Goal: Task Accomplishment & Management: Manage account settings

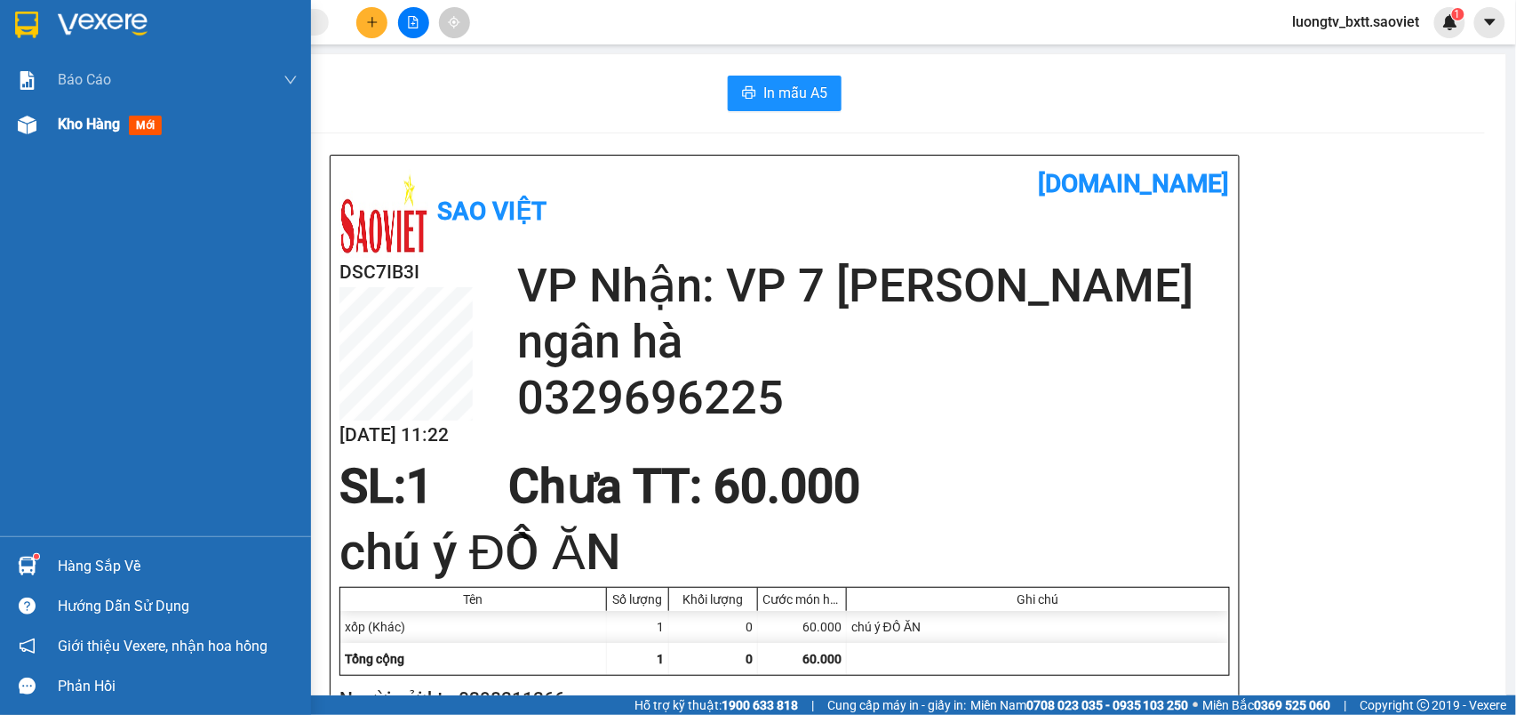
click at [62, 128] on span "Kho hàng" at bounding box center [89, 124] width 62 height 17
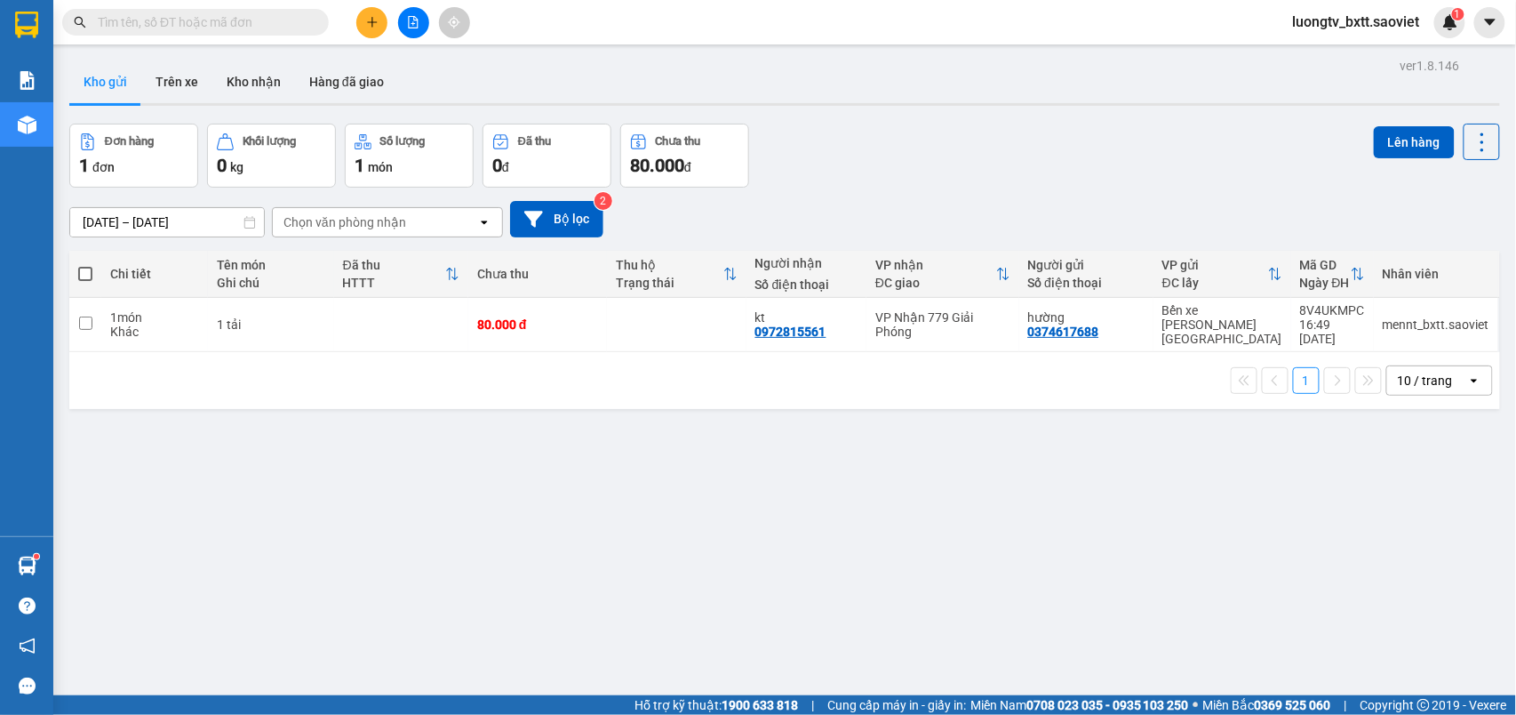
drag, startPoint x: 1000, startPoint y: 165, endPoint x: 924, endPoint y: 172, distance: 75.9
click at [1000, 167] on div "Đơn hàng 1 đơn Khối lượng 0 kg Số lượng 1 món Đã thu 0 đ Chưa thu 80.000 đ Lên …" at bounding box center [784, 156] width 1431 height 64
click at [192, 79] on button "Trên xe" at bounding box center [176, 81] width 71 height 43
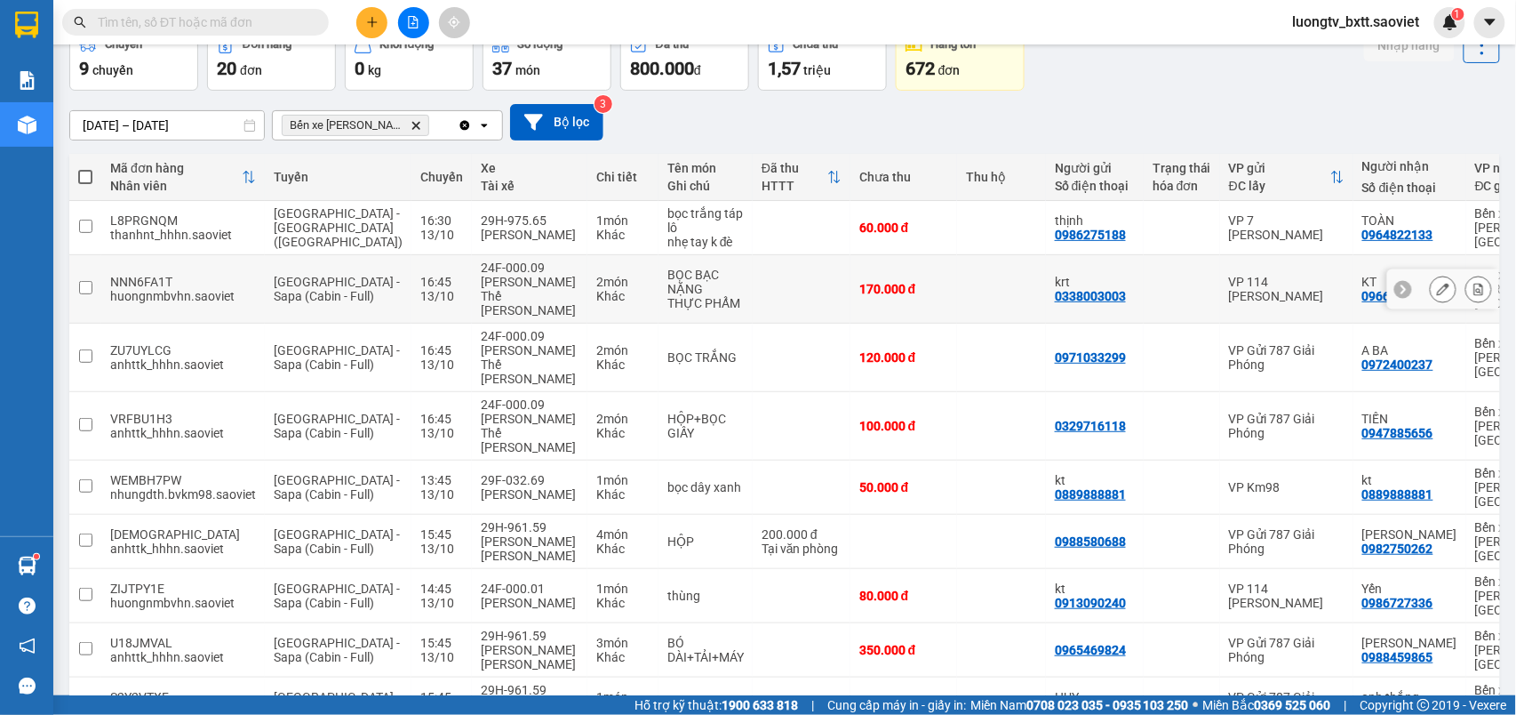
scroll to position [229, 0]
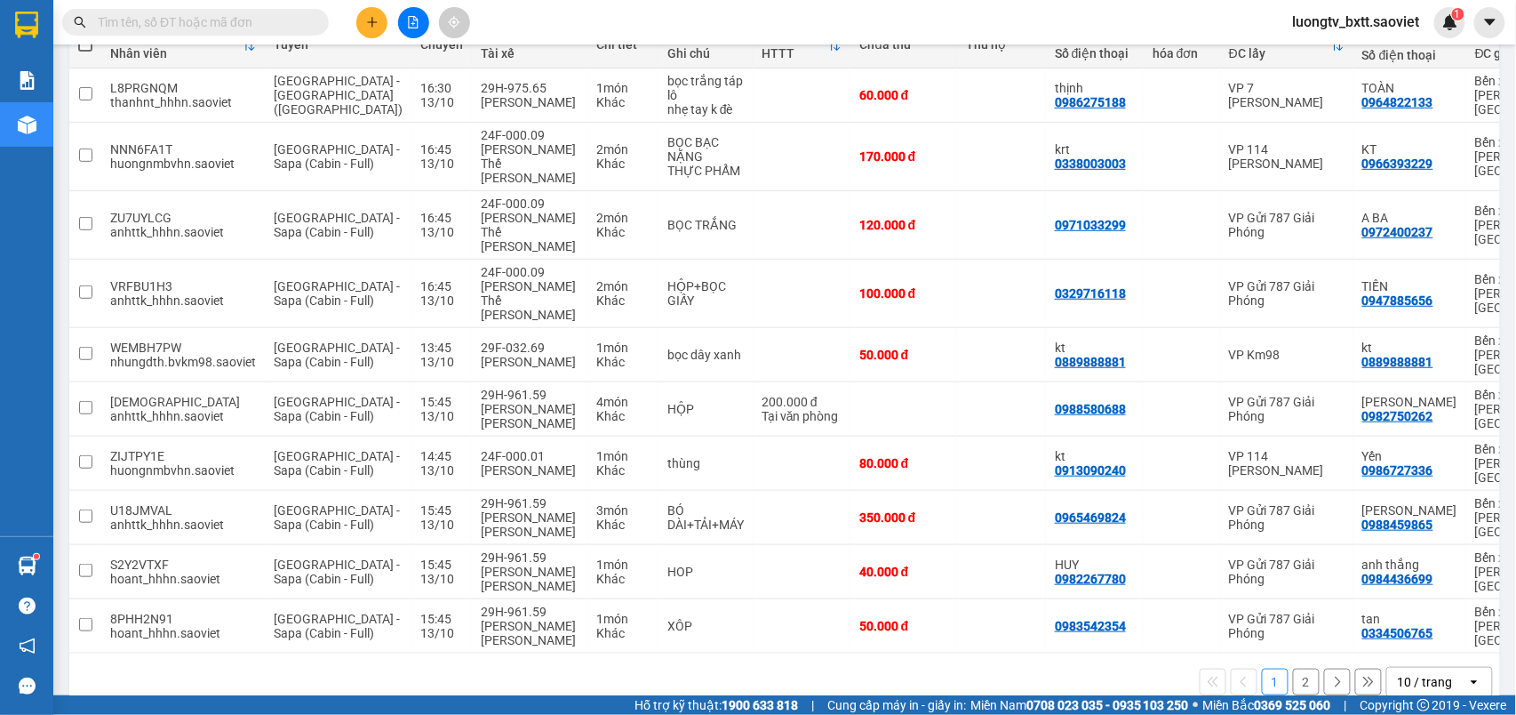
click at [1294, 668] on button "2" at bounding box center [1306, 681] width 27 height 27
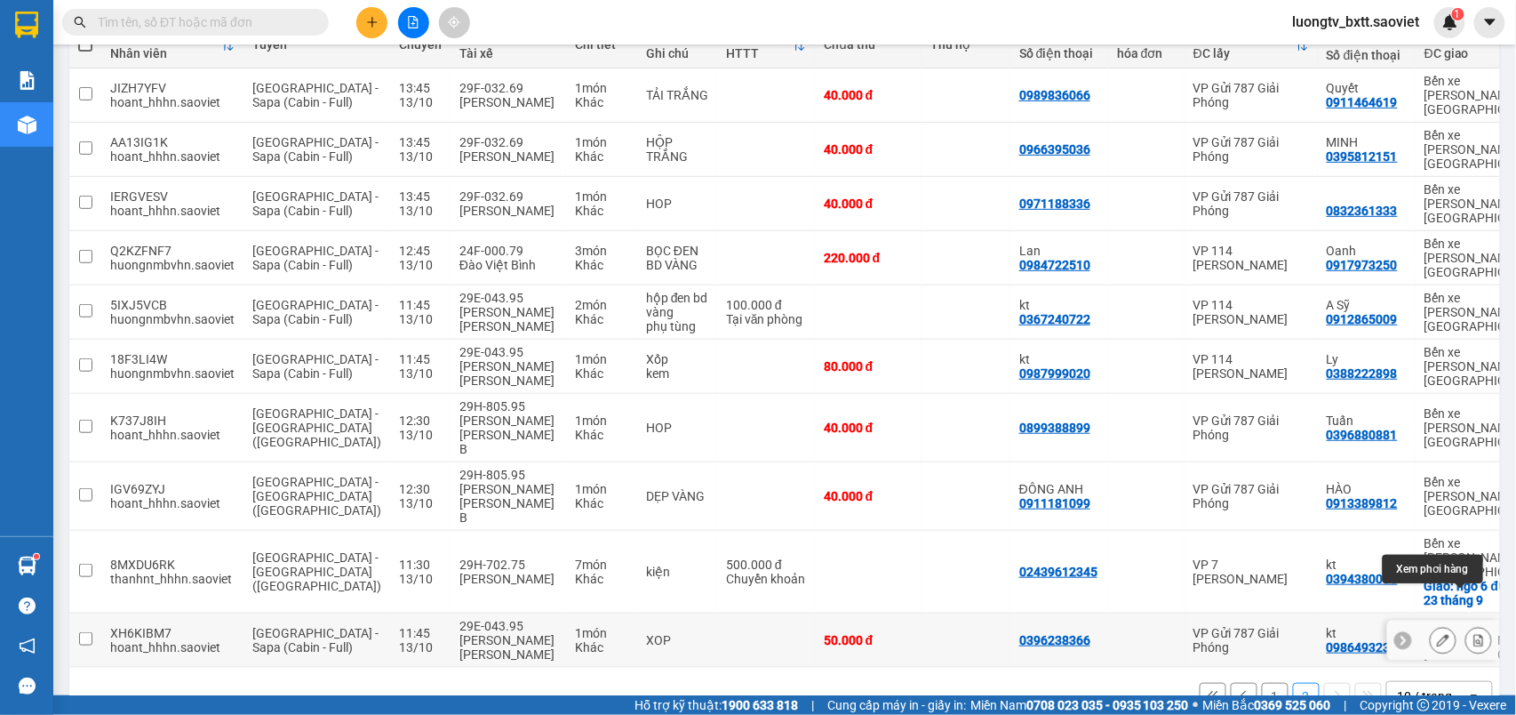
click at [1475, 634] on icon at bounding box center [1480, 640] width 10 height 12
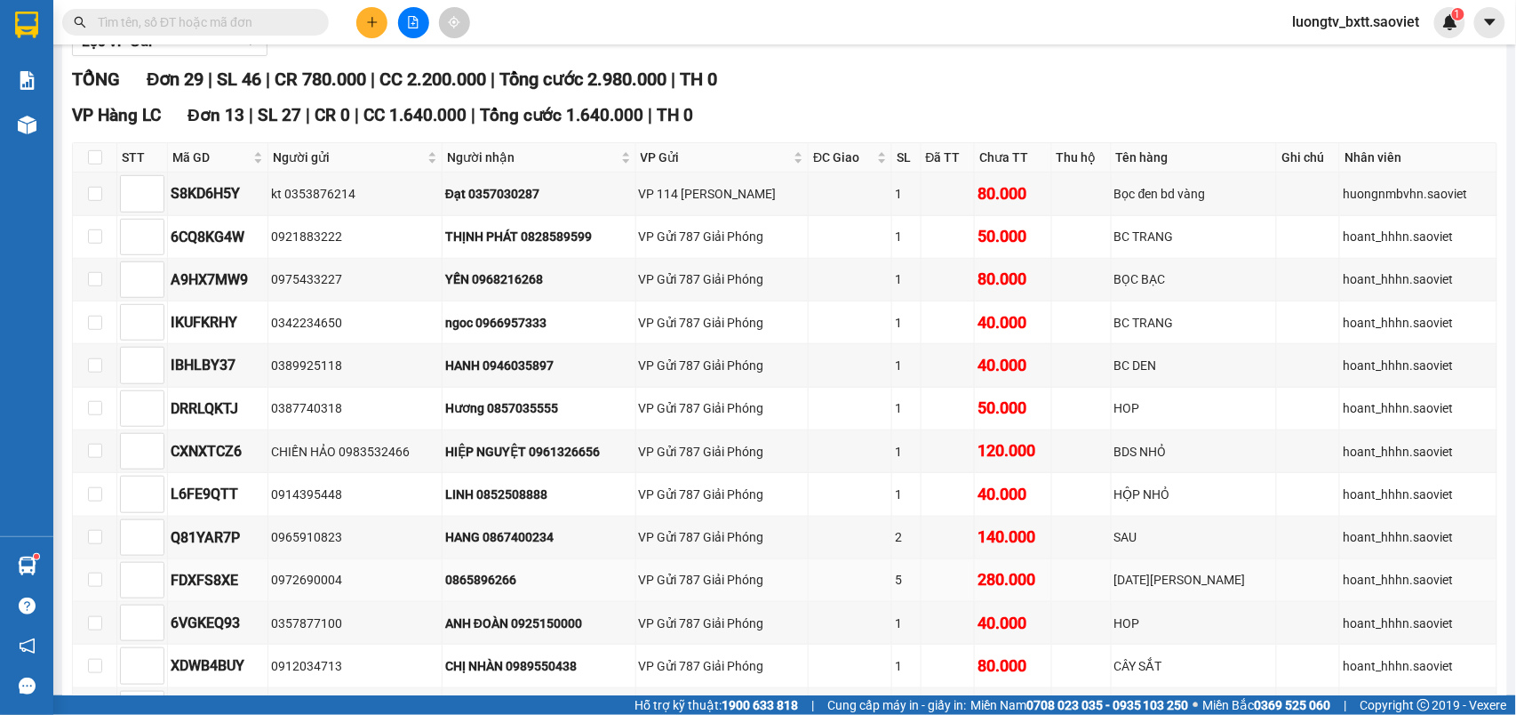
type input "[DATE]"
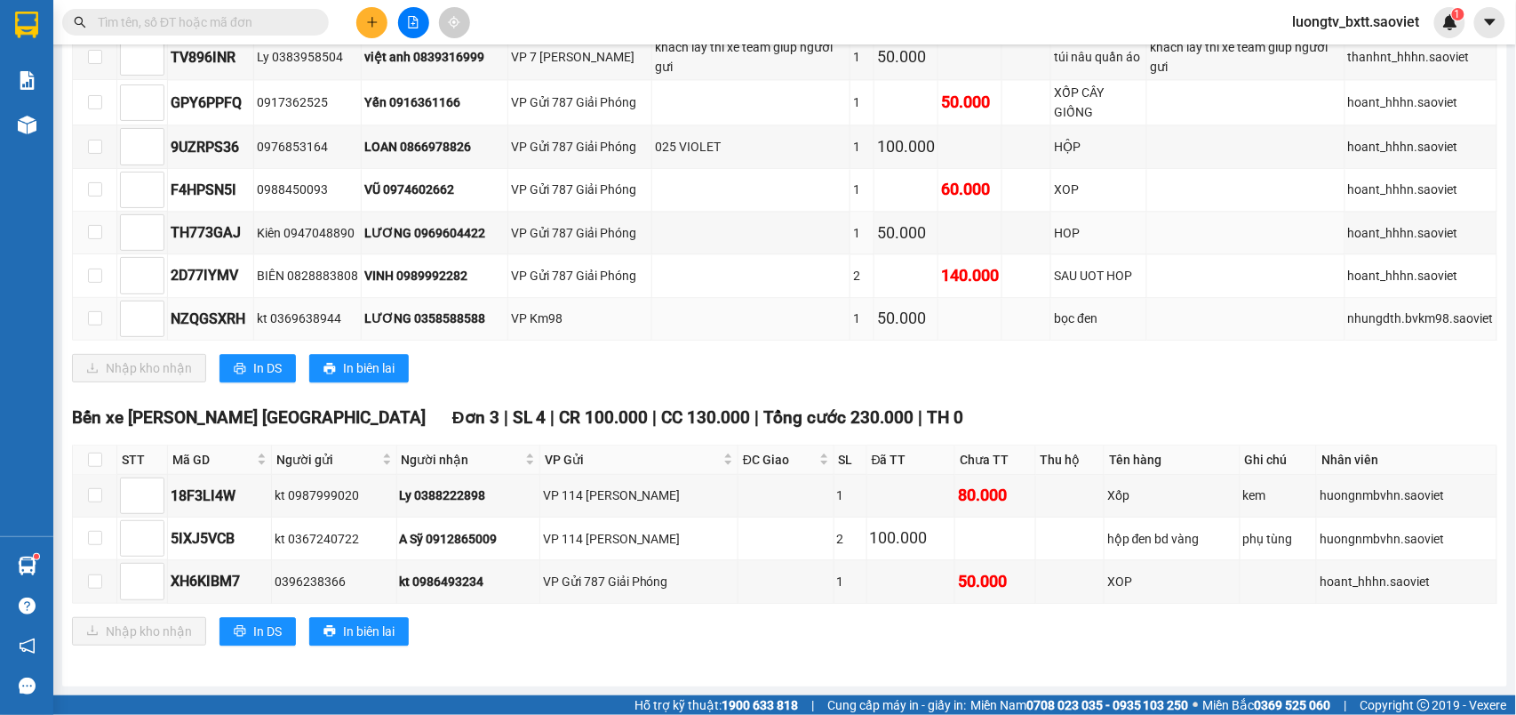
scroll to position [1362, 0]
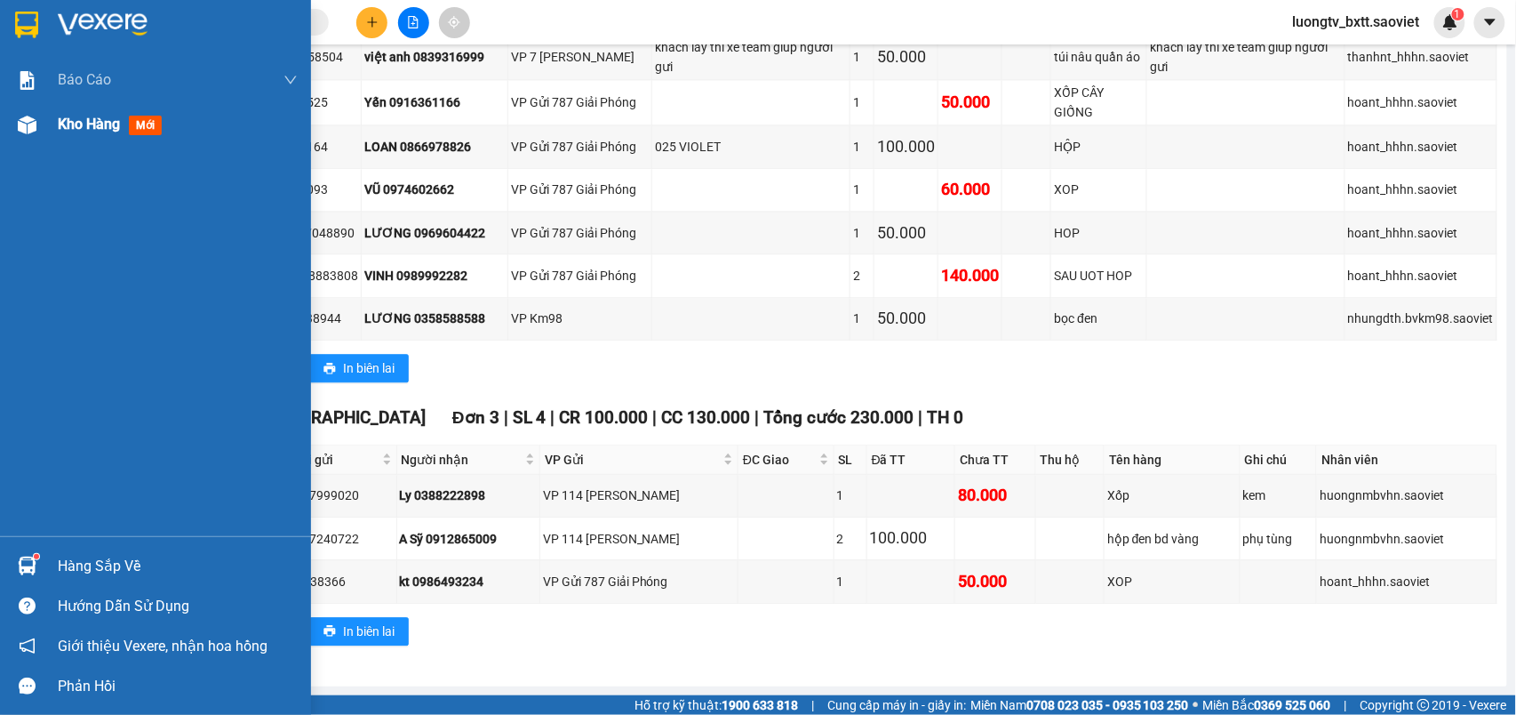
click at [82, 126] on span "Kho hàng" at bounding box center [89, 124] width 62 height 17
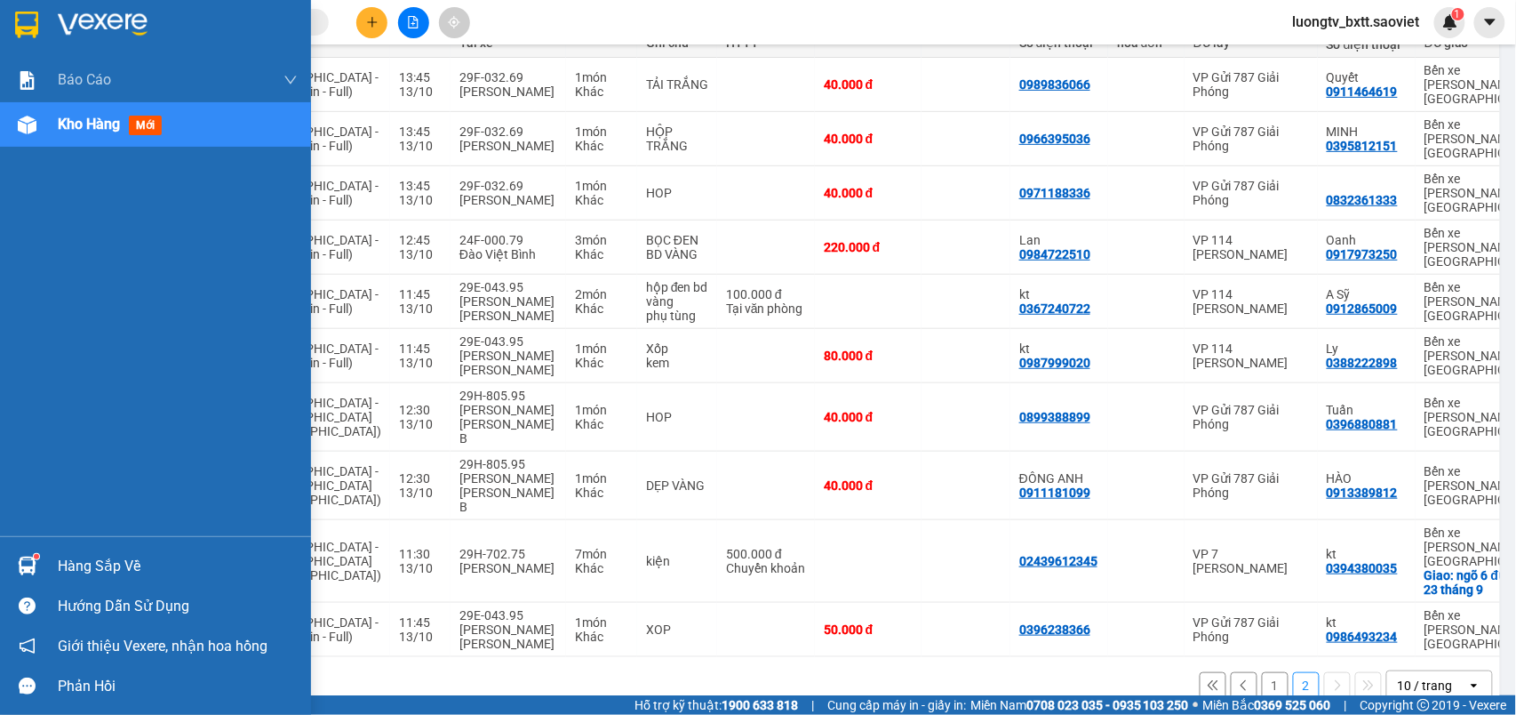
scroll to position [244, 0]
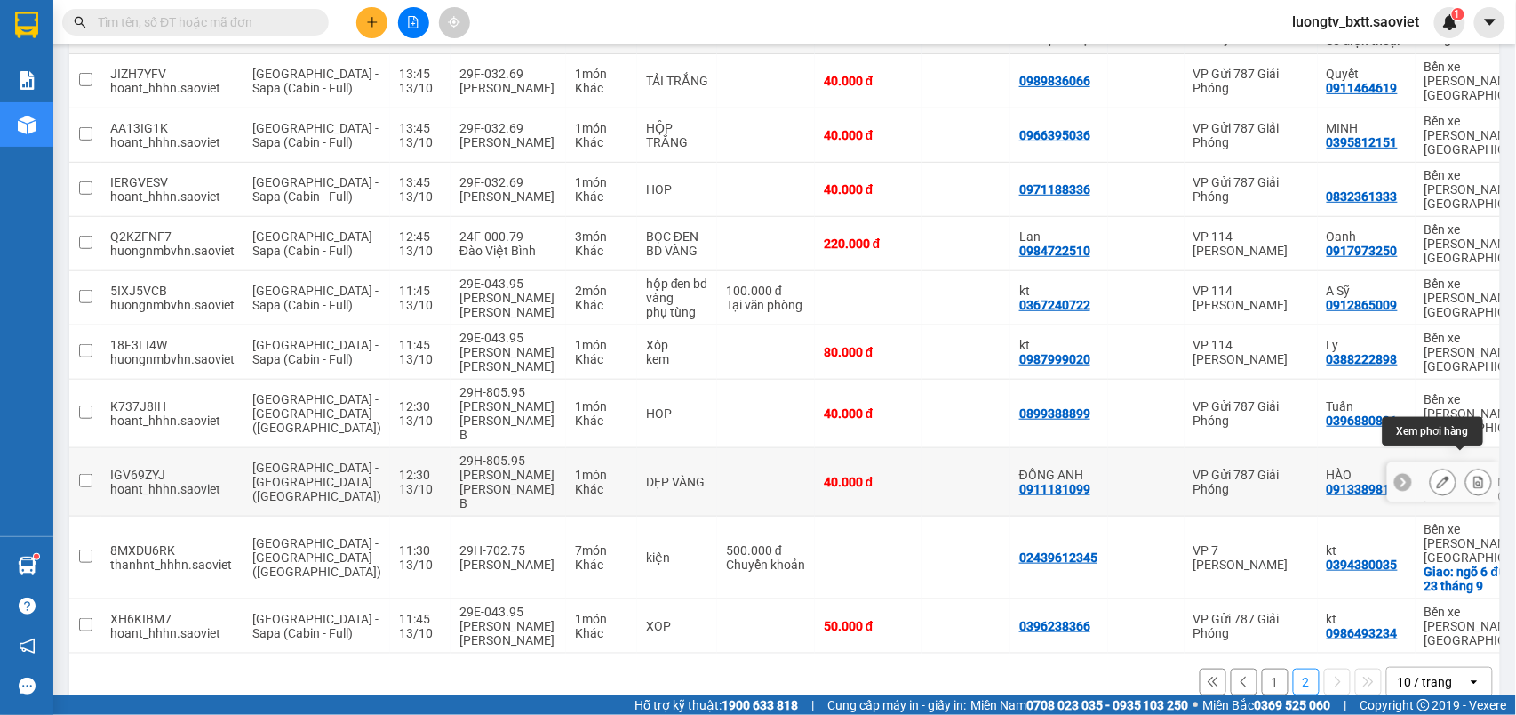
click at [1475, 476] on icon at bounding box center [1480, 482] width 10 height 12
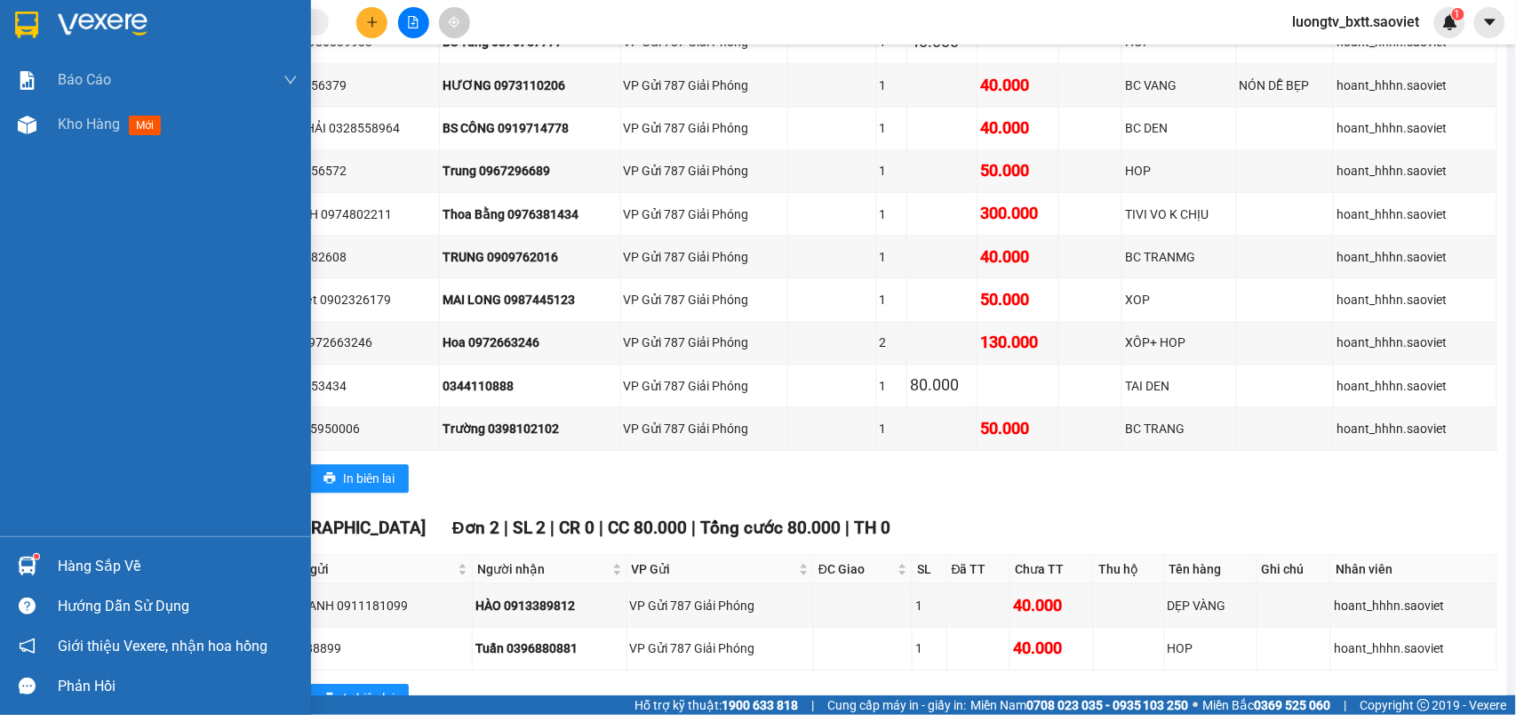
scroll to position [1115, 0]
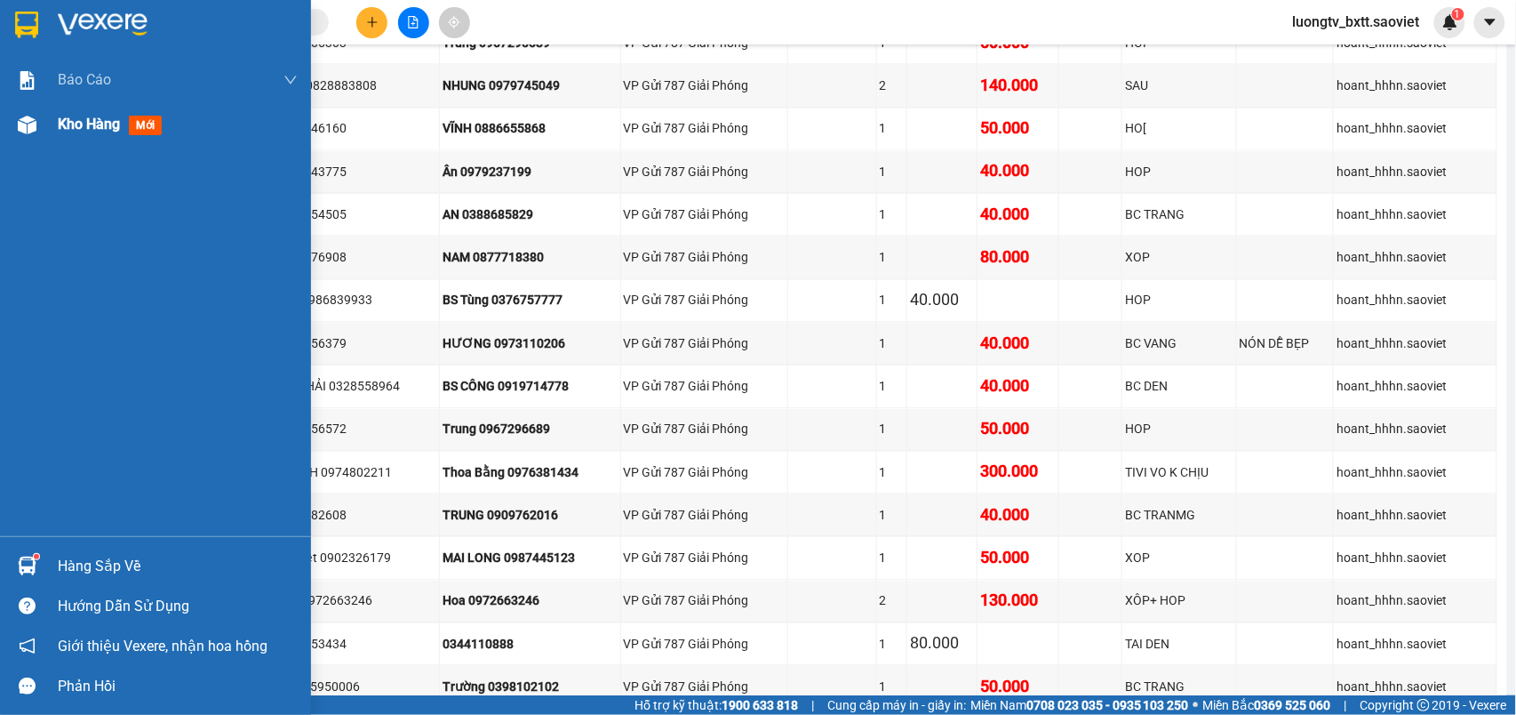
click at [84, 128] on span "Kho hàng" at bounding box center [89, 124] width 62 height 17
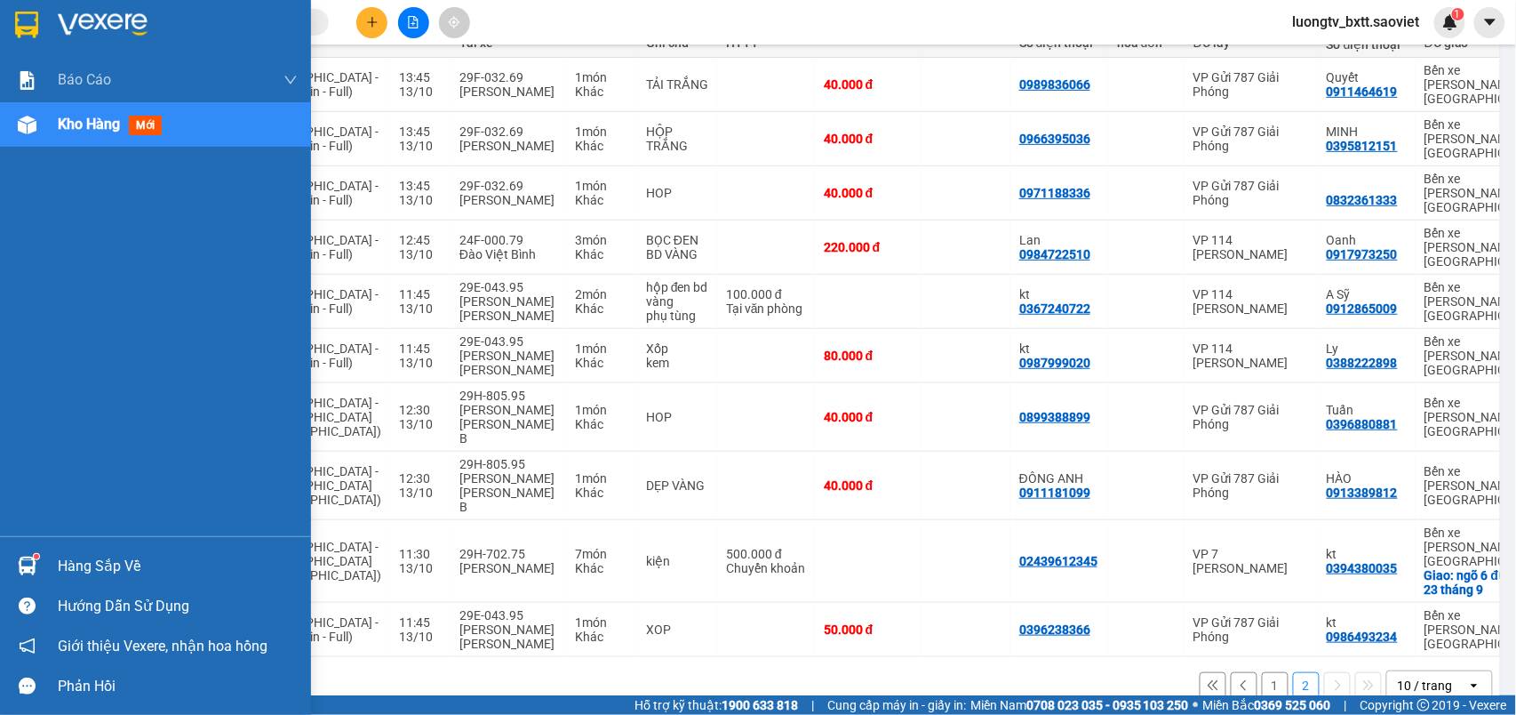
scroll to position [244, 0]
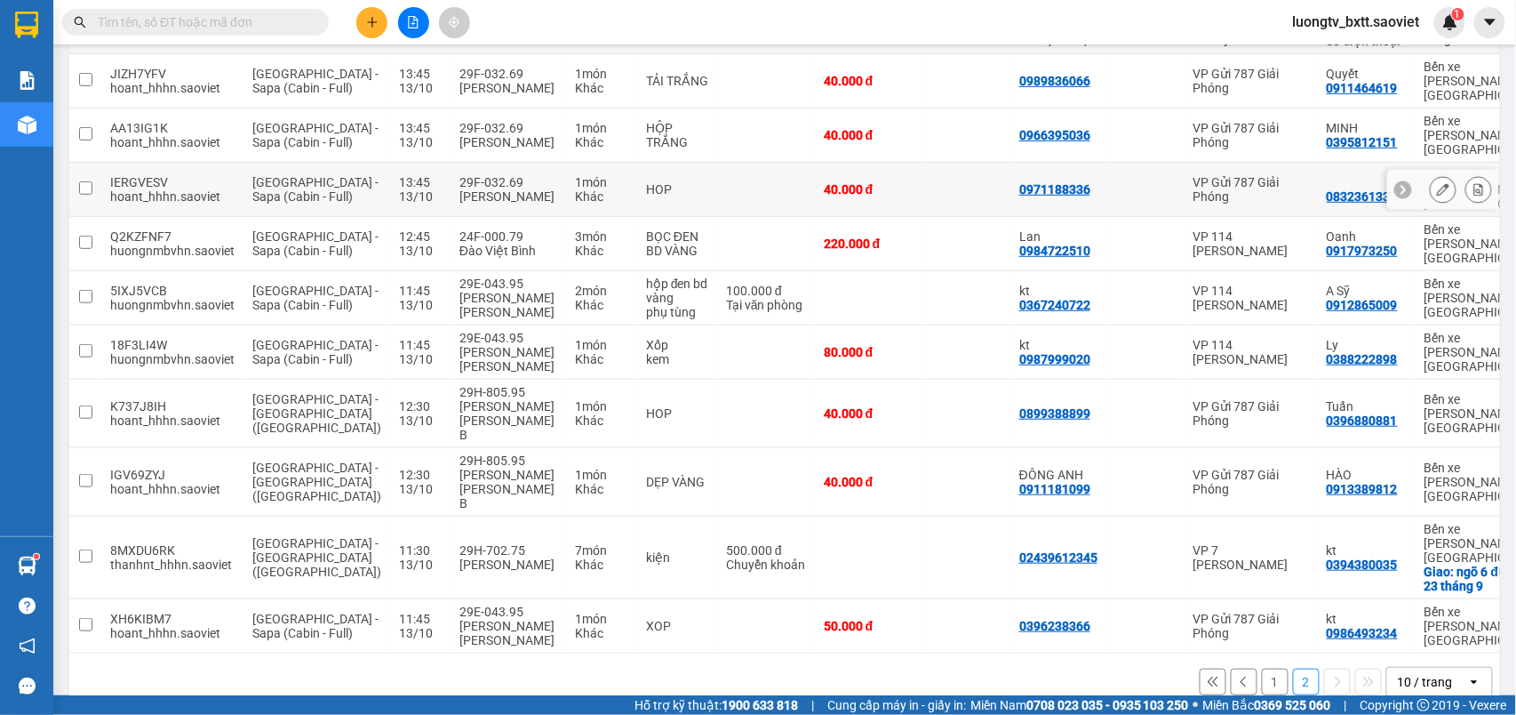
click at [1475, 190] on icon at bounding box center [1480, 189] width 10 height 12
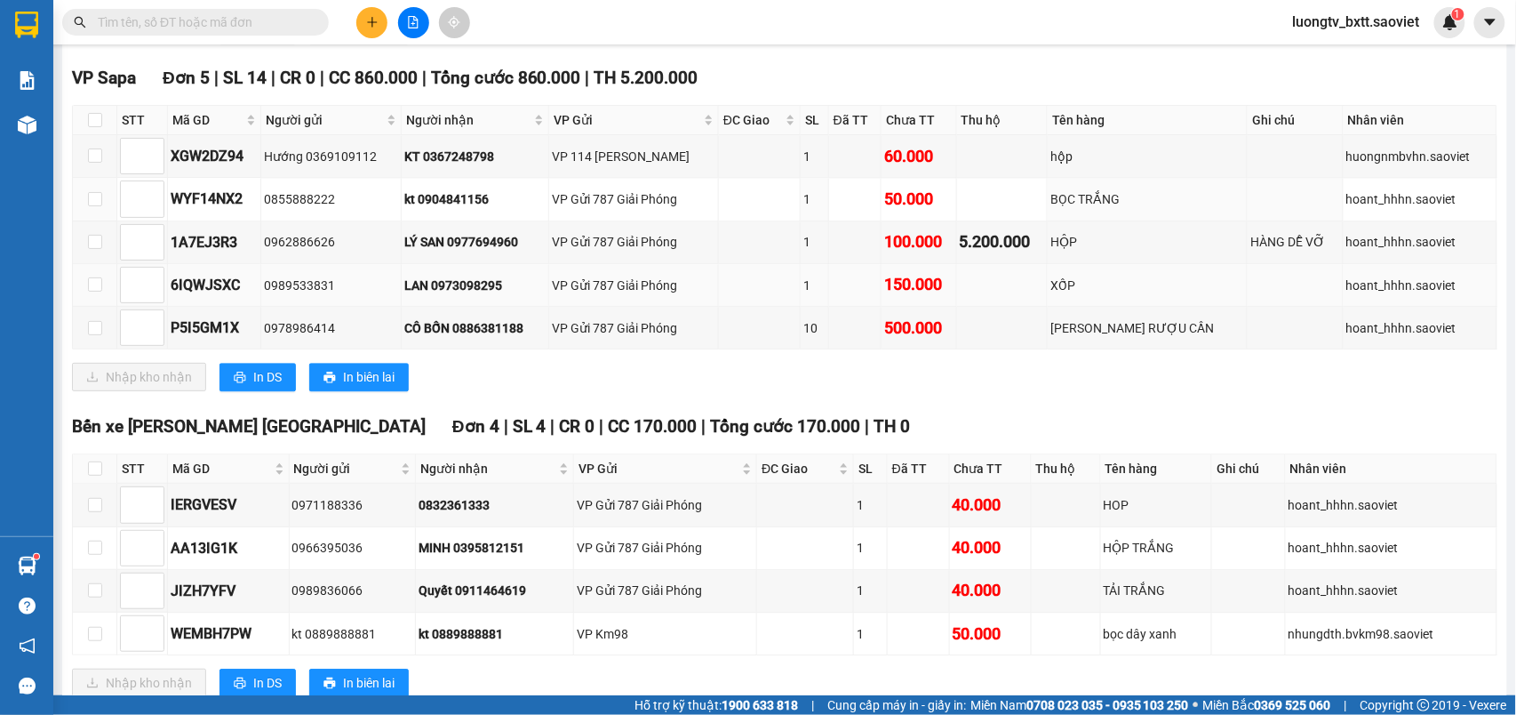
scroll to position [1429, 0]
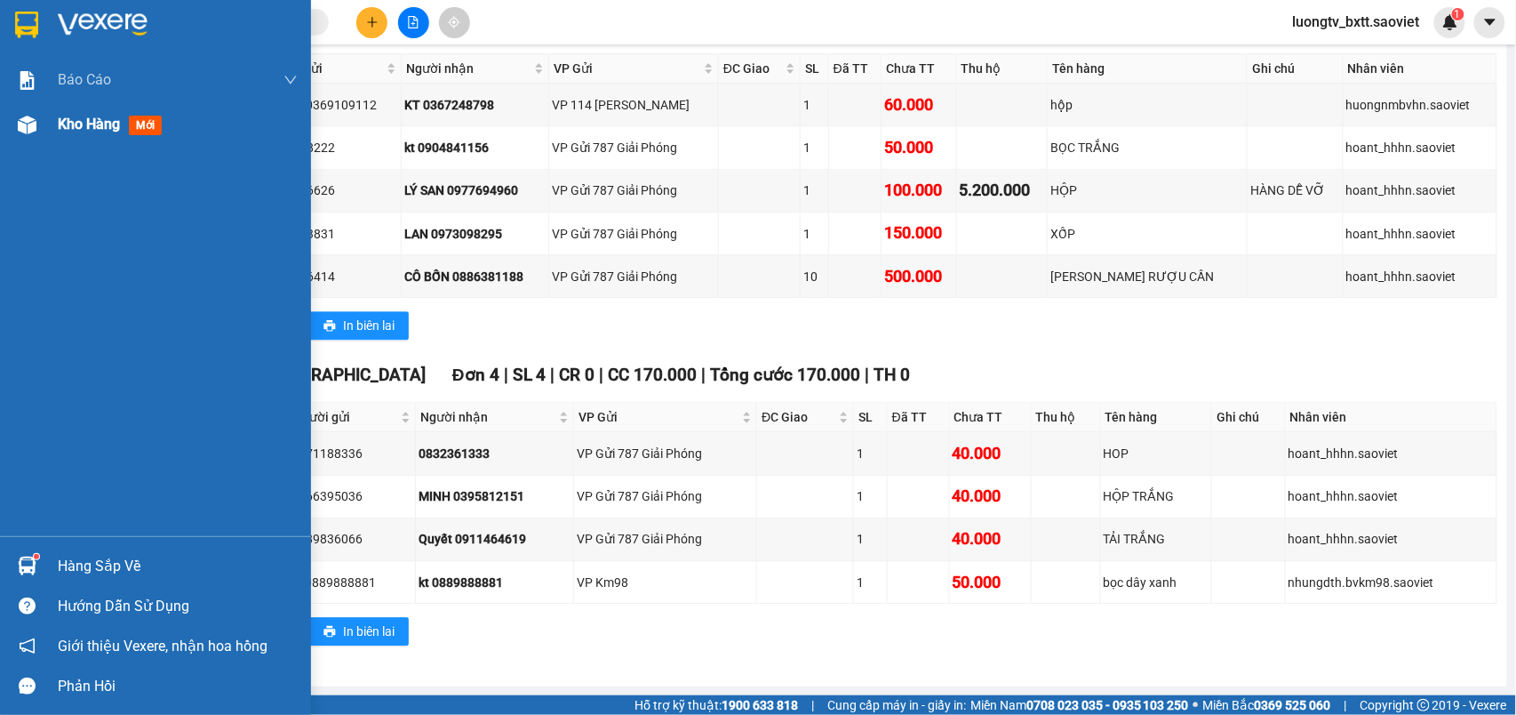
click at [76, 123] on span "Kho hàng" at bounding box center [89, 124] width 62 height 17
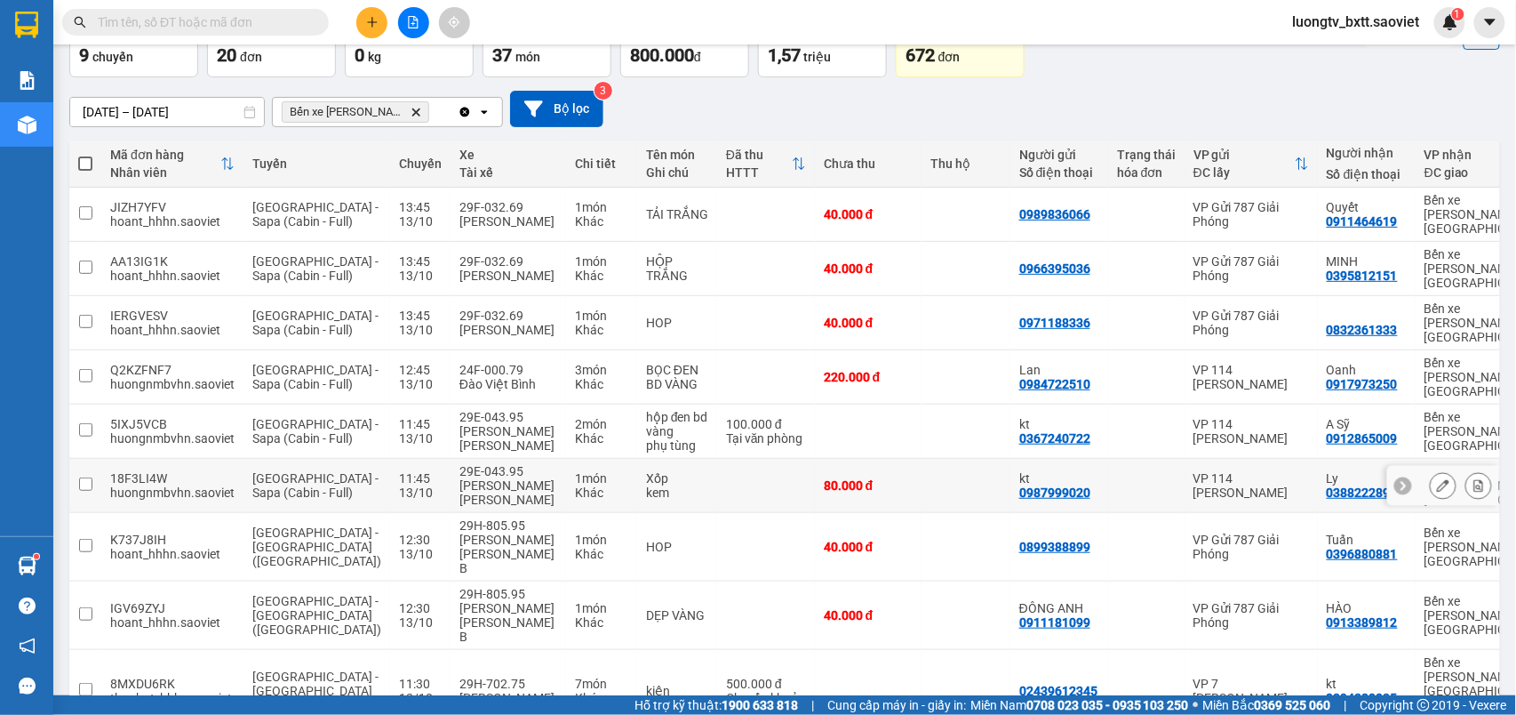
scroll to position [244, 0]
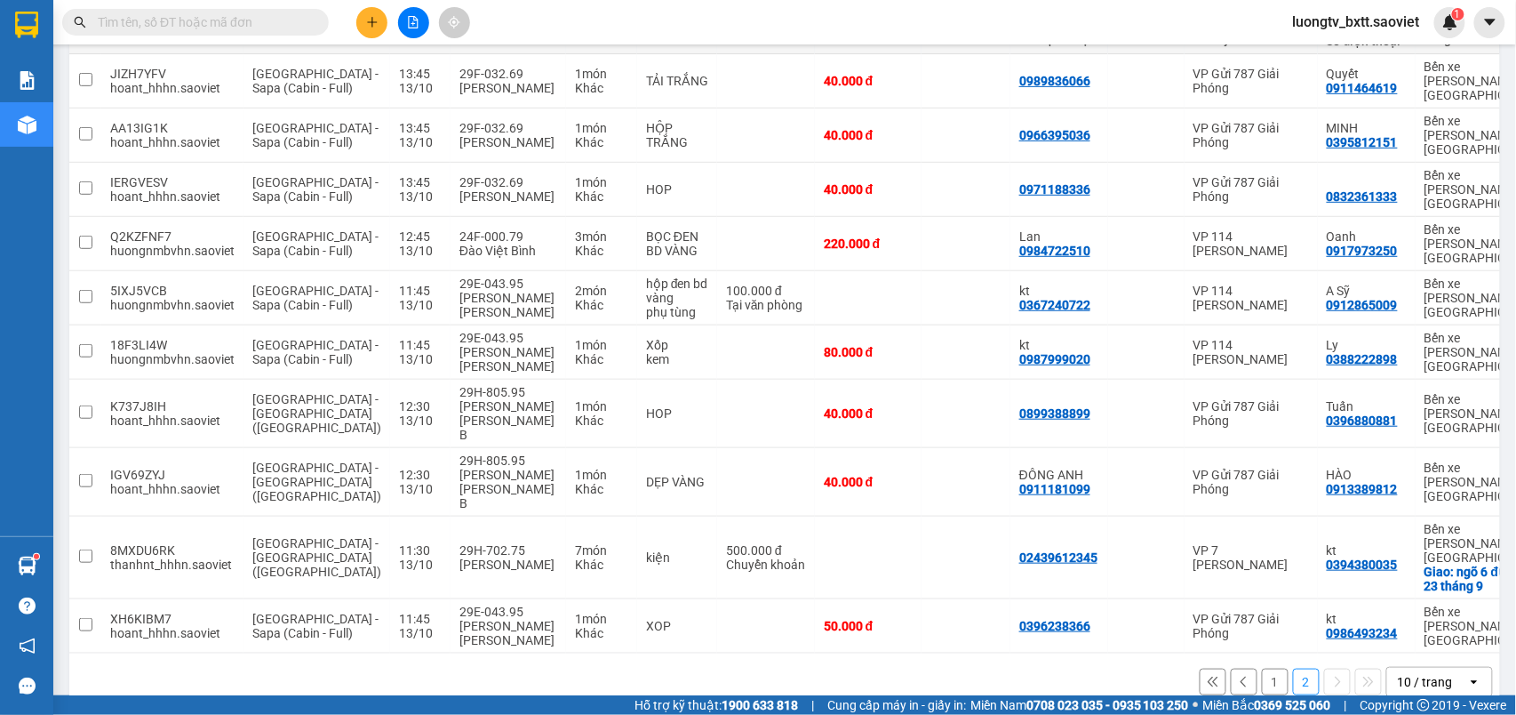
click at [1262, 668] on button "1" at bounding box center [1275, 681] width 27 height 27
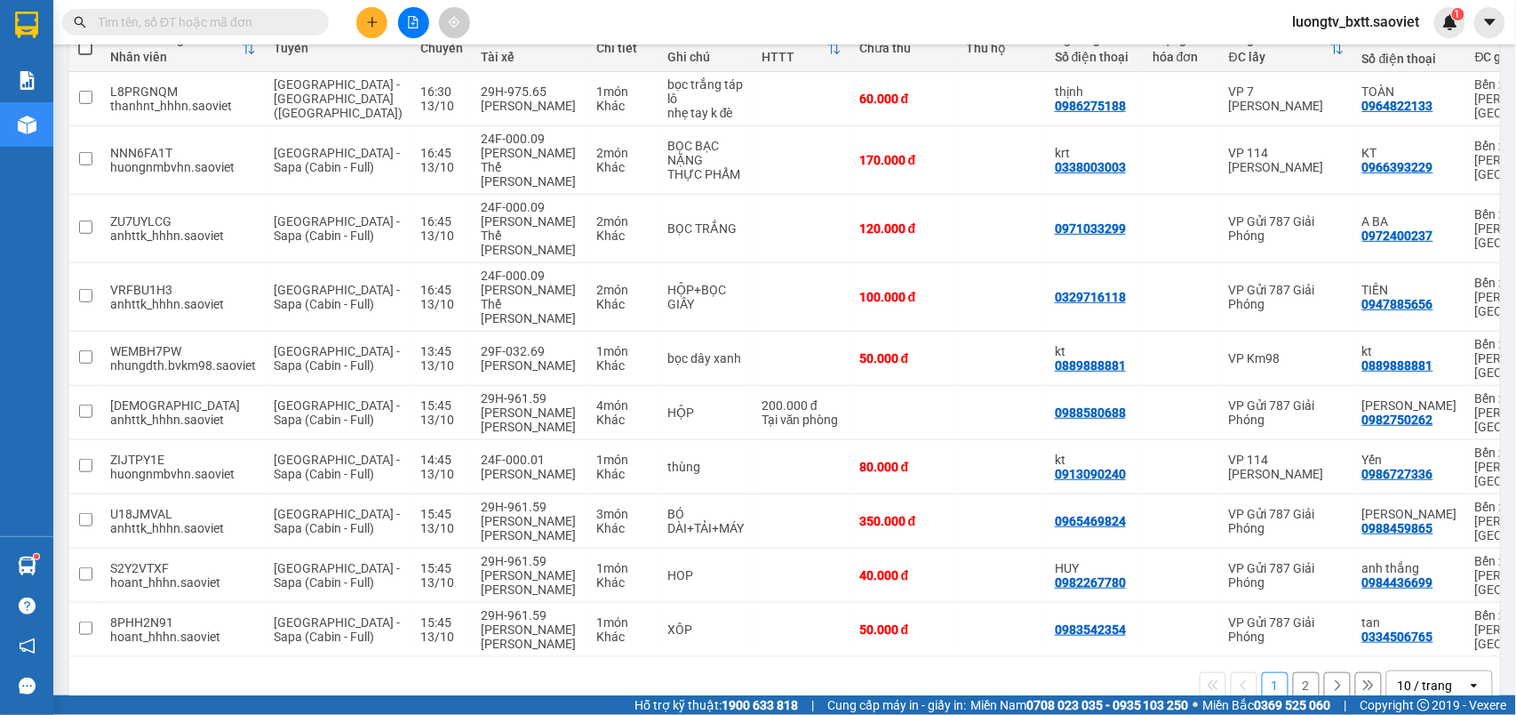
scroll to position [229, 0]
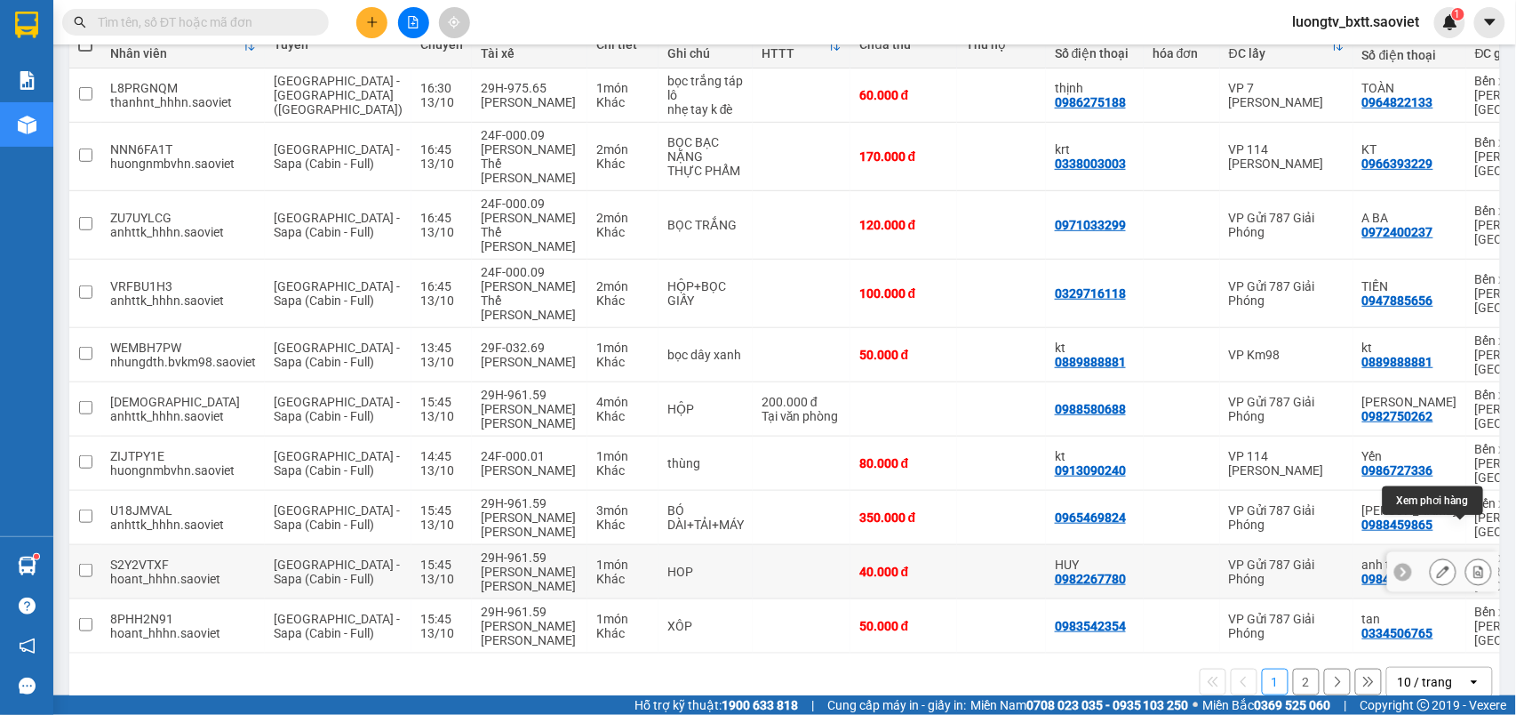
click at [1473, 565] on icon at bounding box center [1479, 571] width 12 height 12
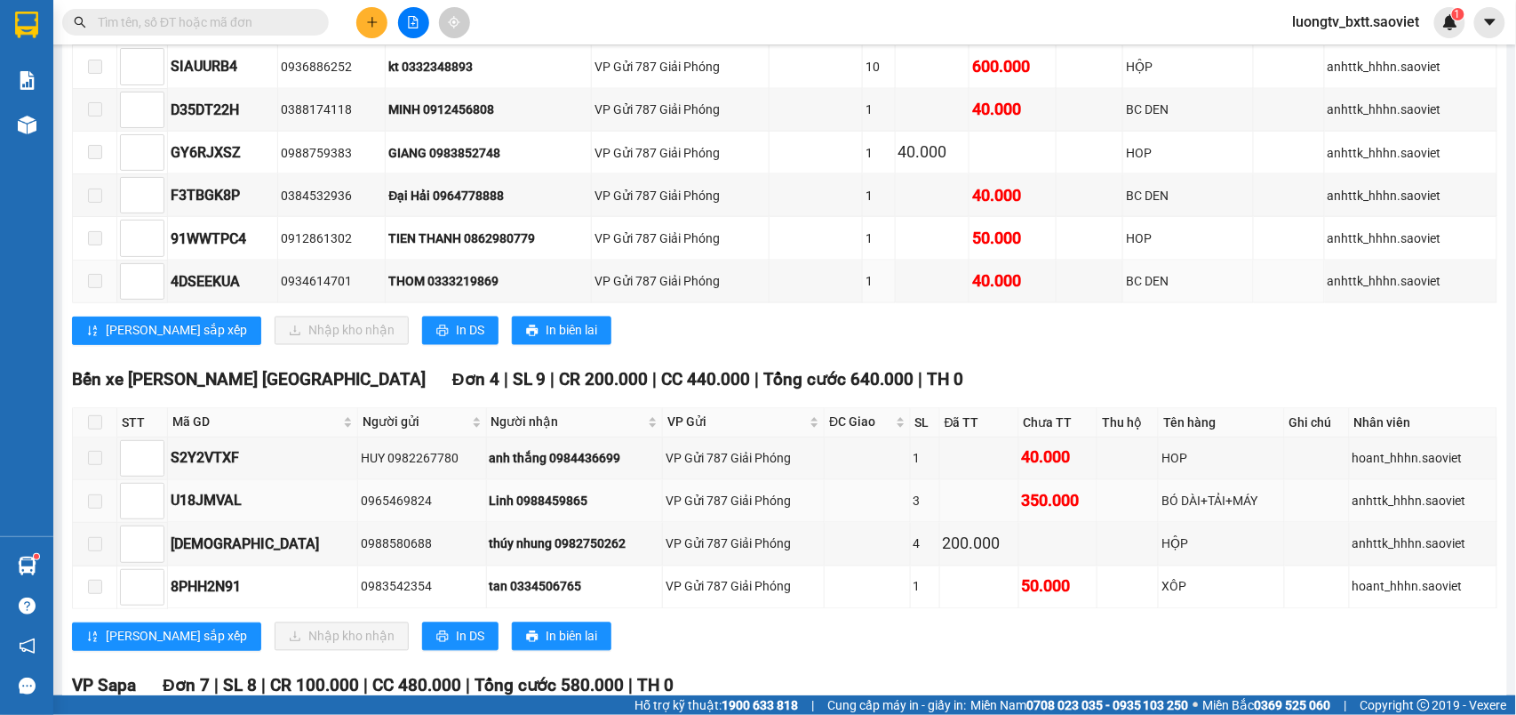
scroll to position [1067, 0]
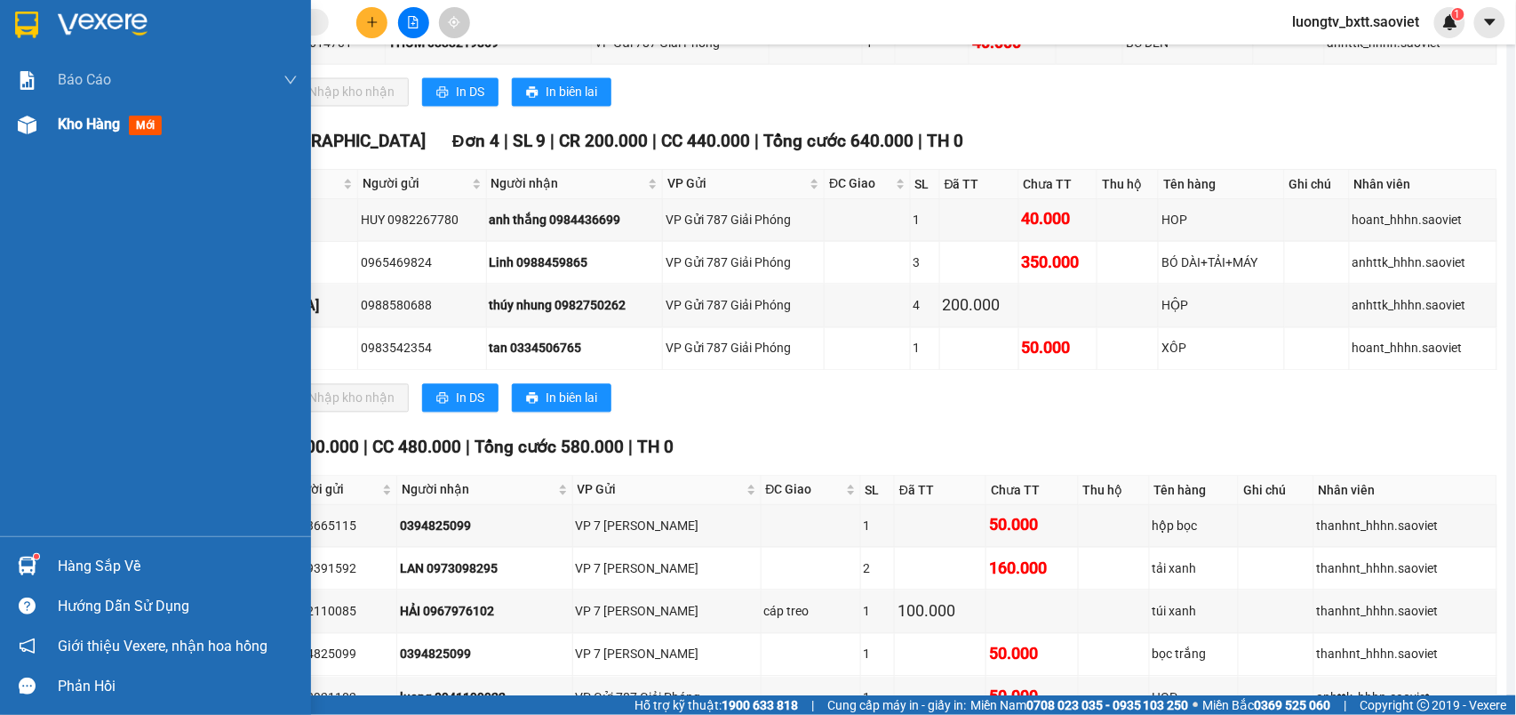
click at [108, 125] on span "Kho hàng" at bounding box center [89, 124] width 62 height 17
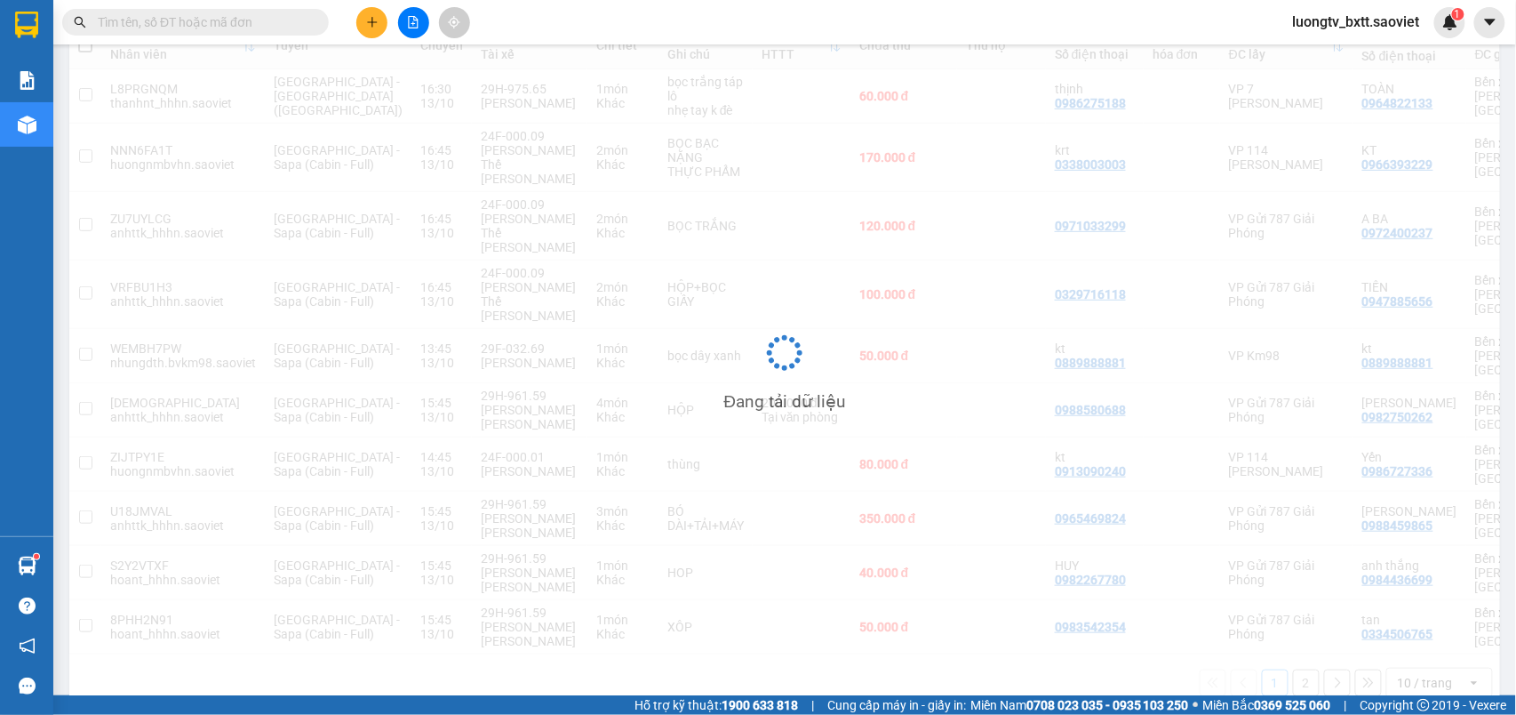
scroll to position [229, 0]
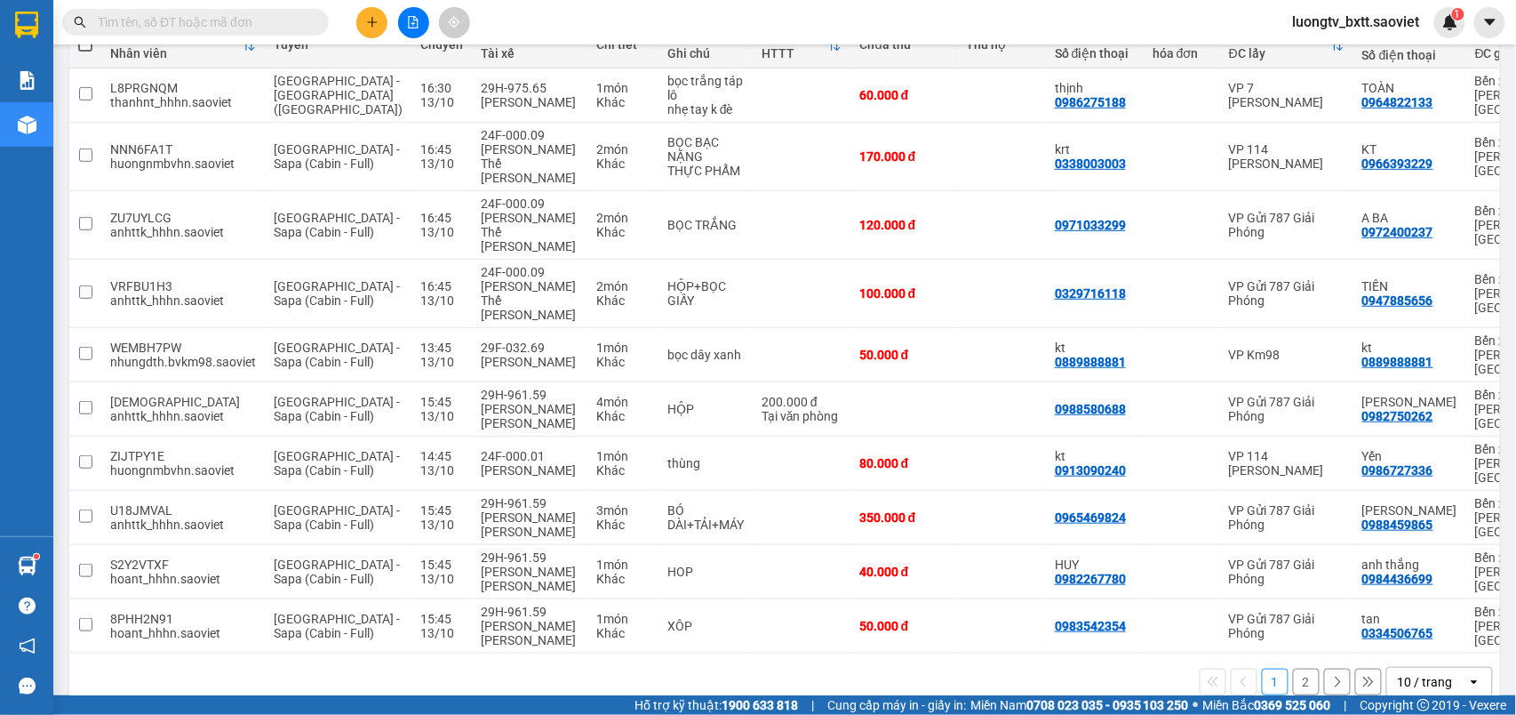
click at [1293, 668] on button "2" at bounding box center [1306, 681] width 27 height 27
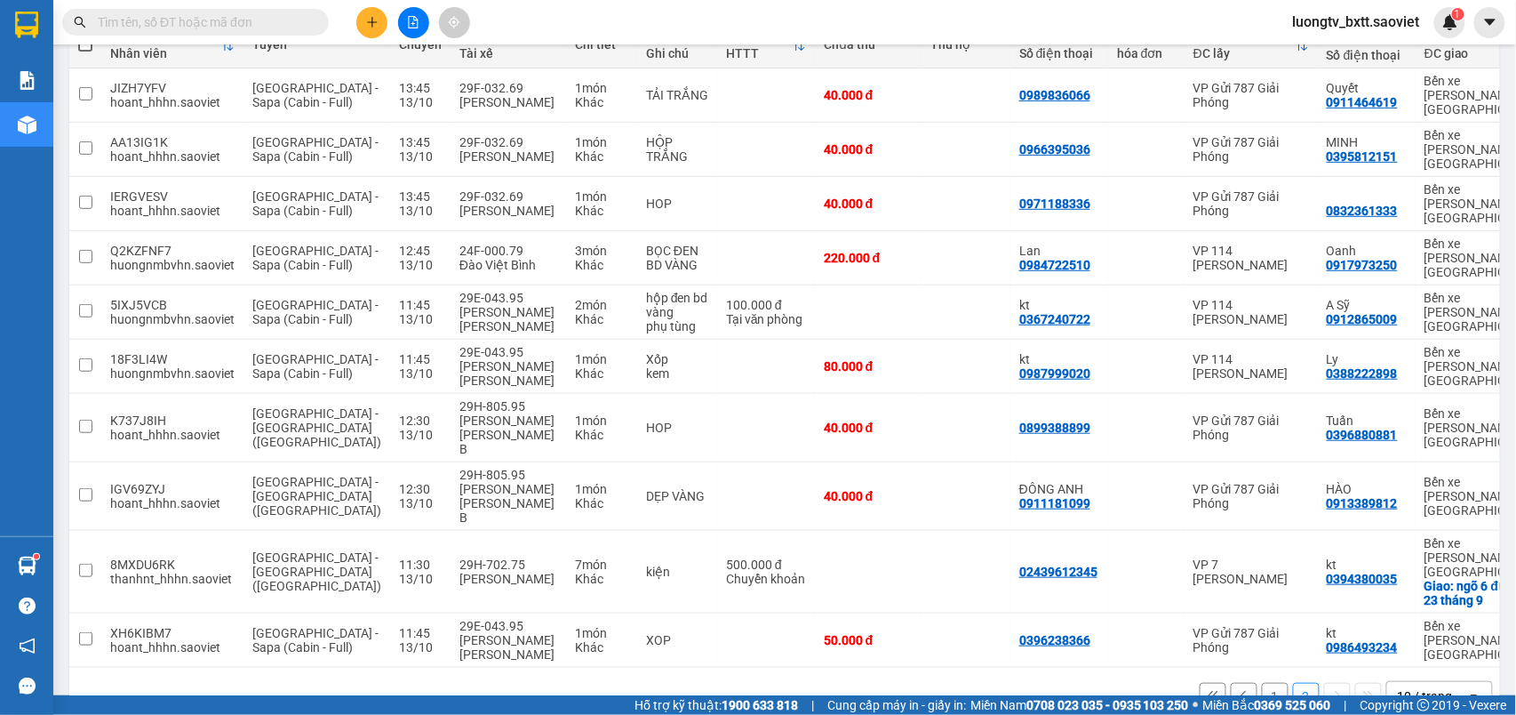
click at [254, 14] on input "text" at bounding box center [203, 22] width 210 height 20
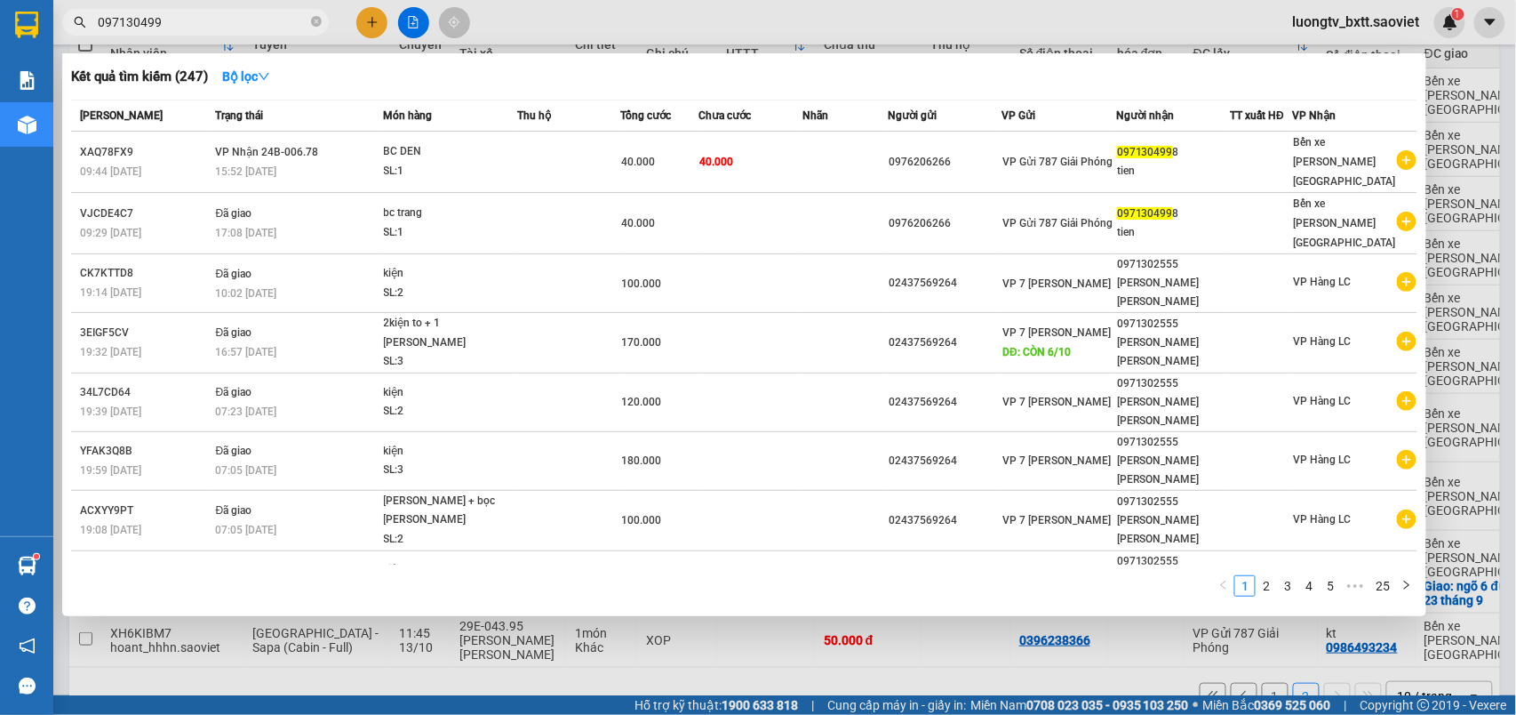
type input "0971304998"
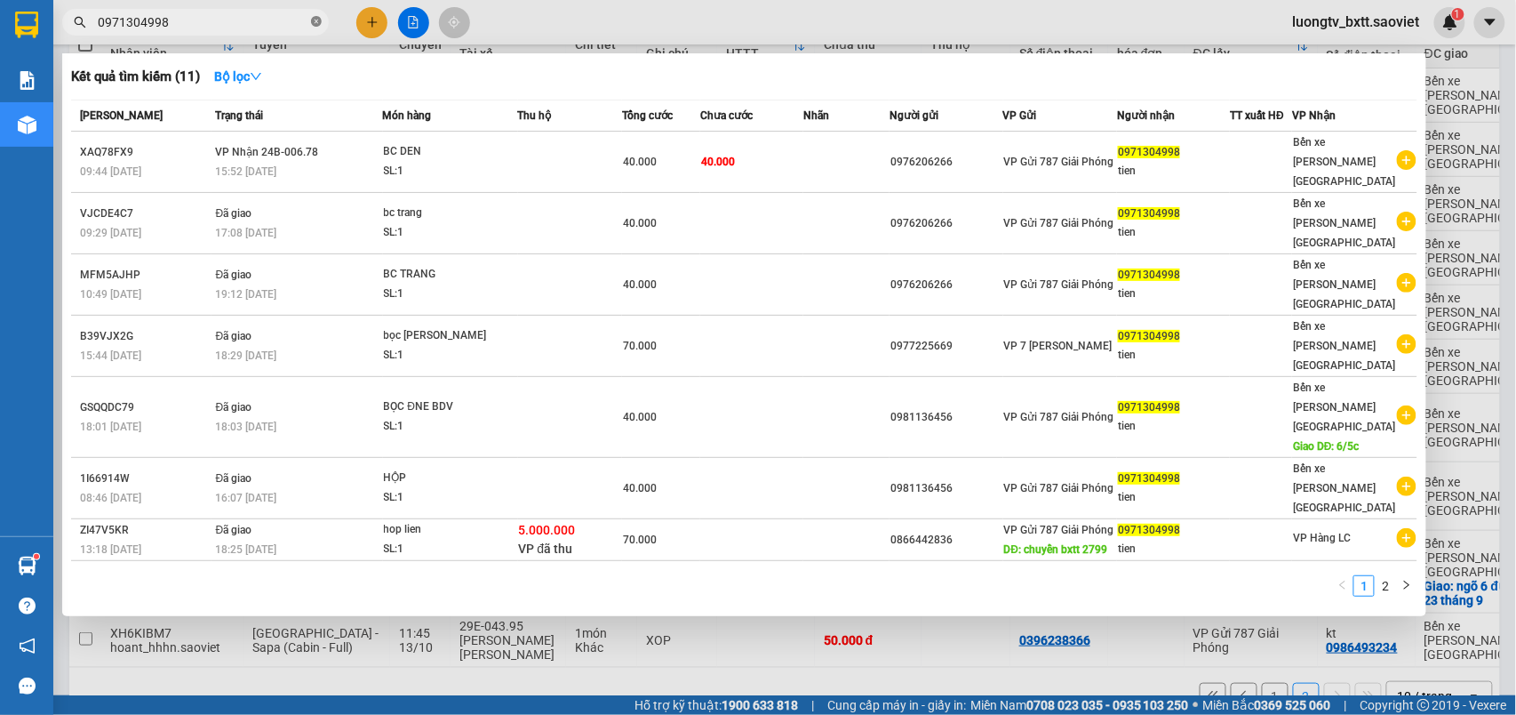
click at [318, 20] on icon "close-circle" at bounding box center [316, 21] width 11 height 11
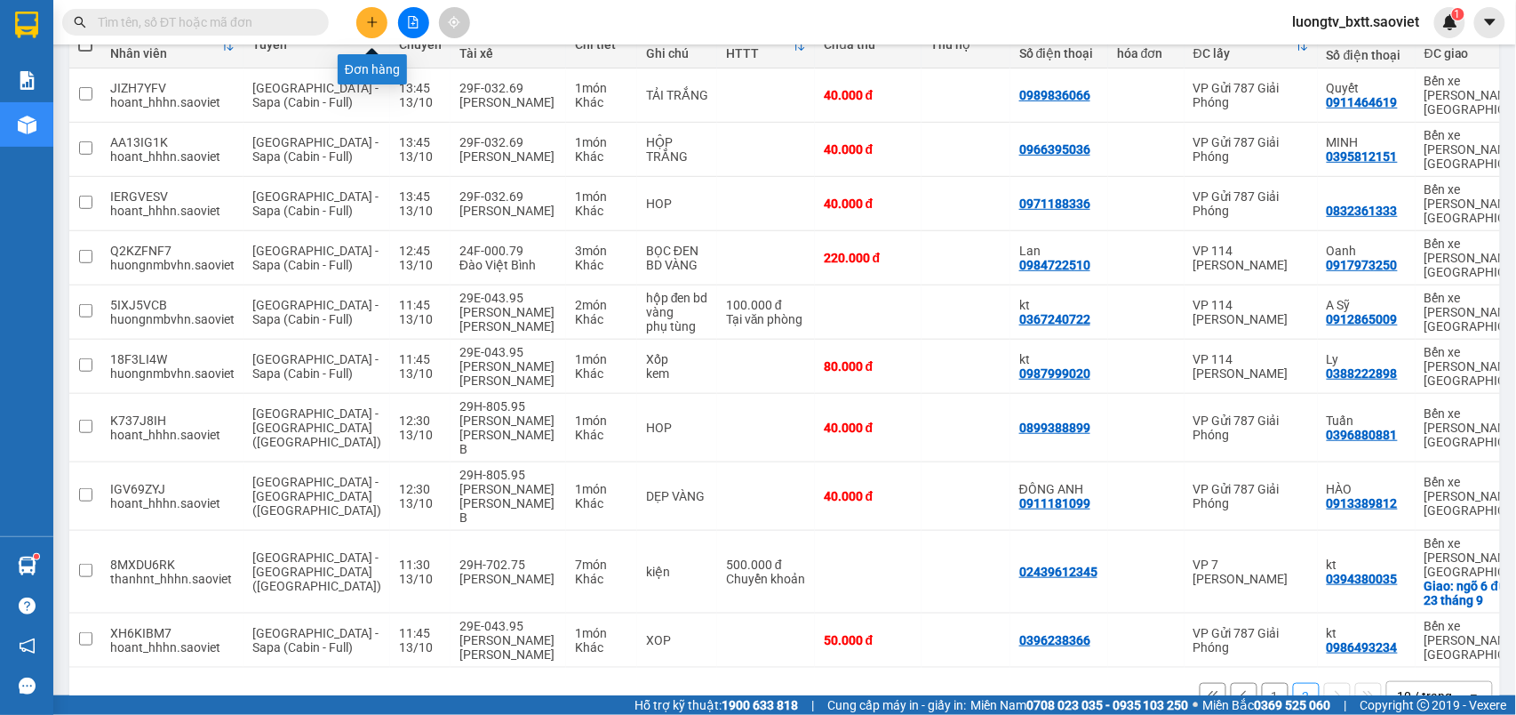
click at [374, 23] on icon "plus" at bounding box center [372, 22] width 12 height 12
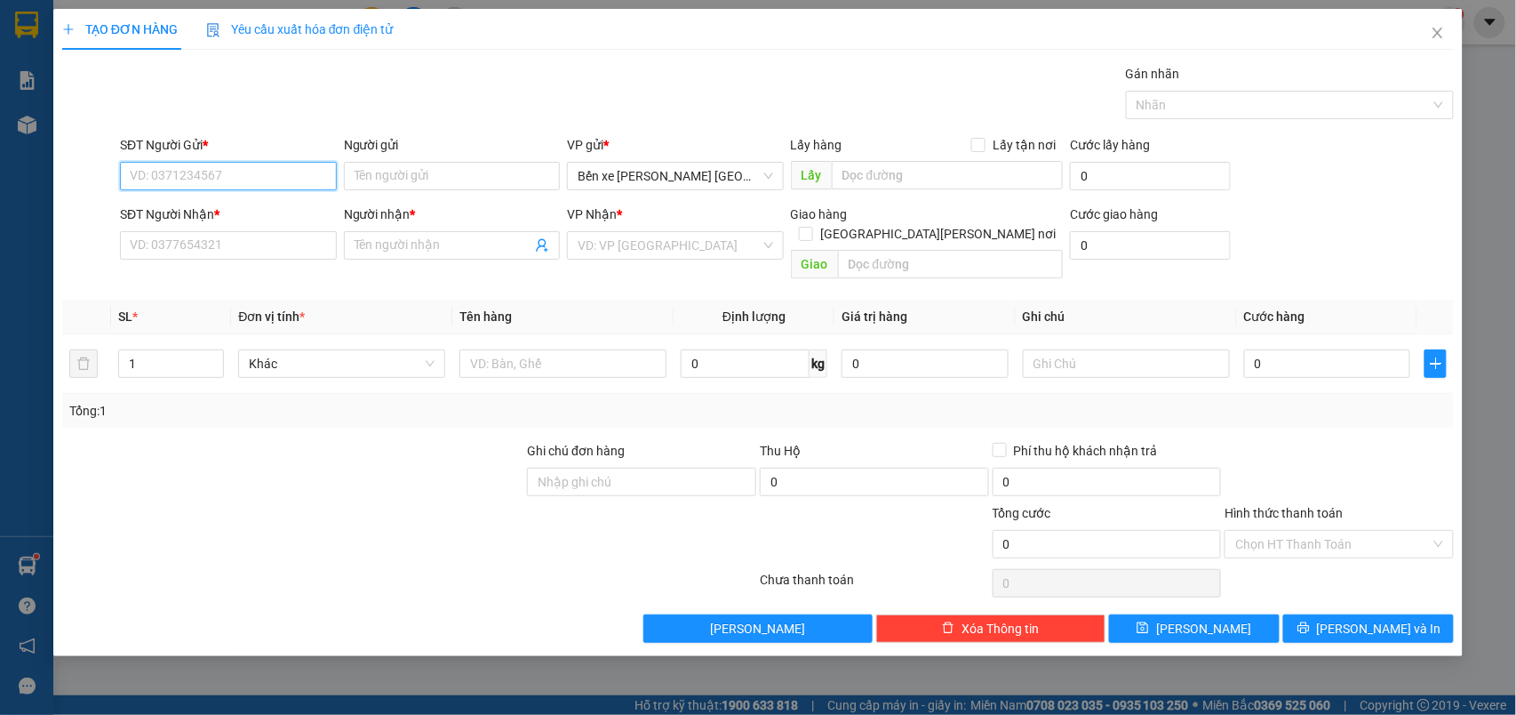
click at [292, 176] on input "SĐT Người Gửi *" at bounding box center [228, 176] width 217 height 28
click at [292, 175] on input "038311" at bounding box center [228, 176] width 217 height 28
click at [246, 212] on div "0383116868 - TUYỀN GẠO" at bounding box center [229, 213] width 196 height 20
type input "0383116868"
type input "TUYỀN GẠO"
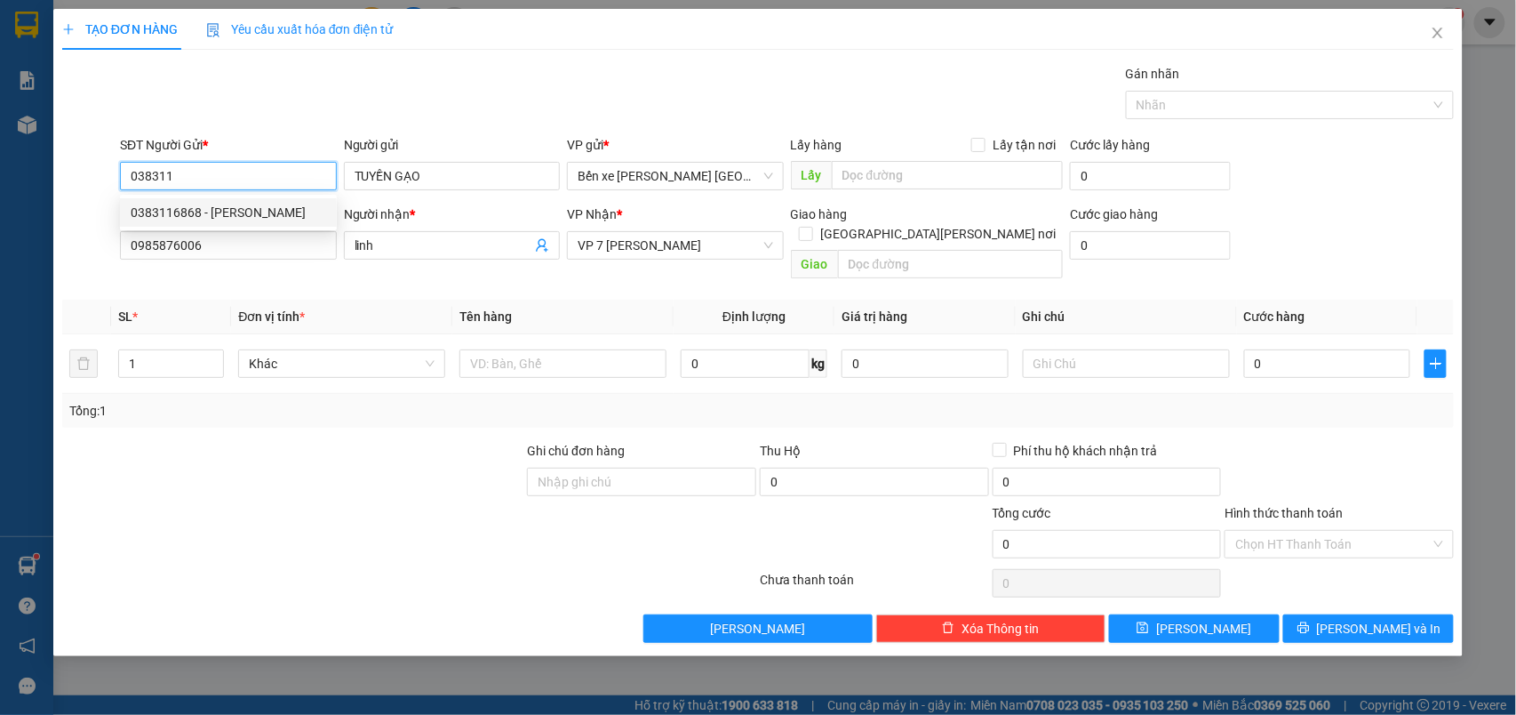
type input "0985876006"
type input "linh"
type input "0383116868"
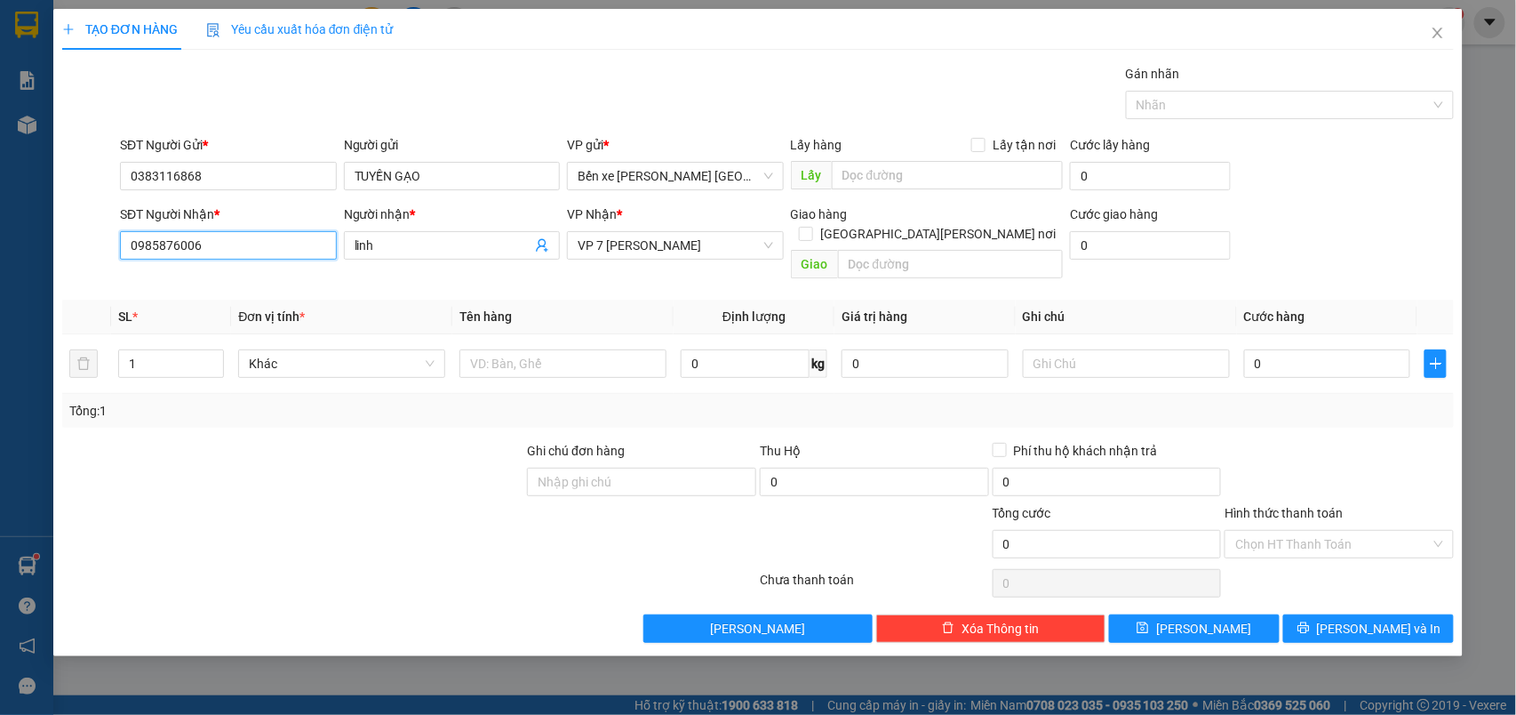
drag, startPoint x: 275, startPoint y: 252, endPoint x: 68, endPoint y: 252, distance: 207.1
click at [68, 252] on div "SĐT Người Nhận * 0985876006 0985876006 Người nhận * linh VP Nhận * VP 7 Phạm Vă…" at bounding box center [758, 245] width 1396 height 82
type input "0914634334"
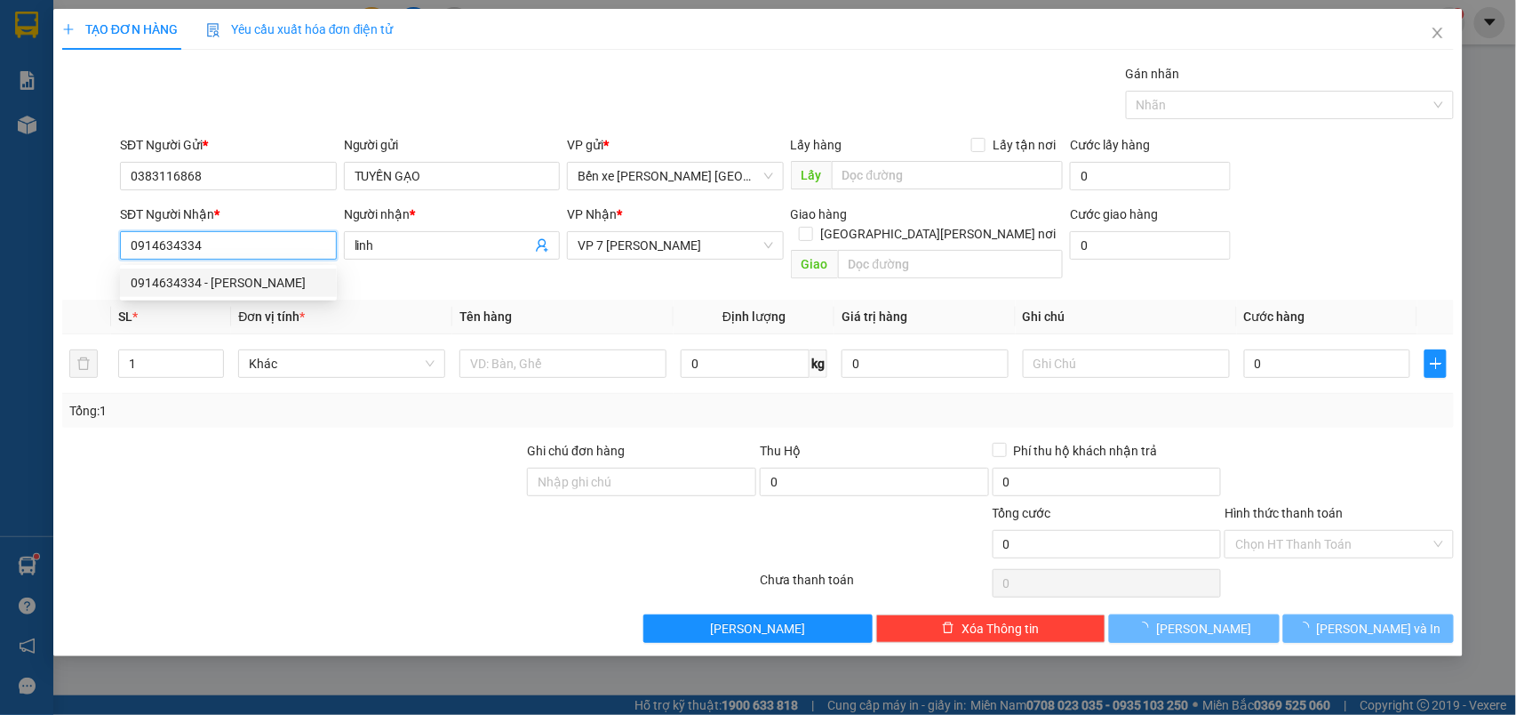
click at [226, 275] on div "0914634334 - c tuyền" at bounding box center [229, 283] width 196 height 20
type input "c tuyền"
type input "14a 42/197 thinh liet"
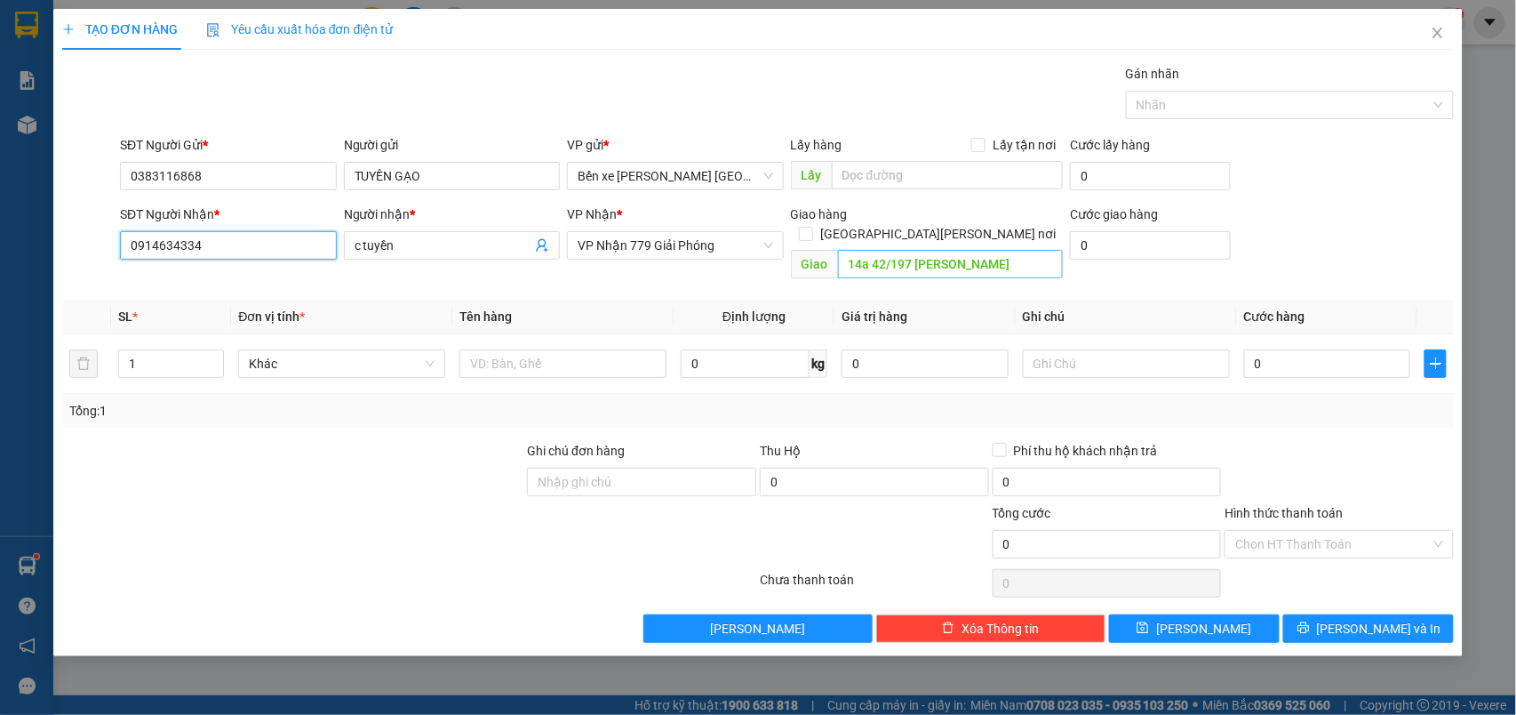
type input "0914634334"
click at [883, 250] on input "14a 42/197 thinh liet" at bounding box center [950, 264] width 225 height 28
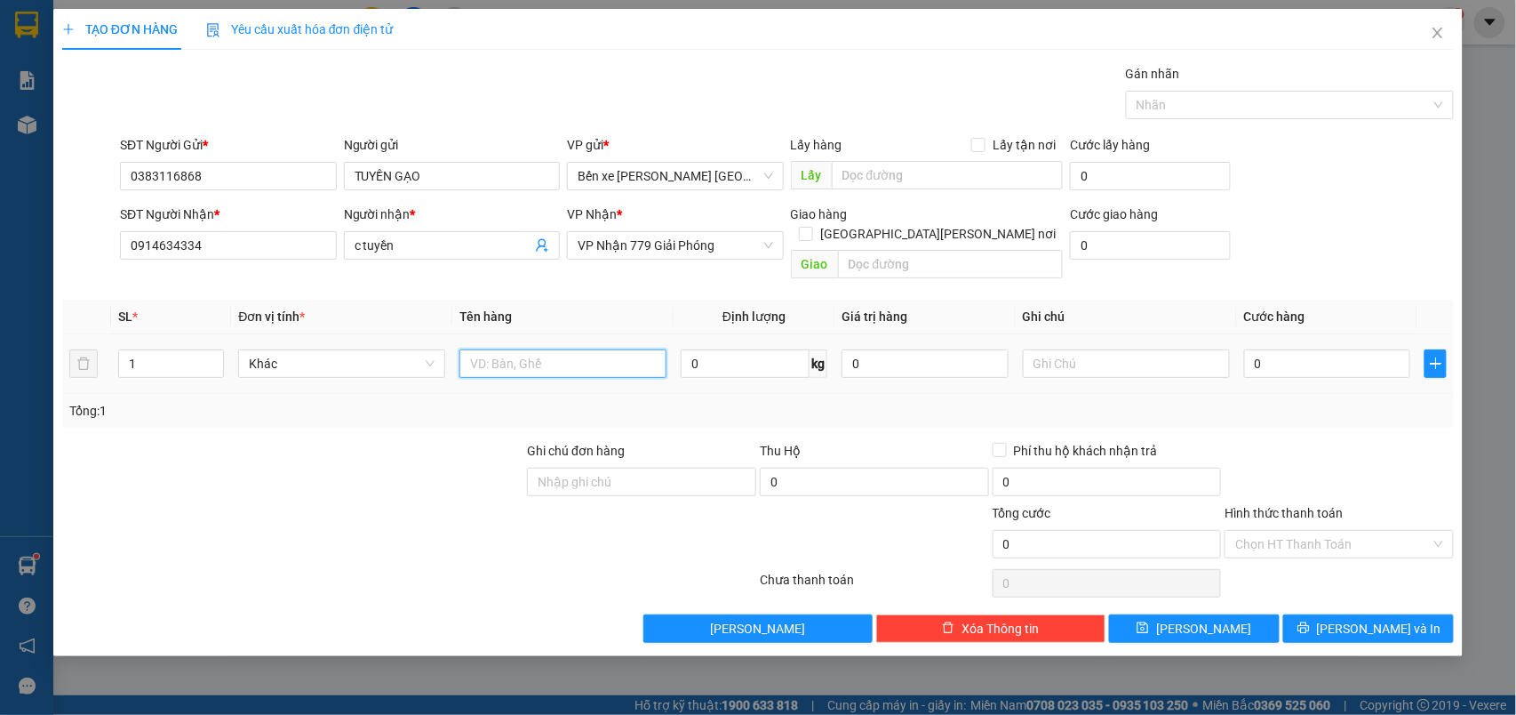
click at [612, 349] on input "text" at bounding box center [563, 363] width 207 height 28
type input "TẢI"
click at [1280, 356] on input "0" at bounding box center [1327, 363] width 167 height 28
type input "5"
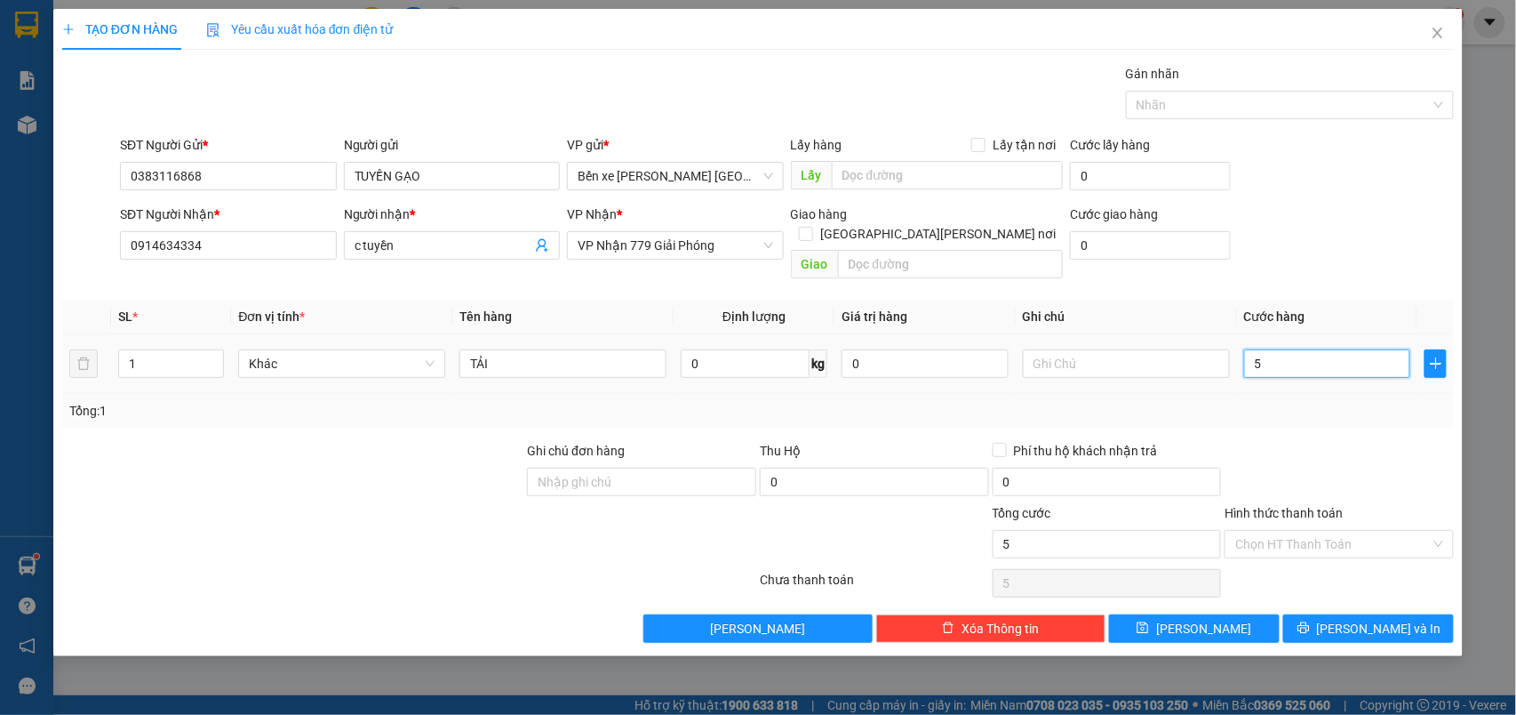
type input "5"
type input "50"
type input "50.000"
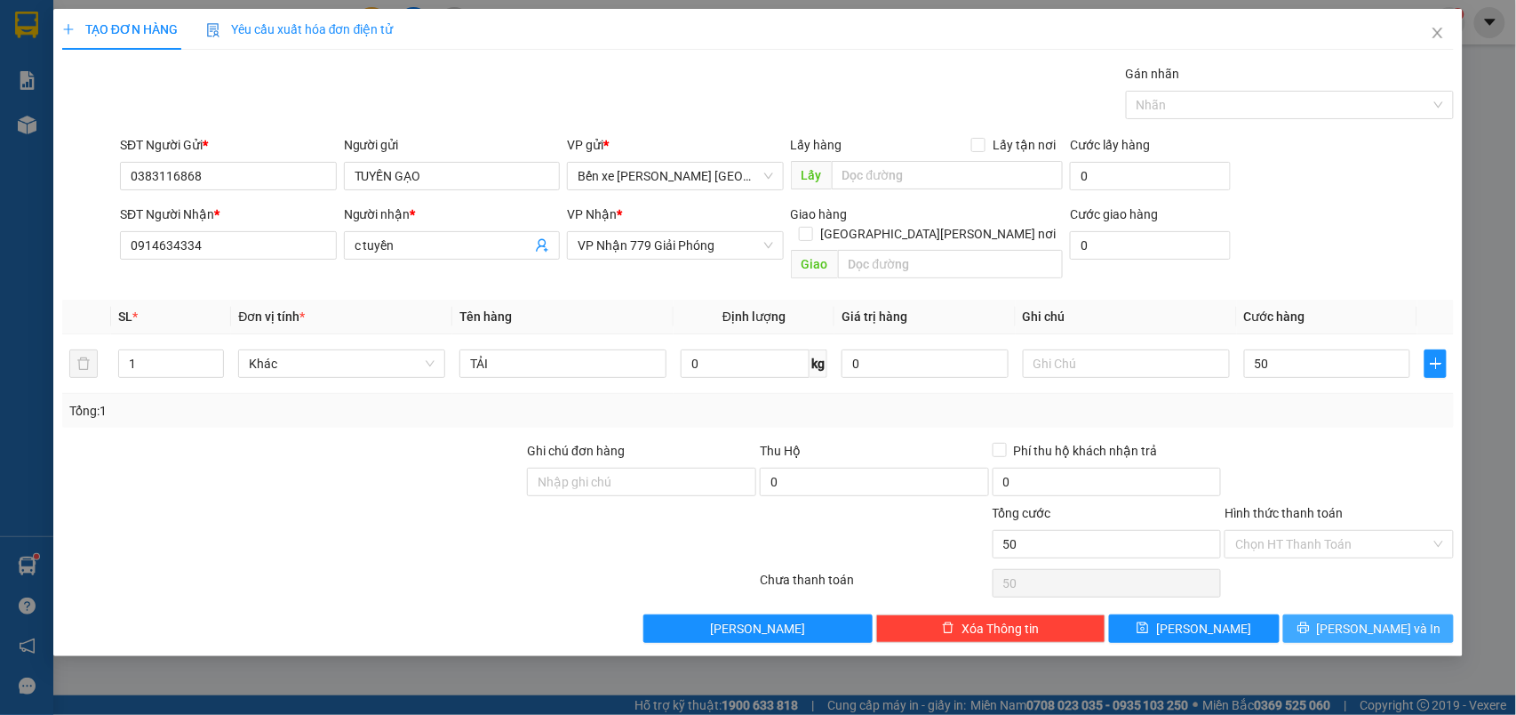
type input "50.000"
click at [1363, 619] on span "[PERSON_NAME] và In" at bounding box center [1379, 629] width 124 height 20
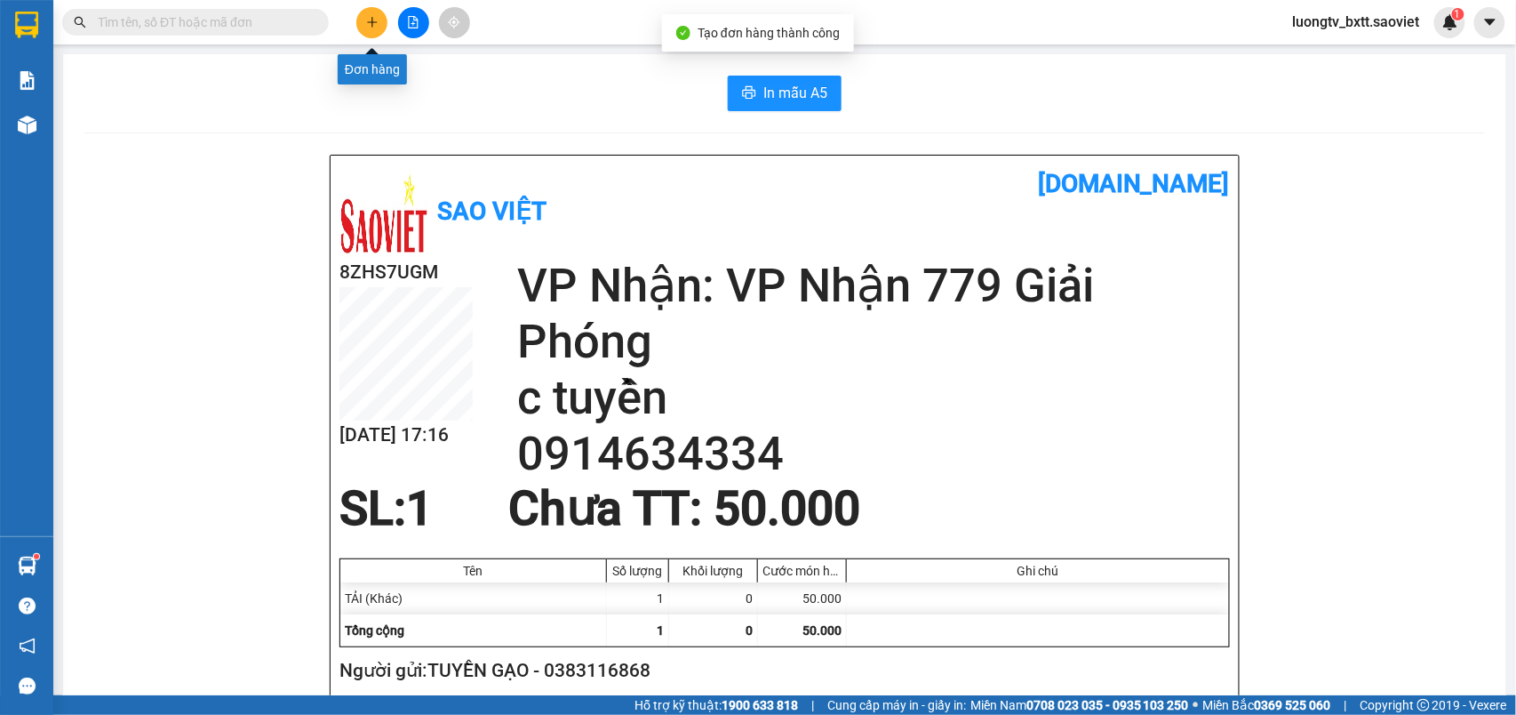
click at [374, 27] on icon "plus" at bounding box center [372, 22] width 12 height 12
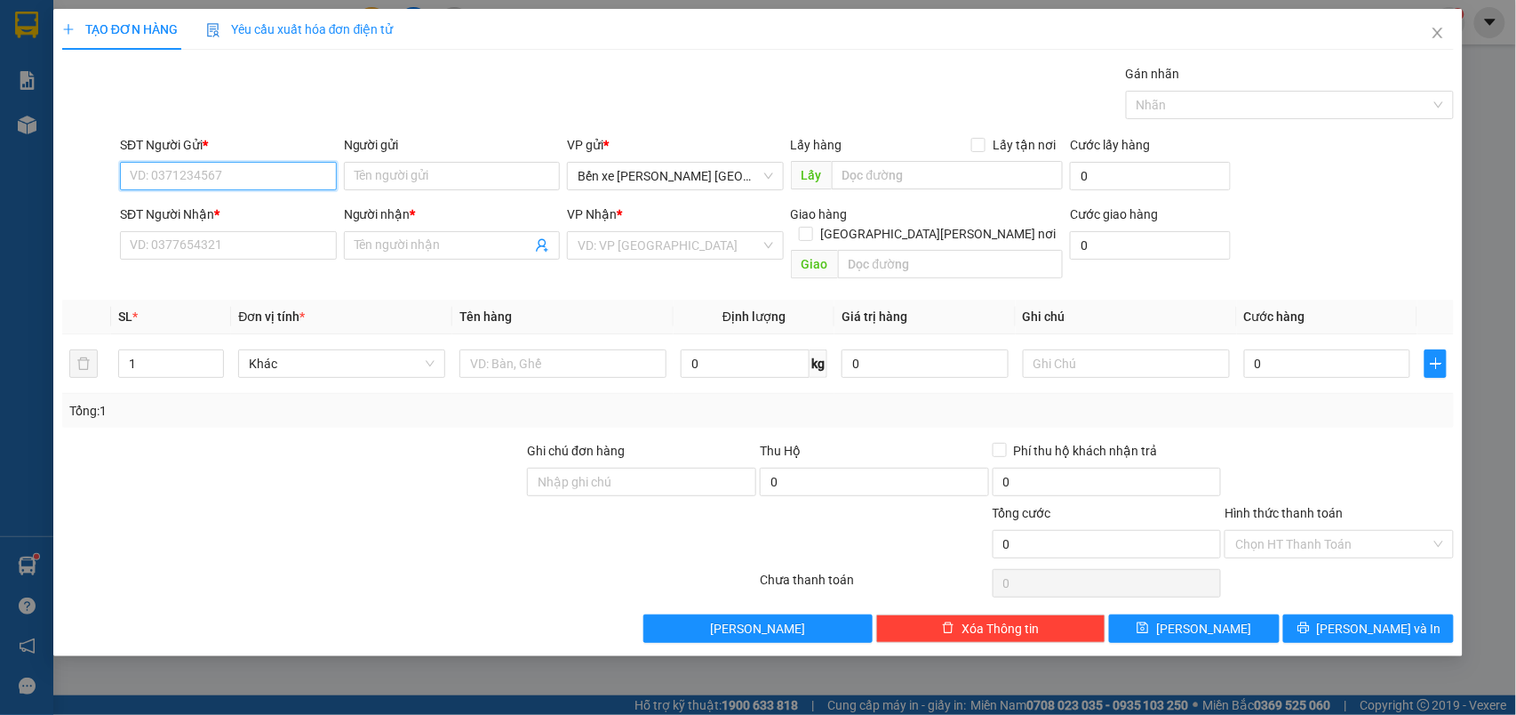
click at [302, 172] on input "SĐT Người Gửi *" at bounding box center [228, 176] width 217 height 28
click at [235, 212] on div "0383116868 - TUYỀN GẠO" at bounding box center [229, 213] width 196 height 20
type input "0383116868"
type input "TUYỀN GẠO"
type input "0914634334"
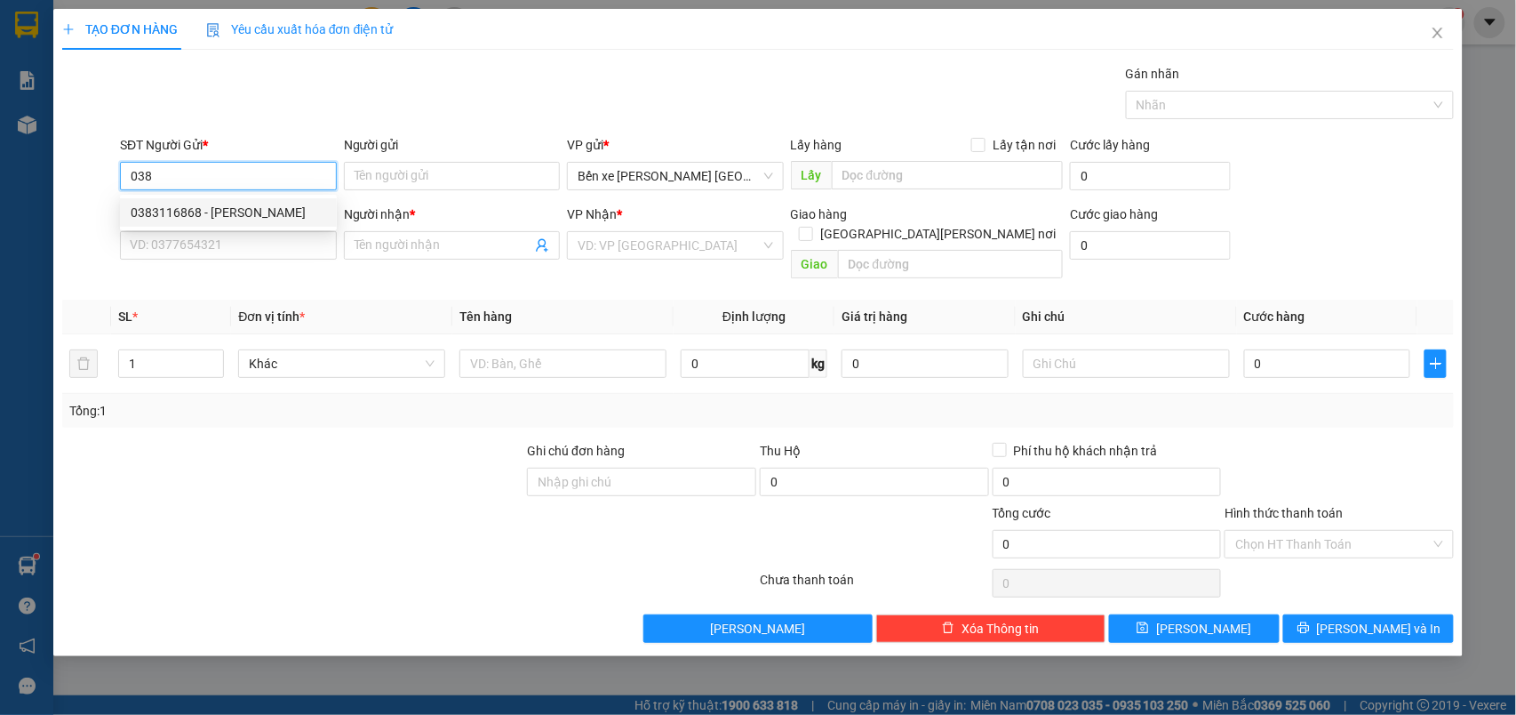
type input "c tuyền"
type input "0383116868"
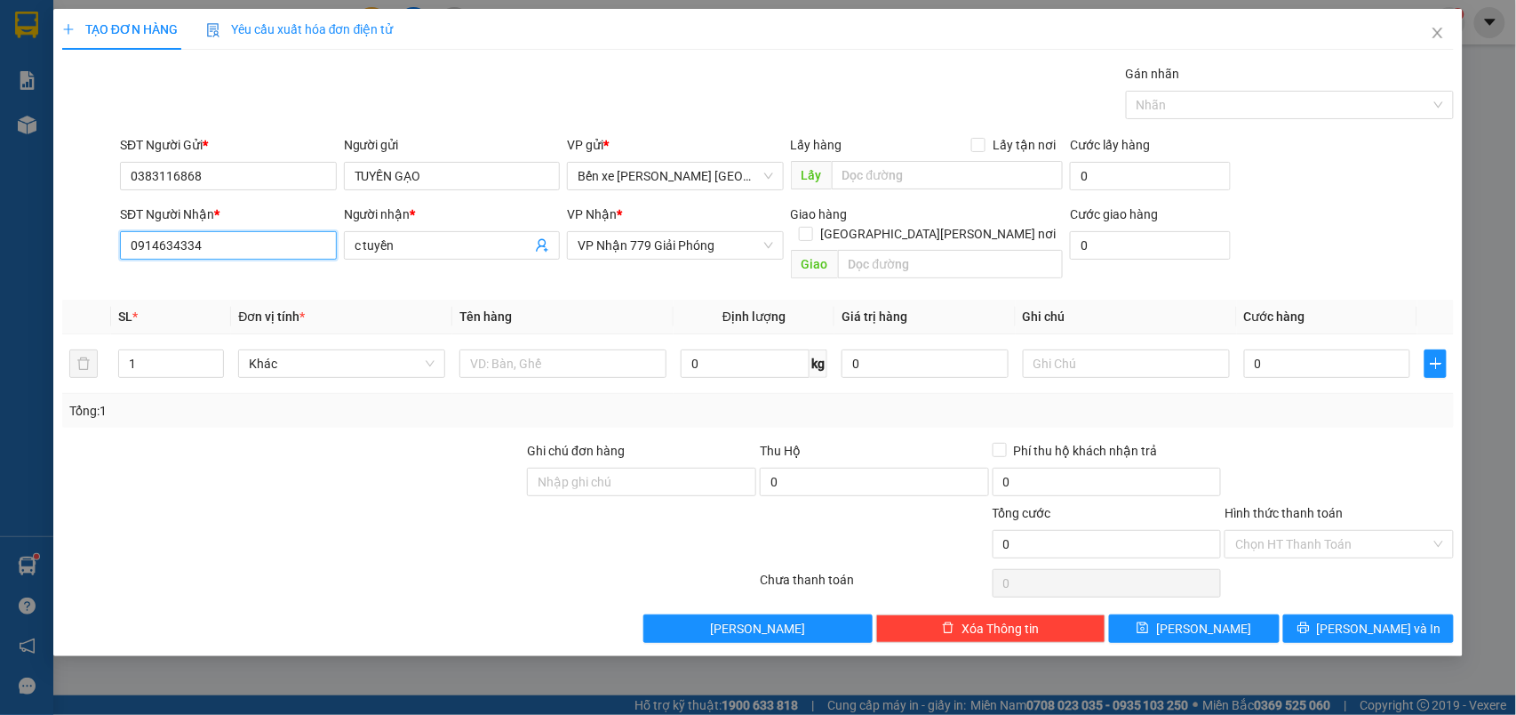
drag, startPoint x: 212, startPoint y: 244, endPoint x: 82, endPoint y: 236, distance: 130.0
click at [82, 236] on div "SĐT Người Nhận * 0914634334 0914634334 Người nhận * c tuyền VP Nhận * VP Nhận 7…" at bounding box center [758, 245] width 1396 height 82
click at [212, 242] on input "0989345279" at bounding box center [228, 245] width 217 height 28
type input "0989345279"
drag, startPoint x: 396, startPoint y: 242, endPoint x: 332, endPoint y: 250, distance: 63.6
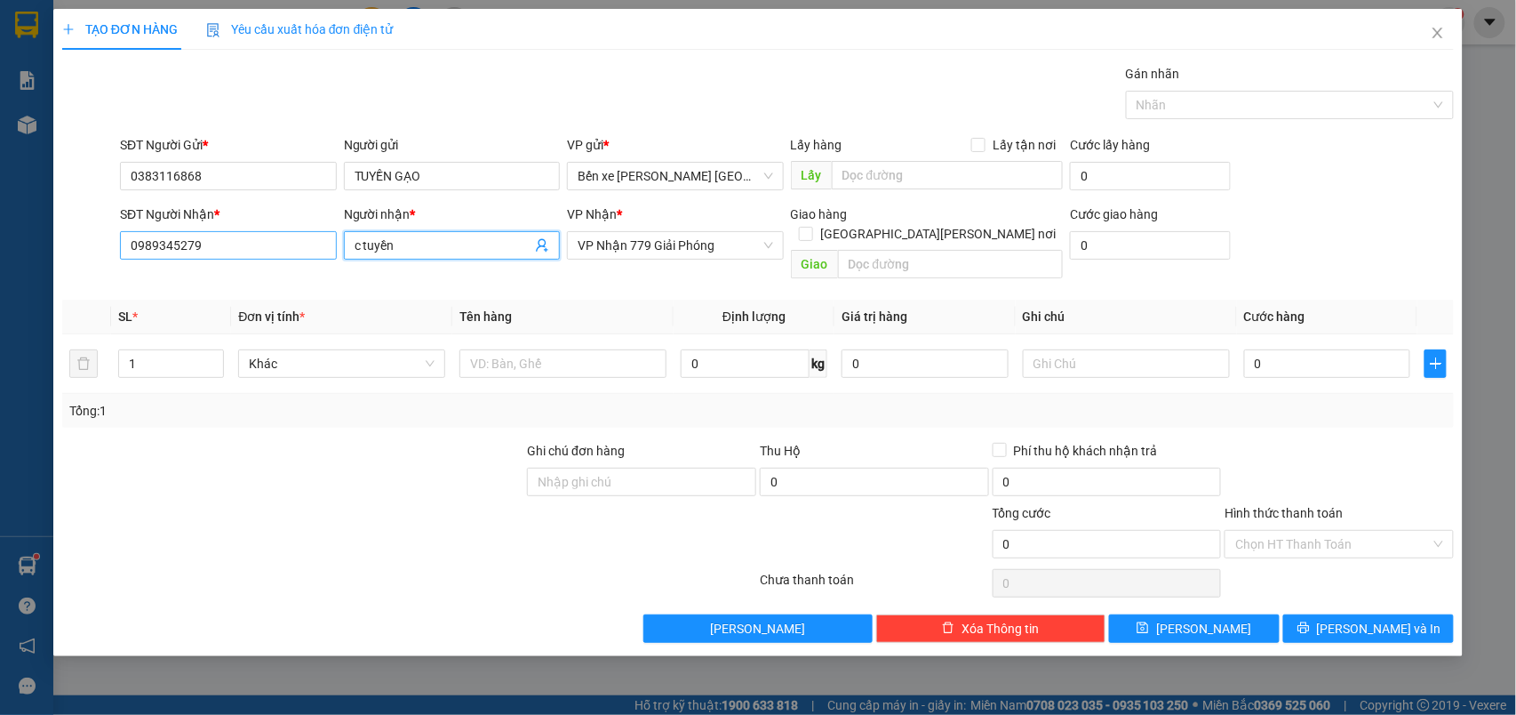
click at [332, 250] on div "SĐT Người Nhận * 0989345279 Người nhận * c tuyền c tuyền VP Nhận * VP Nhận 779 …" at bounding box center [786, 245] width 1341 height 82
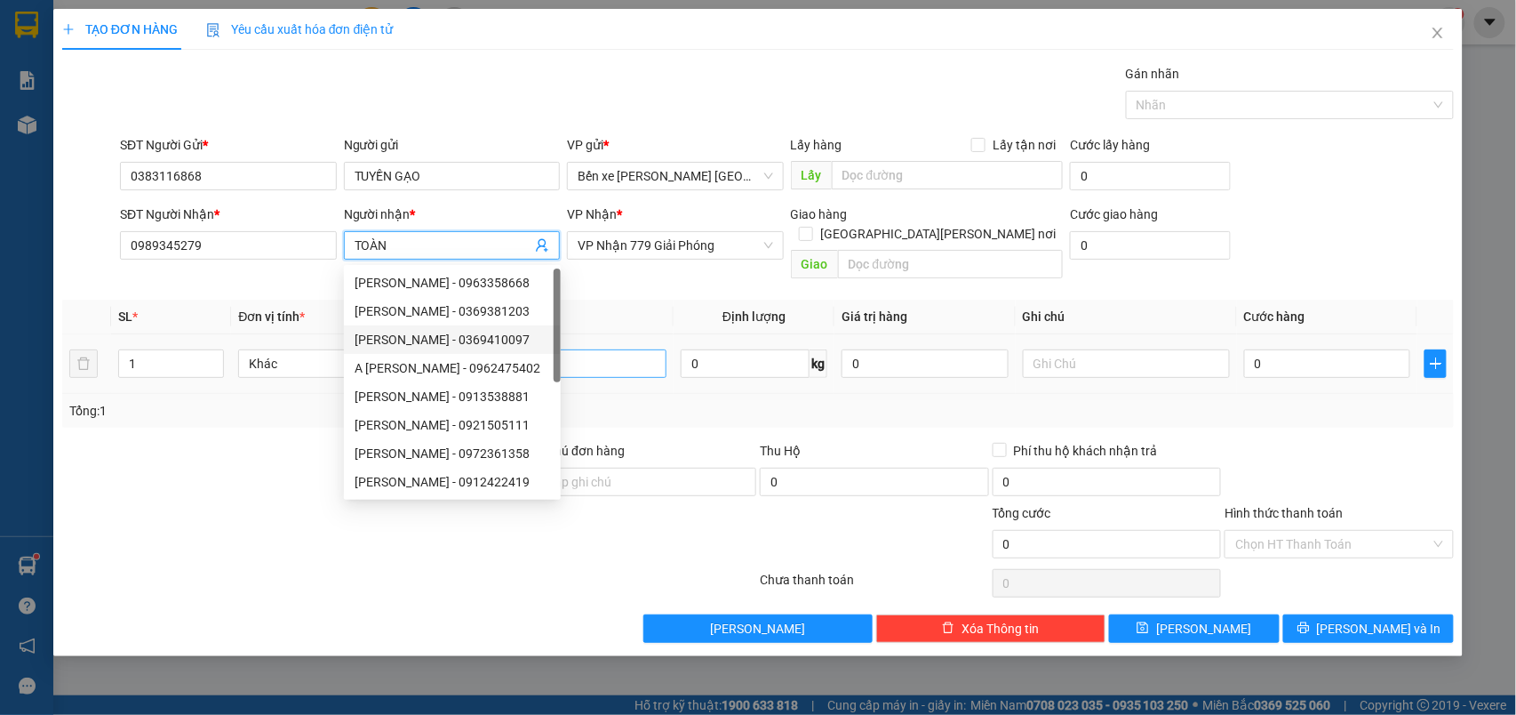
type input "TOÀN"
click at [636, 349] on input "text" at bounding box center [563, 363] width 207 height 28
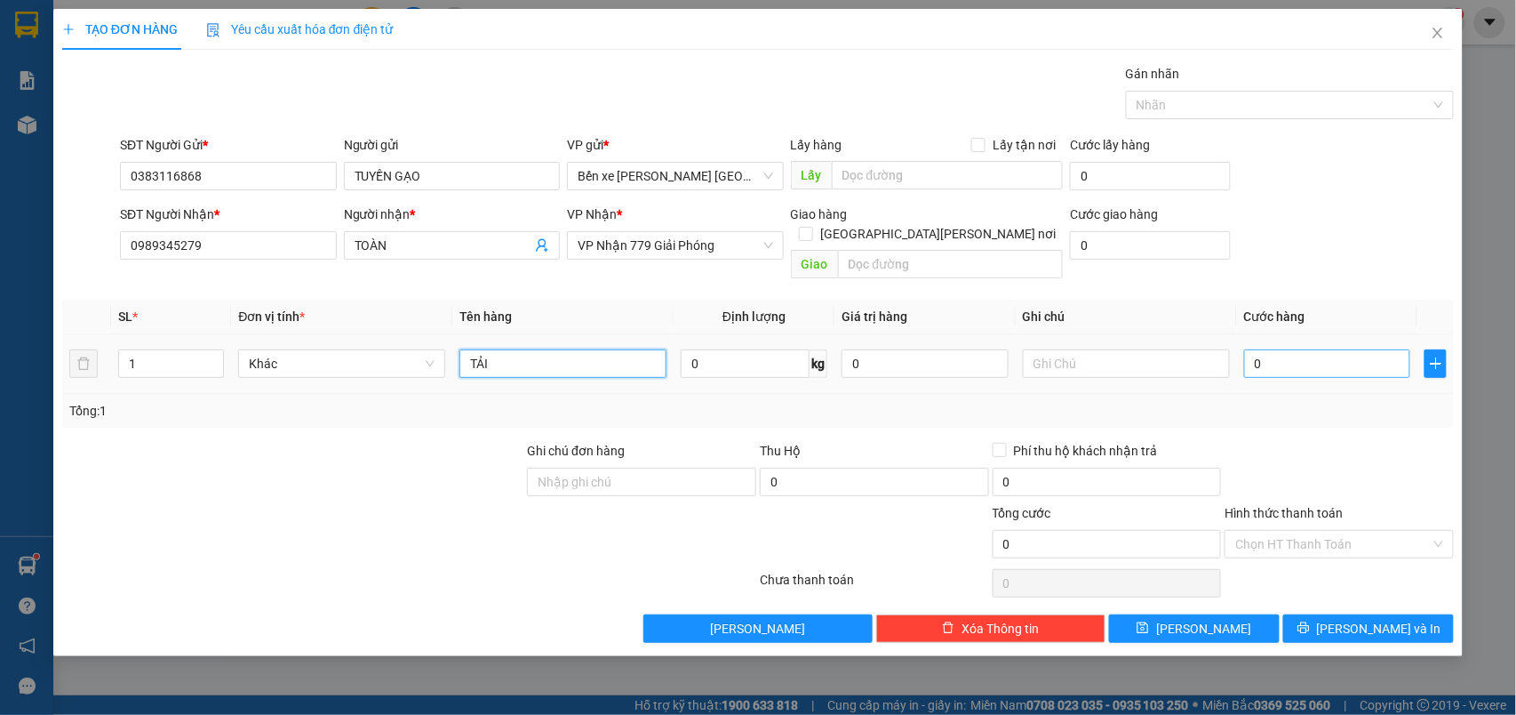
type input "TẢI"
click at [1341, 353] on input "0" at bounding box center [1327, 363] width 167 height 28
type input "4"
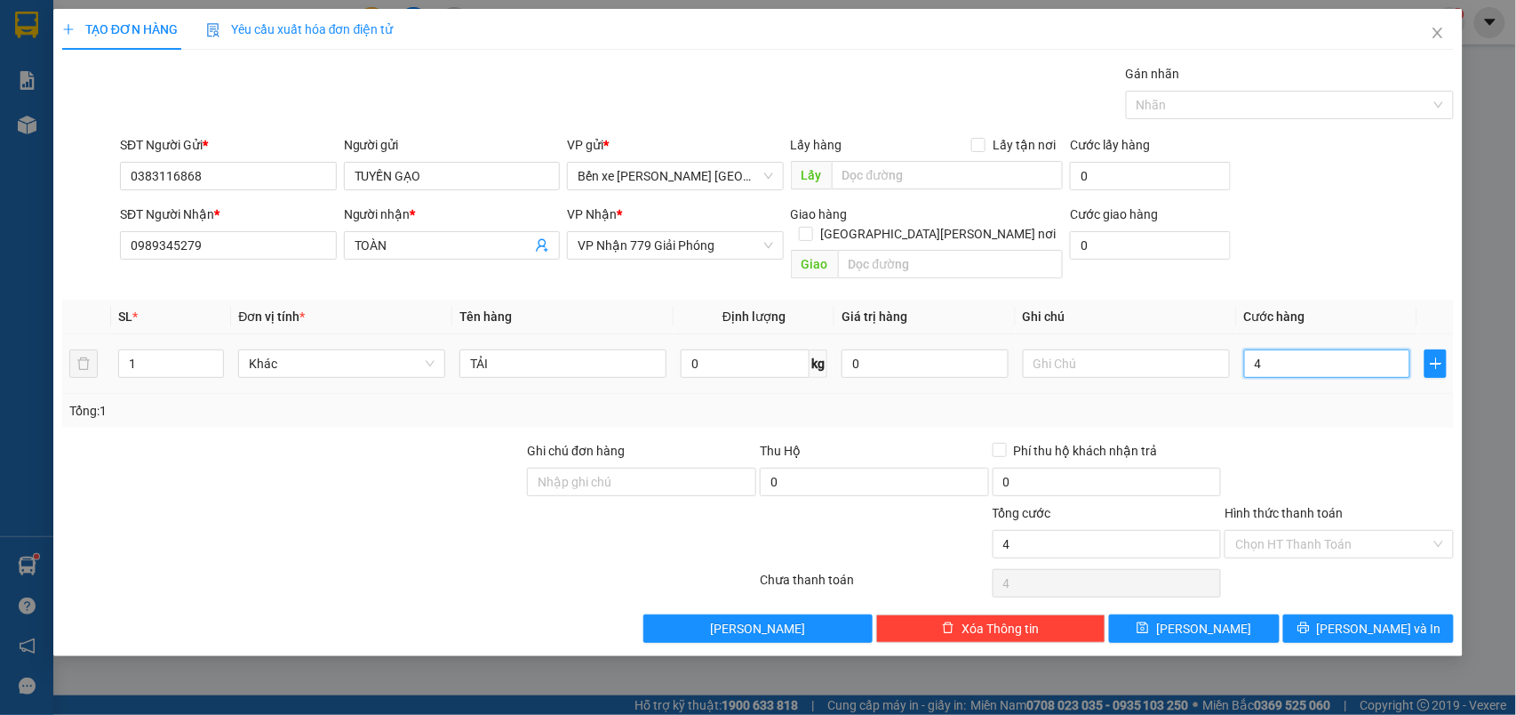
type input "40"
type input "40.000"
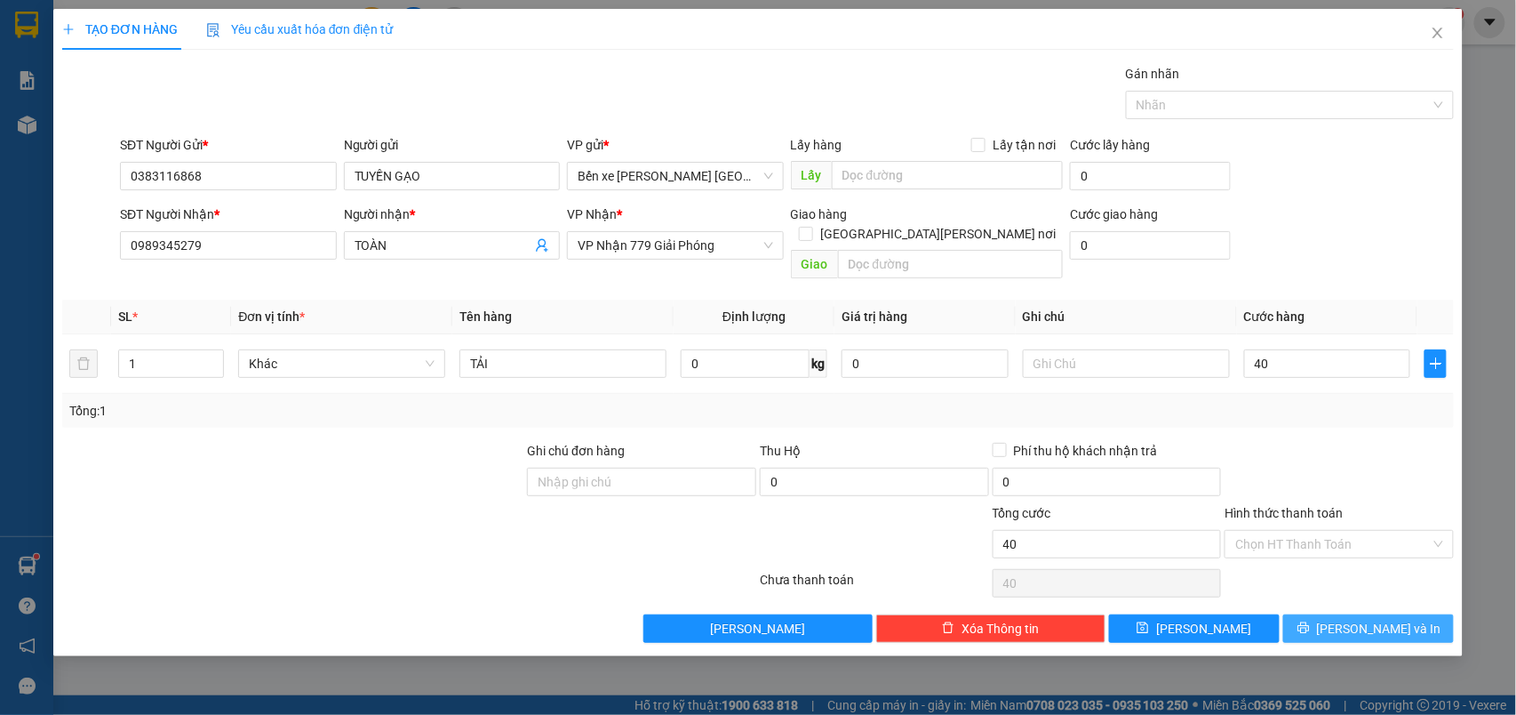
type input "40.000"
click at [1394, 614] on button "[PERSON_NAME] và In" at bounding box center [1368, 628] width 171 height 28
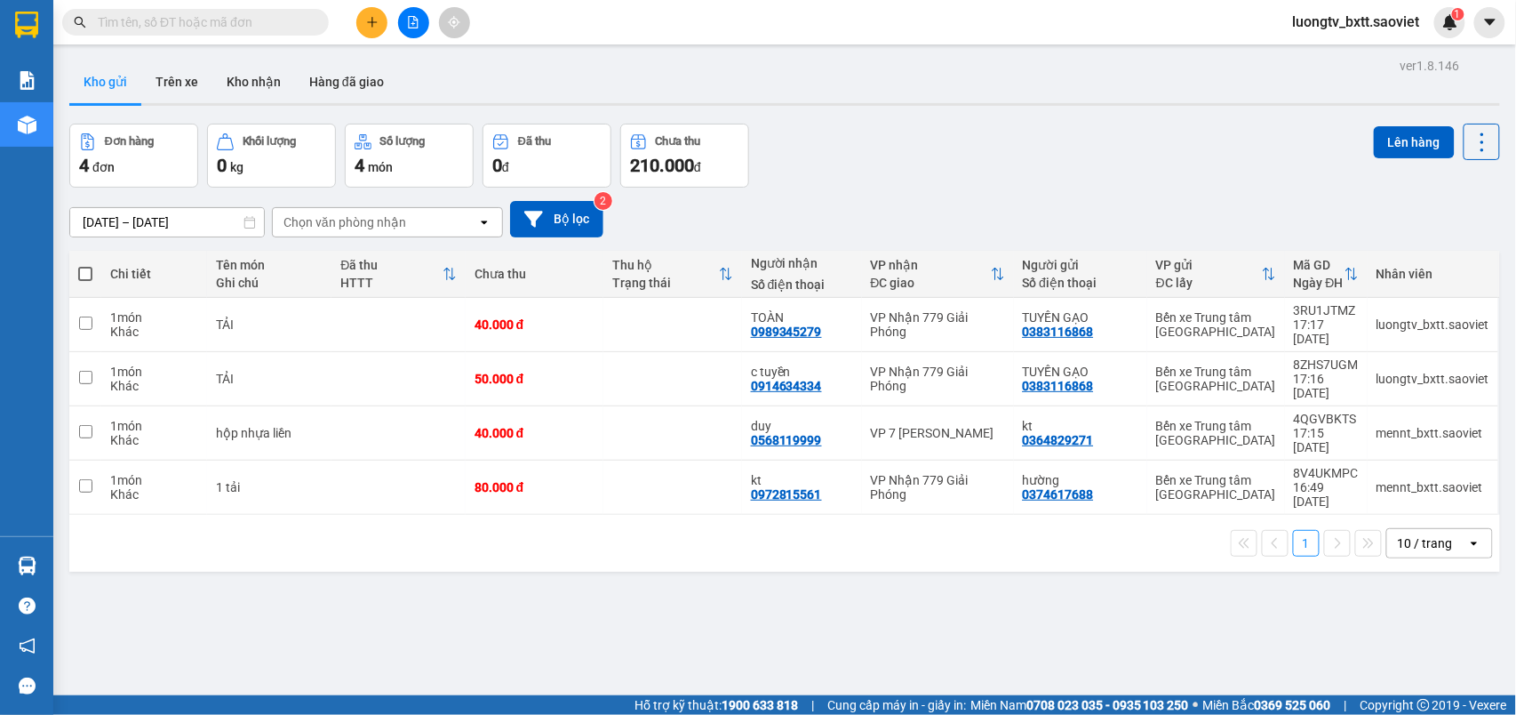
click at [281, 21] on input "text" at bounding box center [203, 22] width 210 height 20
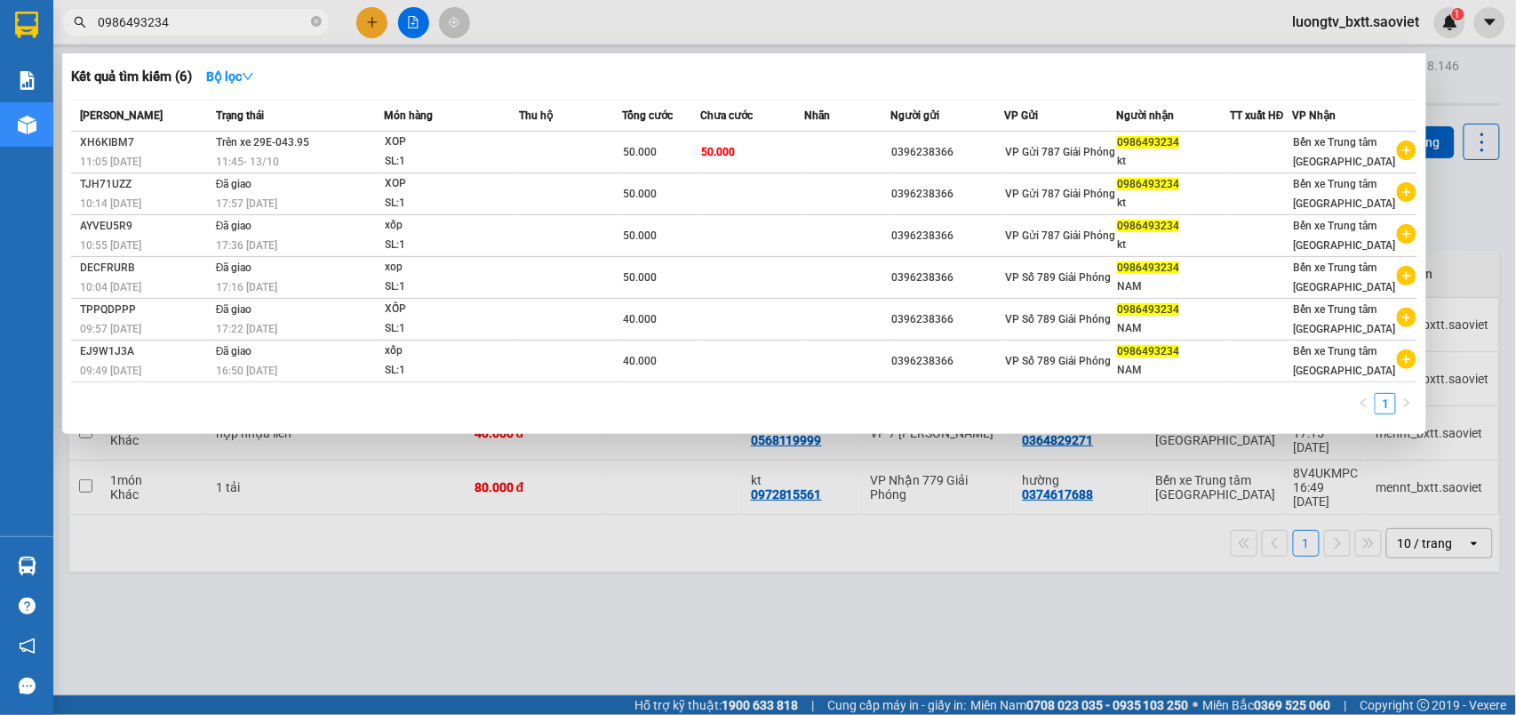
type input "0986493234"
click at [752, 22] on div at bounding box center [758, 357] width 1516 height 715
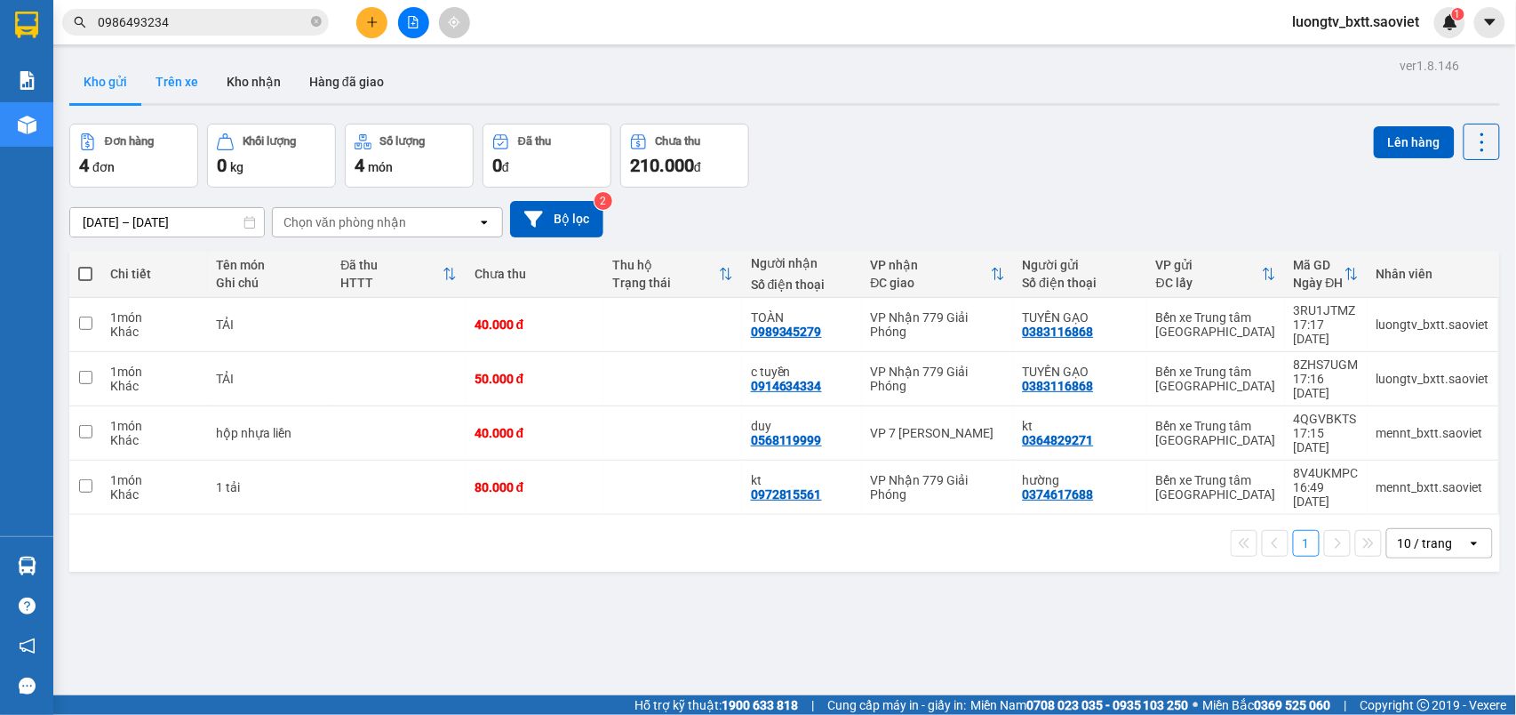
click at [172, 76] on button "Trên xe" at bounding box center [176, 81] width 71 height 43
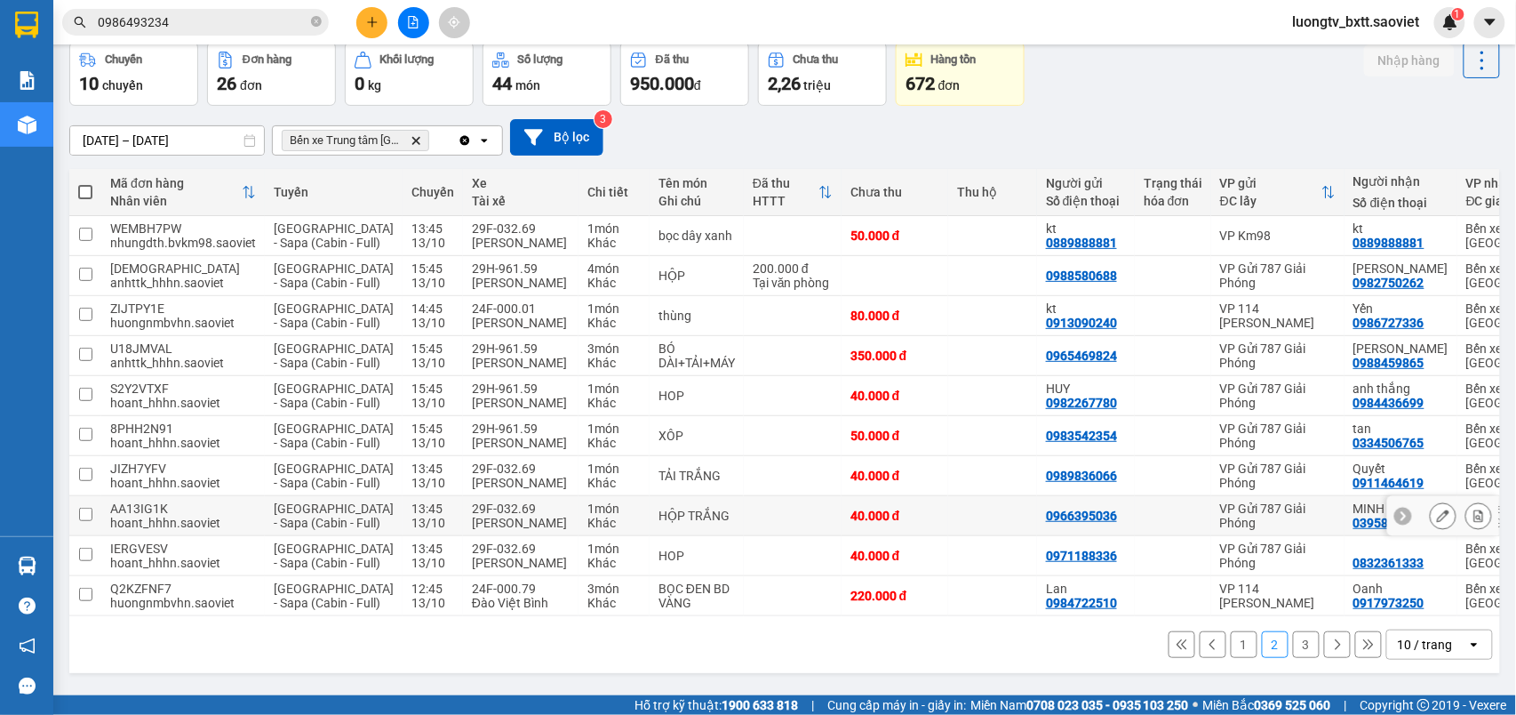
scroll to position [229, 0]
click at [1293, 658] on button "3" at bounding box center [1306, 644] width 27 height 27
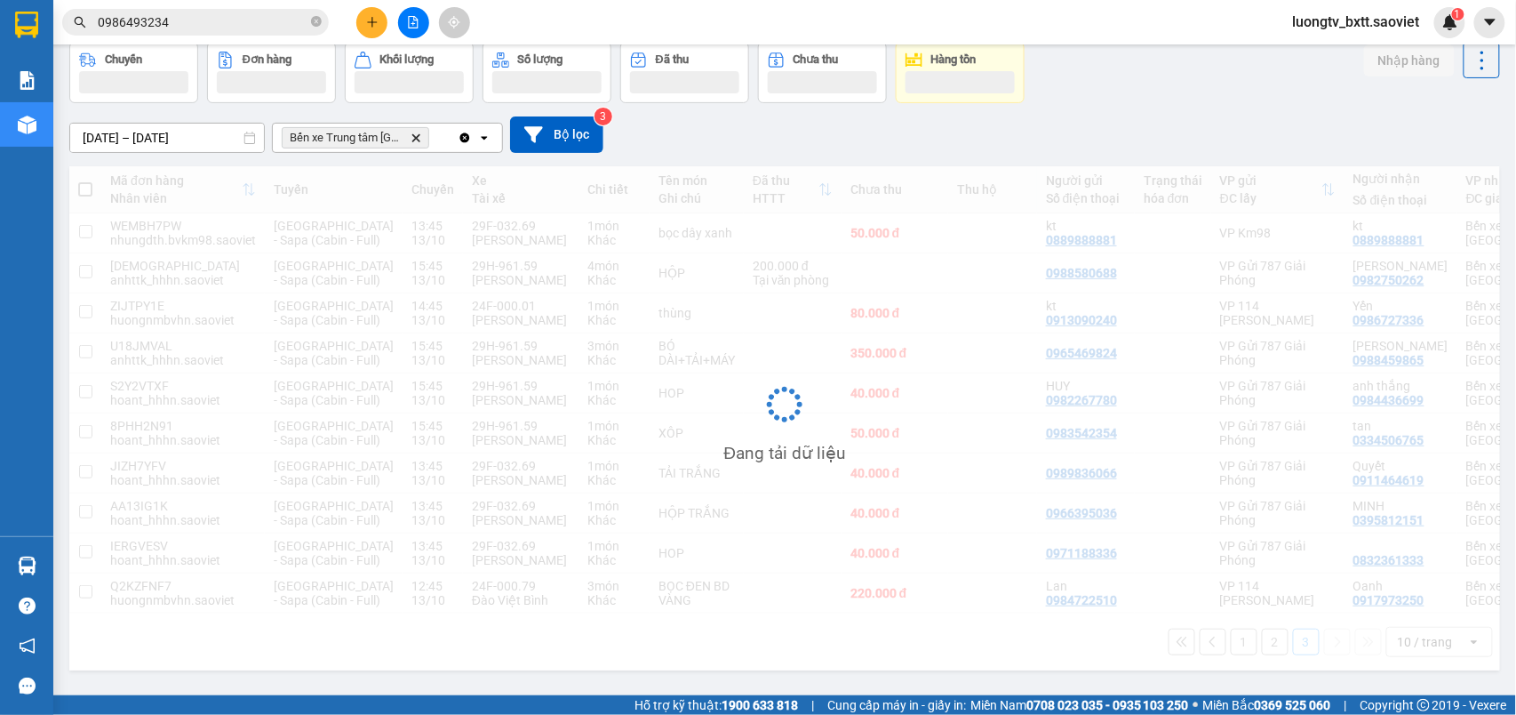
scroll to position [82, 0]
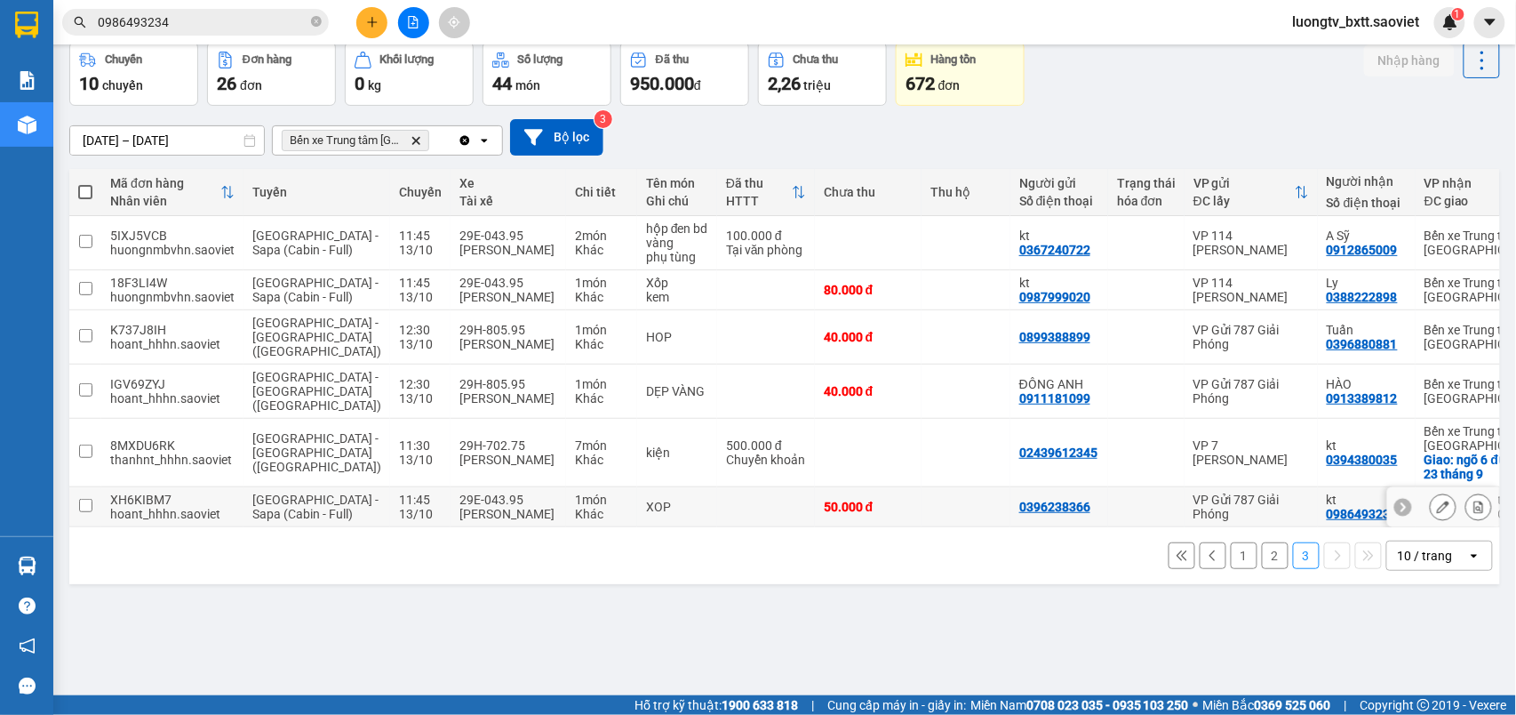
click at [922, 527] on td at bounding box center [966, 507] width 89 height 40
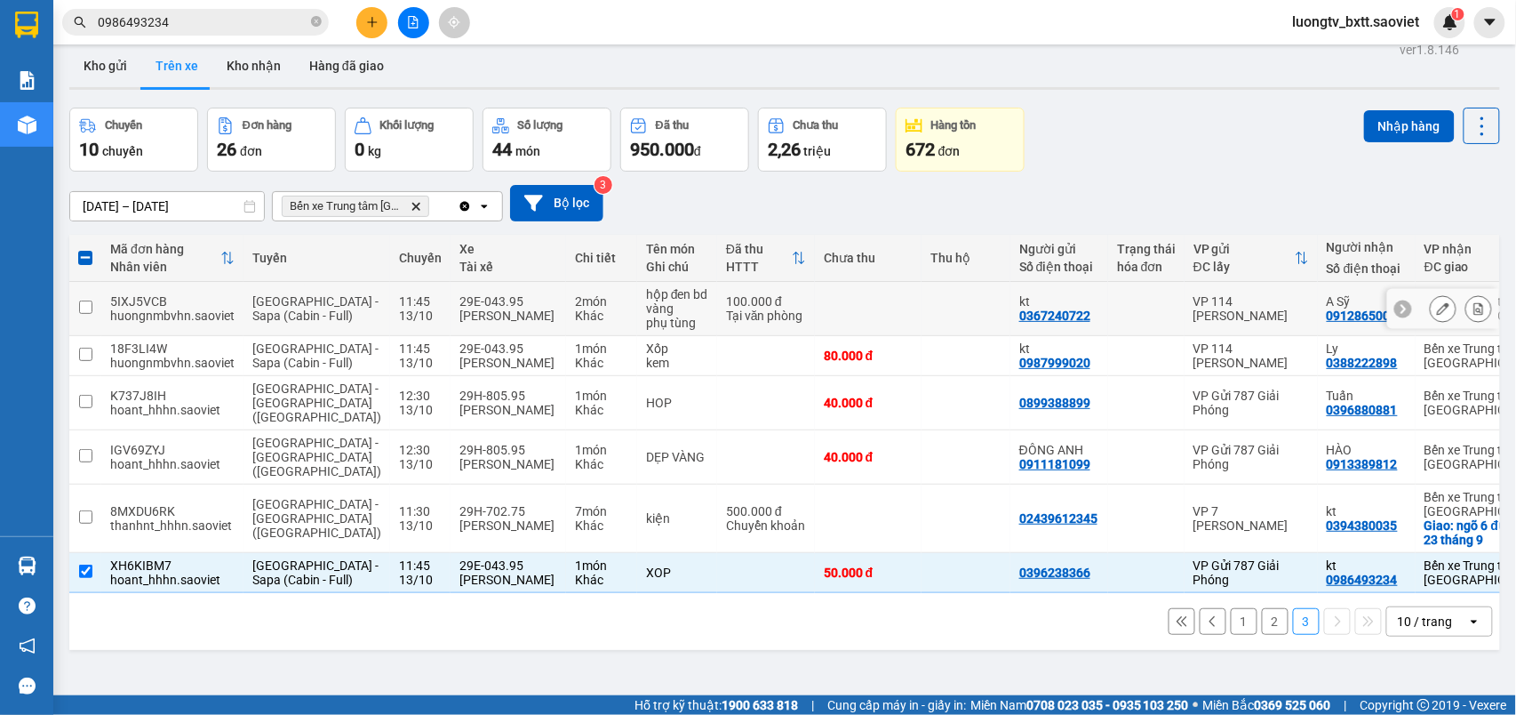
scroll to position [0, 0]
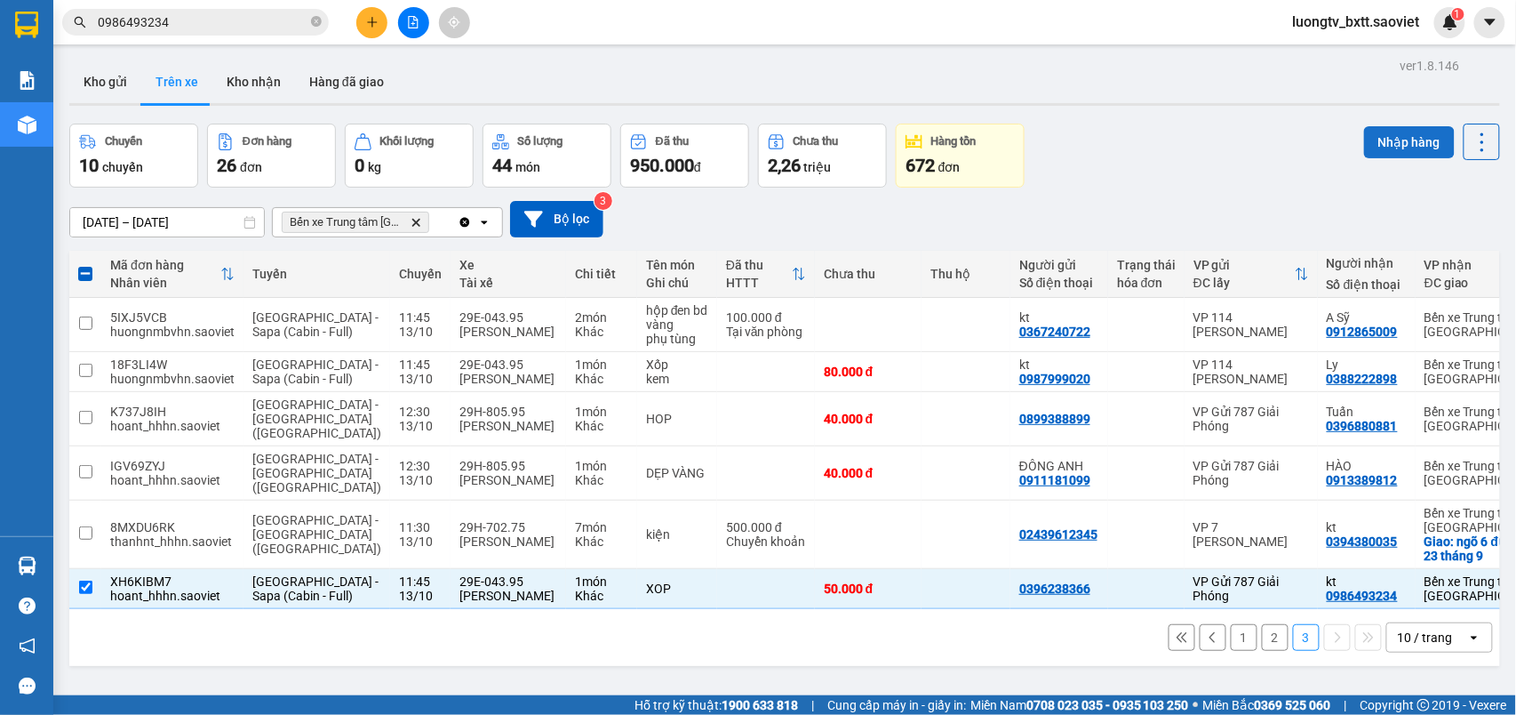
click at [1387, 137] on button "Nhập hàng" at bounding box center [1409, 142] width 91 height 32
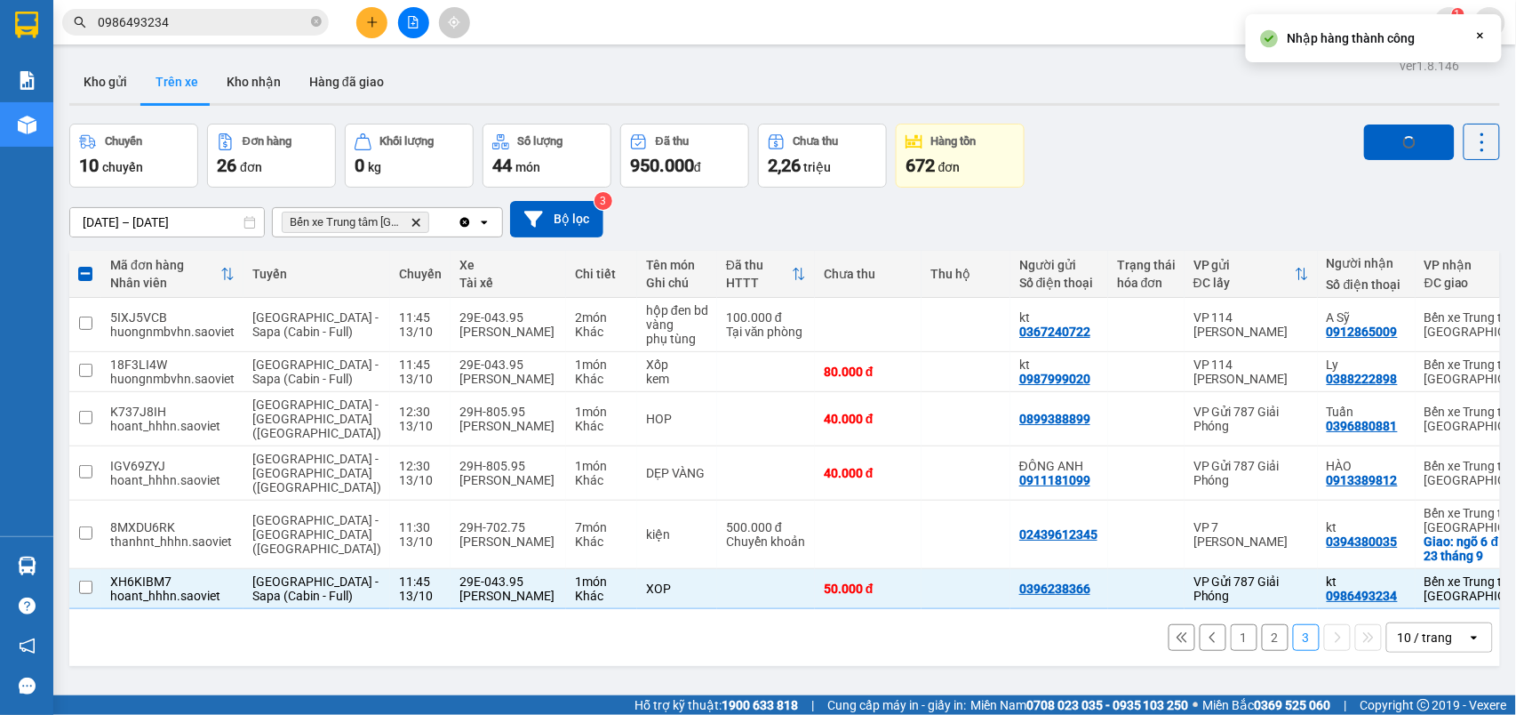
checkbox input "false"
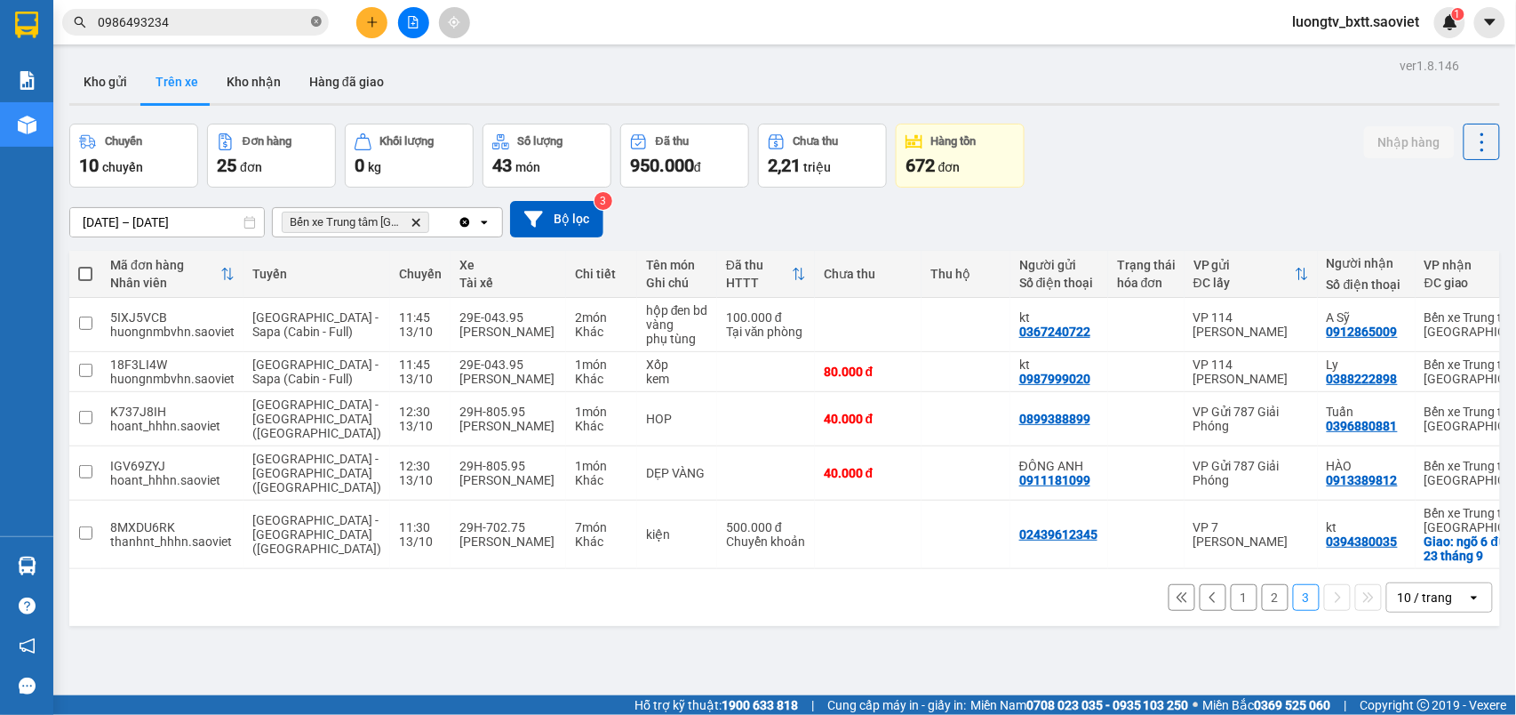
click at [315, 15] on span at bounding box center [316, 22] width 11 height 17
click at [1205, 176] on div "Chuyến 10 chuyến Đơn hàng 25 đơn Khối lượng 0 kg Số lượng 43 món Đã thu 950.000…" at bounding box center [784, 156] width 1431 height 64
click at [203, 18] on input "text" at bounding box center [203, 22] width 210 height 20
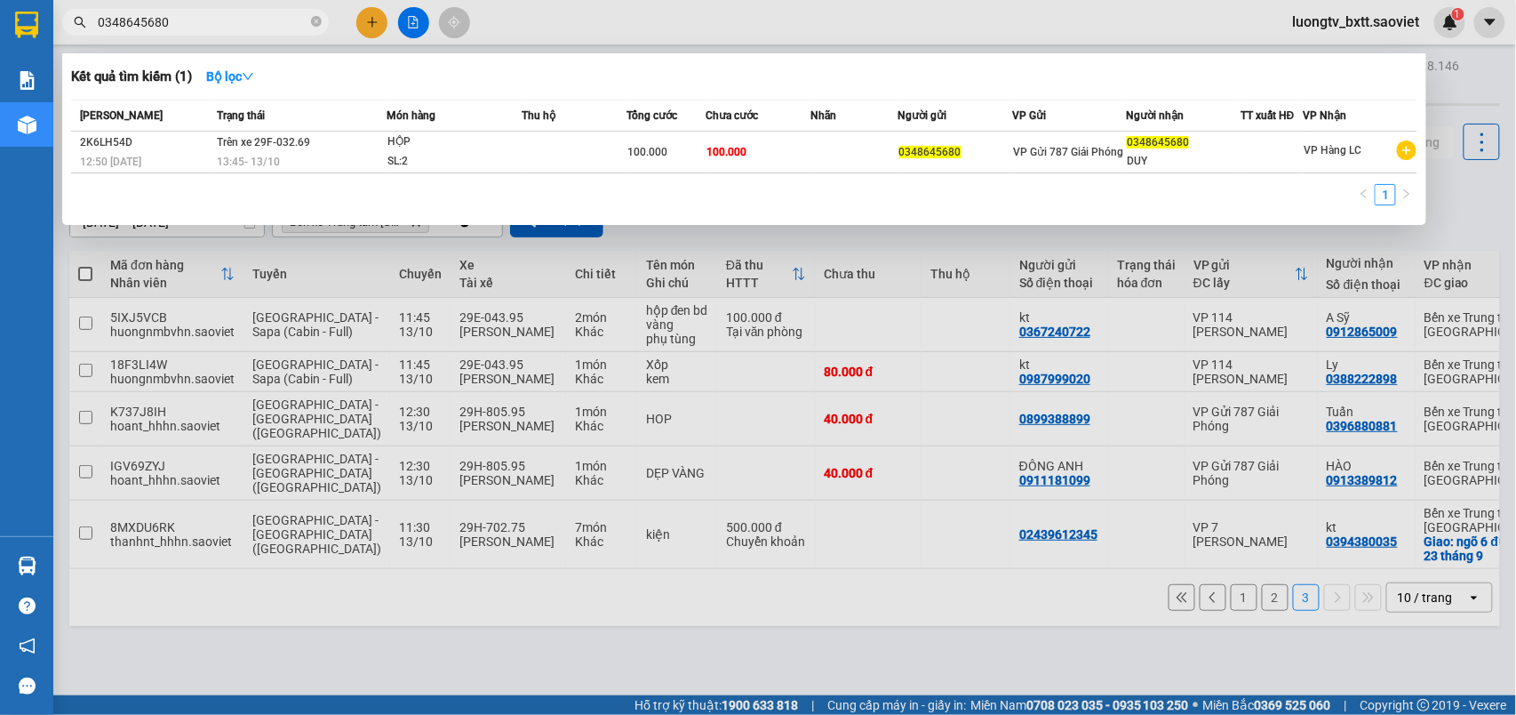
type input "0348645680"
click at [1458, 186] on div at bounding box center [758, 357] width 1516 height 715
click at [231, 19] on input "0348645680" at bounding box center [203, 22] width 210 height 20
click at [1445, 206] on div at bounding box center [758, 357] width 1516 height 715
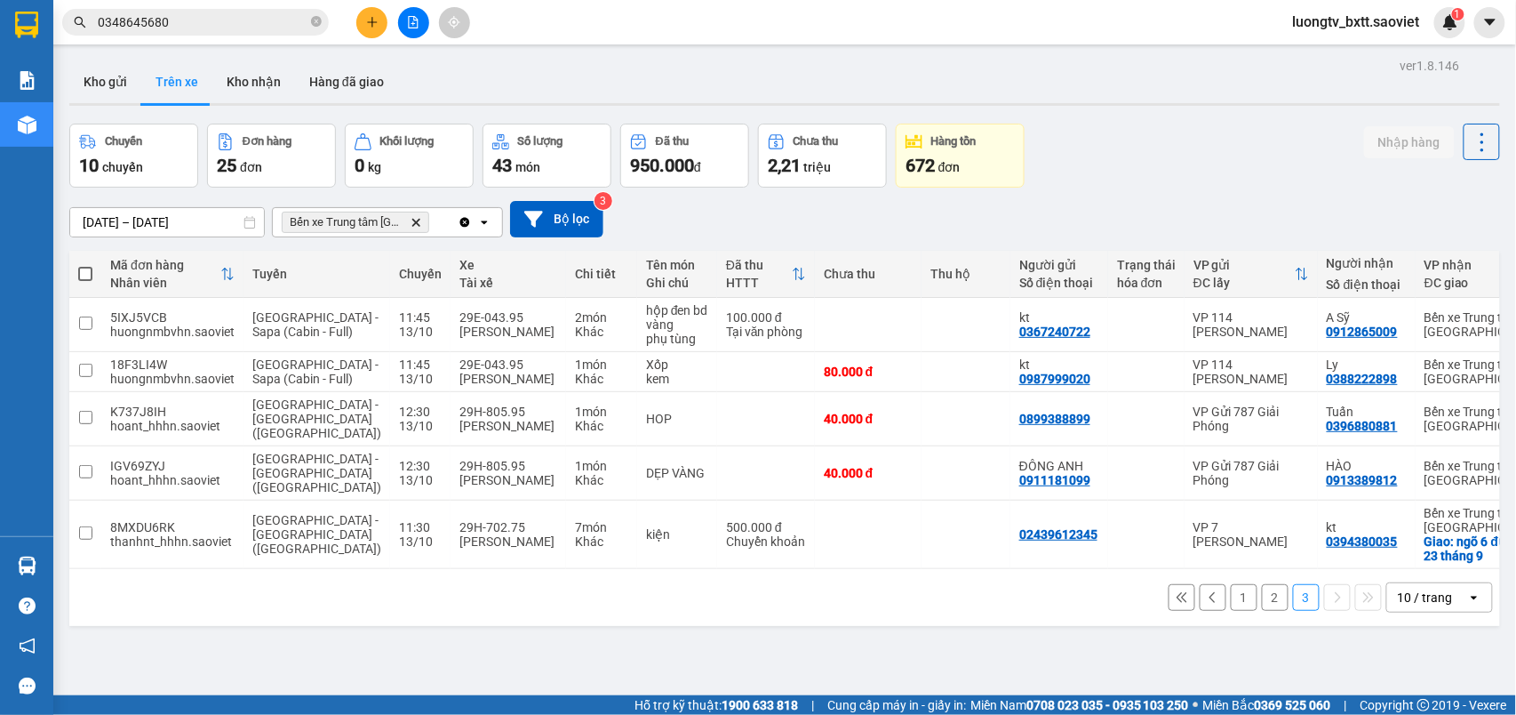
click at [1295, 172] on div "Chuyến 10 chuyến Đơn hàng 25 đơn Khối lượng 0 kg Số lượng 43 món Đã thu 950.000…" at bounding box center [784, 156] width 1431 height 64
click at [411, 25] on icon "file-add" at bounding box center [413, 22] width 12 height 12
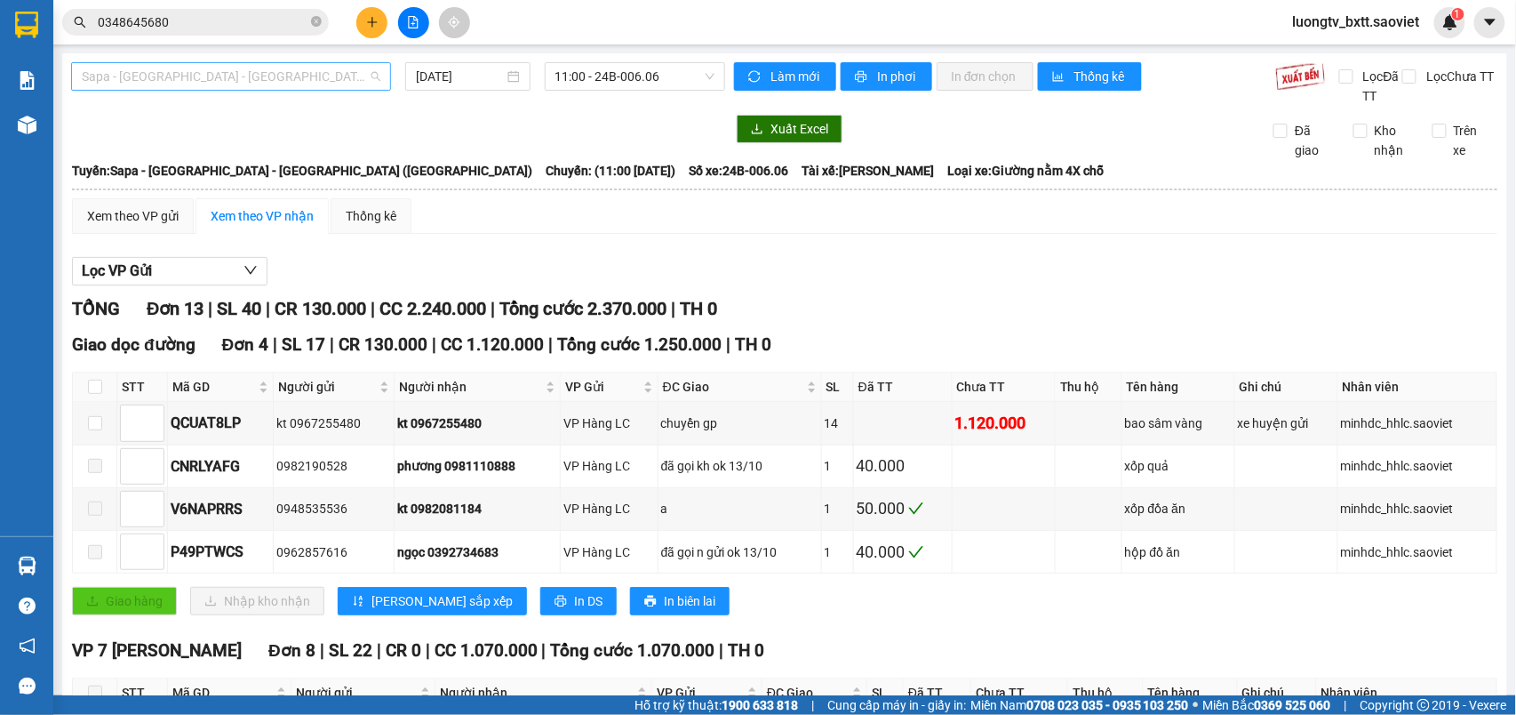
click at [293, 80] on span "Sapa - [GEOGRAPHIC_DATA] - [GEOGRAPHIC_DATA] ([GEOGRAPHIC_DATA])" at bounding box center [231, 76] width 299 height 27
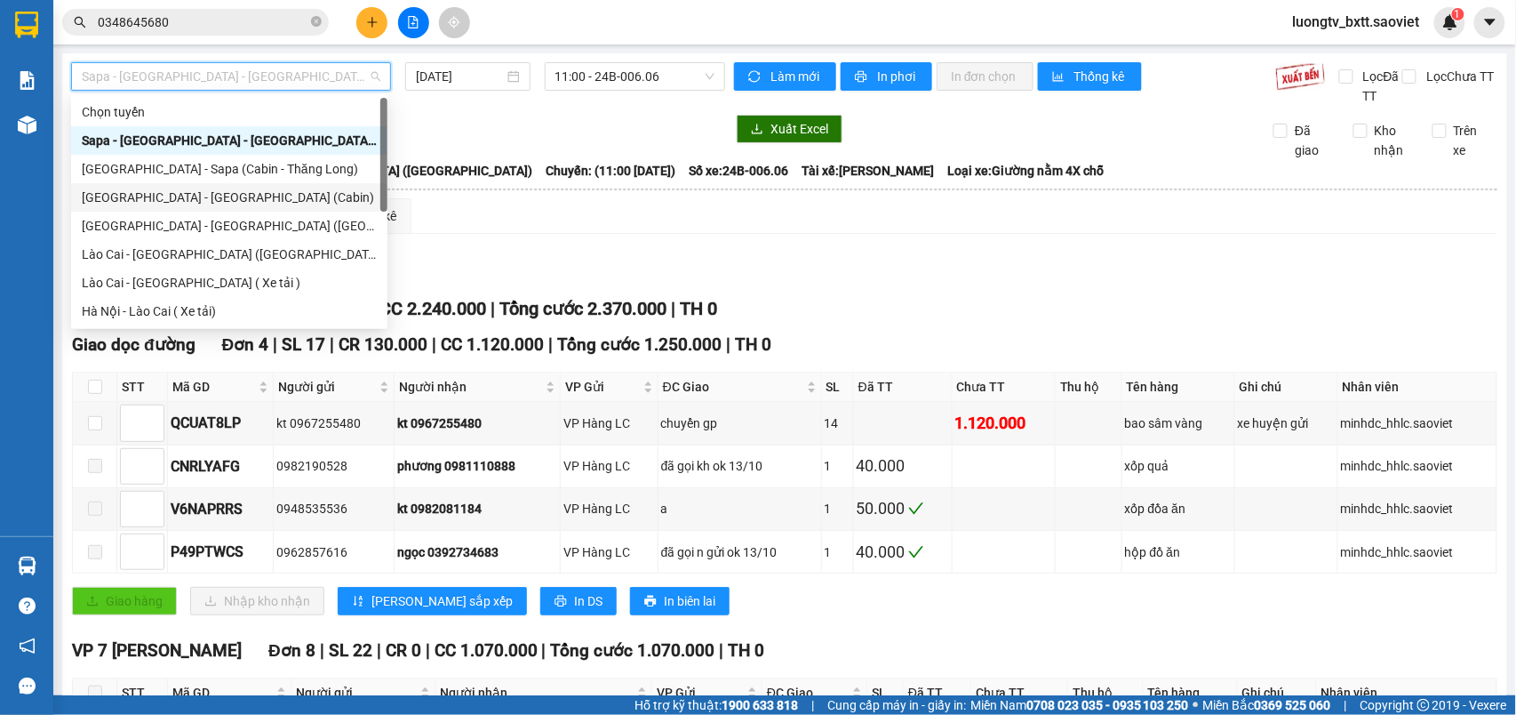
scroll to position [142, 0]
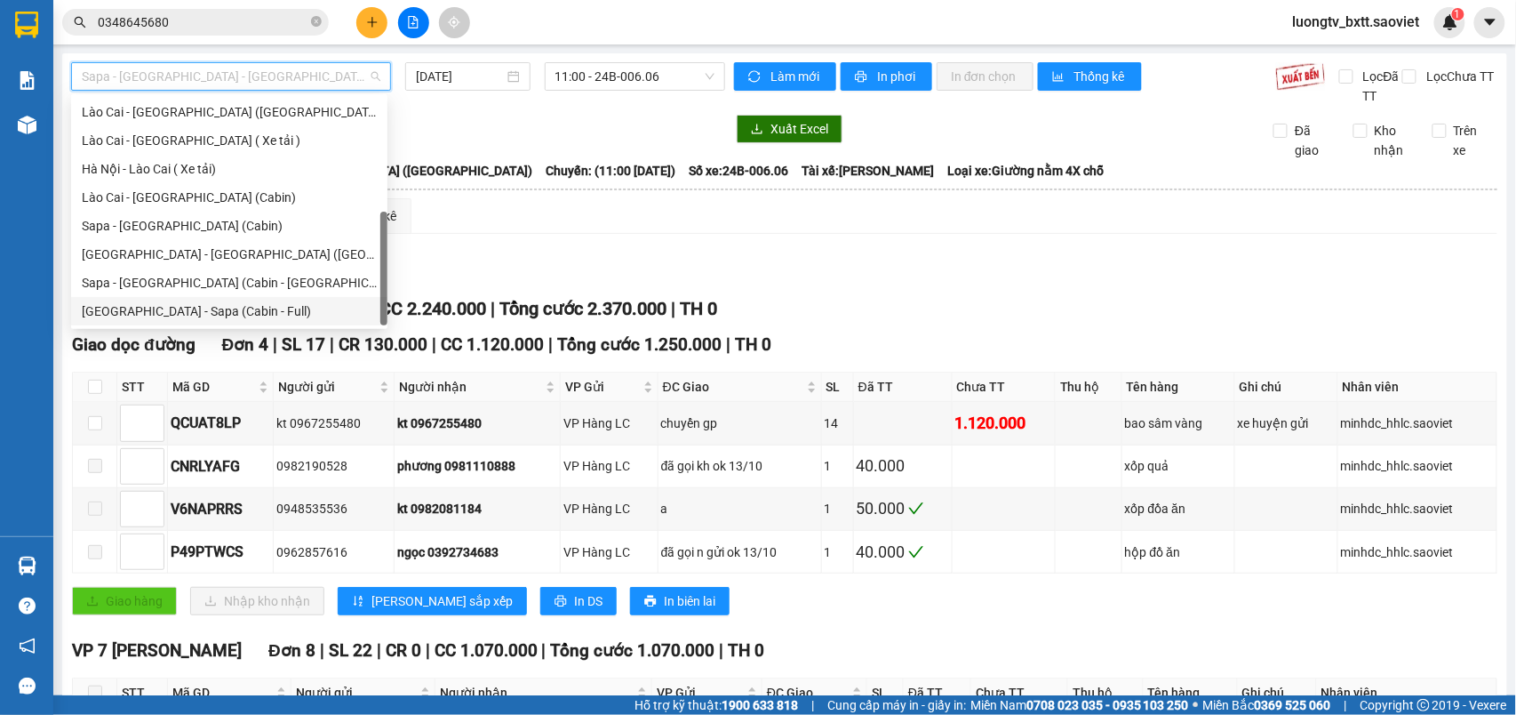
click at [226, 300] on div "[GEOGRAPHIC_DATA] - Sapa (Cabin - Full)" at bounding box center [229, 311] width 316 height 28
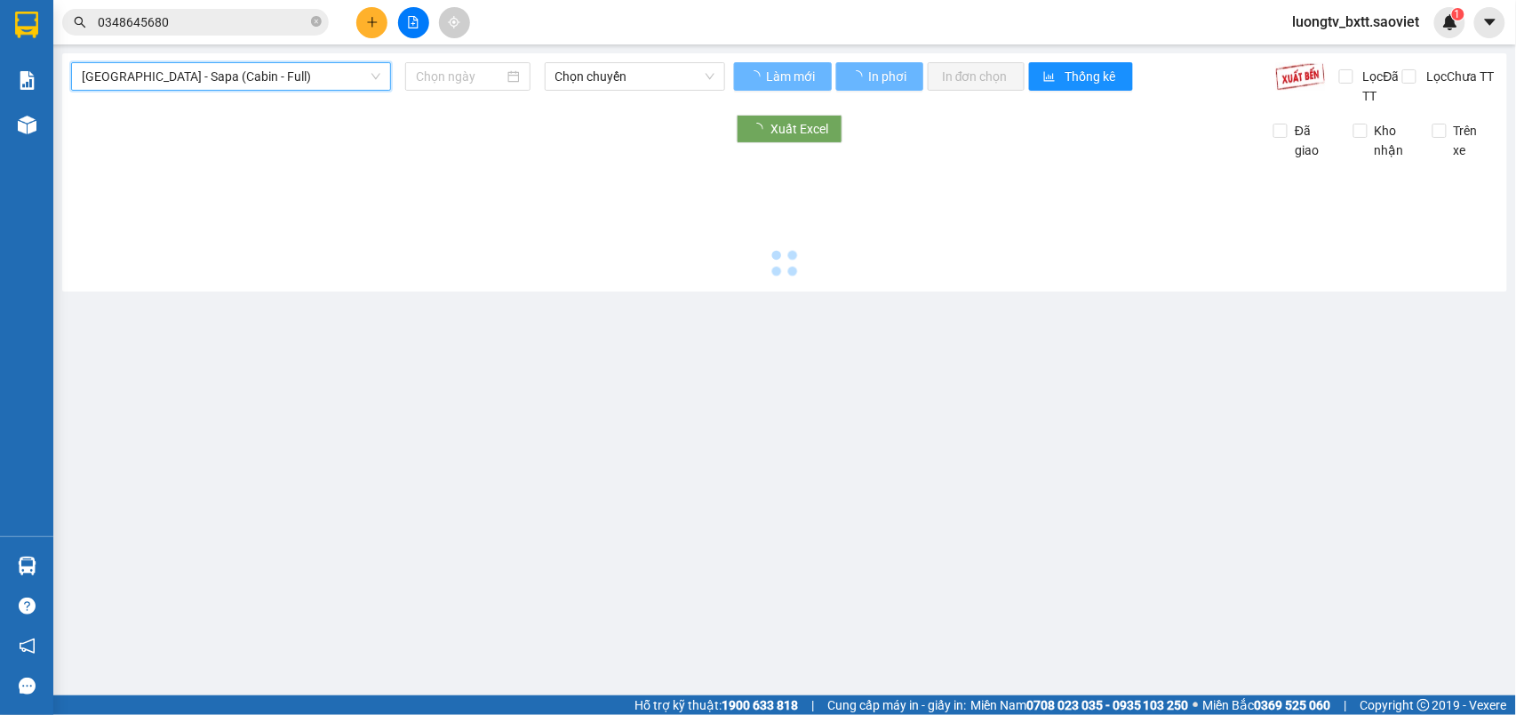
type input "[DATE]"
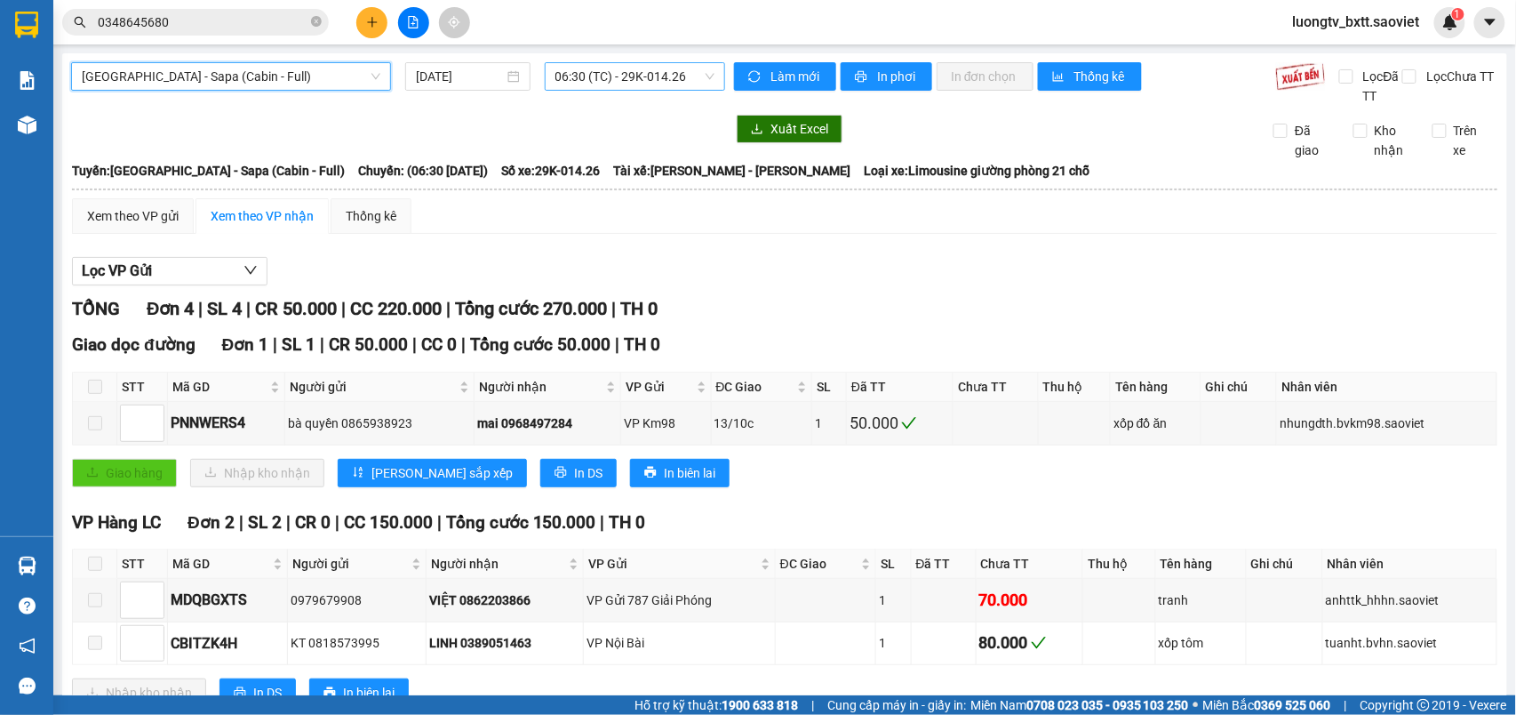
click at [609, 69] on span "06:30 (TC) - 29K-014.26" at bounding box center [634, 76] width 159 height 27
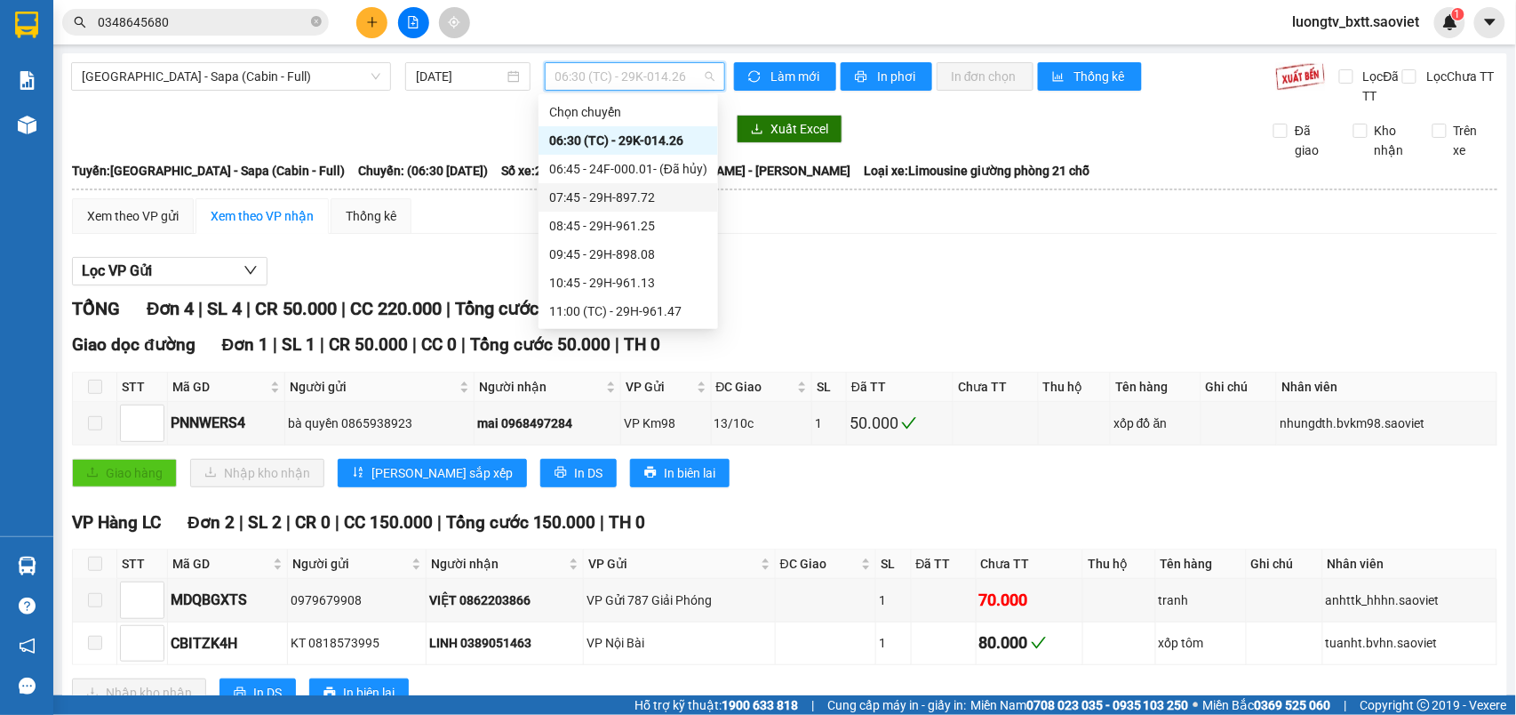
scroll to position [118, 0]
click at [590, 268] on div "13:45 - 29F-032.69" at bounding box center [628, 278] width 158 height 20
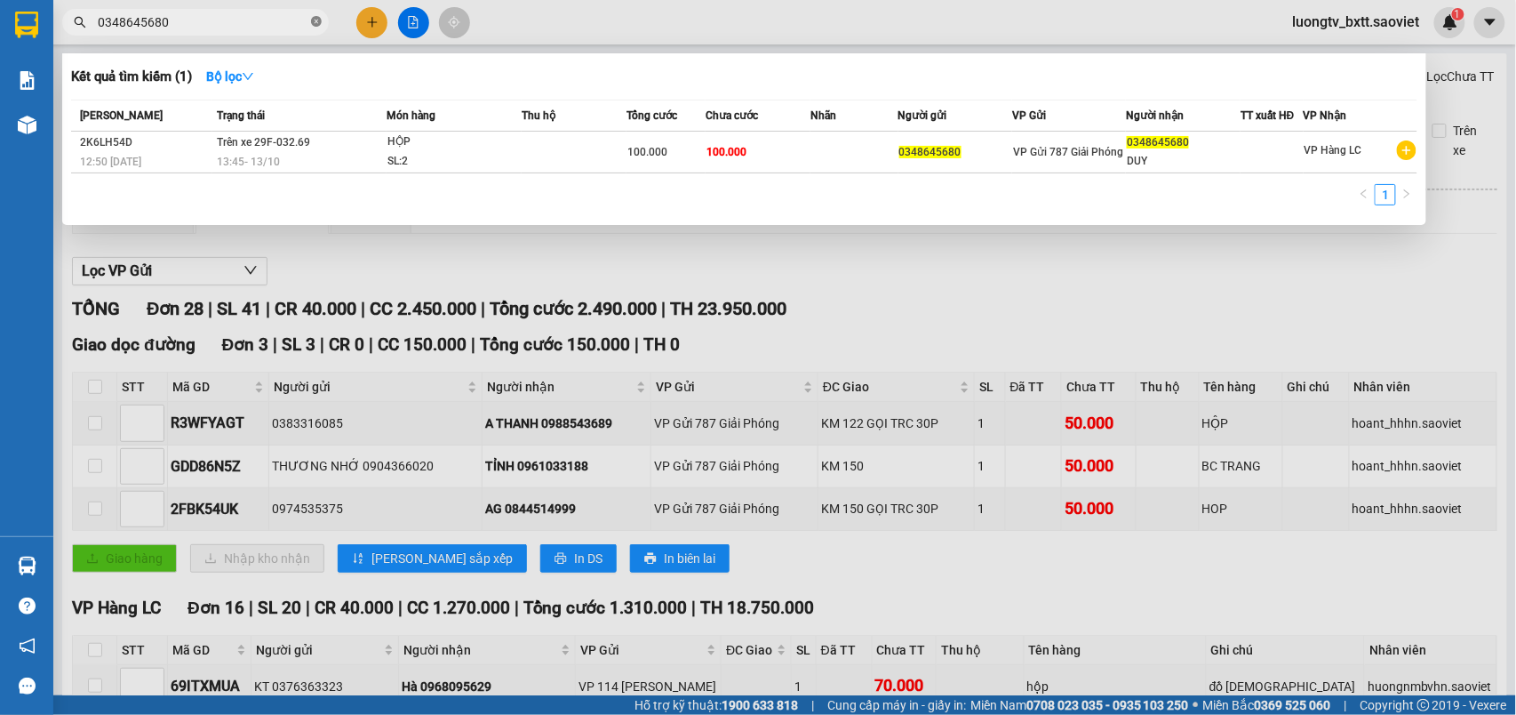
click at [315, 21] on icon "close-circle" at bounding box center [316, 21] width 11 height 11
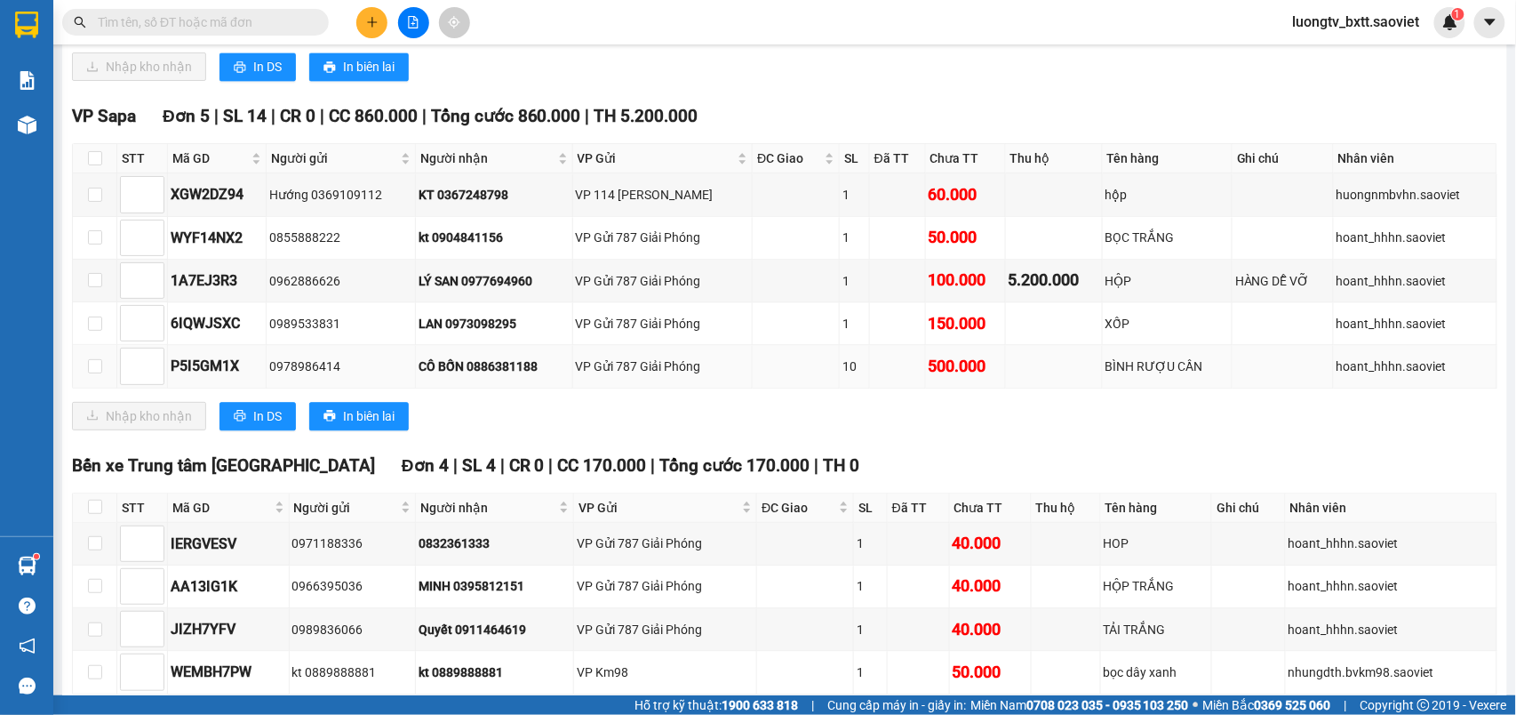
scroll to position [1430, 0]
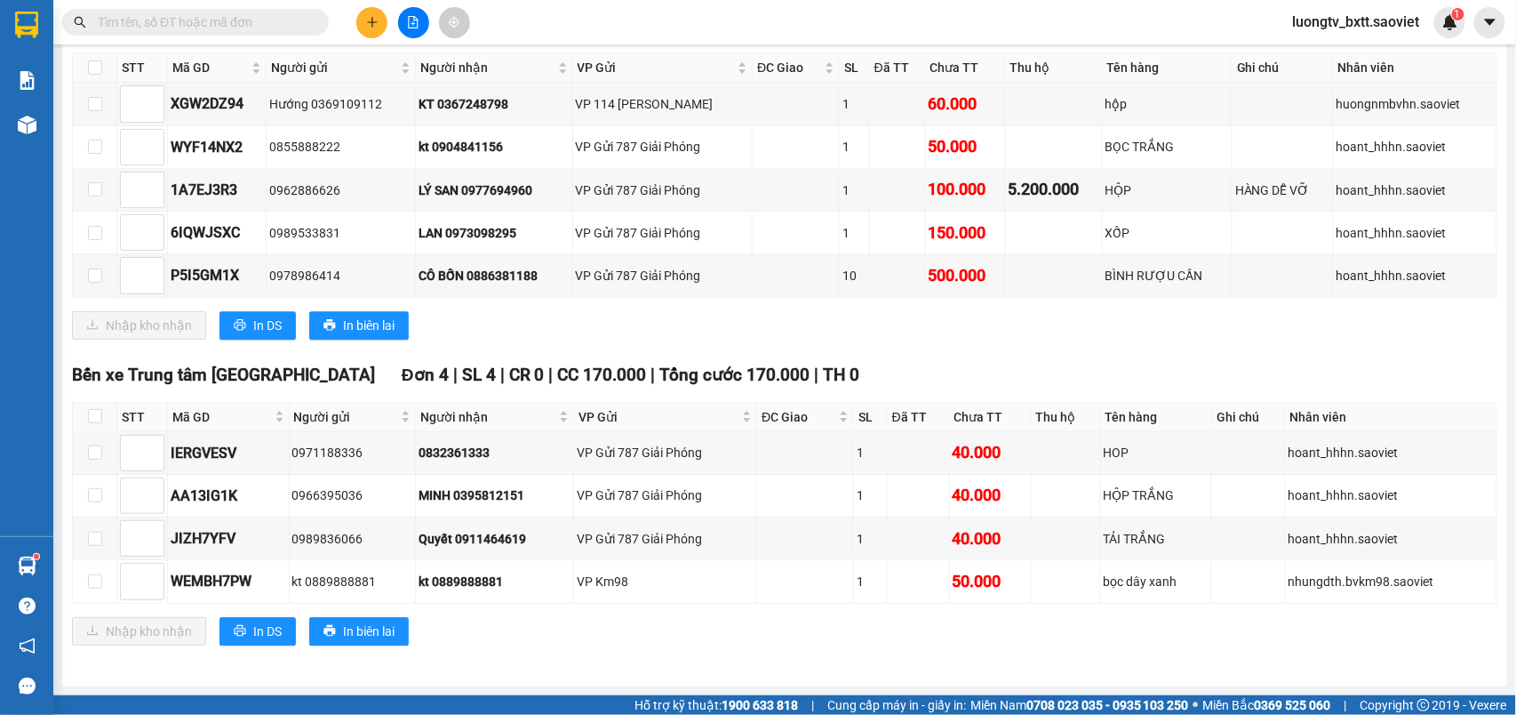
click at [802, 336] on div "VP Sapa Đơn 5 | SL 14 | CR 0 | CC 860.000 | Tổng cước 860.000 | TH 5.200.000 ST…" at bounding box center [785, 182] width 1426 height 340
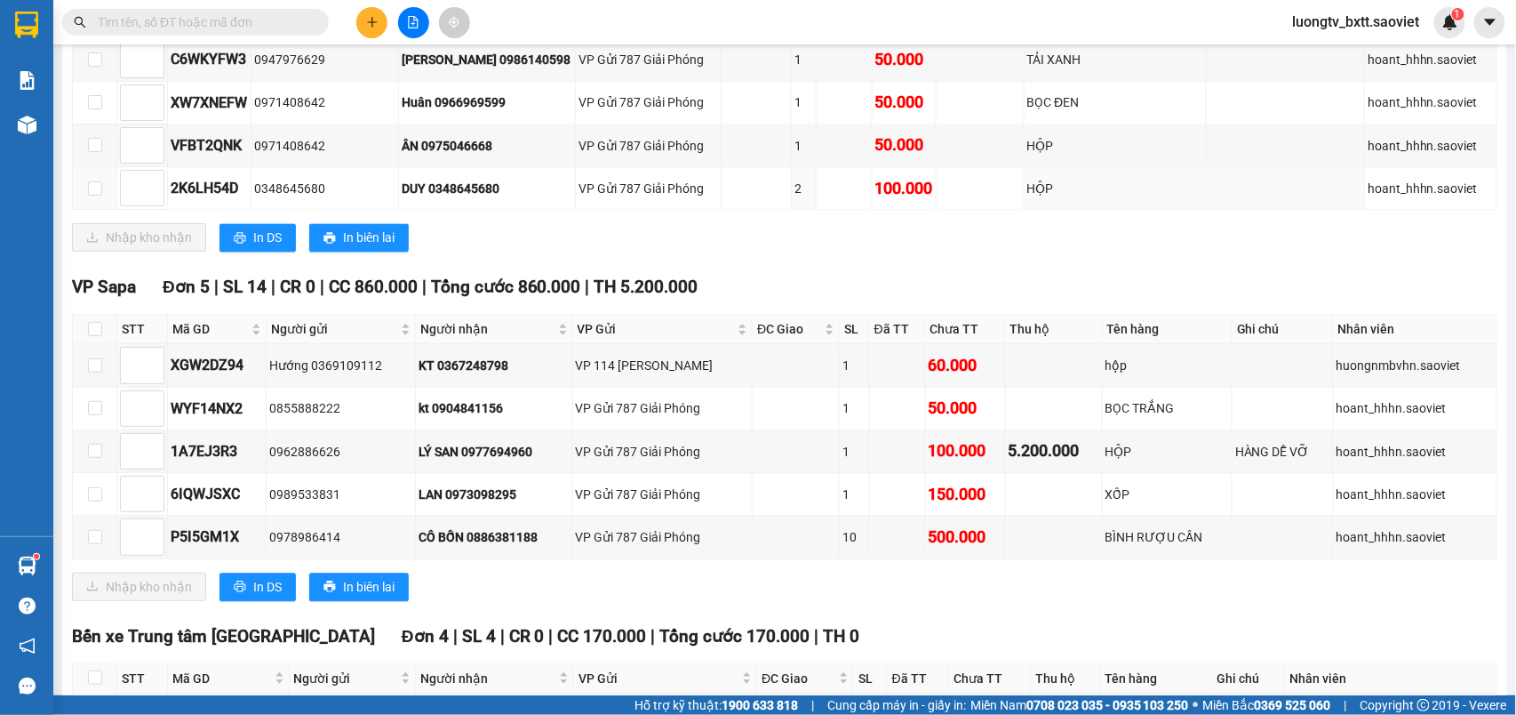
scroll to position [837, 0]
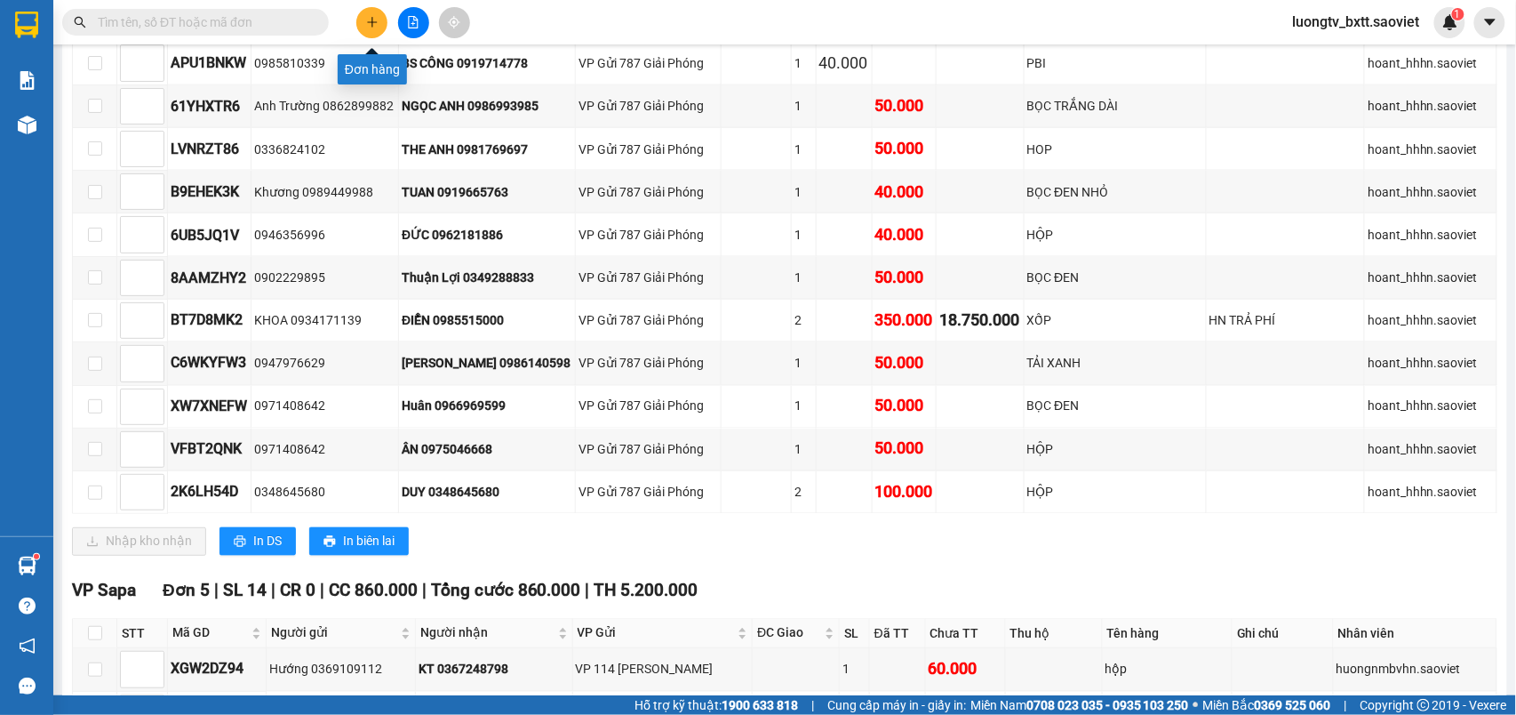
click at [374, 21] on icon "plus" at bounding box center [372, 22] width 12 height 12
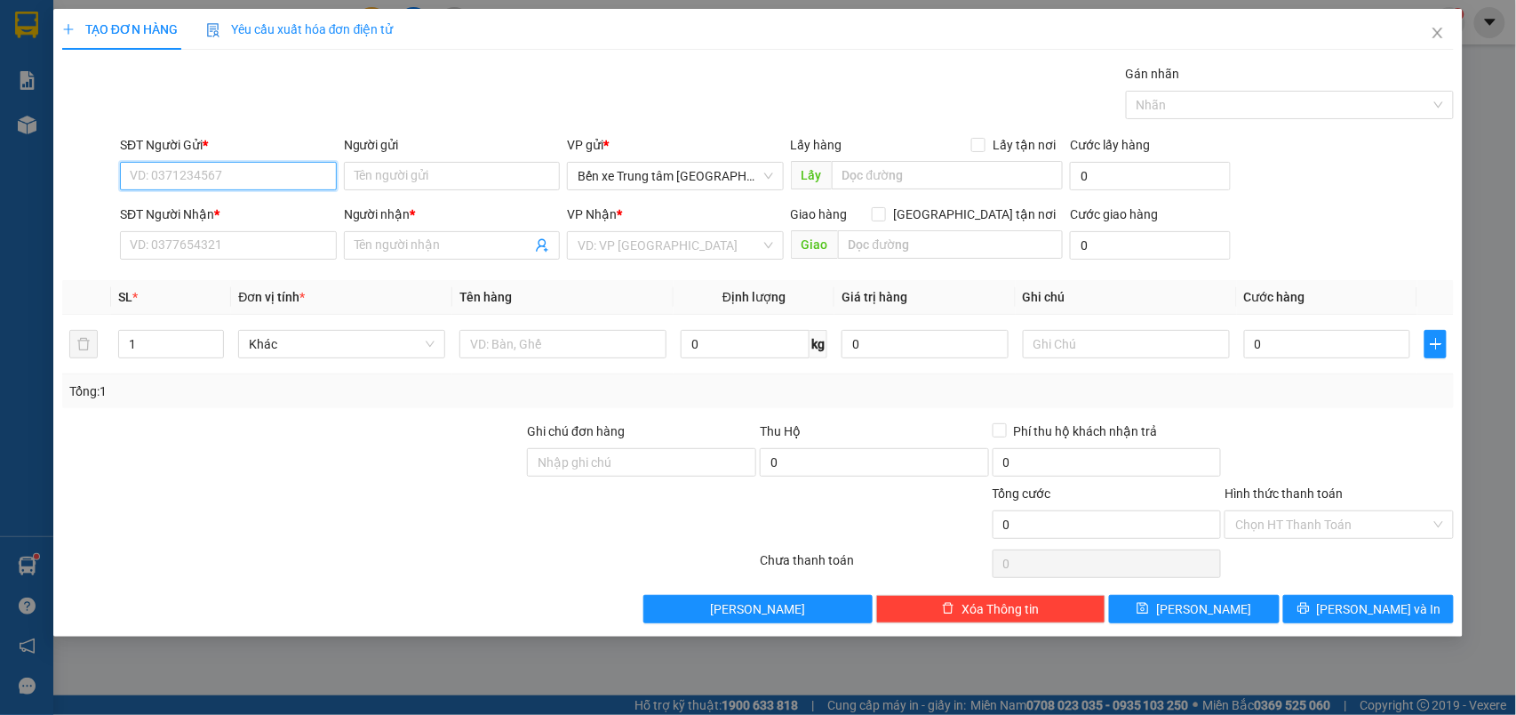
click at [278, 182] on input "SĐT Người Gửi *" at bounding box center [228, 176] width 217 height 28
click at [278, 182] on input "050" at bounding box center [228, 176] width 217 height 28
click at [226, 208] on div "0376918050 - kt" at bounding box center [229, 213] width 196 height 20
type input "0376918050"
type input "kt"
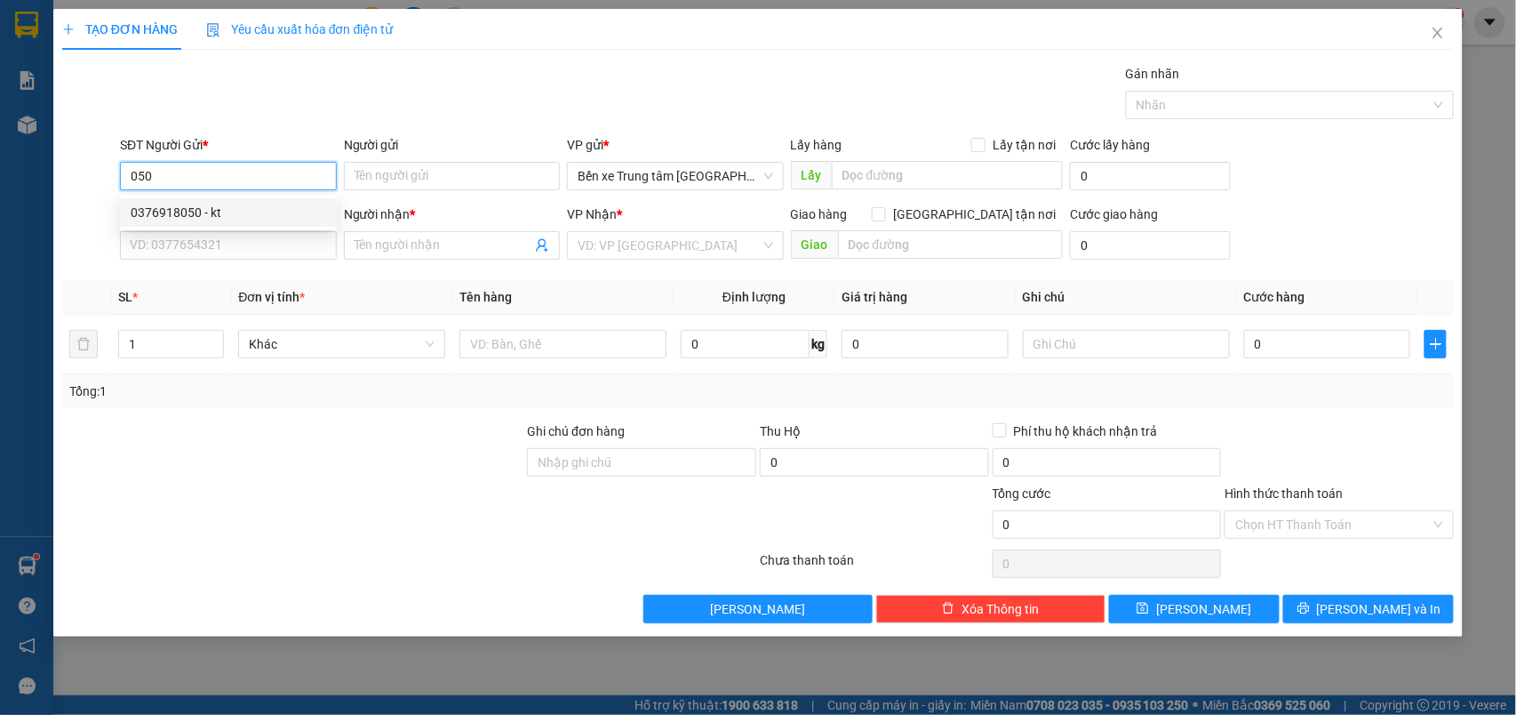
type input "0376918050"
type input "kt"
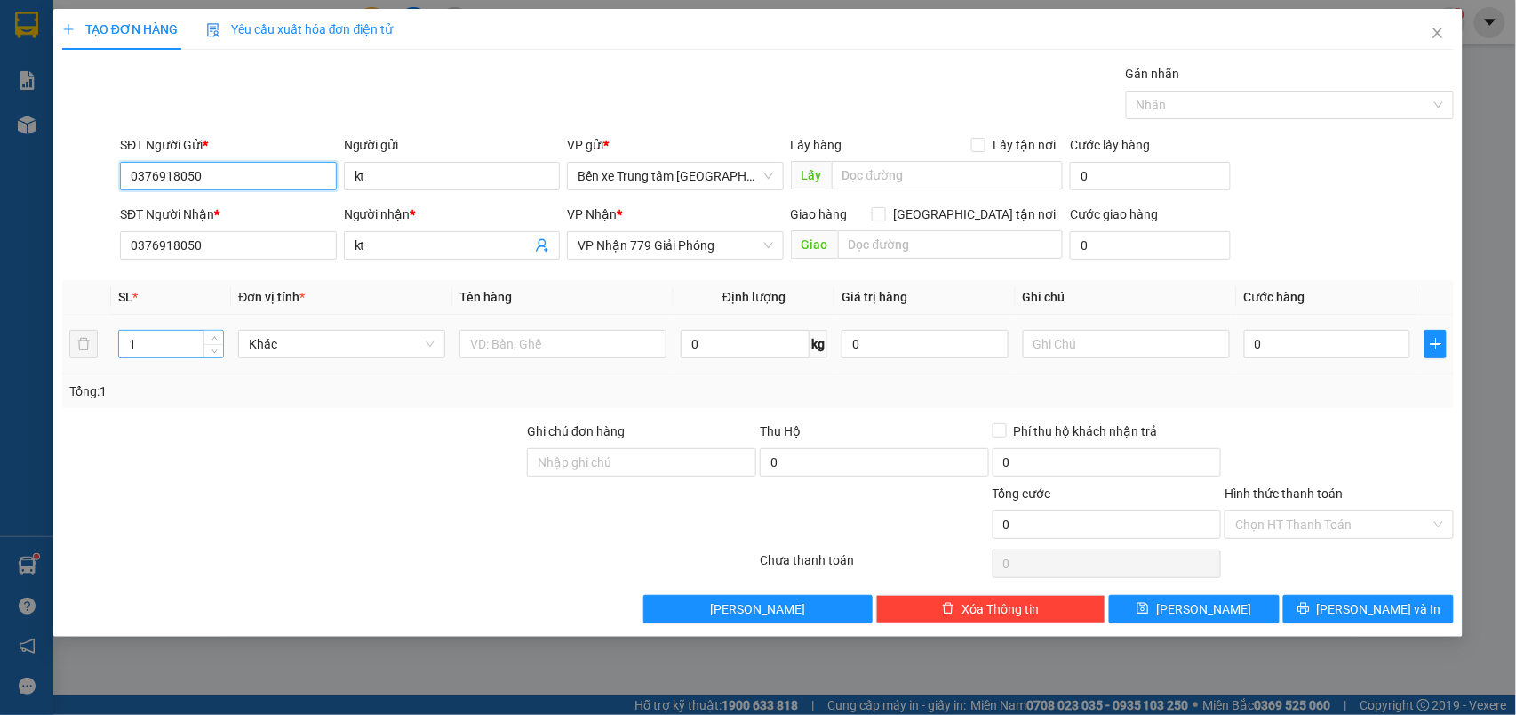
type input "0376918050"
drag, startPoint x: 153, startPoint y: 348, endPoint x: 112, endPoint y: 353, distance: 41.1
click at [112, 353] on td "1" at bounding box center [171, 345] width 121 height 60
type input "20"
click at [556, 340] on input "text" at bounding box center [563, 344] width 207 height 28
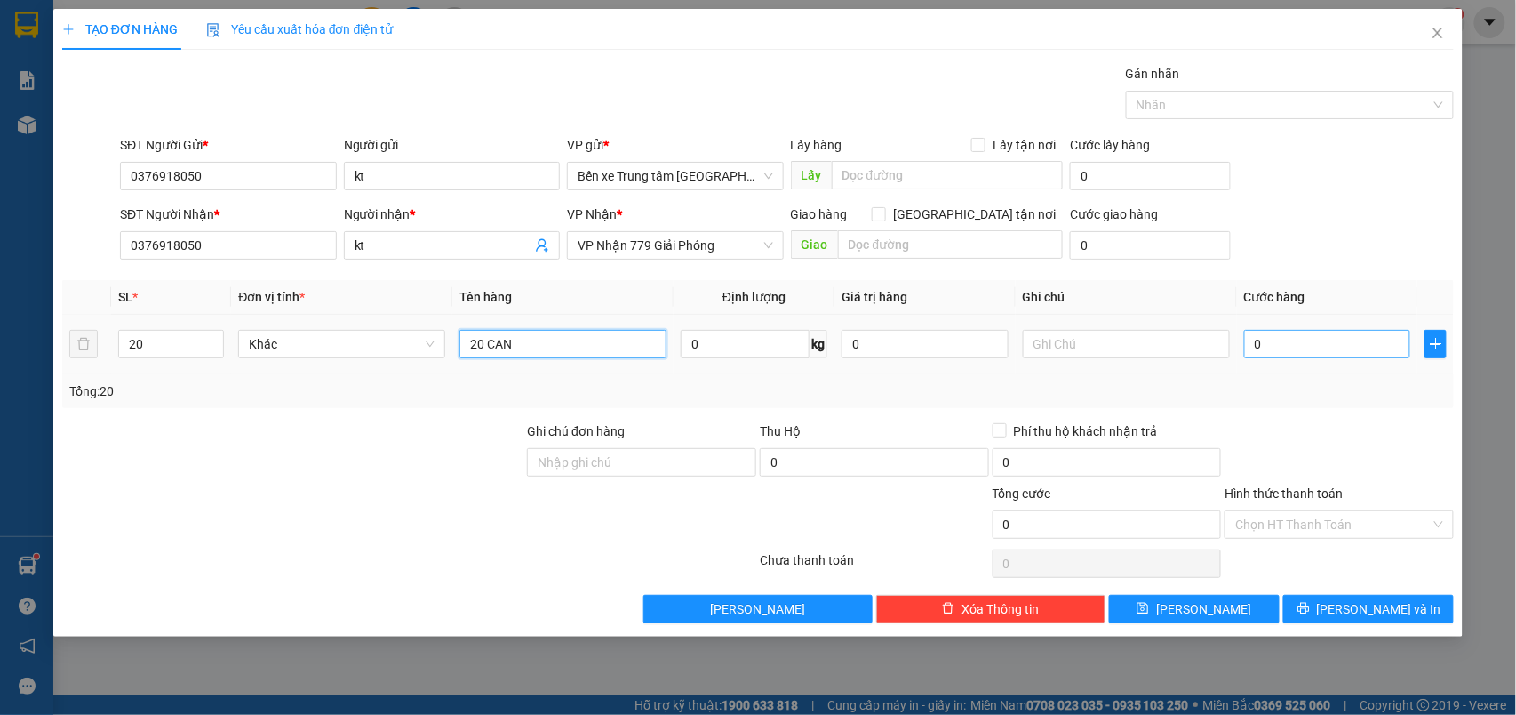
type input "20 CAN"
click at [1257, 348] on input "0" at bounding box center [1327, 344] width 167 height 28
type input "8"
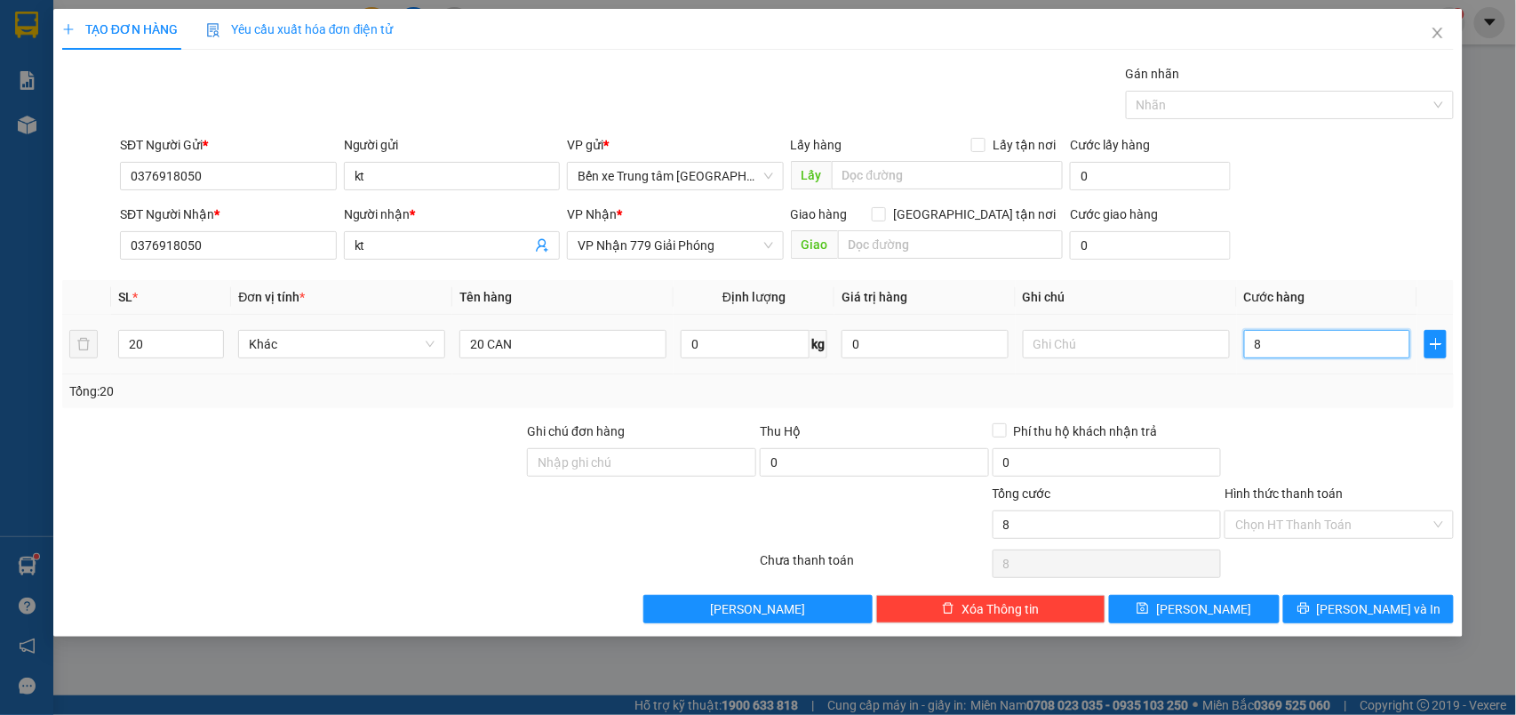
type input "80"
type input "800"
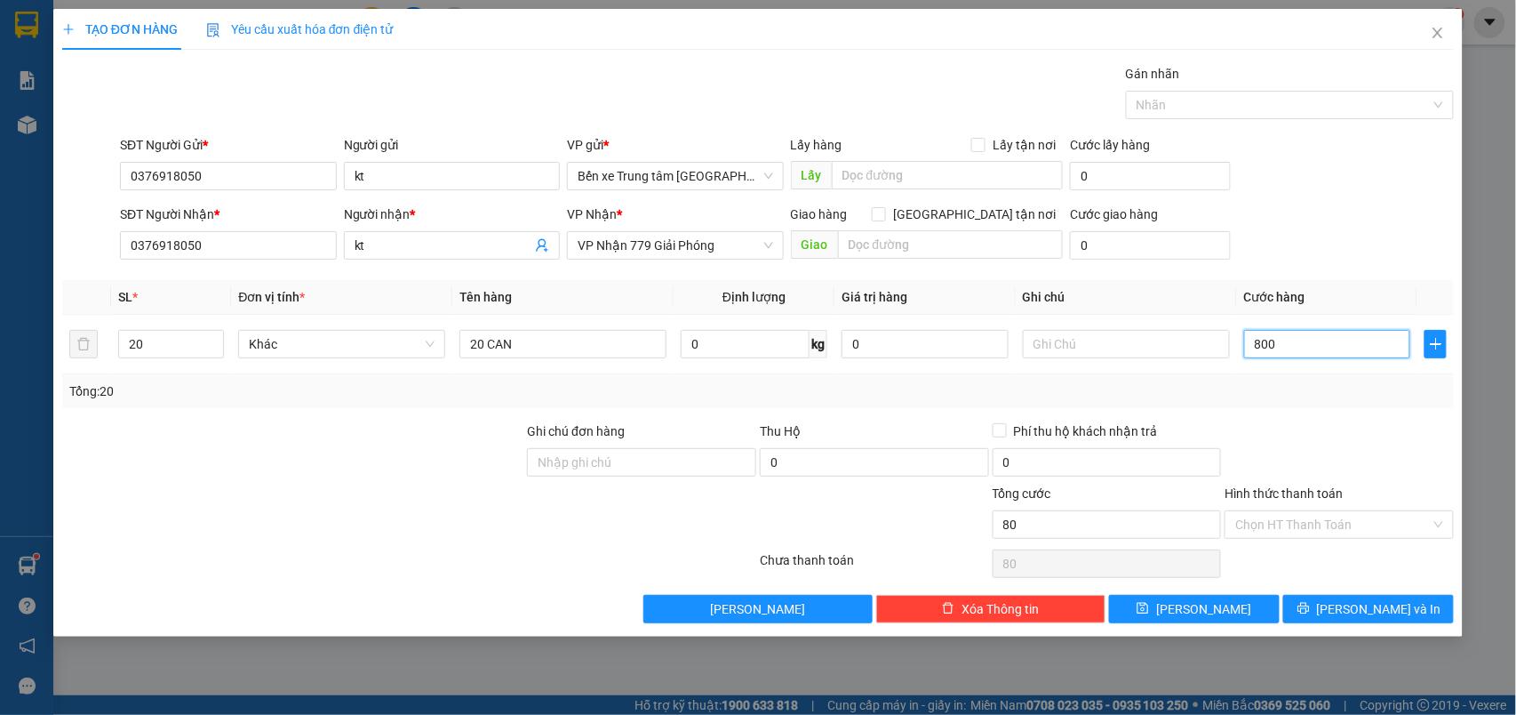
type input "800"
type input "800.000"
click at [1392, 217] on div "SĐT Người Nhận * 0376918050 Người nhận * kt VP Nhận * VP Nhận 779 Giải Phóng Gi…" at bounding box center [786, 235] width 1341 height 62
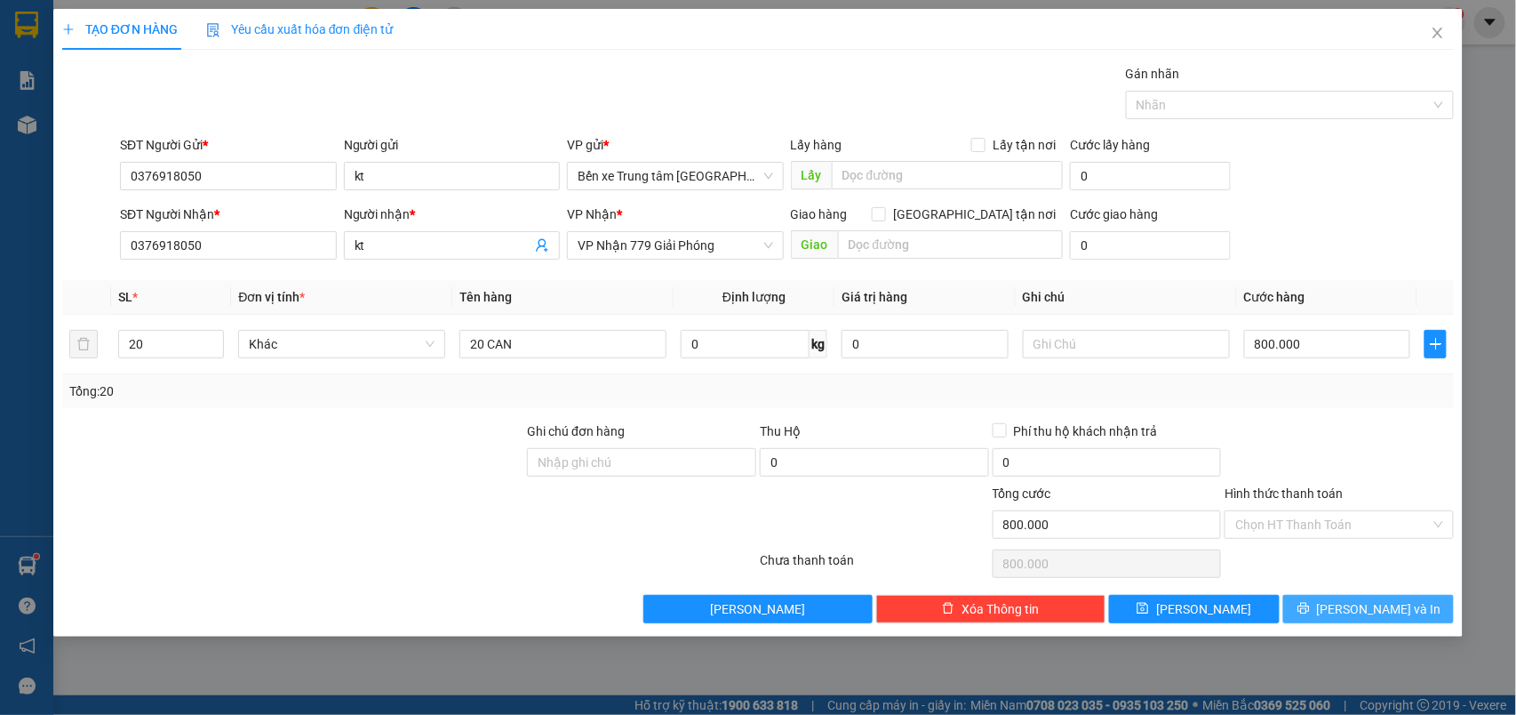
click at [1378, 609] on span "[PERSON_NAME] và In" at bounding box center [1379, 609] width 124 height 20
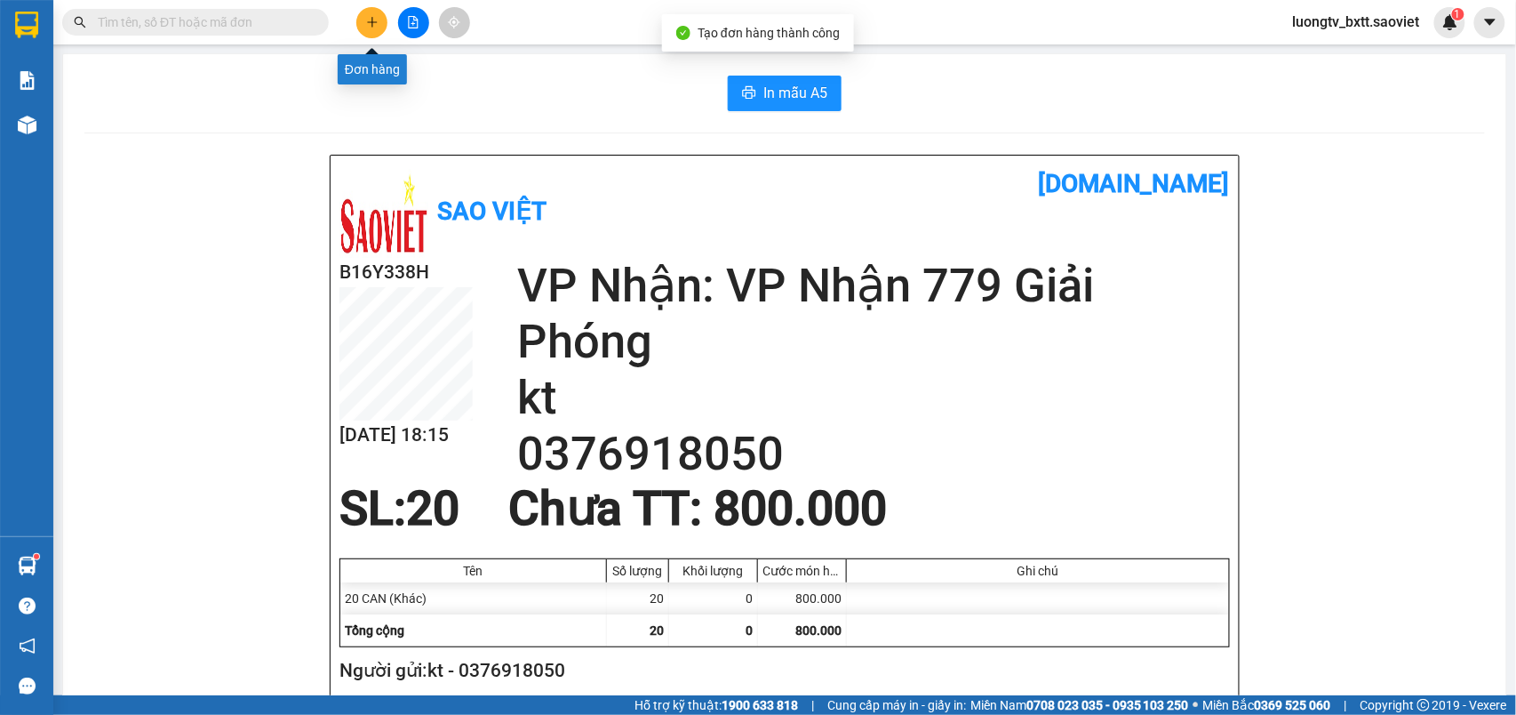
click at [367, 23] on icon "plus" at bounding box center [372, 22] width 12 height 12
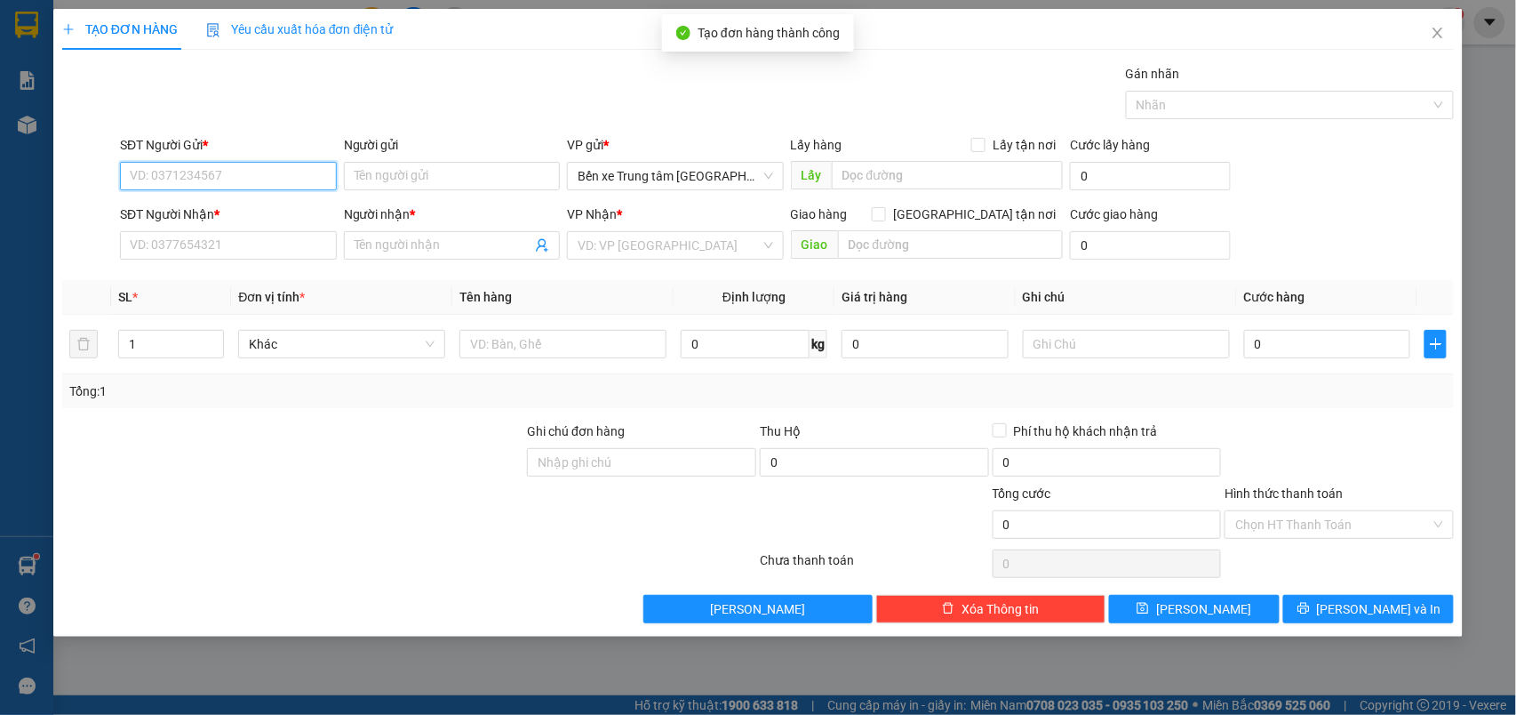
click at [238, 181] on input "SĐT Người Gửi *" at bounding box center [228, 176] width 217 height 28
click at [257, 182] on input "7692" at bounding box center [228, 176] width 217 height 28
click at [236, 185] on input "7692" at bounding box center [228, 176] width 217 height 28
click at [232, 183] on input "7692" at bounding box center [228, 176] width 217 height 28
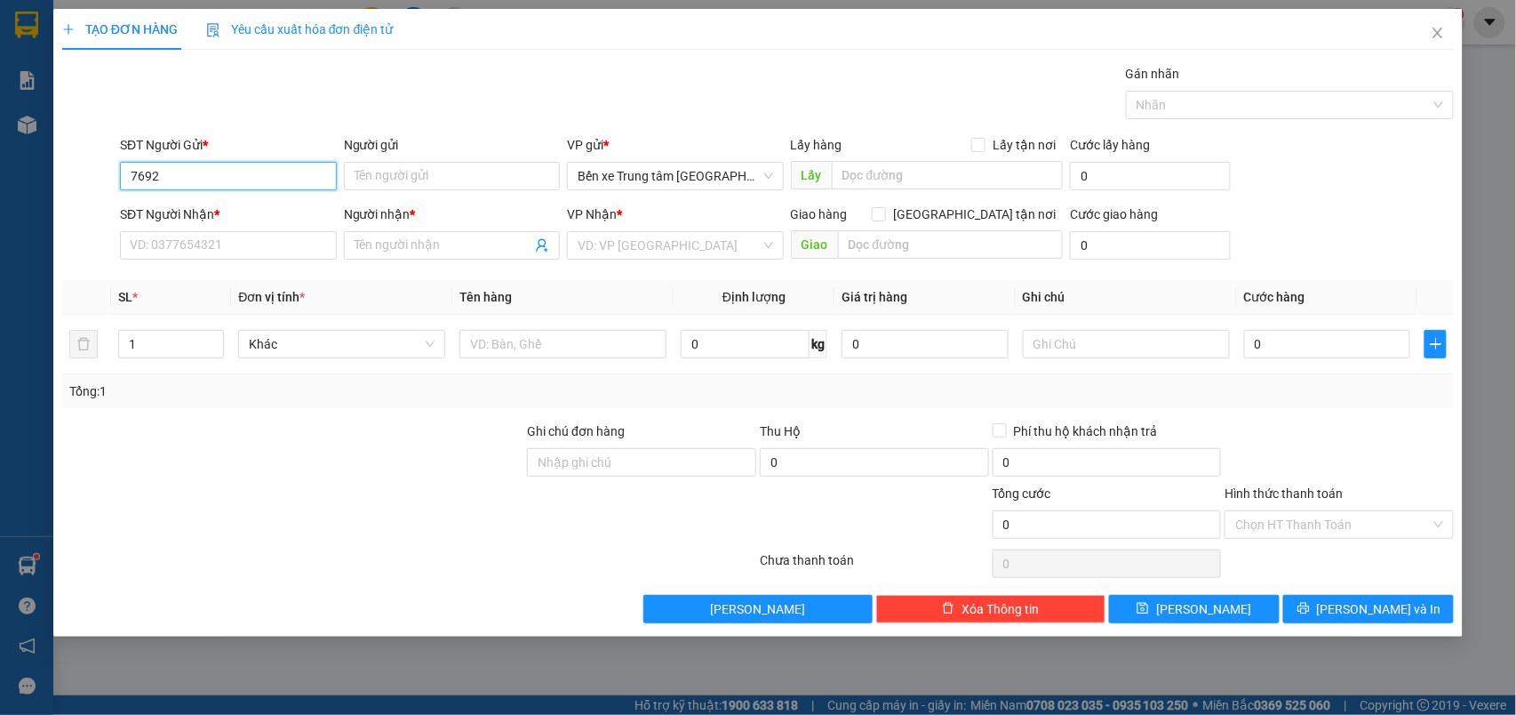
drag, startPoint x: 217, startPoint y: 181, endPoint x: 117, endPoint y: 169, distance: 100.3
click at [111, 169] on div "SĐT Người Gửi * 7692 7692 Người gửi Tên người gửi VP gửi * Bến xe Trung tâm Lào…" at bounding box center [758, 166] width 1396 height 62
type input "0973077692"
click at [193, 215] on div "0973077692 - kt" at bounding box center [229, 213] width 196 height 20
type input "kt"
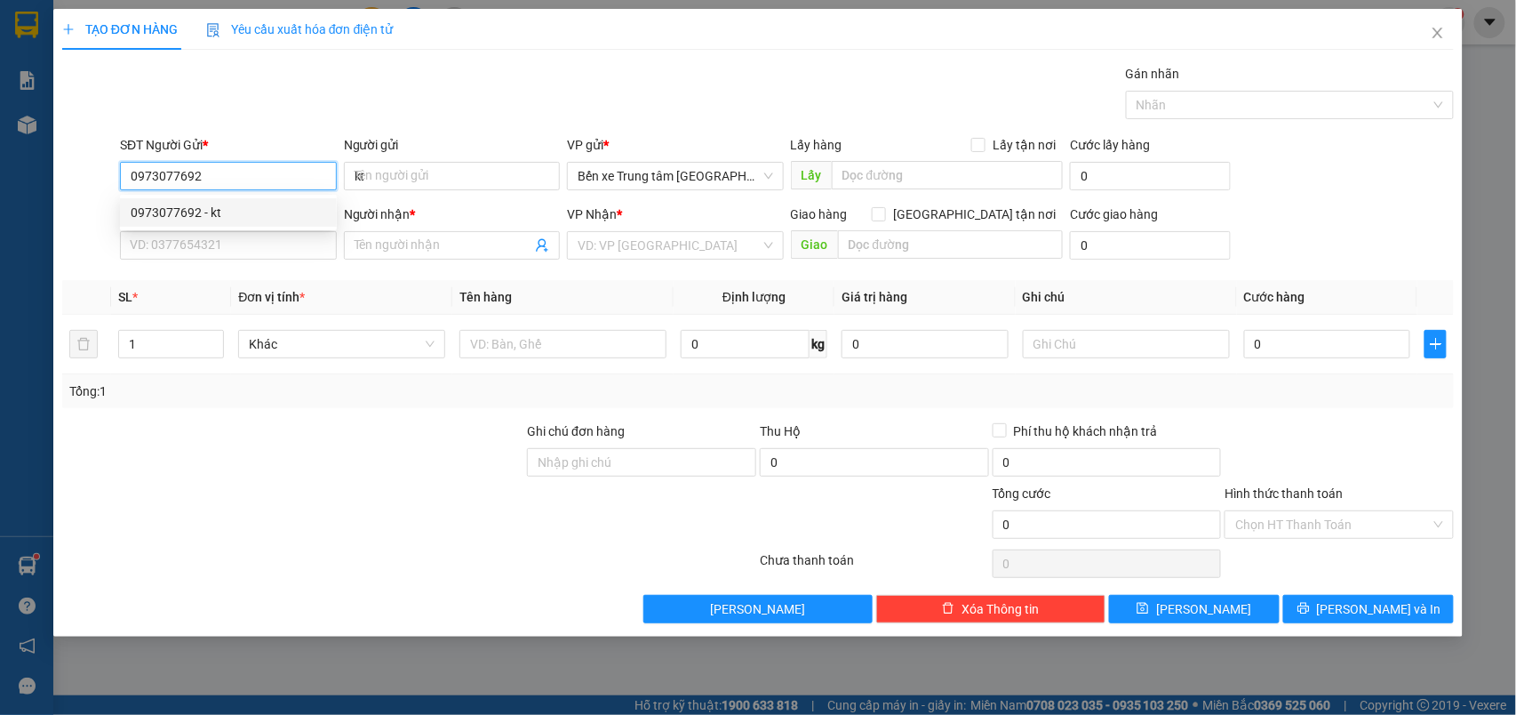
type input "0973077692"
type input "kt"
type input "0973077692"
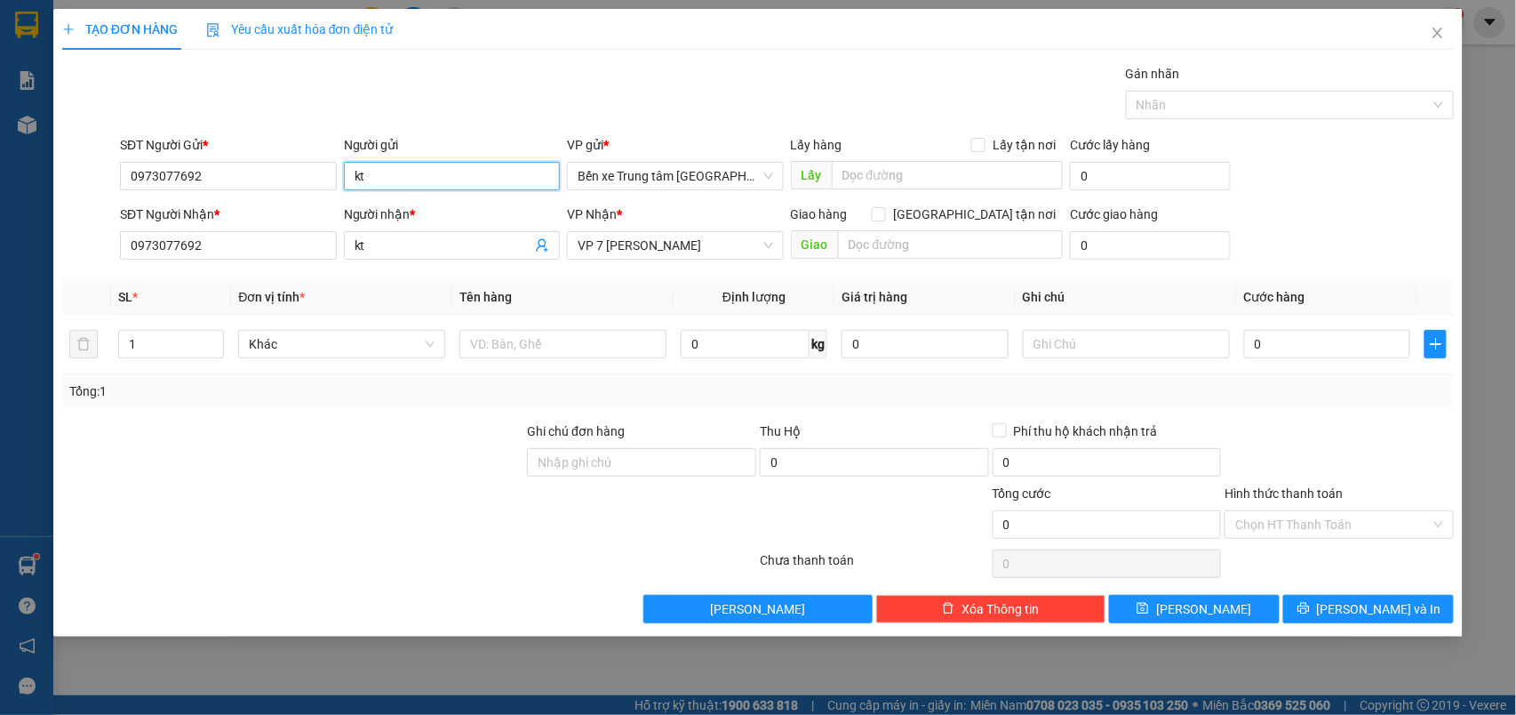
drag, startPoint x: 378, startPoint y: 179, endPoint x: 348, endPoint y: 183, distance: 29.7
click at [348, 183] on input "kt" at bounding box center [452, 176] width 217 height 28
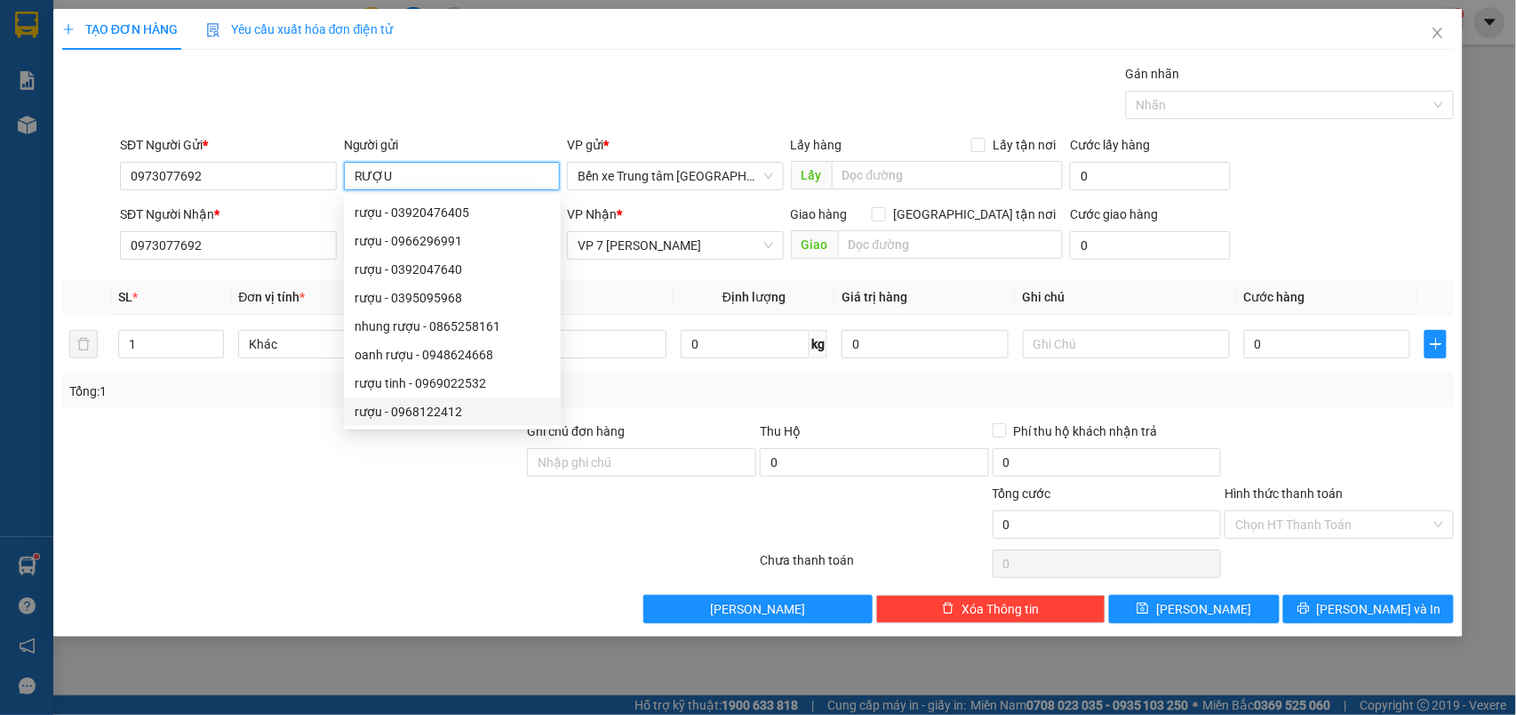
type input "RƯỢU"
click at [264, 556] on div at bounding box center [409, 564] width 698 height 36
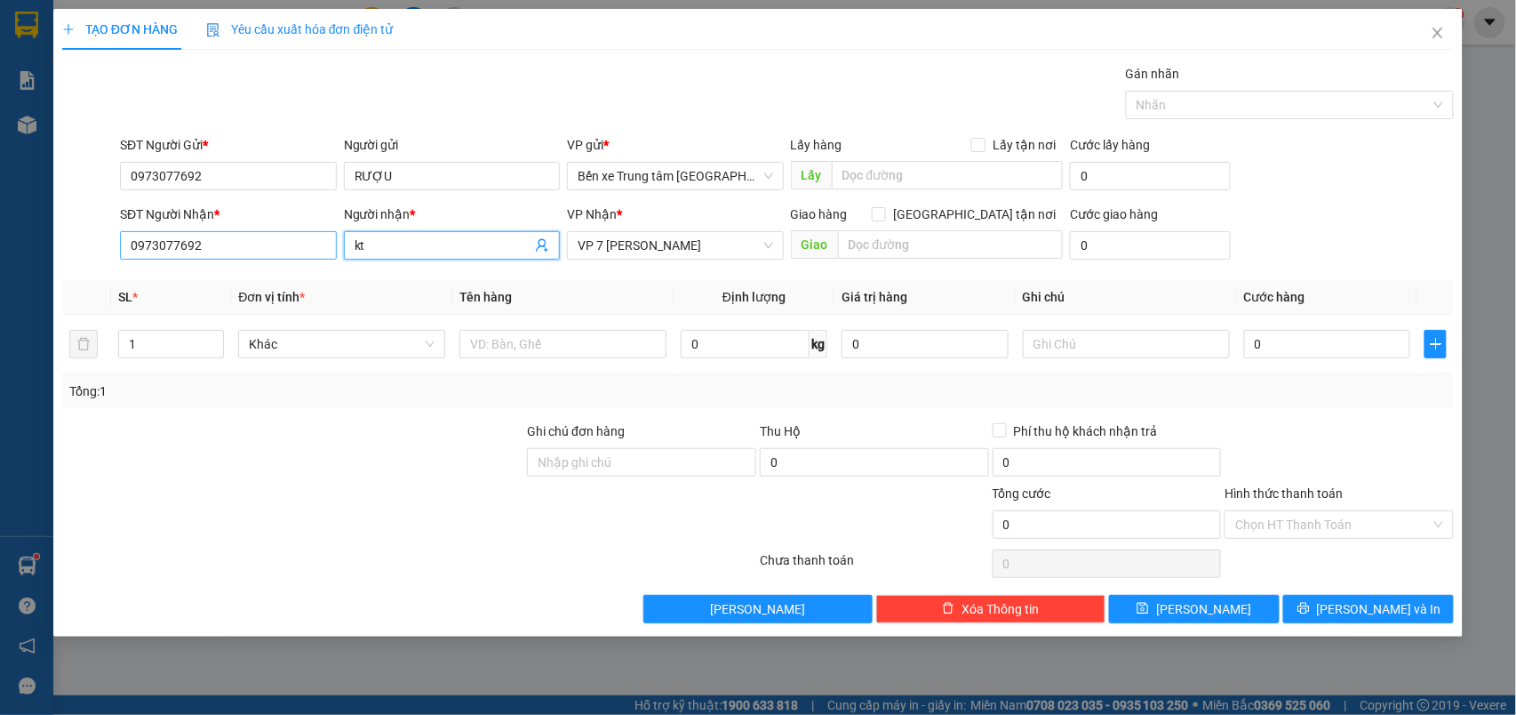
drag, startPoint x: 384, startPoint y: 251, endPoint x: 331, endPoint y: 252, distance: 53.4
click at [331, 252] on div "SĐT Người Nhận * 0973077692 Người nhận * kt kt VP Nhận * VP 7 [PERSON_NAME] Gia…" at bounding box center [786, 235] width 1341 height 62
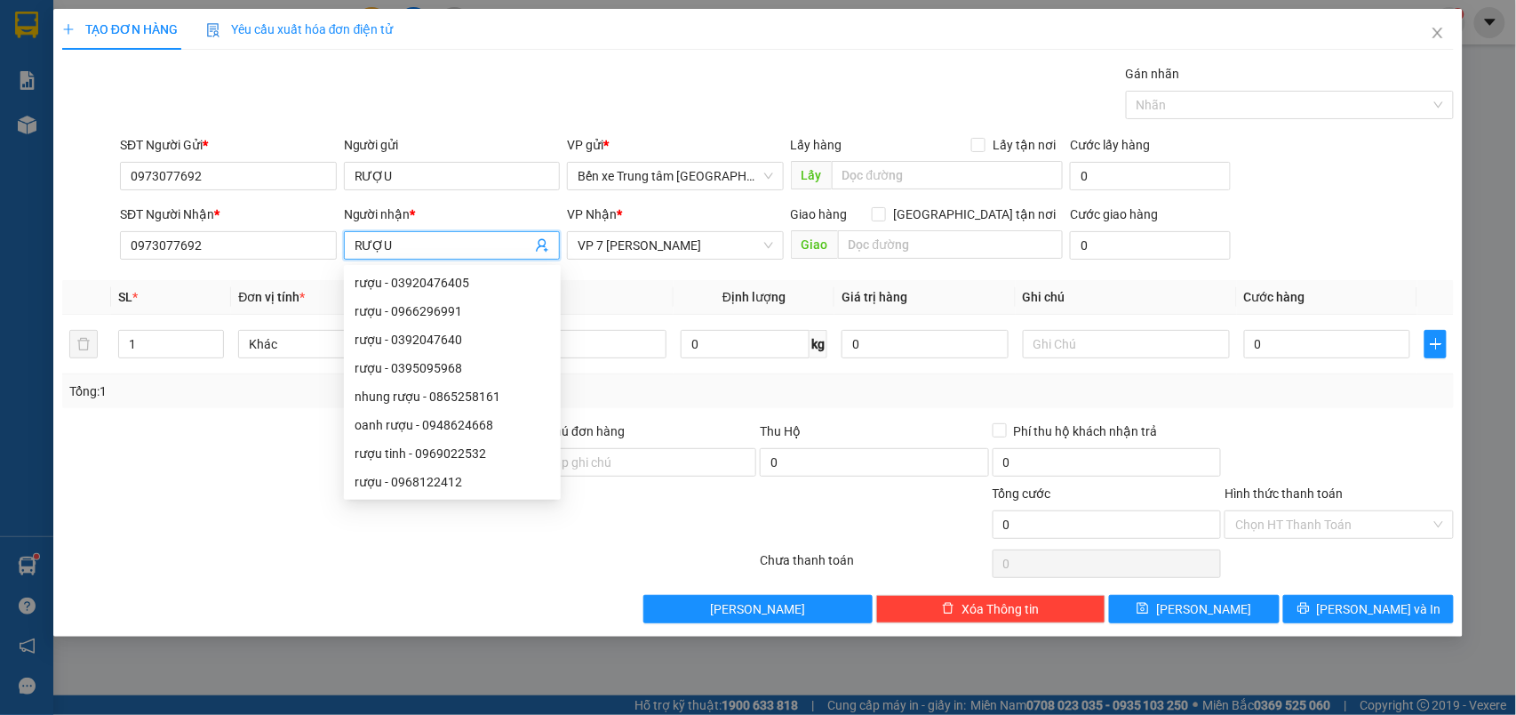
type input "RƯỢU"
click at [1387, 192] on div "SĐT Người Gửi * 0973077692 Người gửi RƯỢU VP gửi * Bến xe Trung tâm Lào Cai Lấy…" at bounding box center [786, 166] width 1341 height 62
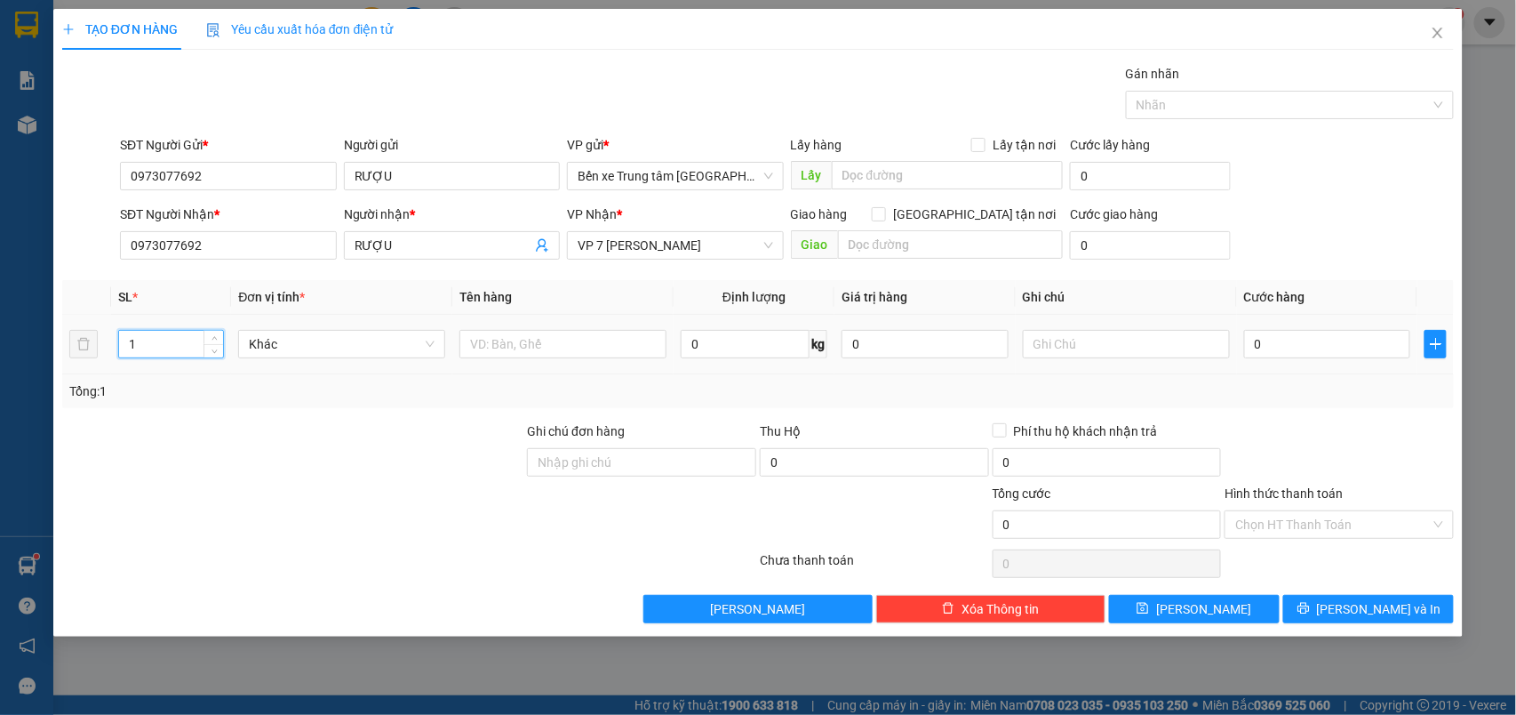
drag, startPoint x: 157, startPoint y: 347, endPoint x: 114, endPoint y: 348, distance: 43.6
click at [114, 348] on td "1" at bounding box center [171, 345] width 121 height 60
type input "5"
click at [534, 349] on input "text" at bounding box center [563, 344] width 207 height 28
type input "5 CAN"
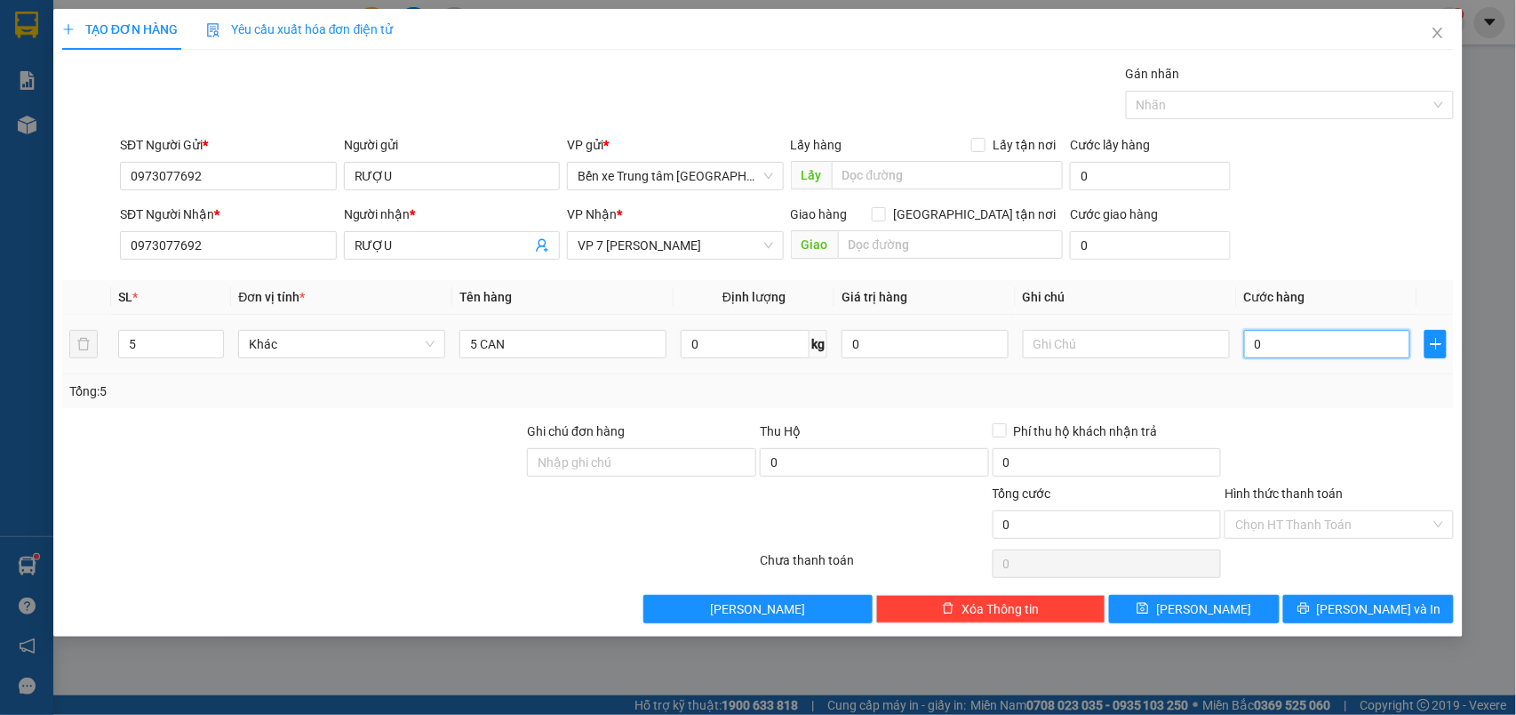
click at [1246, 347] on input "0" at bounding box center [1327, 344] width 167 height 28
type input "2"
type input "25"
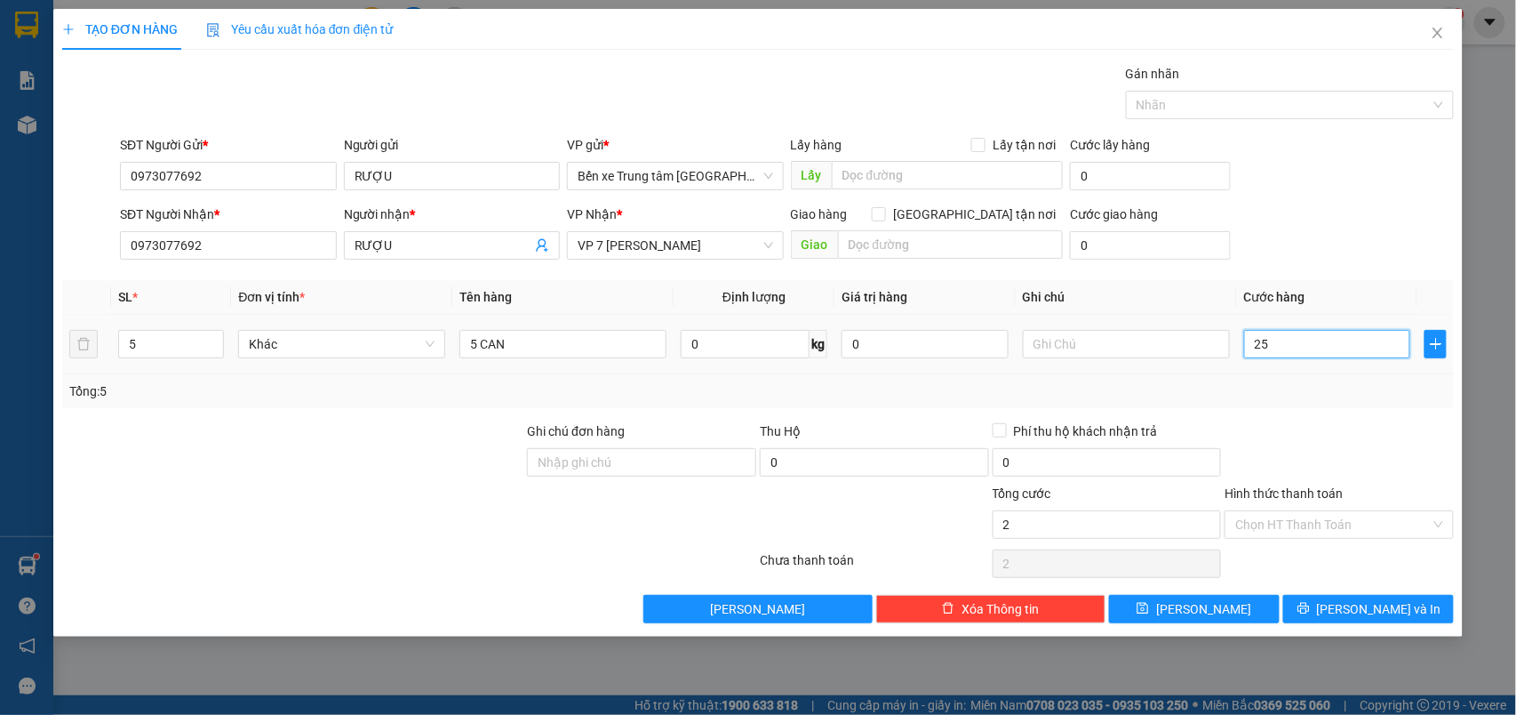
type input "25"
type input "250"
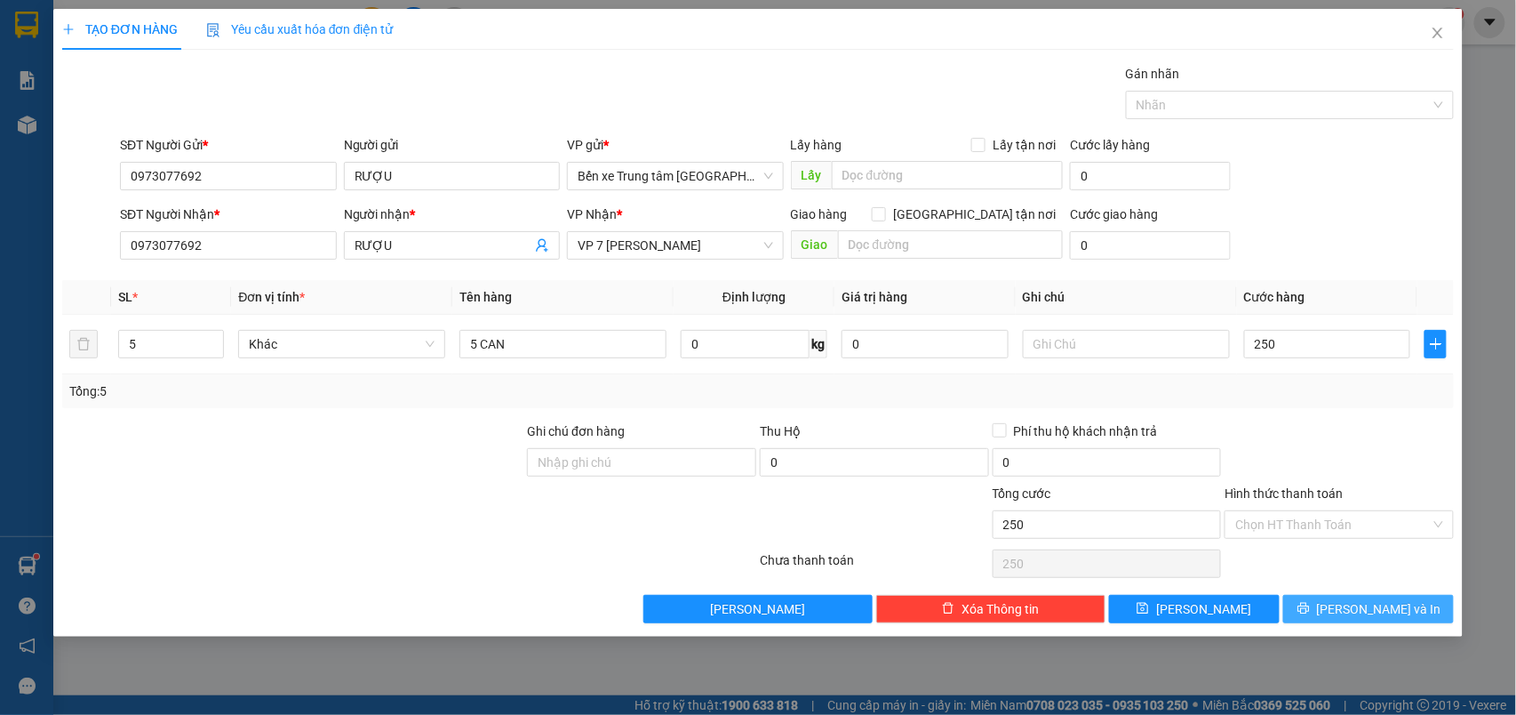
type input "250.000"
click at [1363, 601] on button "[PERSON_NAME] và In" at bounding box center [1368, 609] width 171 height 28
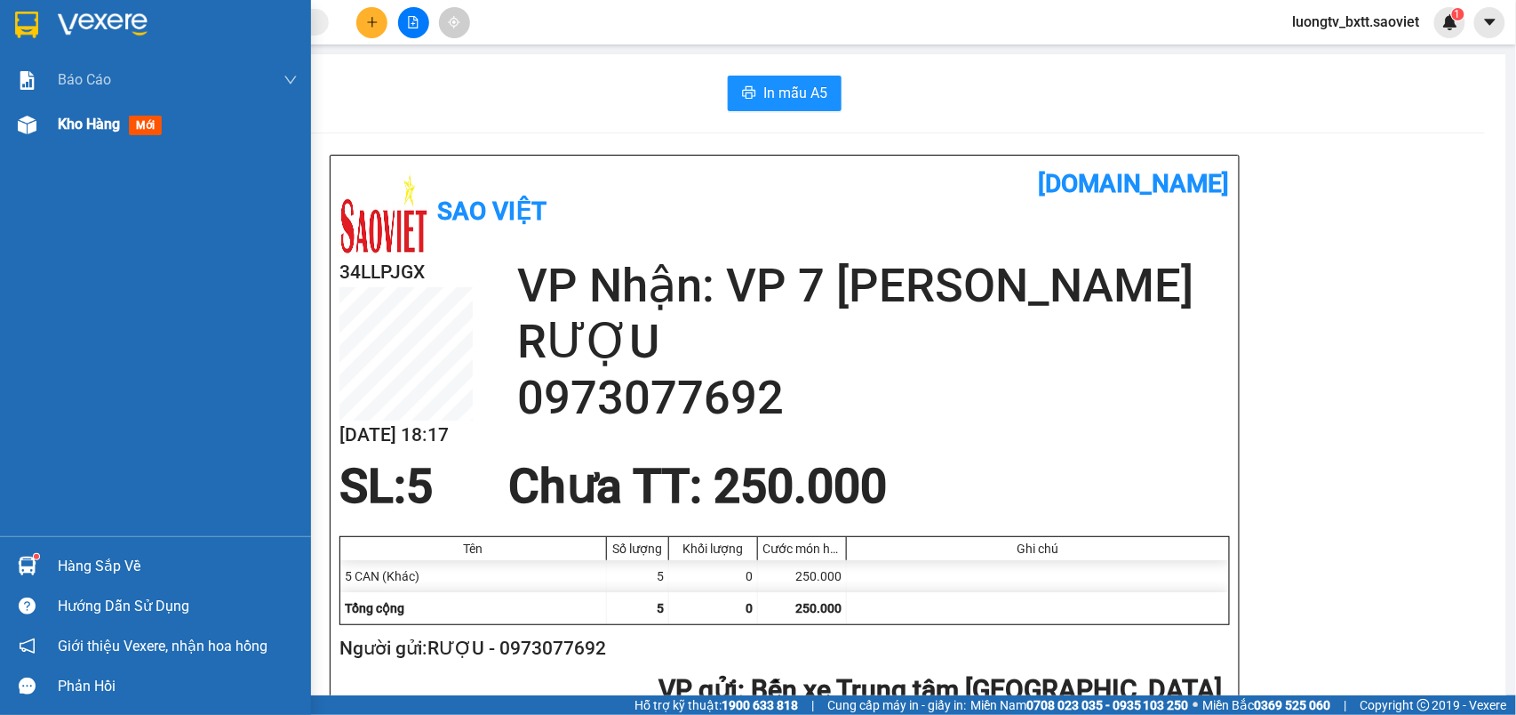
click at [73, 116] on span "Kho hàng" at bounding box center [89, 124] width 62 height 17
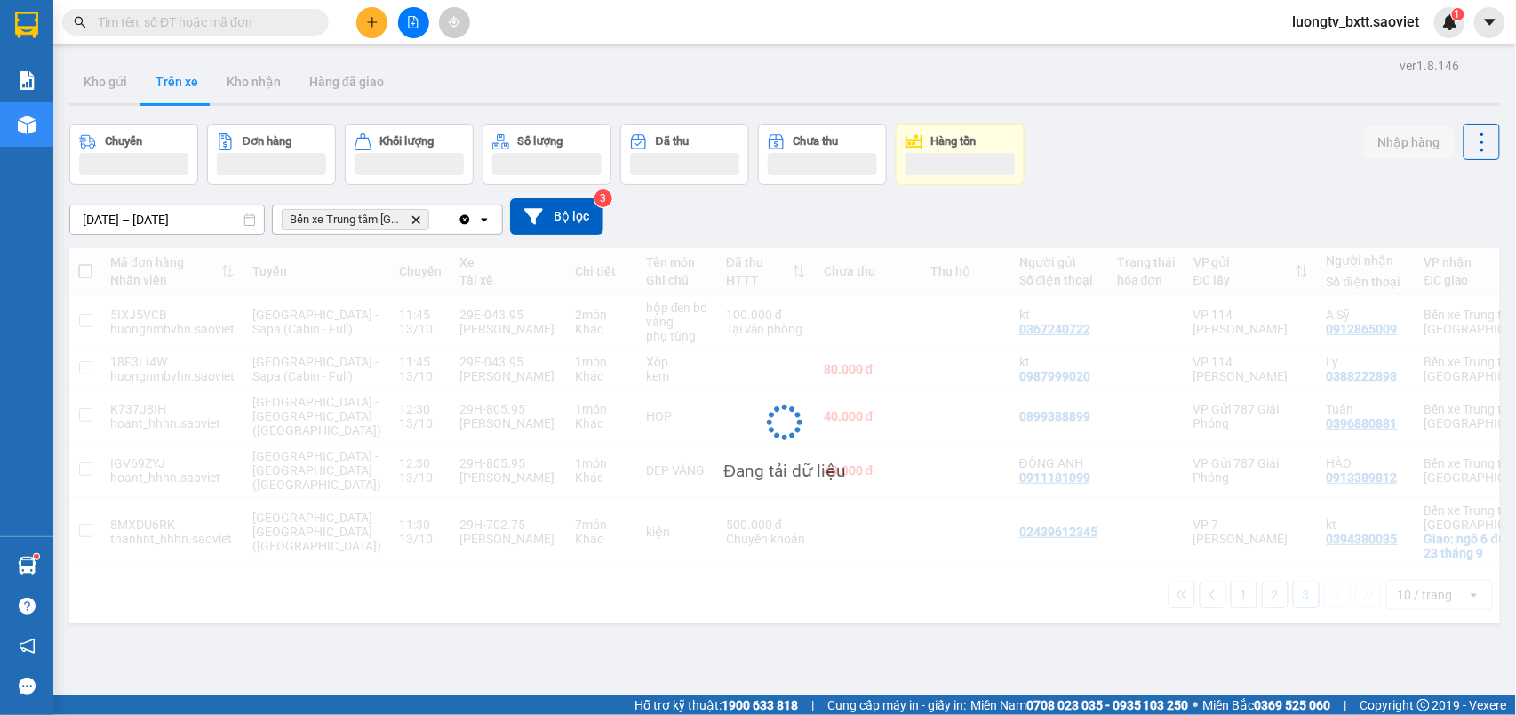
click at [1198, 112] on div "ver 1.8.146 Kho gửi Trên xe Kho nhận Hàng đã giao Chuyến Đơn hàng Khối lượng Số…" at bounding box center [784, 410] width 1445 height 715
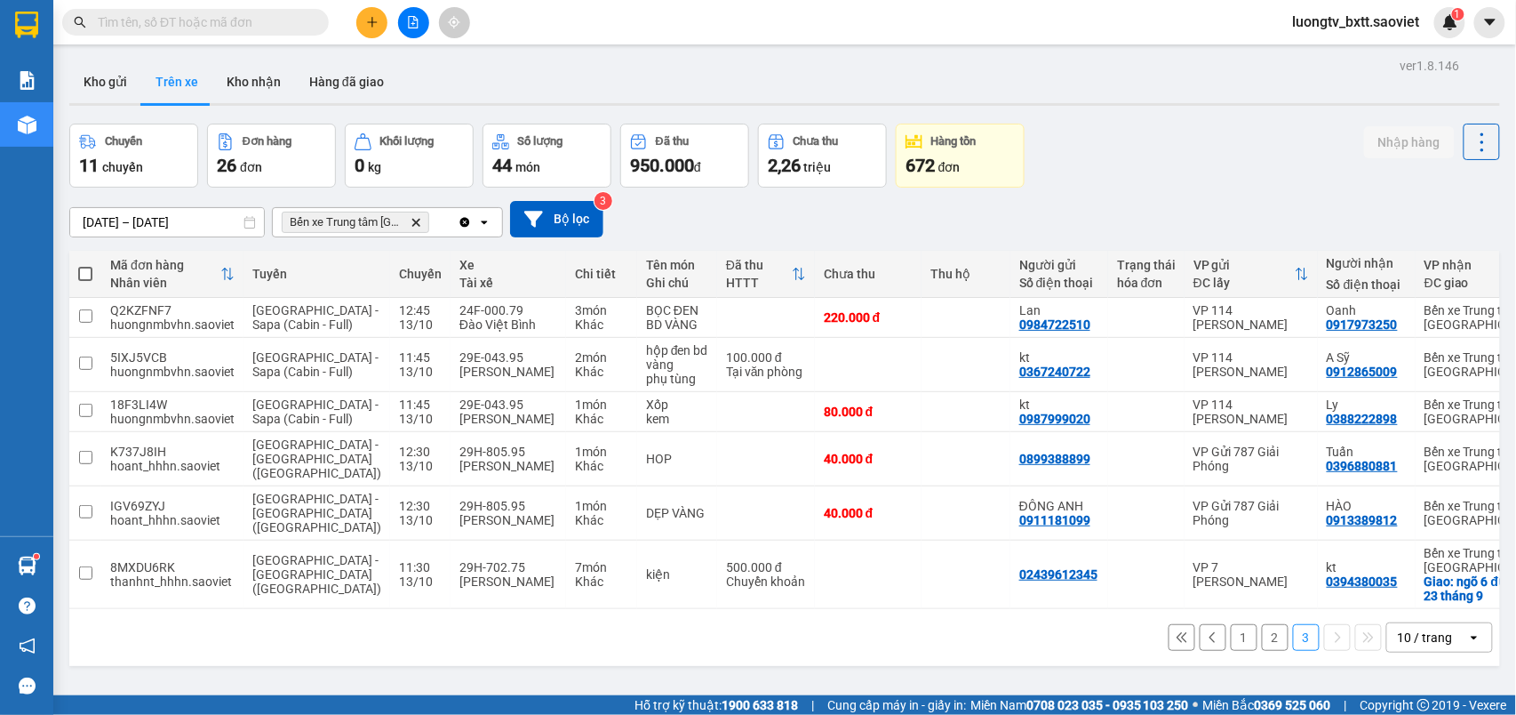
click at [808, 93] on div "Kho gửi Trên xe Kho nhận Hàng đã giao" at bounding box center [784, 83] width 1431 height 47
click at [1475, 519] on icon at bounding box center [1480, 513] width 10 height 12
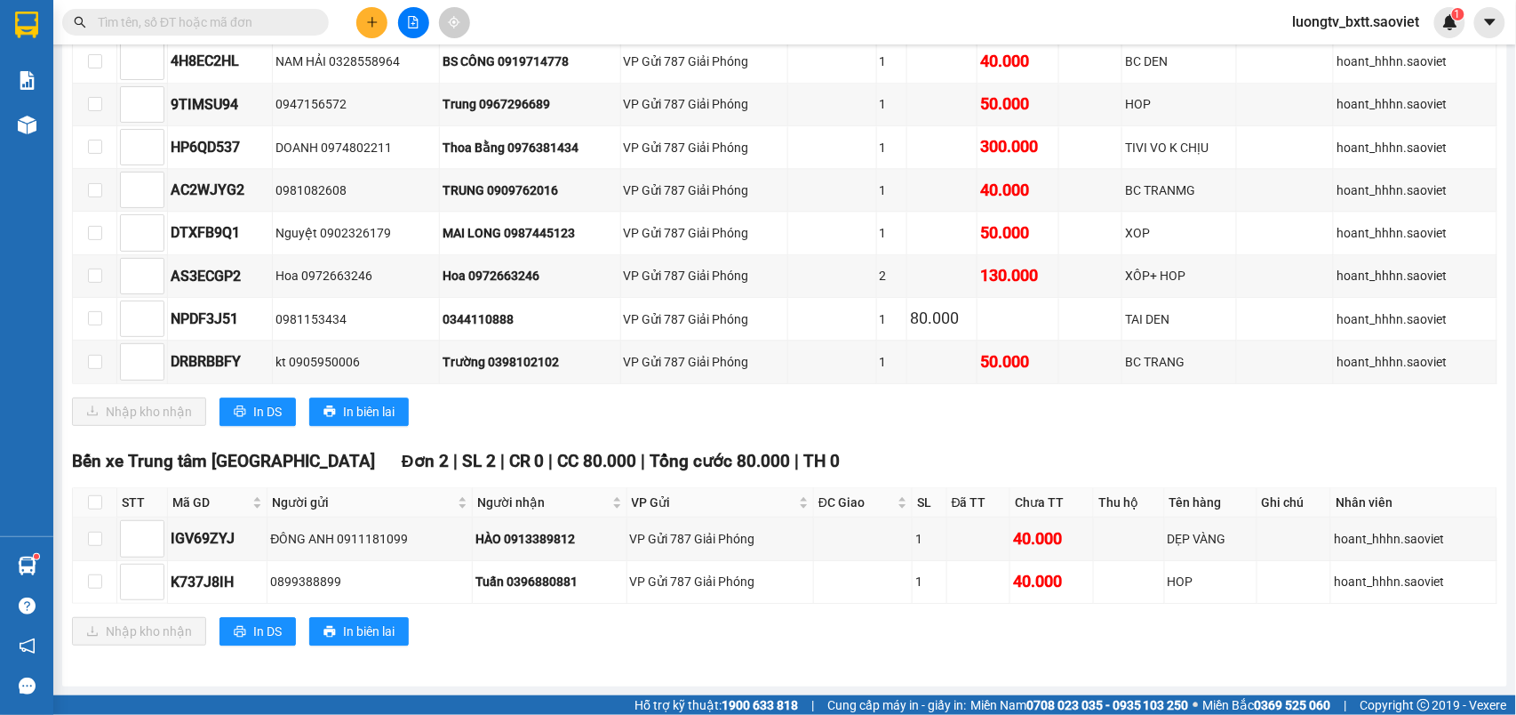
scroll to position [1470, 0]
click at [90, 500] on input "checkbox" at bounding box center [95, 502] width 14 height 14
checkbox input "true"
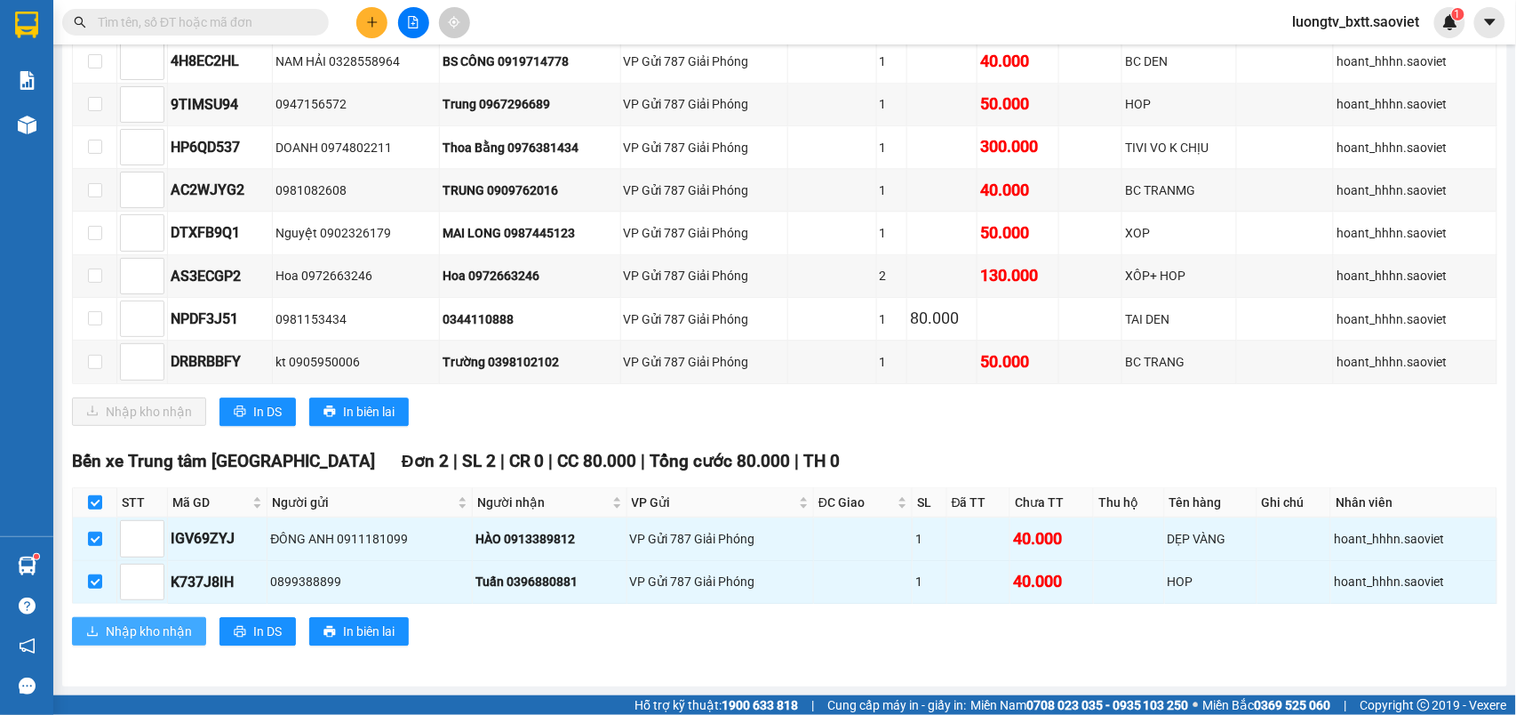
click at [124, 635] on span "Nhập kho nhận" at bounding box center [149, 631] width 86 height 20
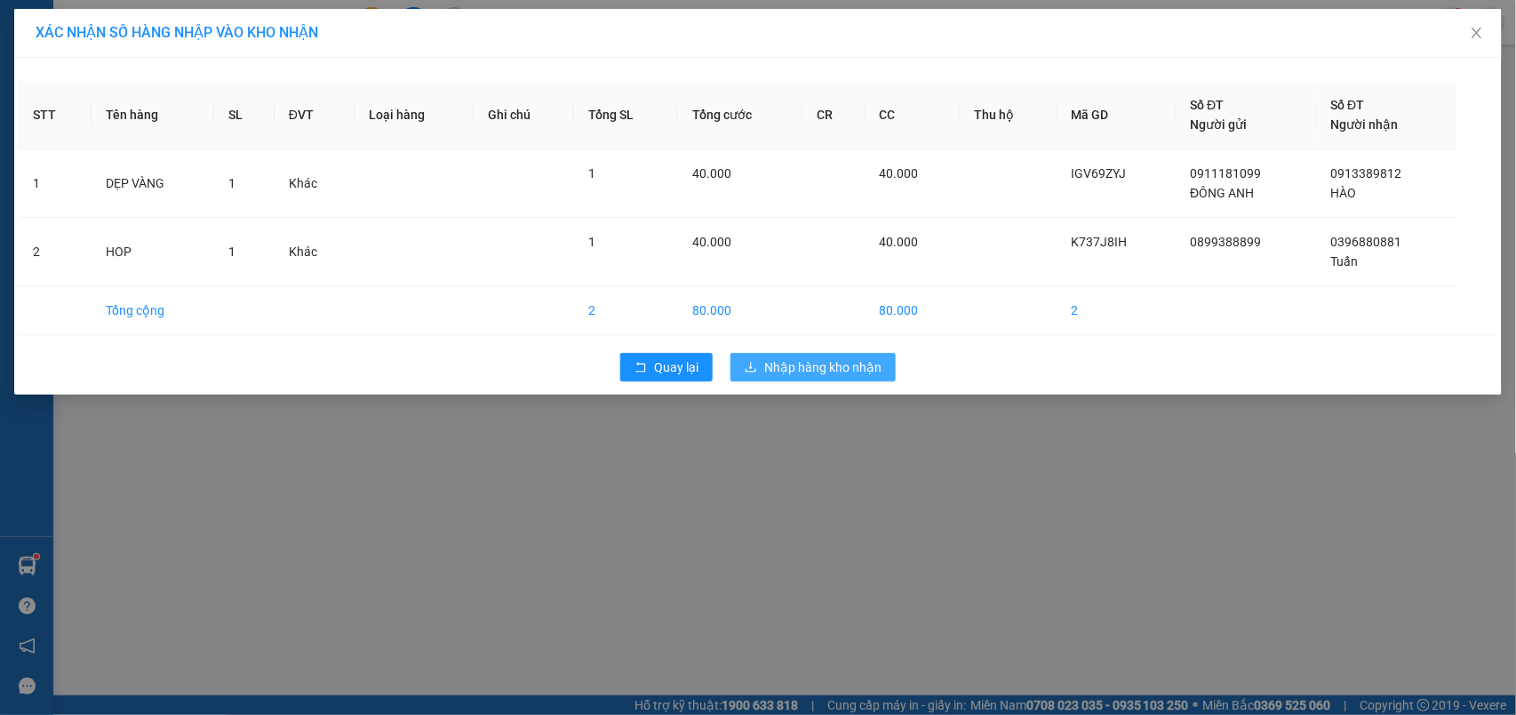
click at [770, 366] on span "Nhập hàng kho nhận" at bounding box center [822, 367] width 117 height 20
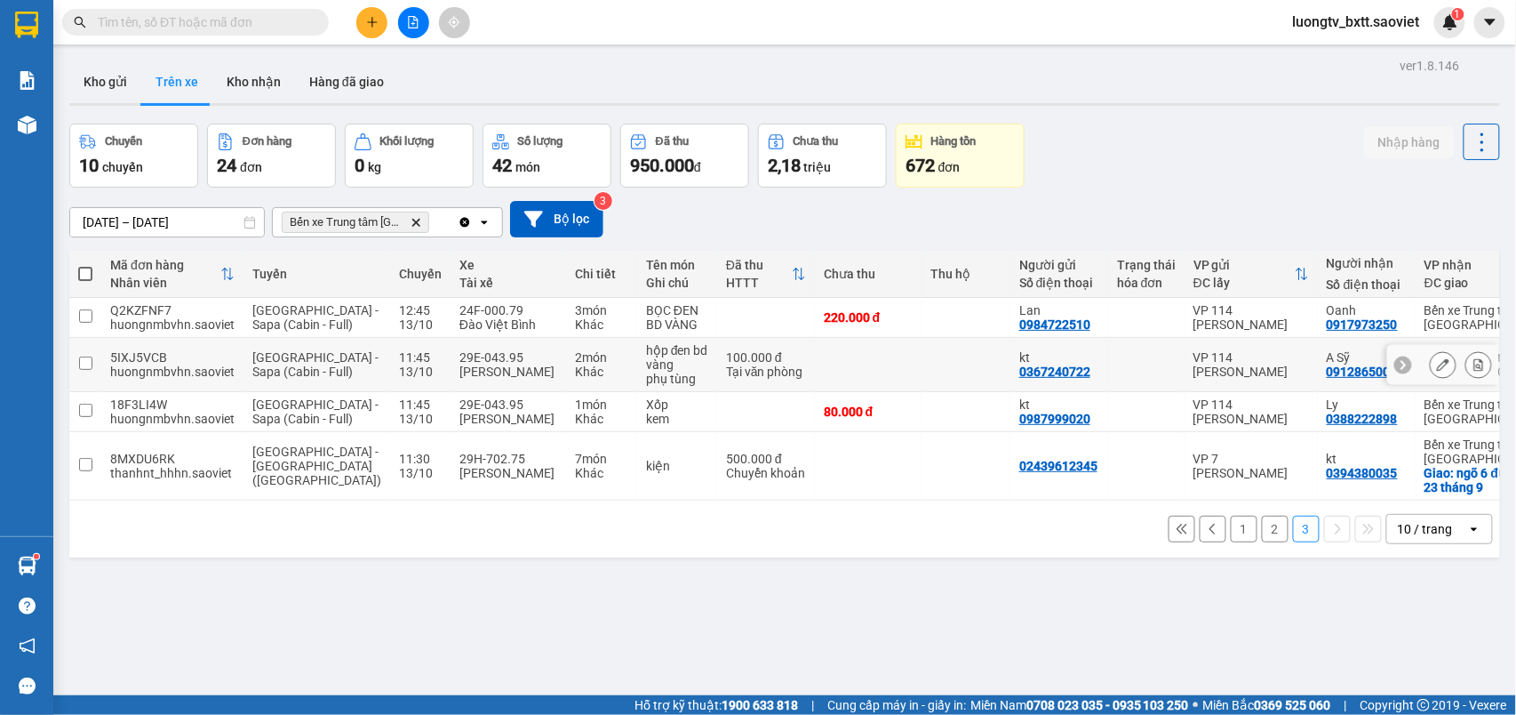
click at [922, 389] on td at bounding box center [966, 365] width 89 height 54
checkbox input "true"
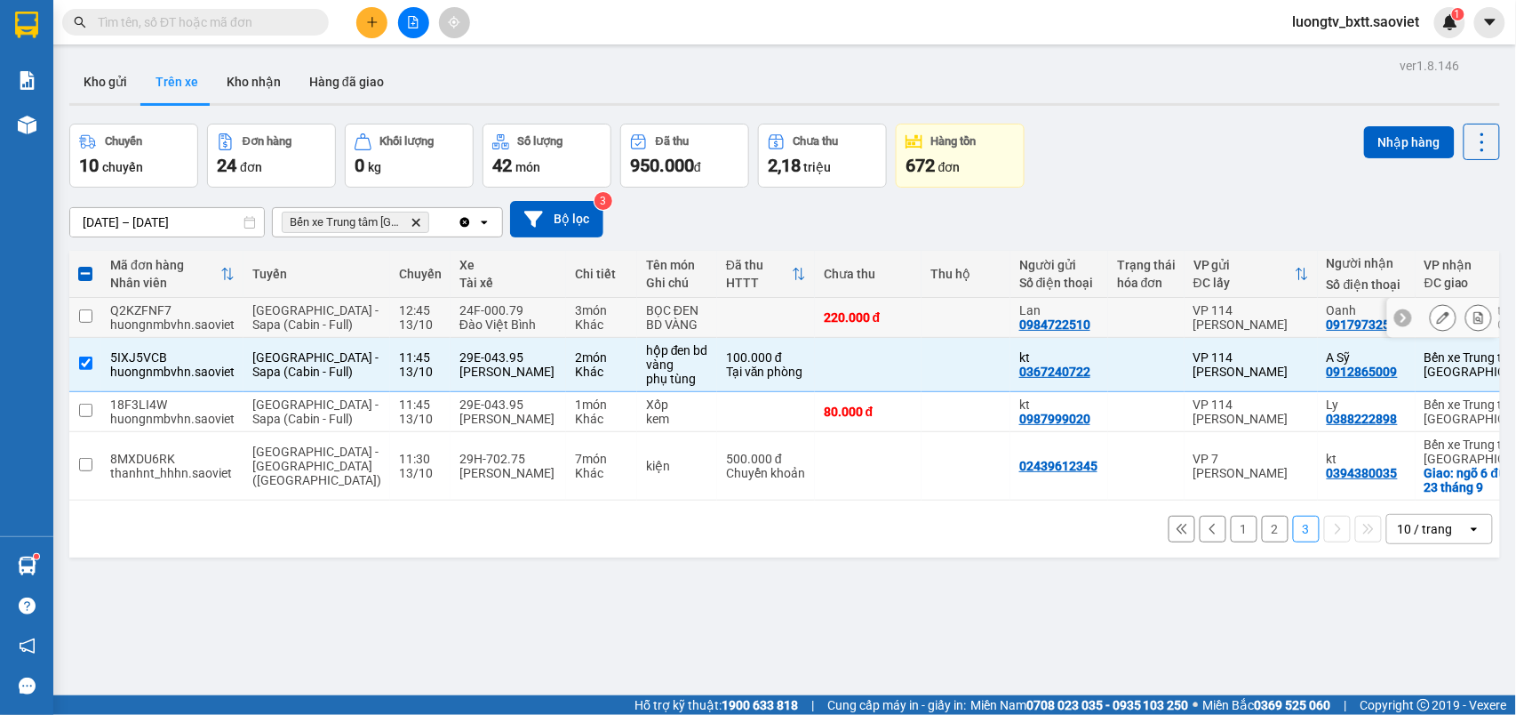
click at [922, 322] on td at bounding box center [966, 318] width 89 height 40
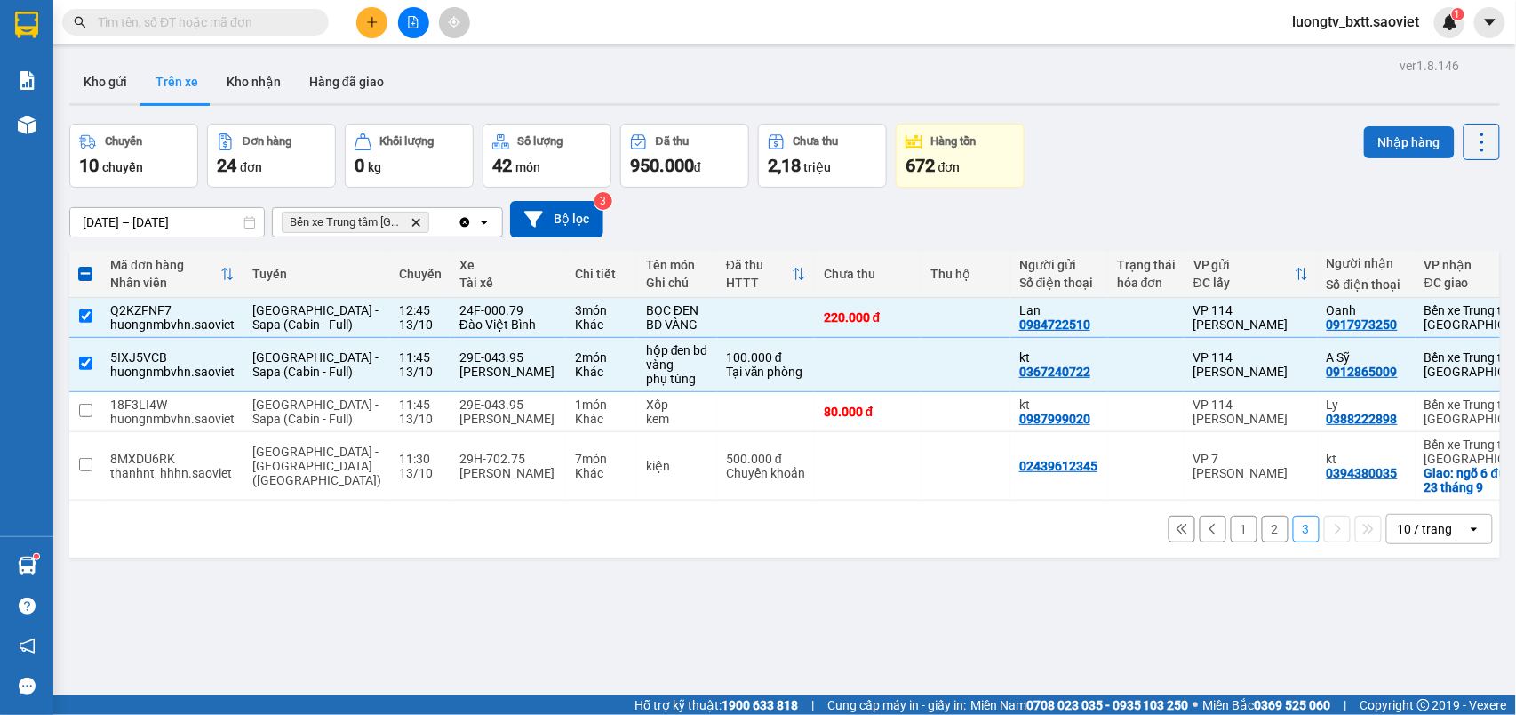
click at [1367, 133] on button "Nhập hàng" at bounding box center [1409, 142] width 91 height 32
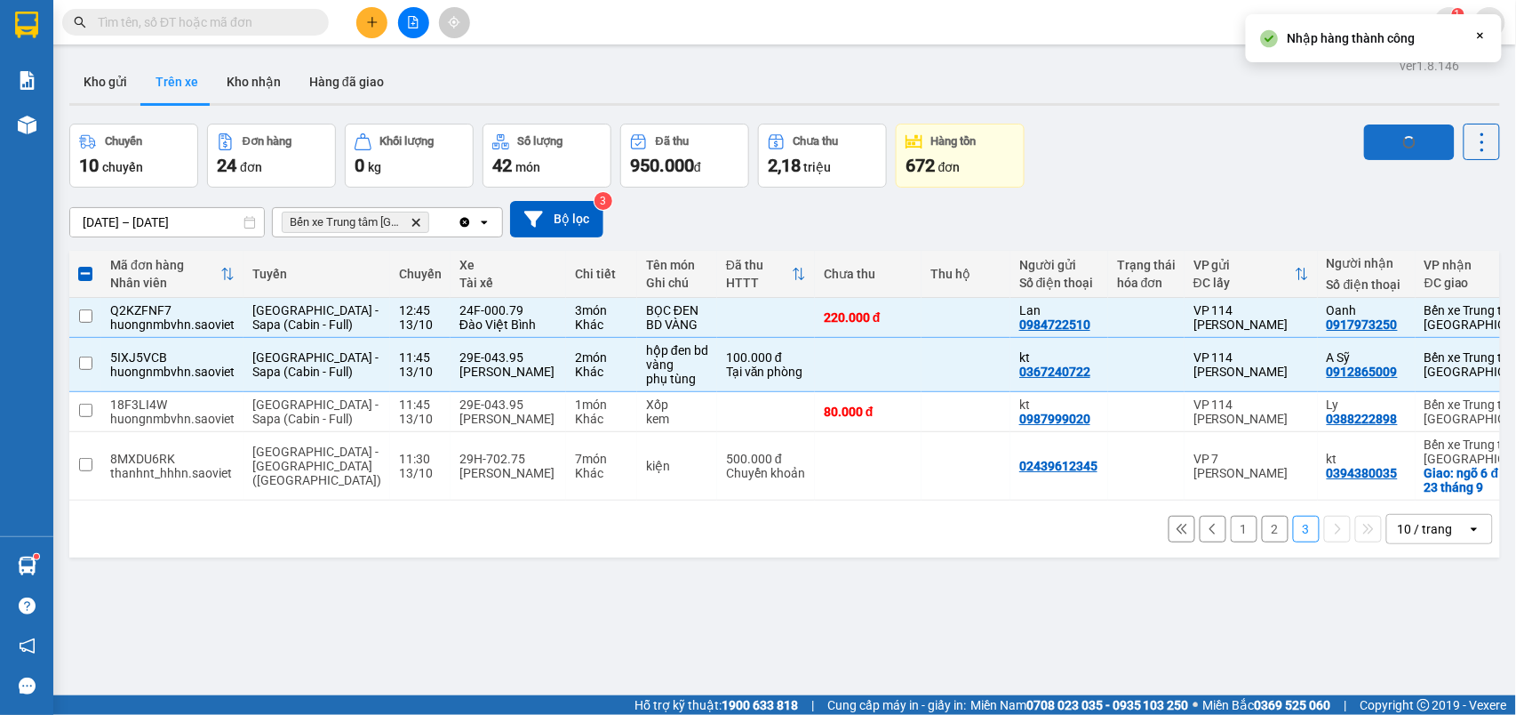
checkbox input "false"
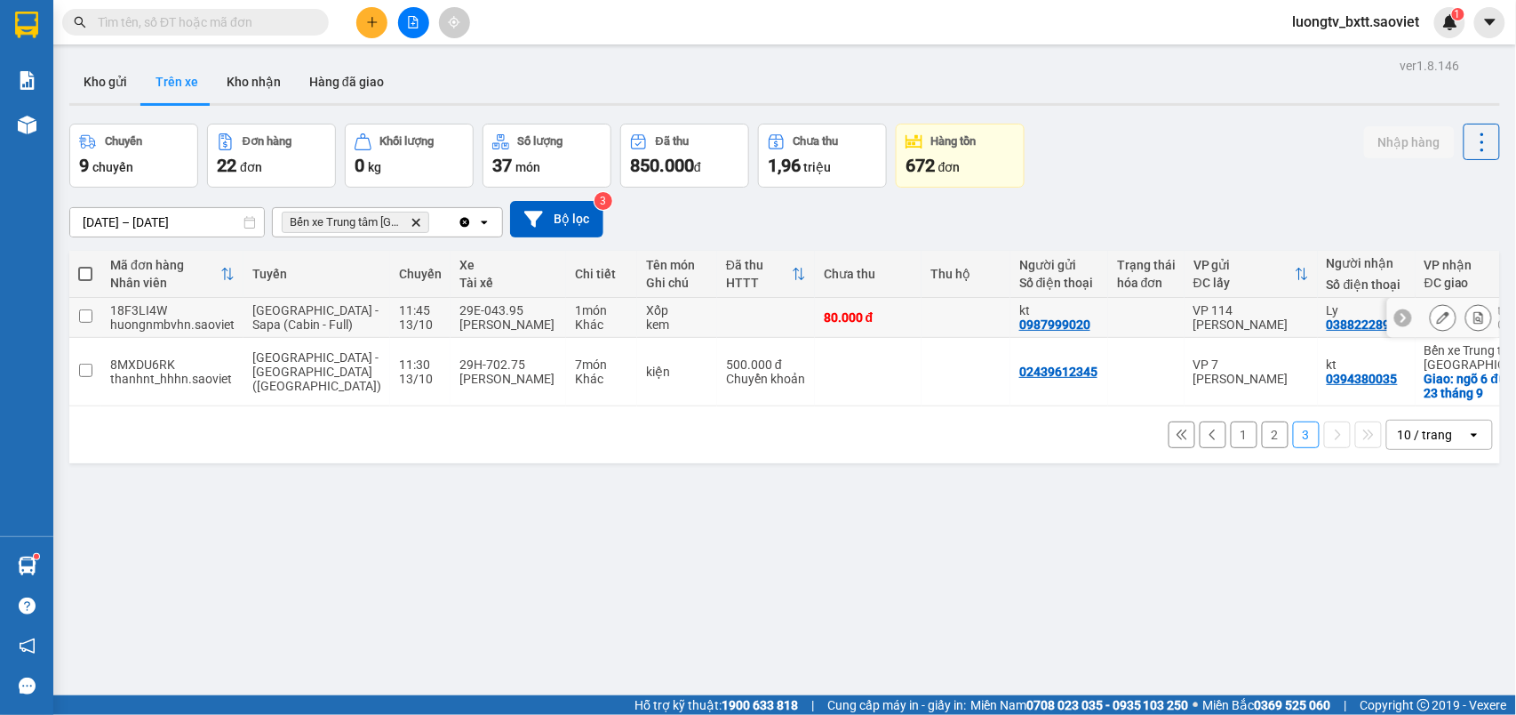
click at [717, 322] on td at bounding box center [766, 318] width 98 height 40
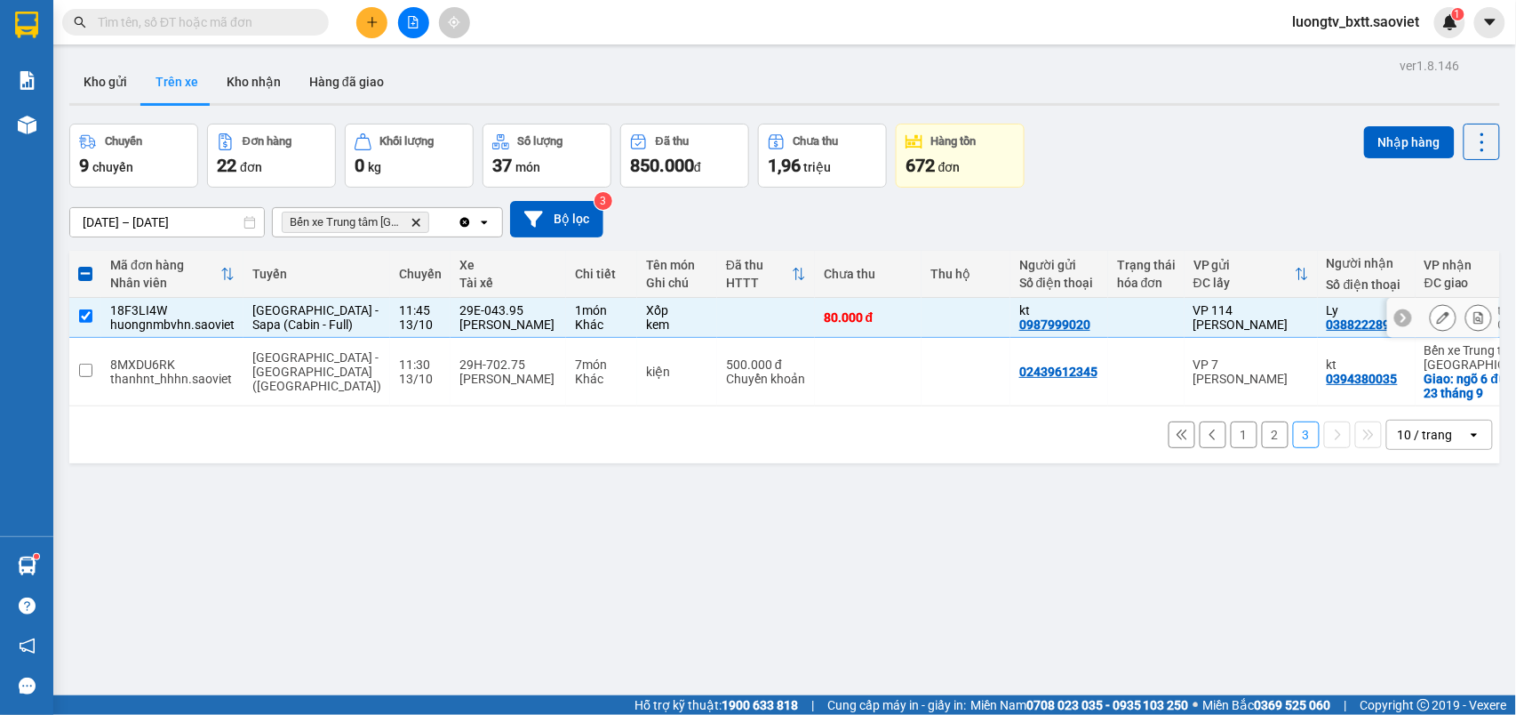
click at [922, 320] on td at bounding box center [966, 318] width 89 height 40
checkbox input "false"
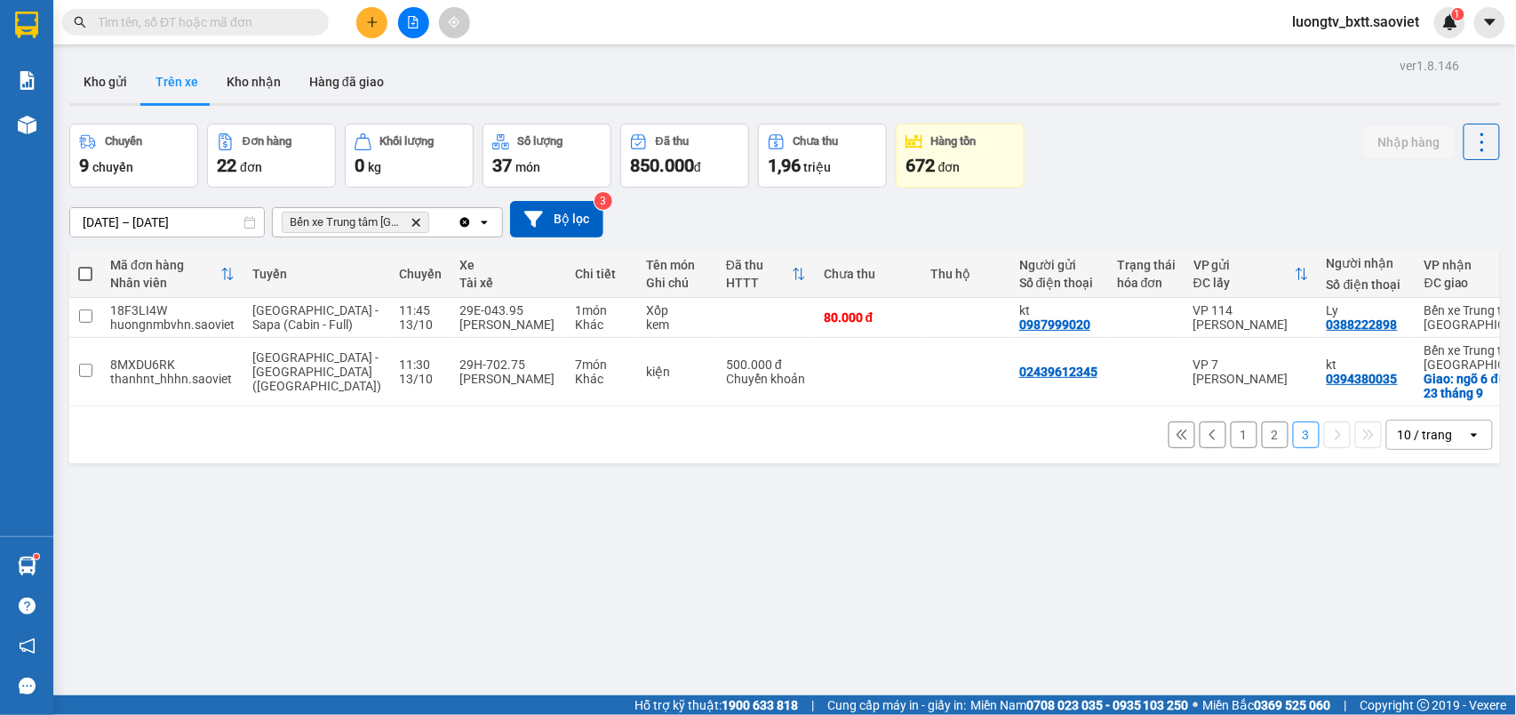
click at [1123, 520] on div "ver 1.8.146 Kho gửi Trên xe Kho nhận Hàng đã giao Chuyến 9 chuyến Đơn hàng 22 đ…" at bounding box center [784, 410] width 1445 height 715
click at [1262, 448] on button "2" at bounding box center [1275, 434] width 27 height 27
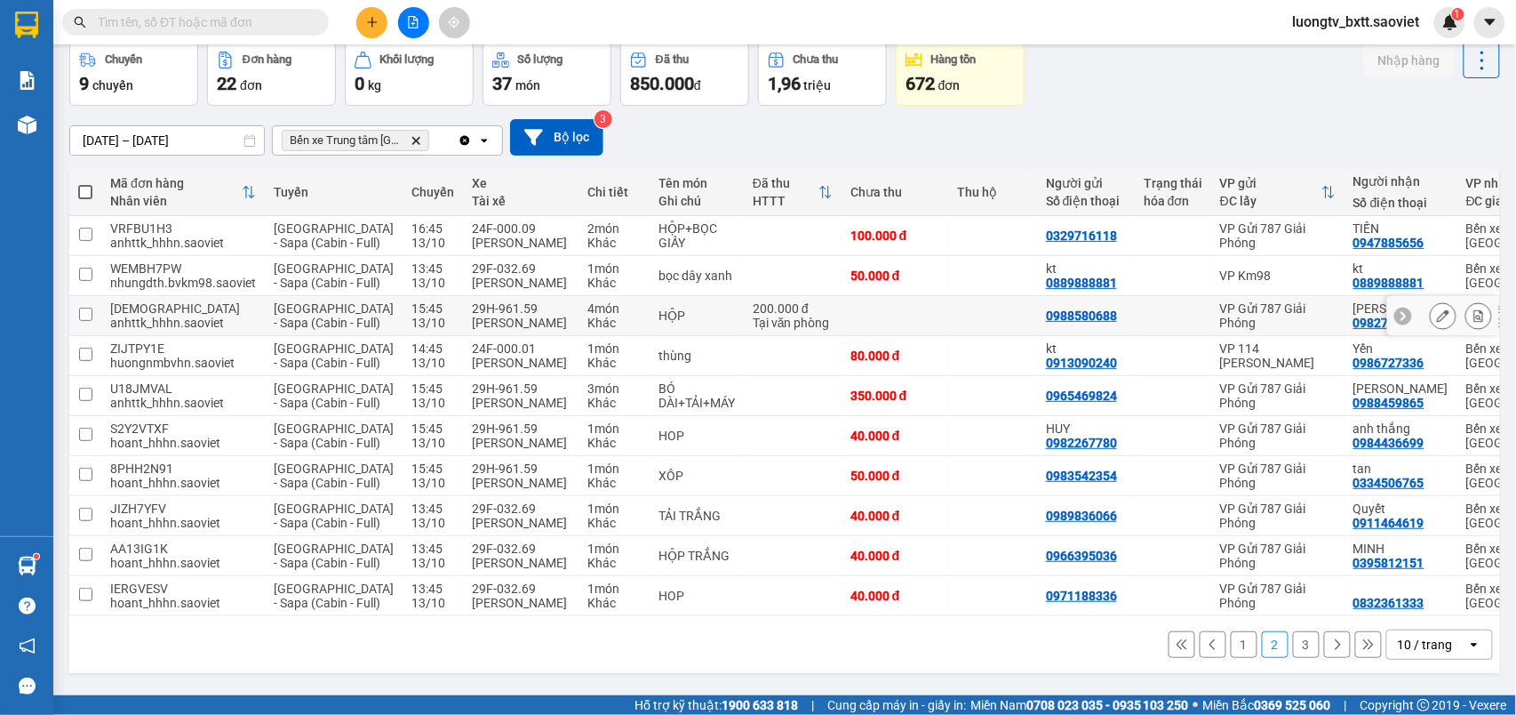
scroll to position [229, 0]
click at [691, 579] on td "HOP" at bounding box center [697, 596] width 94 height 40
checkbox input "true"
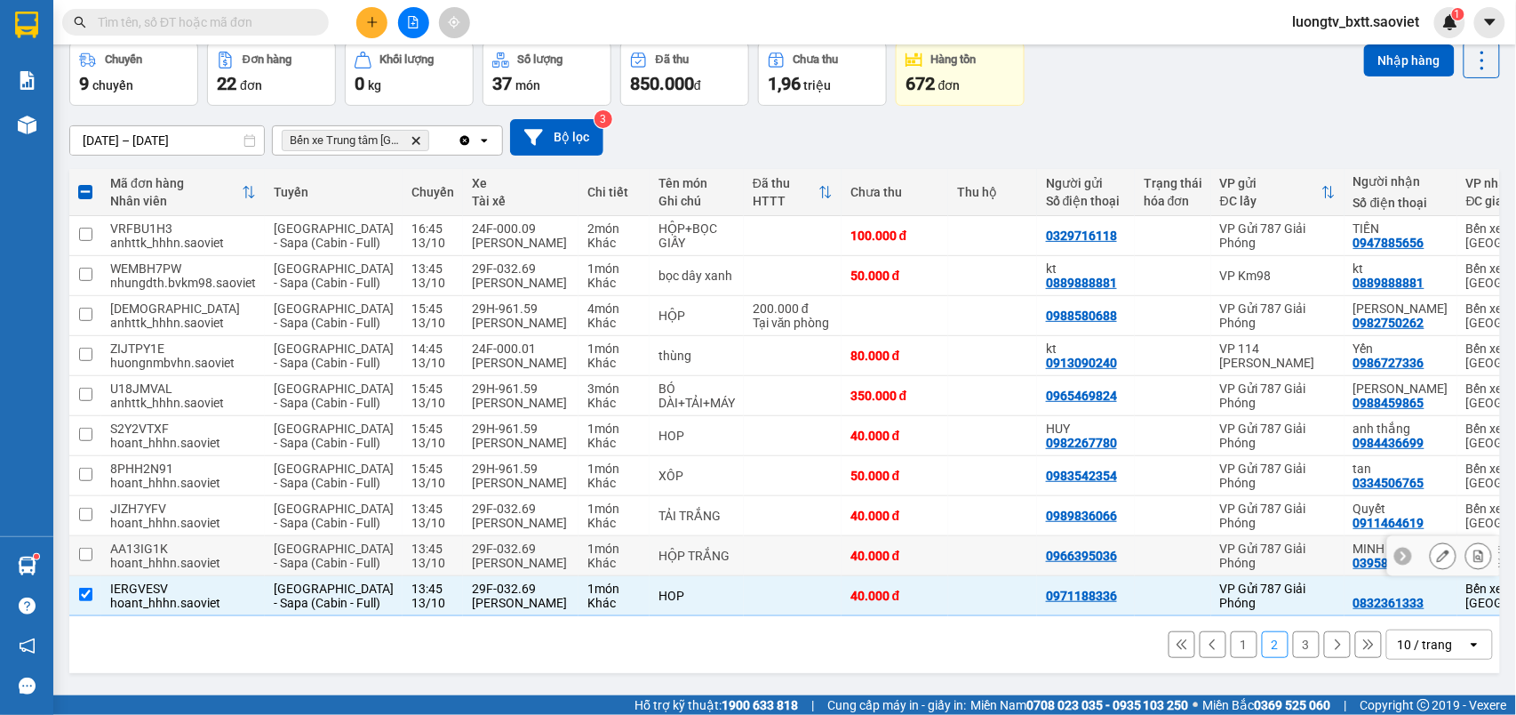
click at [691, 536] on td "HỘP TRẮNG" at bounding box center [697, 556] width 94 height 40
checkbox input "true"
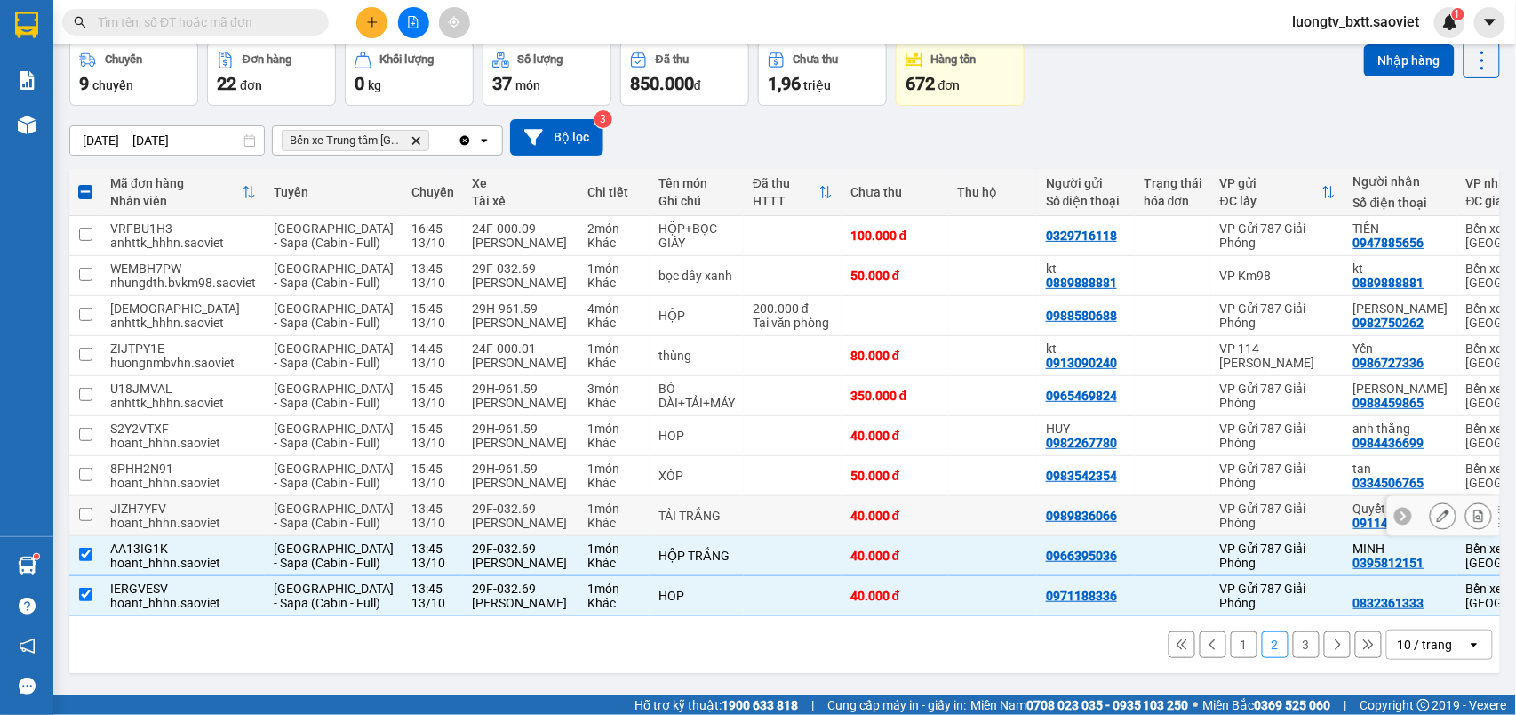
click at [744, 496] on td at bounding box center [793, 516] width 98 height 40
checkbox input "true"
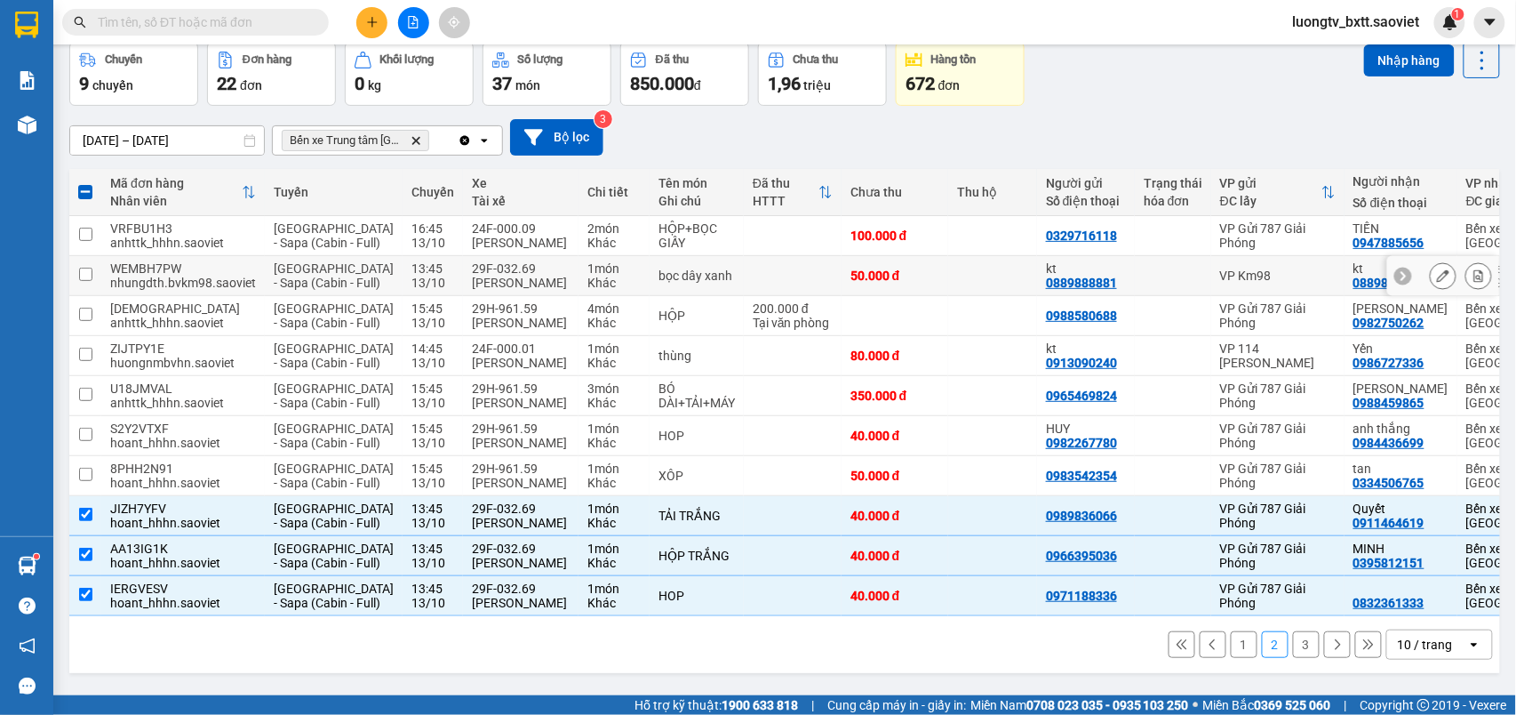
click at [744, 256] on td at bounding box center [793, 276] width 98 height 40
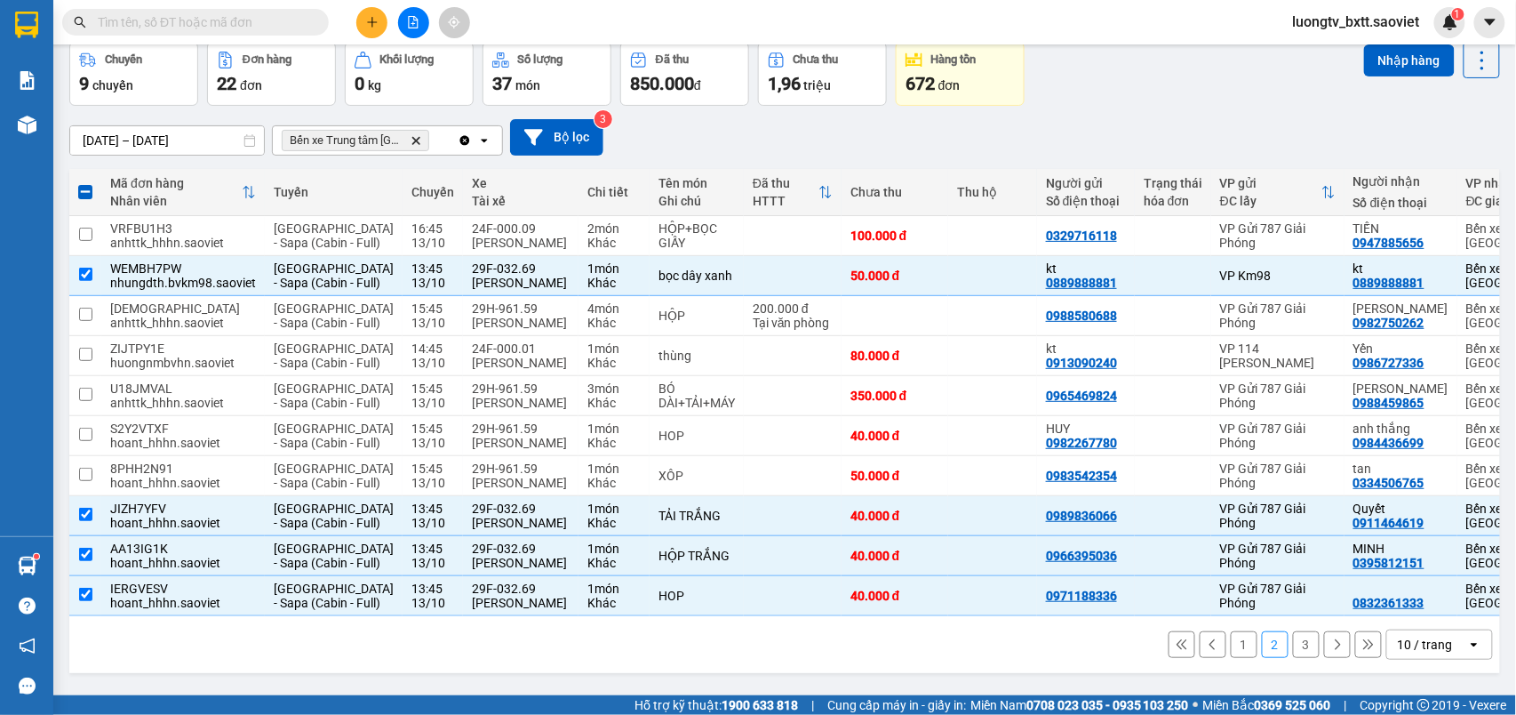
scroll to position [0, 0]
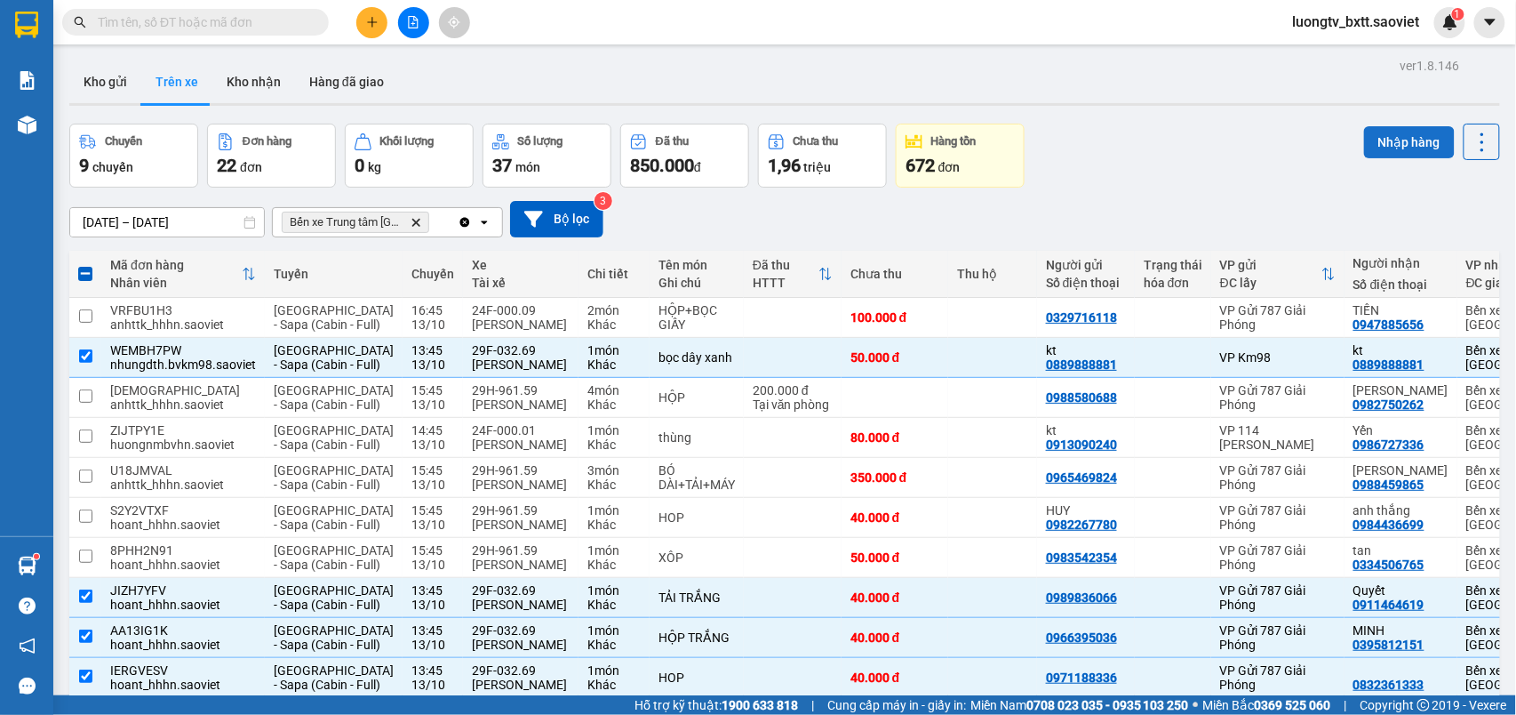
click at [1370, 146] on button "Nhập hàng" at bounding box center [1409, 142] width 91 height 32
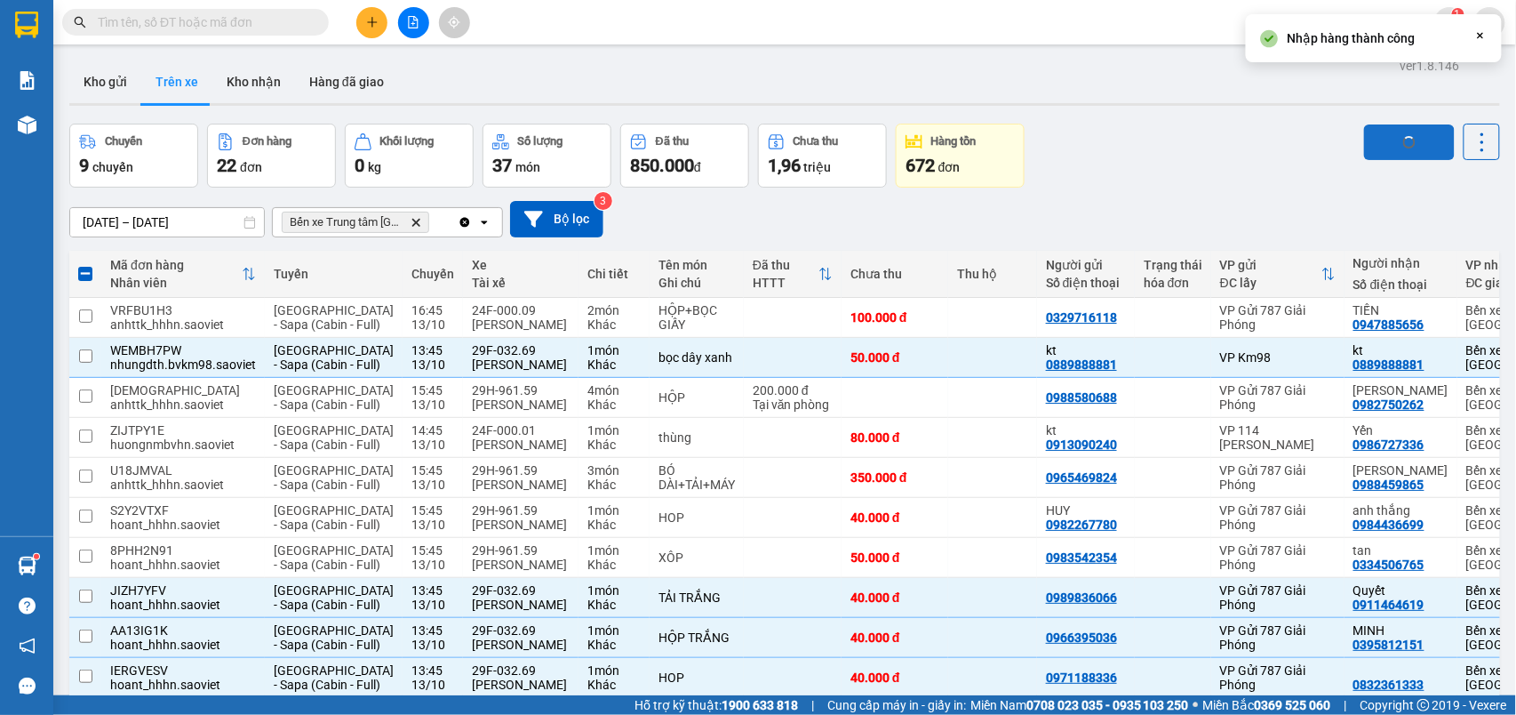
checkbox input "false"
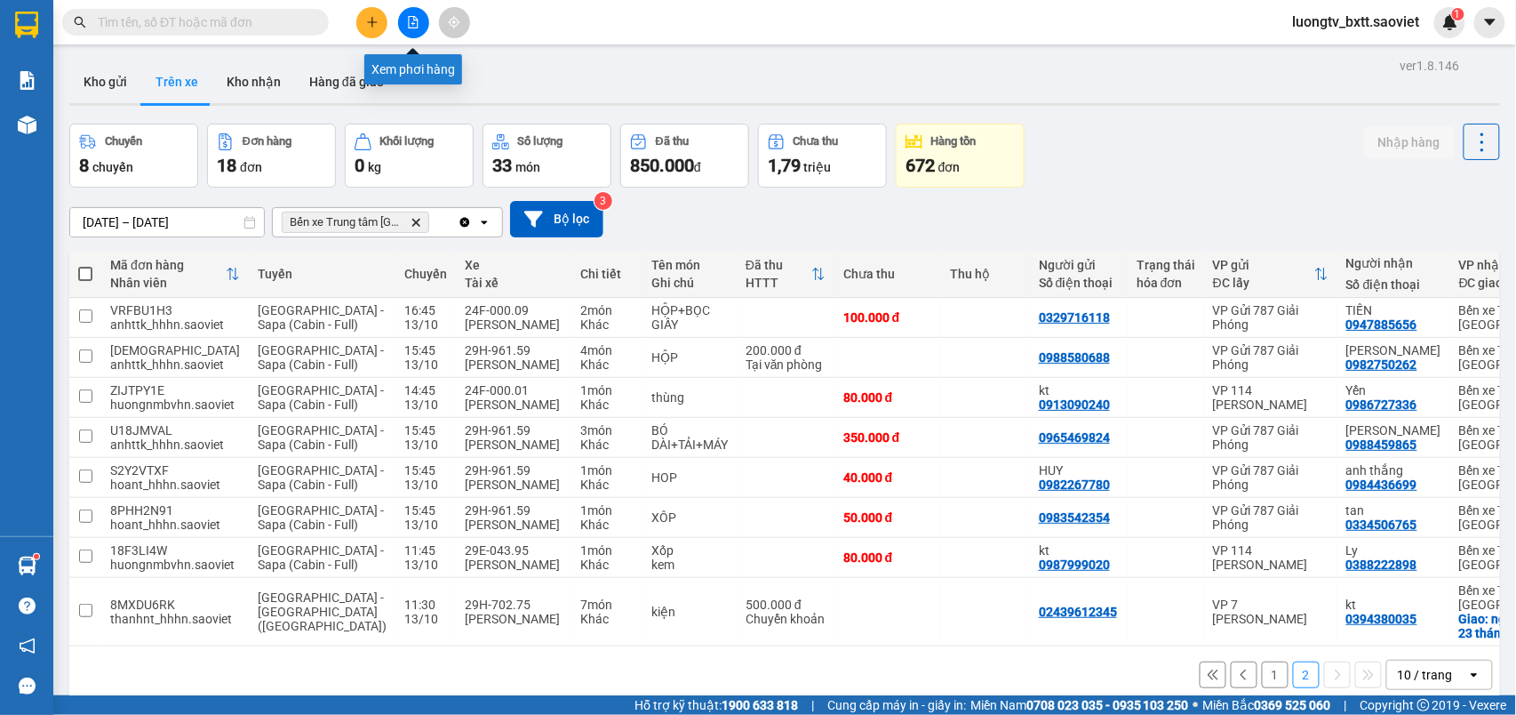
click at [410, 18] on icon "file-add" at bounding box center [413, 22] width 12 height 12
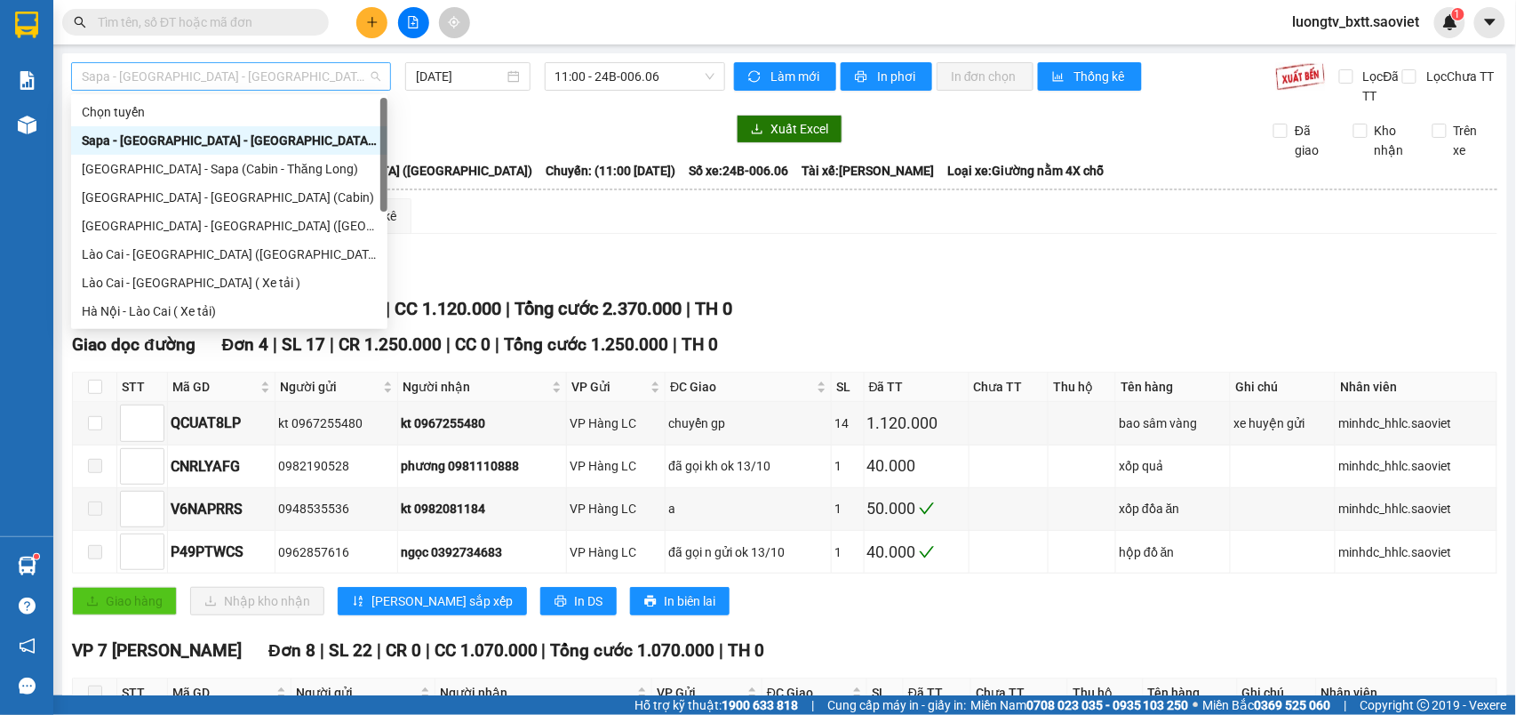
click at [300, 72] on span "Sapa - [GEOGRAPHIC_DATA] - [GEOGRAPHIC_DATA] ([GEOGRAPHIC_DATA])" at bounding box center [231, 76] width 299 height 27
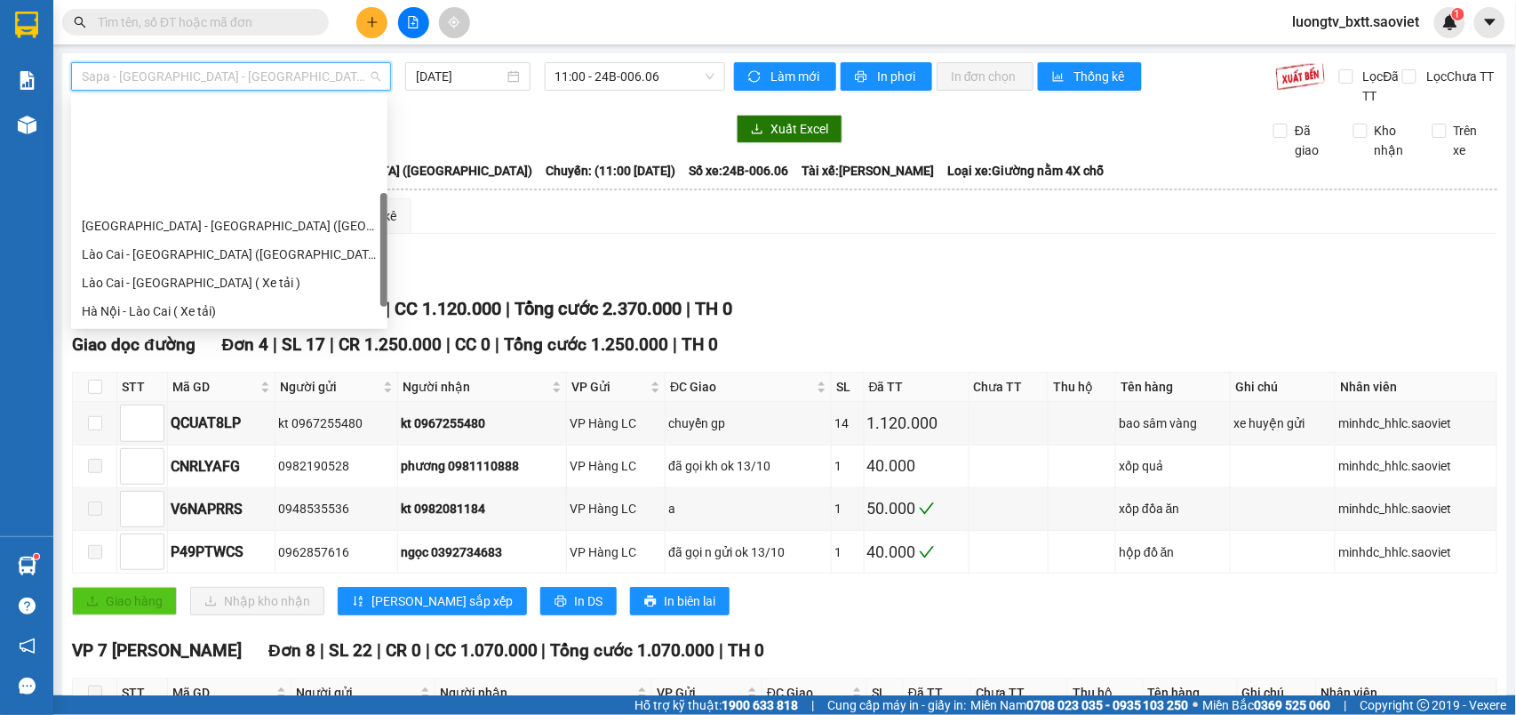
scroll to position [118, 0]
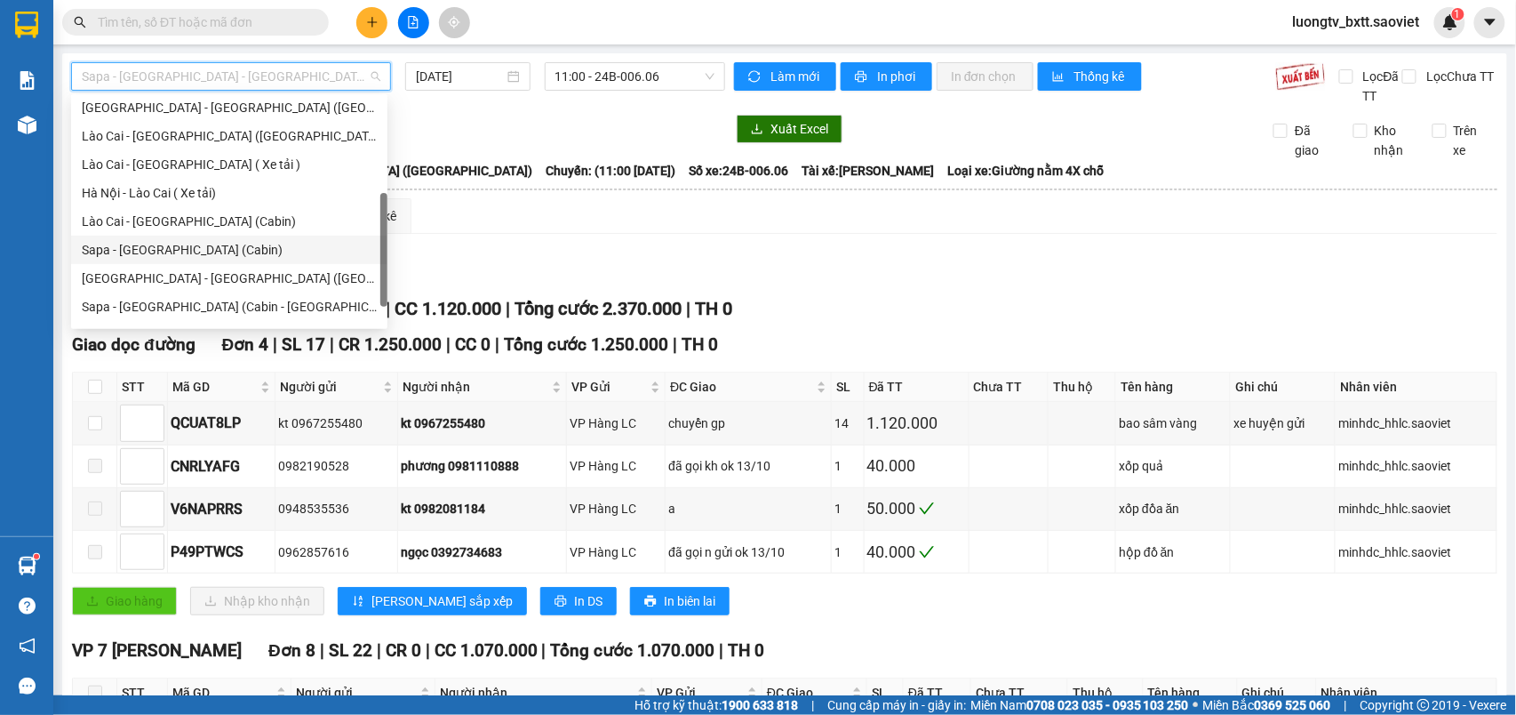
click at [206, 240] on div "Sapa - [GEOGRAPHIC_DATA] (Cabin)" at bounding box center [229, 250] width 295 height 20
type input "[DATE]"
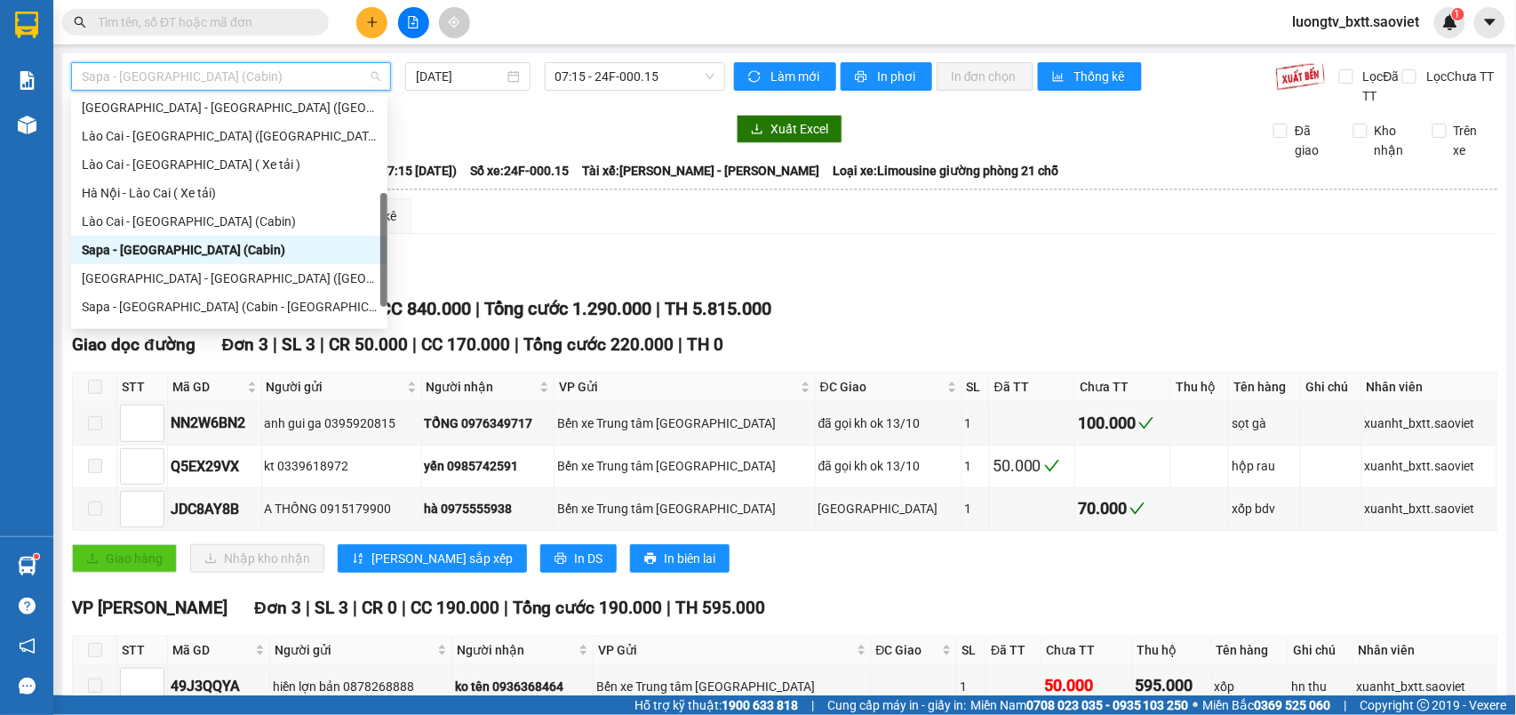
click at [260, 62] on div "Sapa - [GEOGRAPHIC_DATA] (Cabin)" at bounding box center [231, 76] width 320 height 28
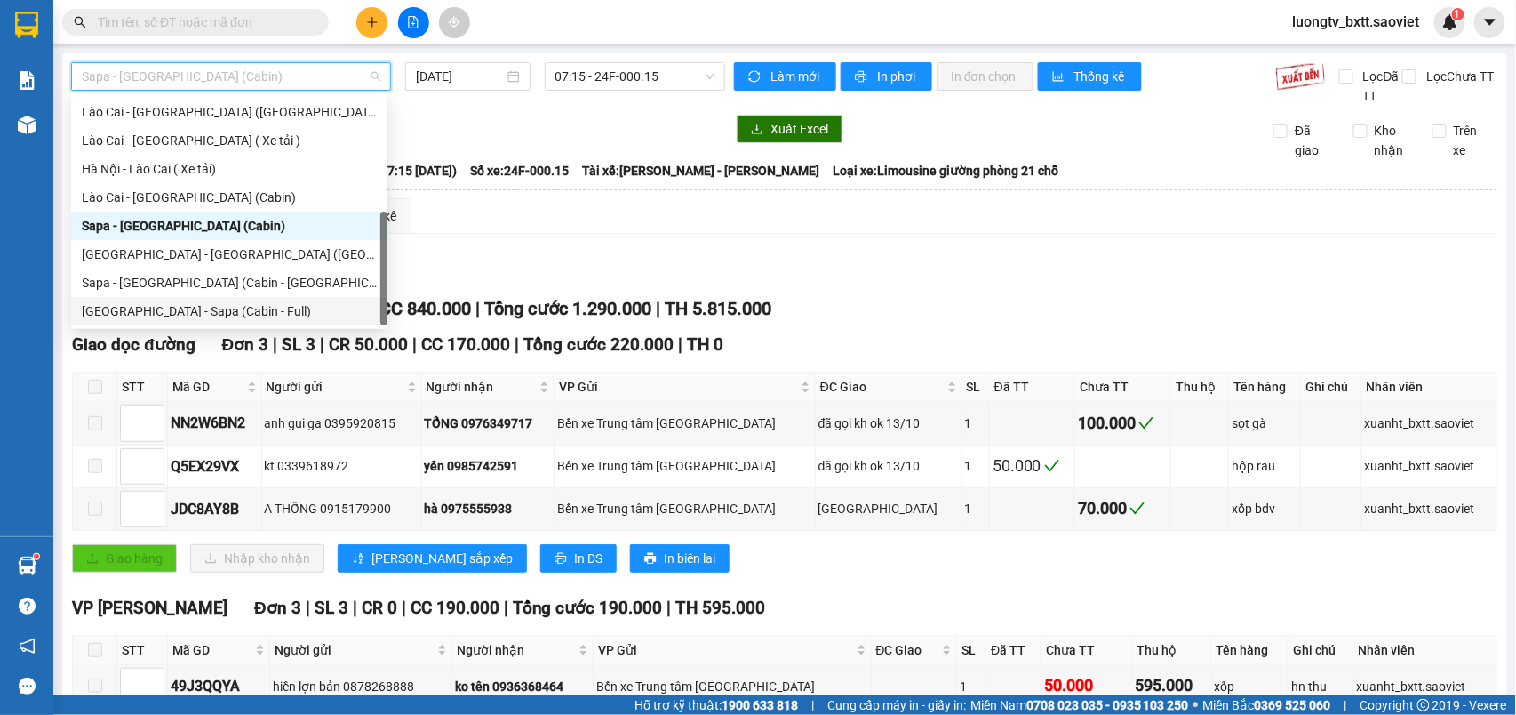
click at [204, 302] on div "[GEOGRAPHIC_DATA] - Sapa (Cabin - Full)" at bounding box center [229, 311] width 295 height 20
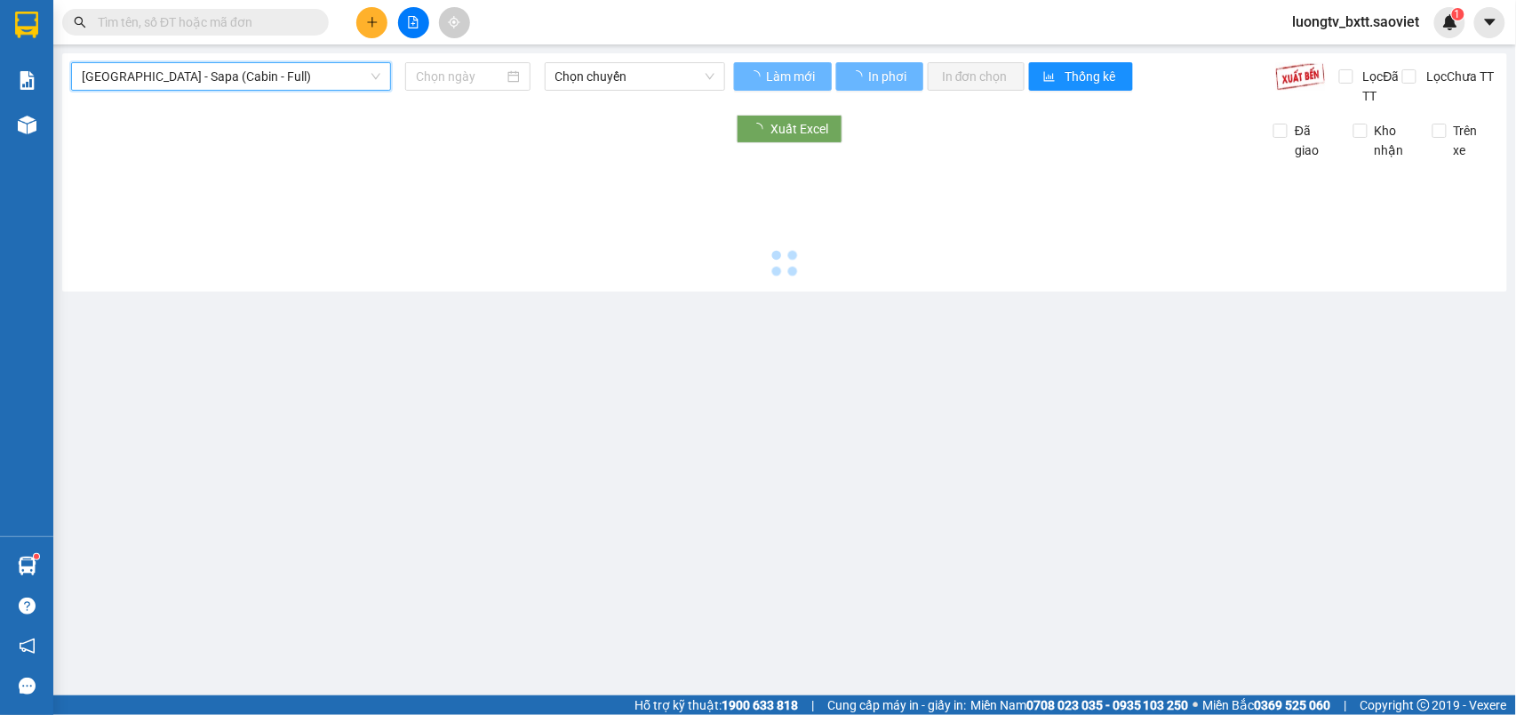
type input "[DATE]"
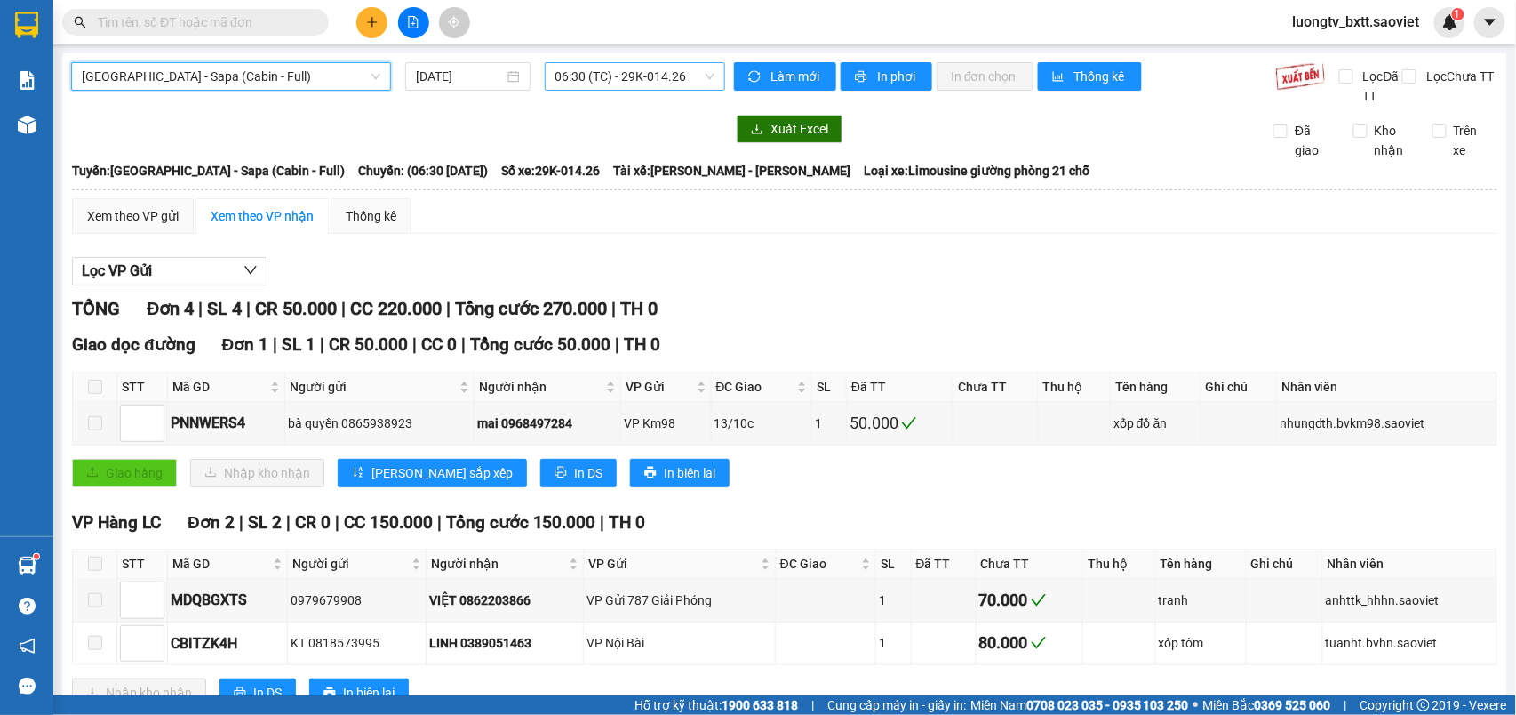
click at [637, 76] on span "06:30 (TC) - 29K-014.26" at bounding box center [634, 76] width 159 height 27
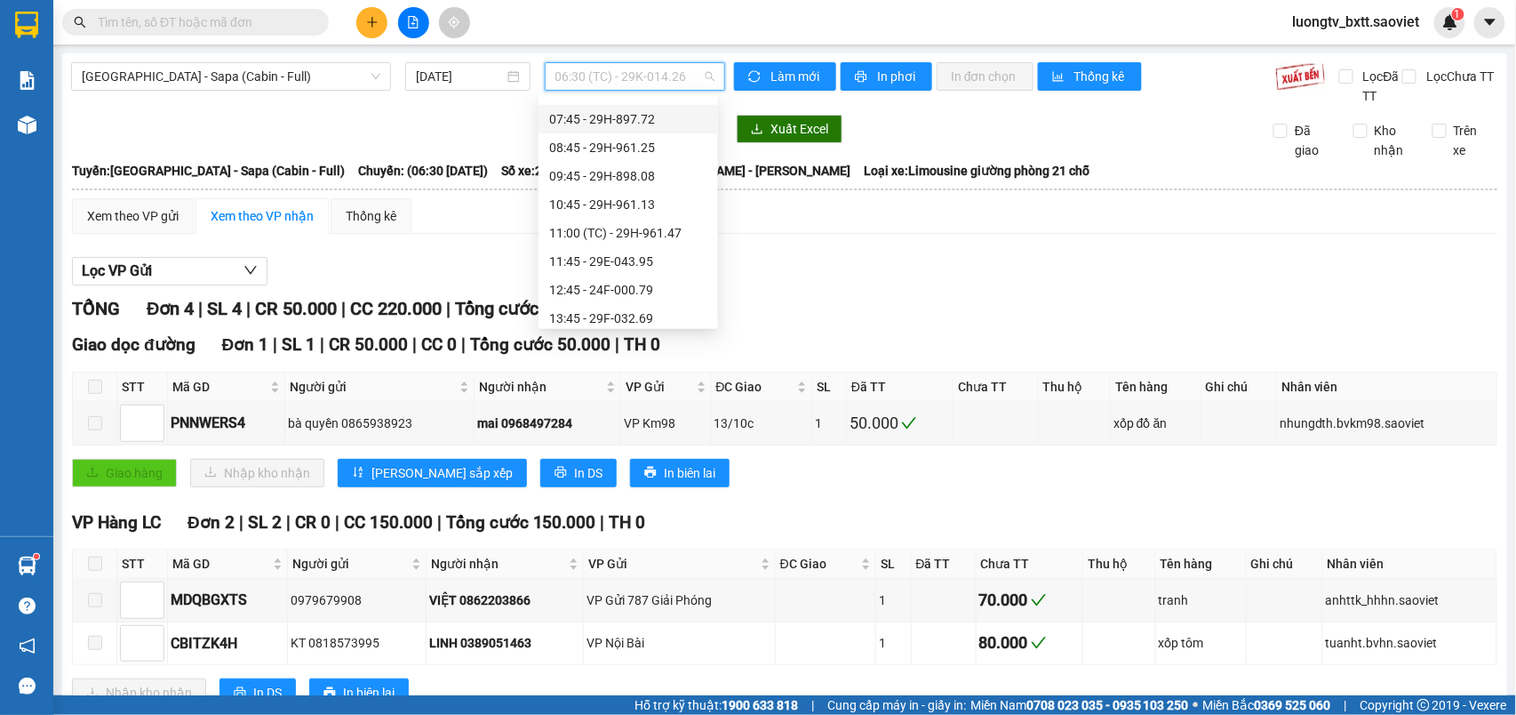
scroll to position [118, 0]
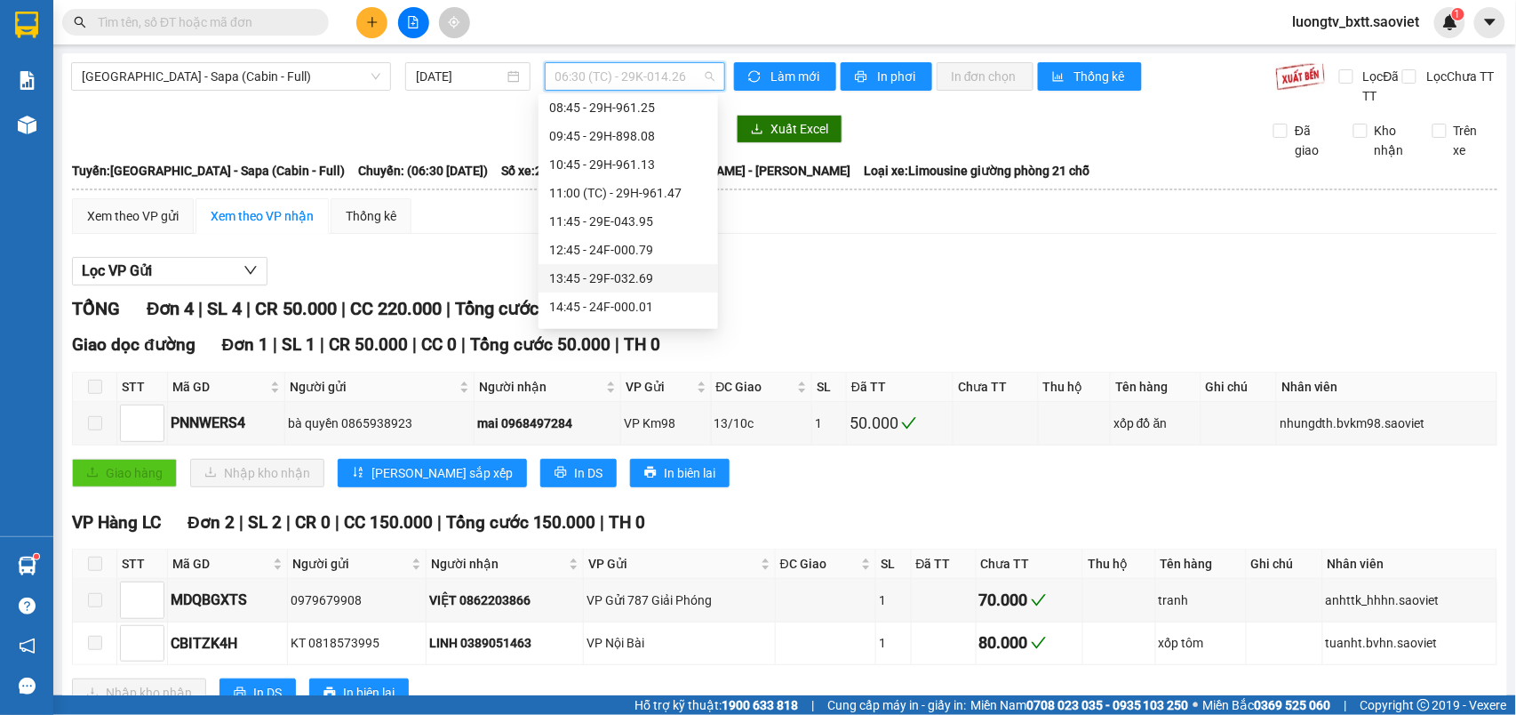
click at [610, 268] on div "13:45 - 29F-032.69" at bounding box center [628, 278] width 158 height 20
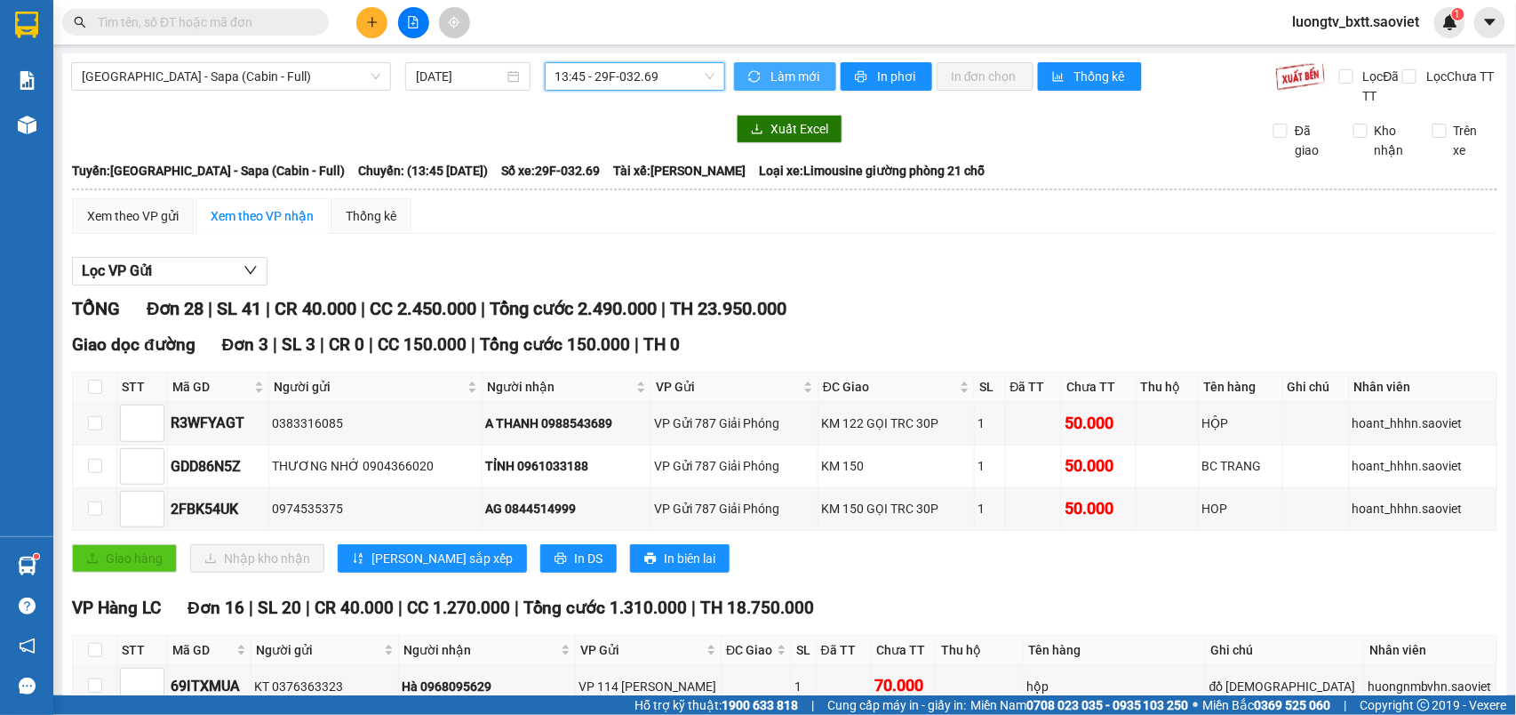
click at [784, 78] on span "Làm mới" at bounding box center [797, 77] width 52 height 20
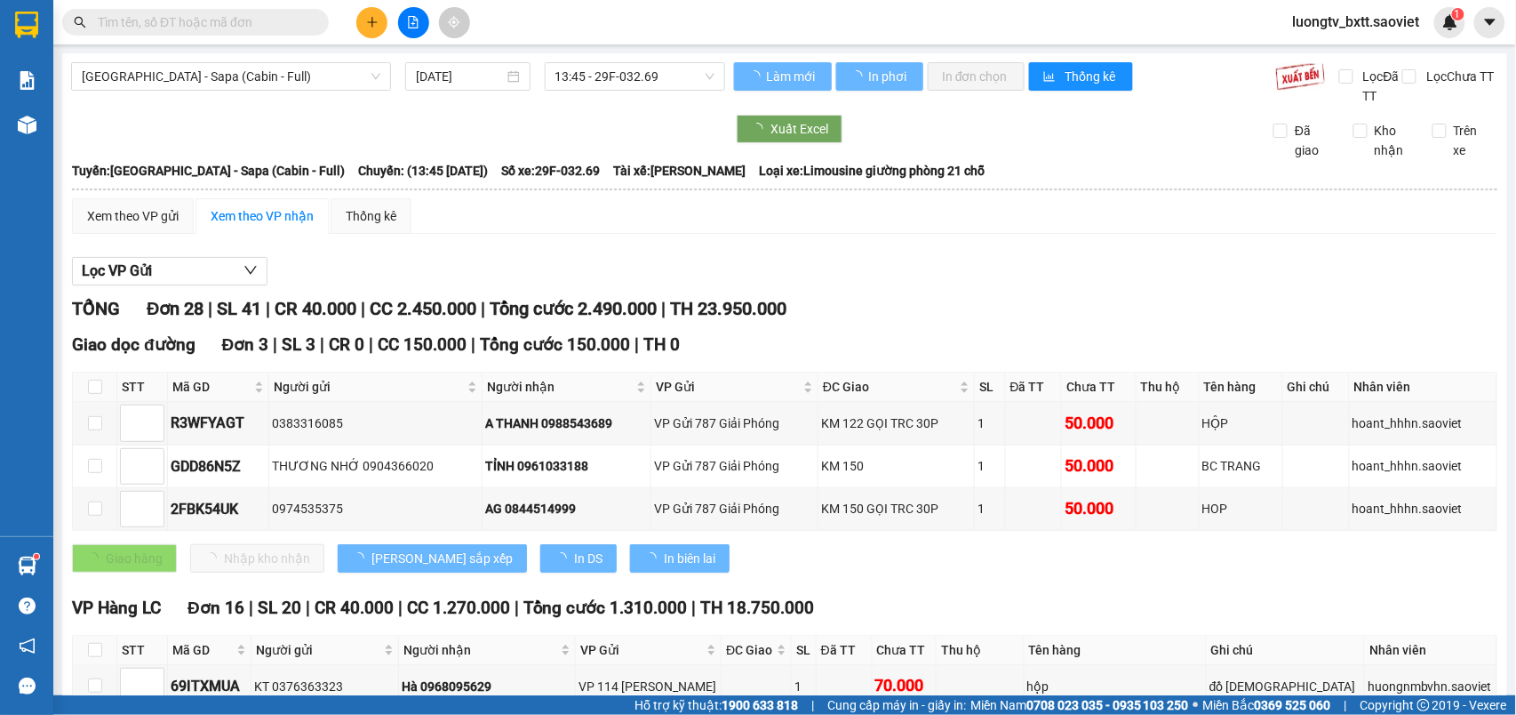
click at [577, 144] on div "Xuất Excel Đã giao Kho nhận Trên xe" at bounding box center [784, 137] width 1427 height 45
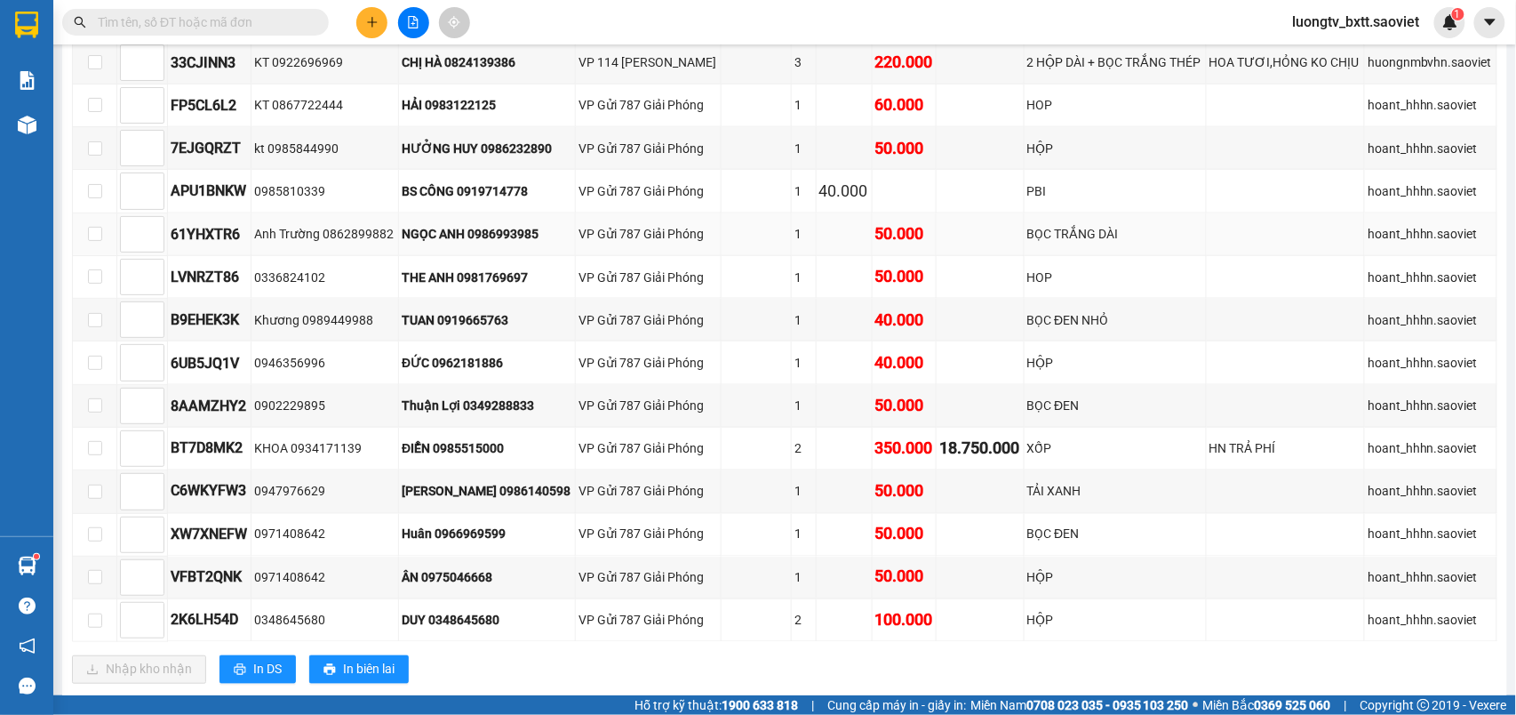
scroll to position [711, 0]
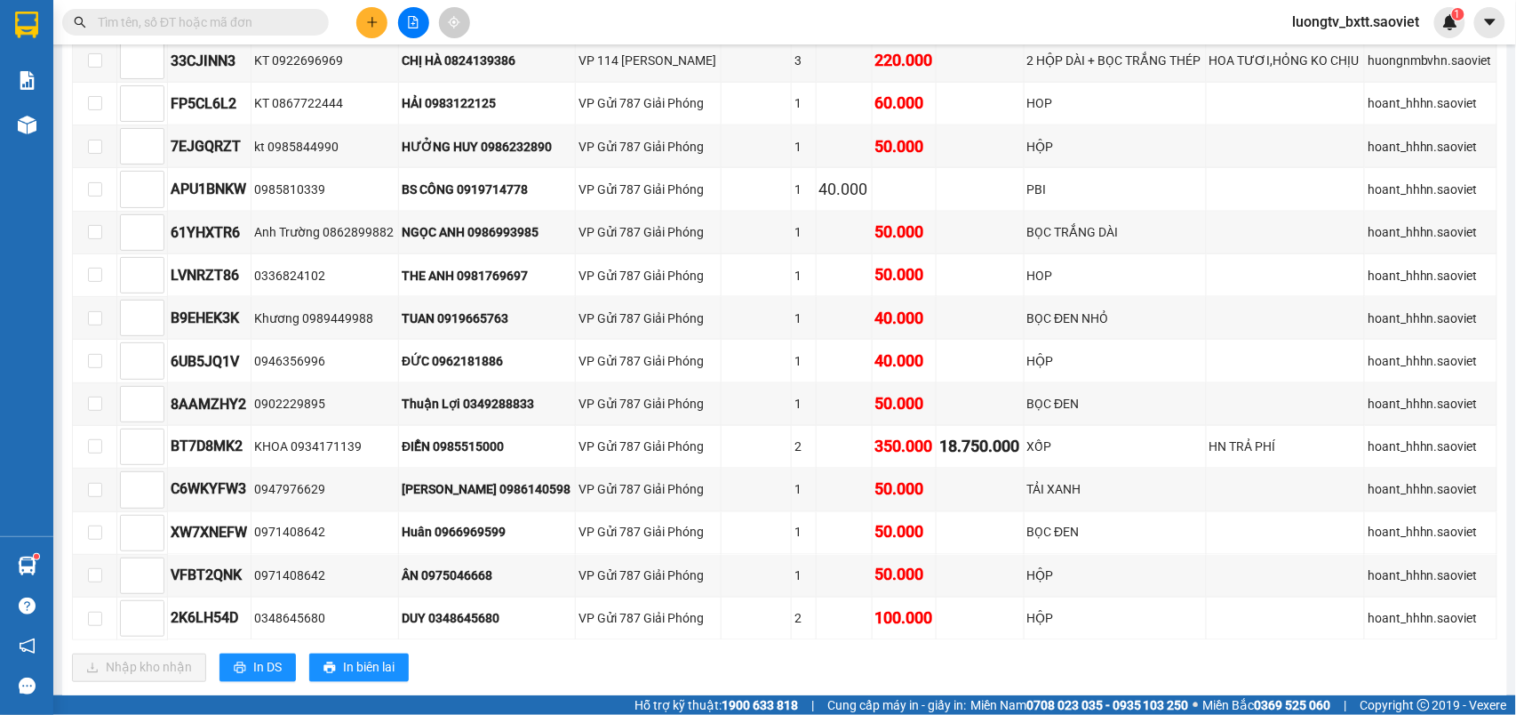
click at [251, 21] on input "text" at bounding box center [203, 22] width 210 height 20
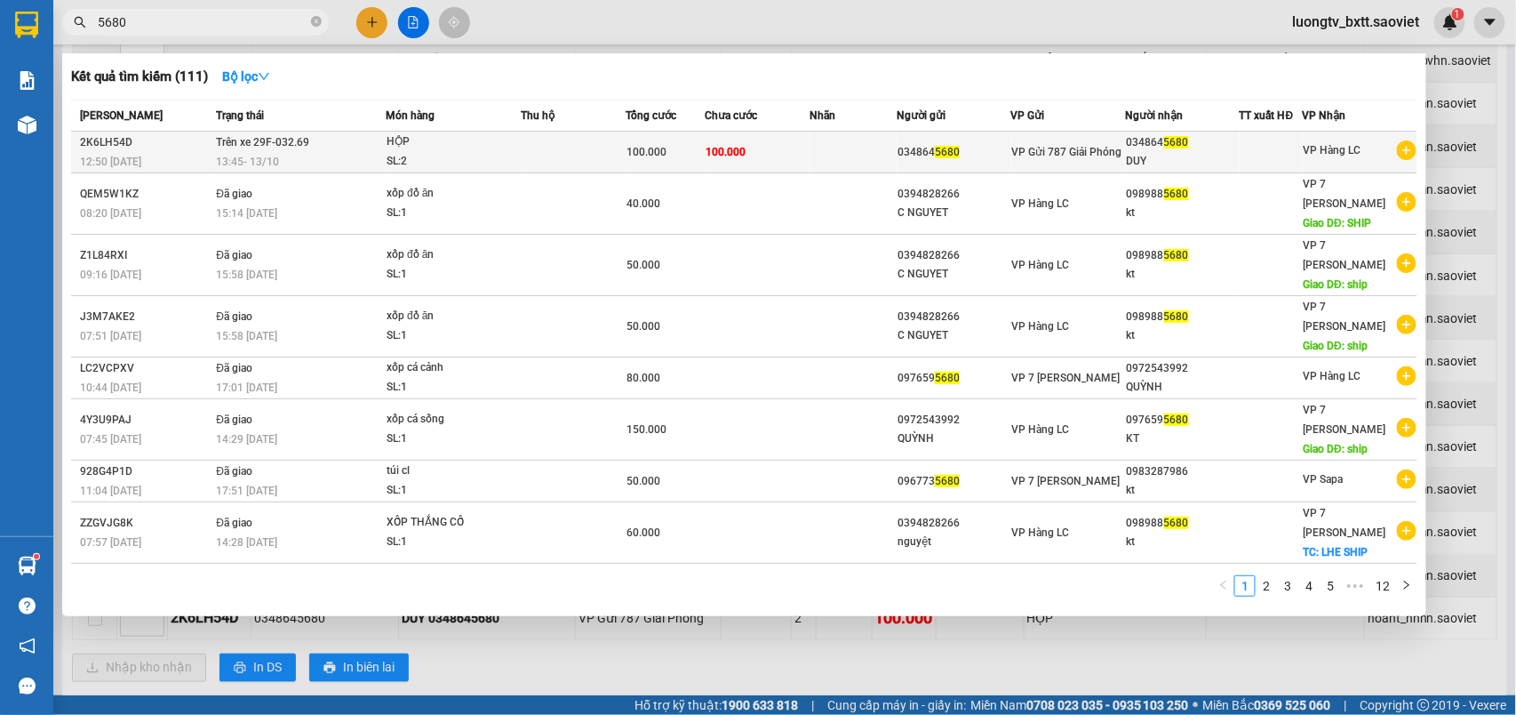
type input "5680"
click at [779, 156] on td "100.000" at bounding box center [757, 153] width 105 height 42
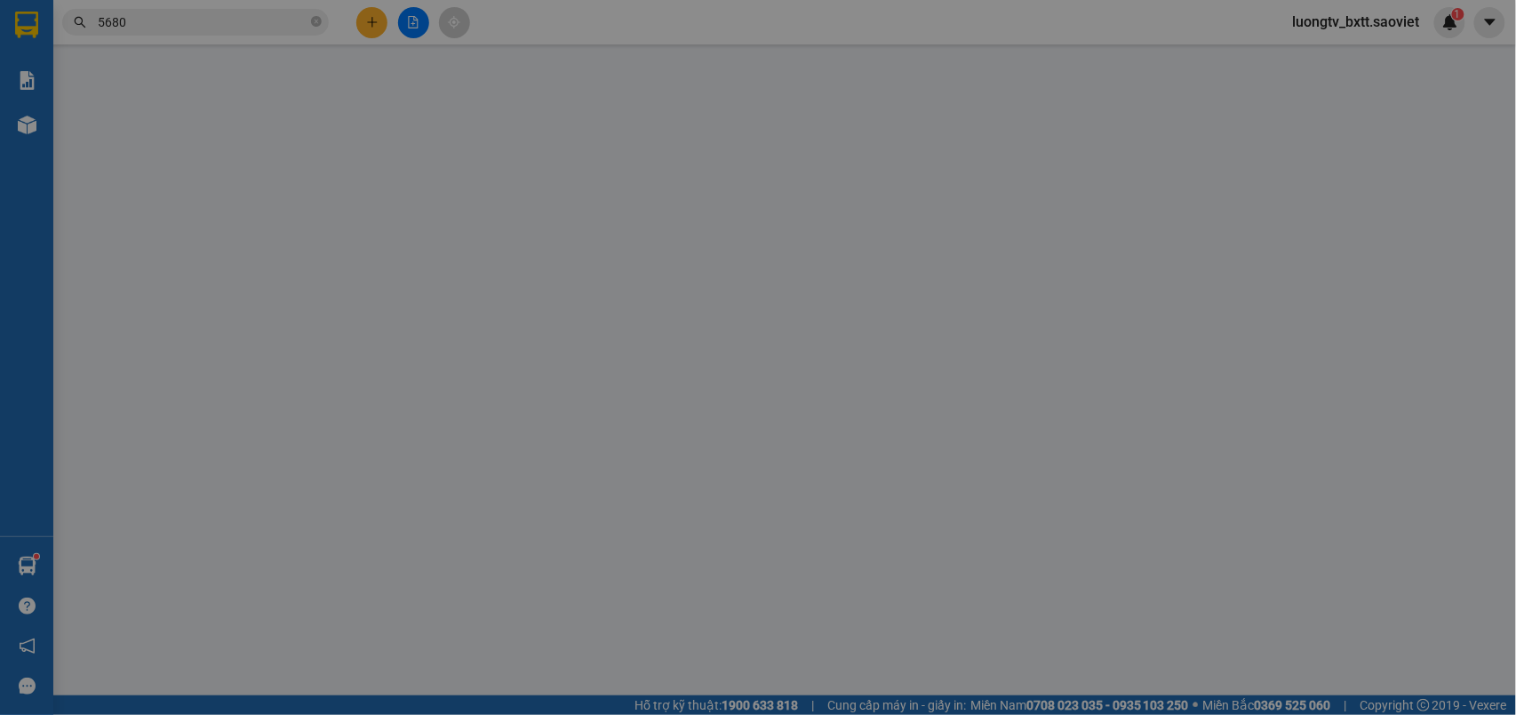
type input "0348645680"
type input "DUY"
type input "0"
type input "100.000"
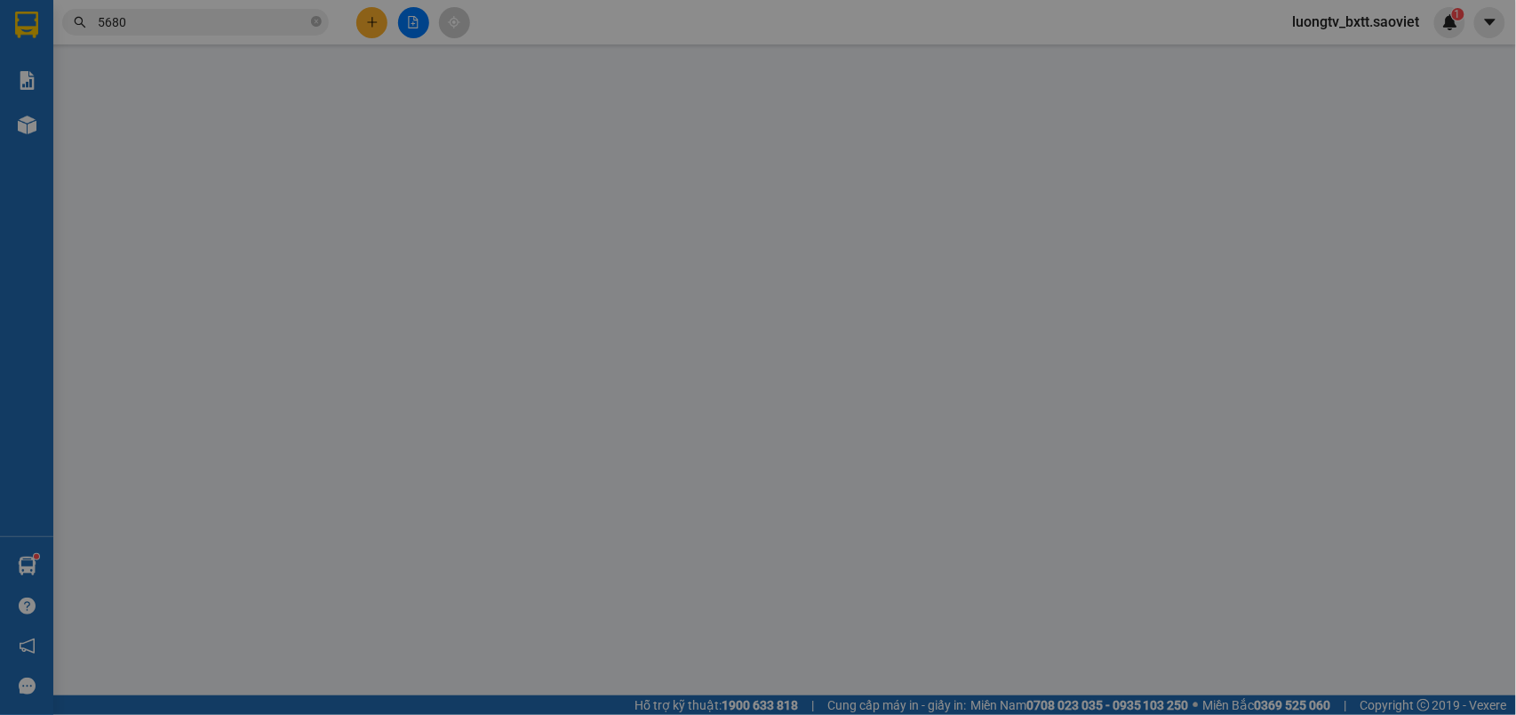
type input "100.000"
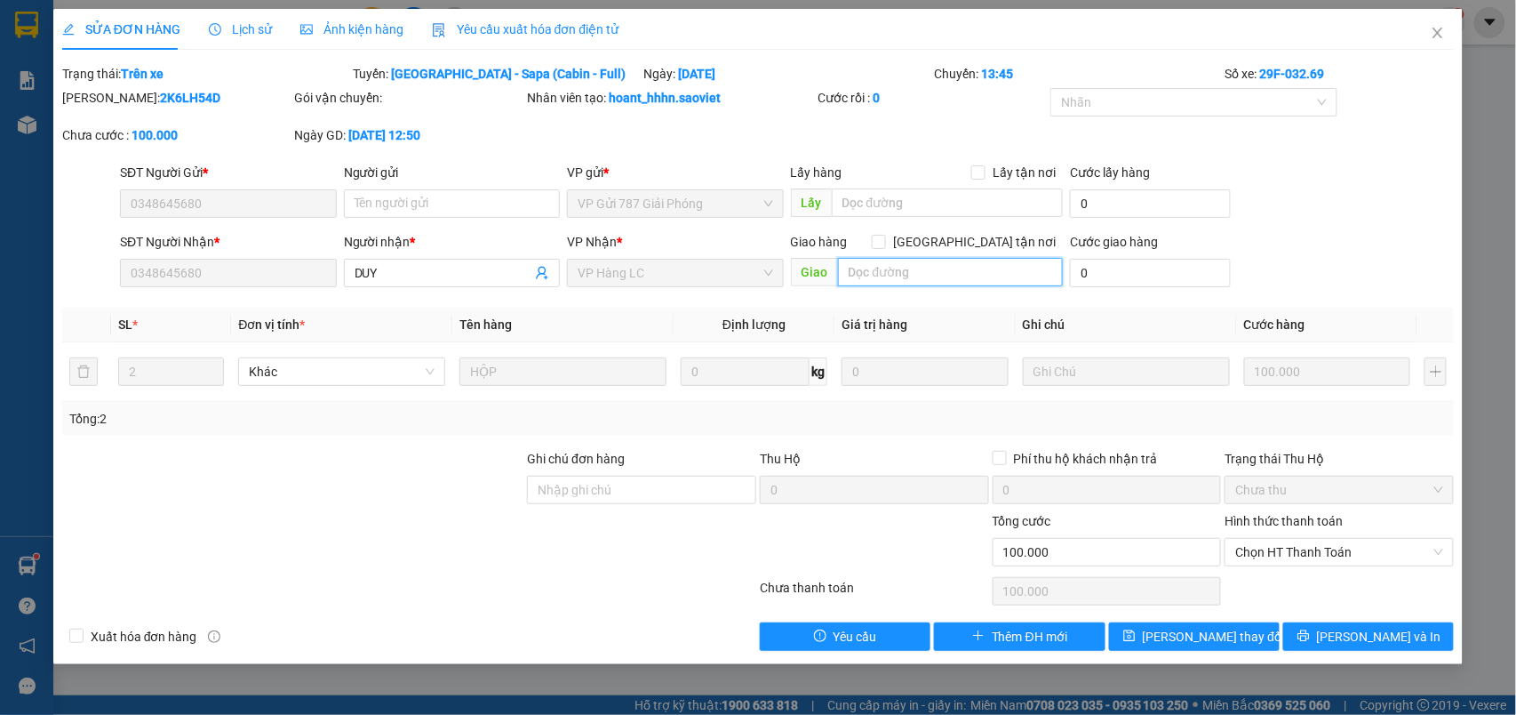
click at [917, 276] on input "text" at bounding box center [950, 272] width 225 height 28
type input "HẠ BXTT"
click at [1209, 641] on span "[PERSON_NAME] thay đổi" at bounding box center [1214, 637] width 142 height 20
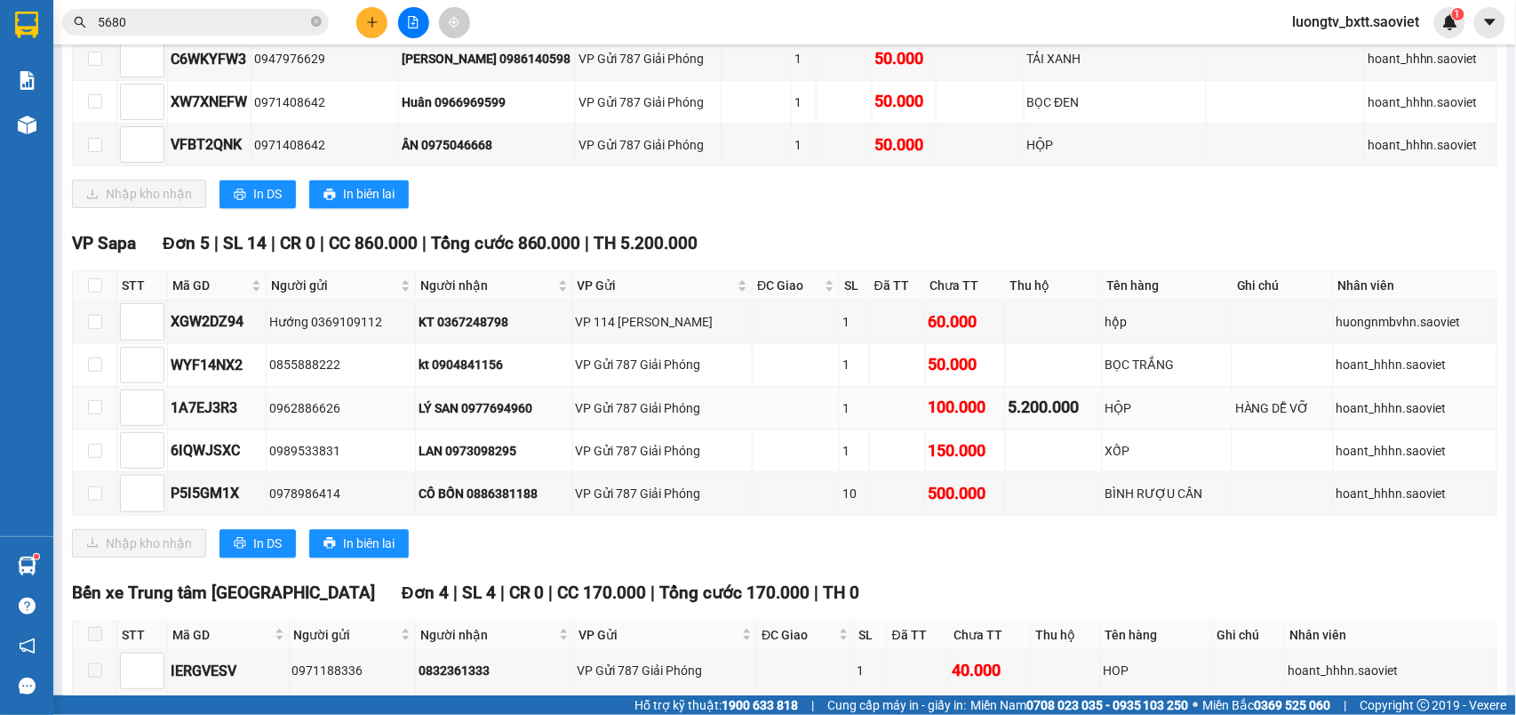
scroll to position [1067, 0]
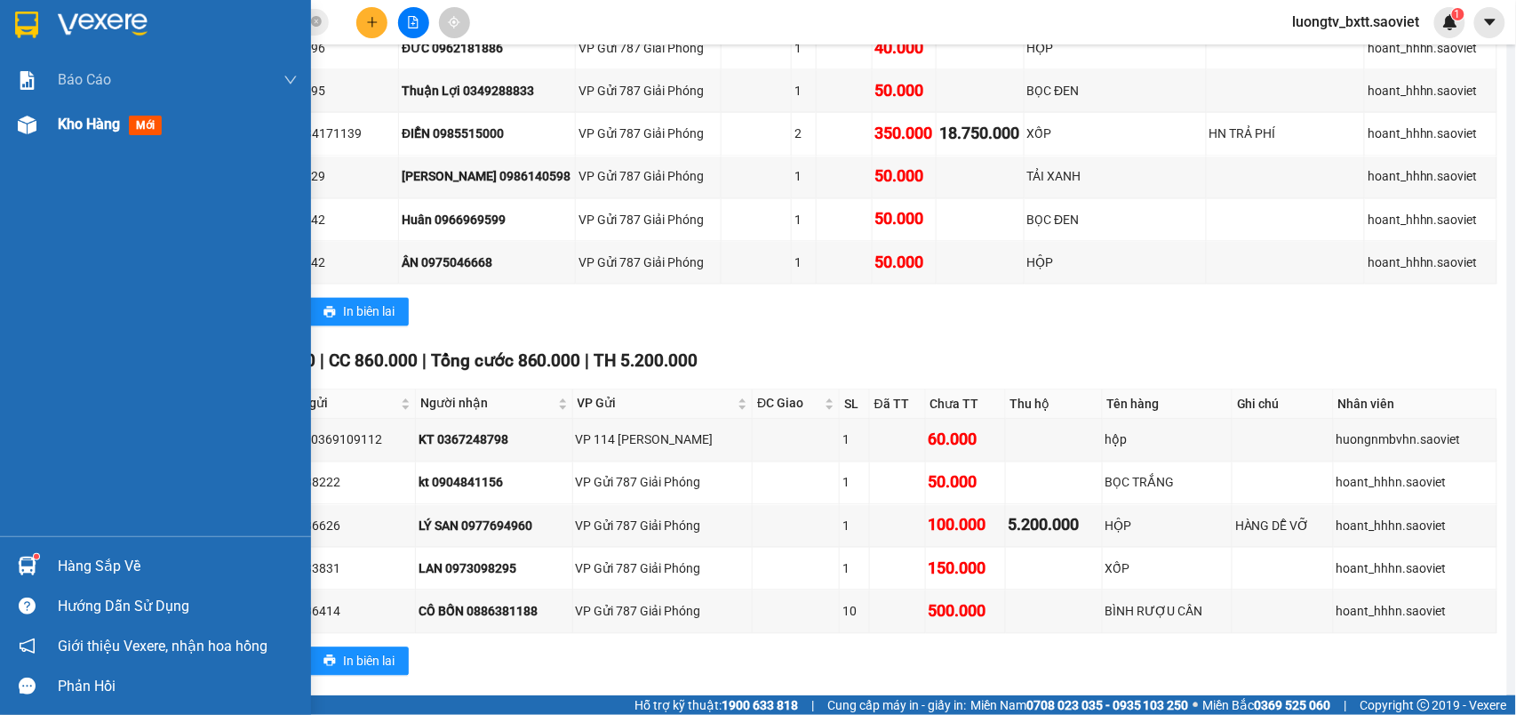
click at [66, 116] on span "Kho hàng" at bounding box center [89, 124] width 62 height 17
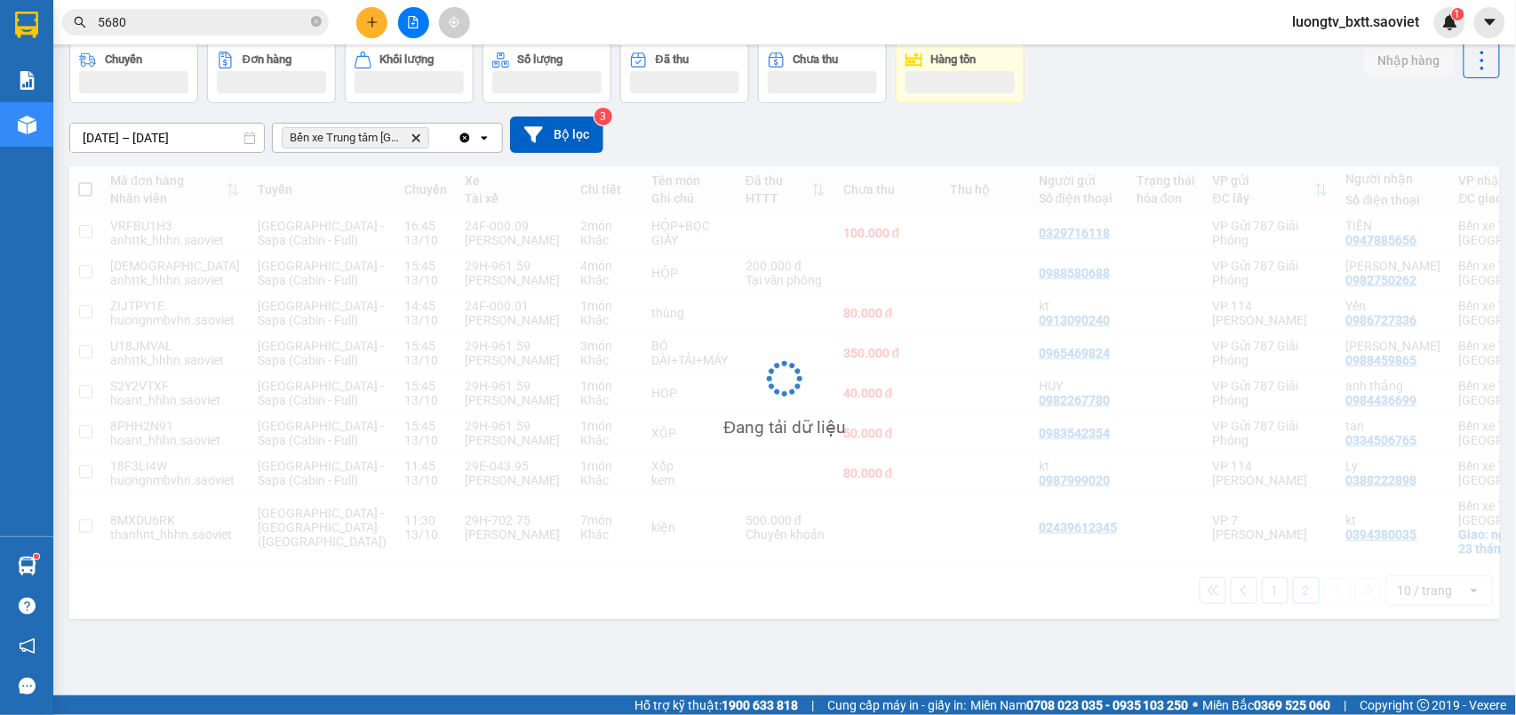
scroll to position [135, 0]
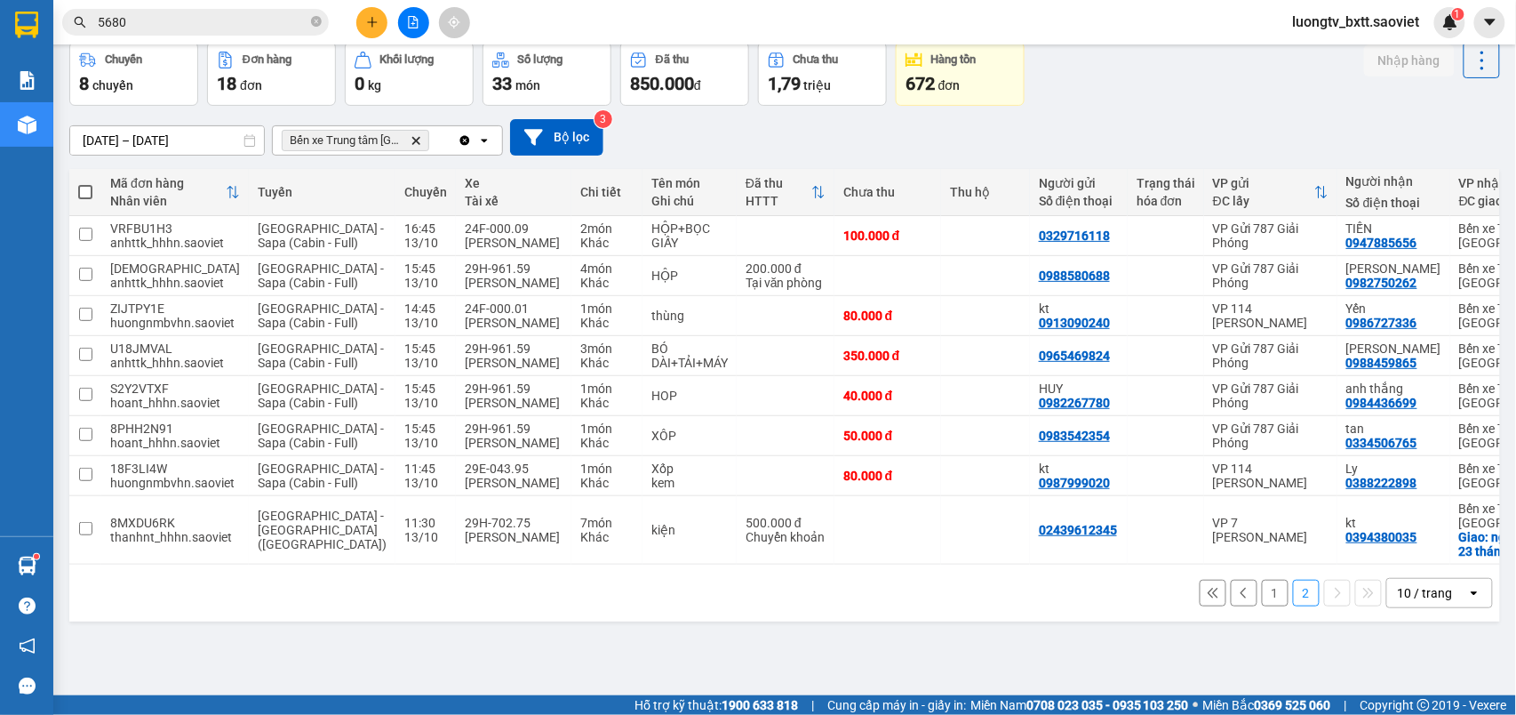
click at [986, 119] on div "[DATE] – [DATE] Press the down arrow key to interact with the calendar and sele…" at bounding box center [784, 137] width 1431 height 36
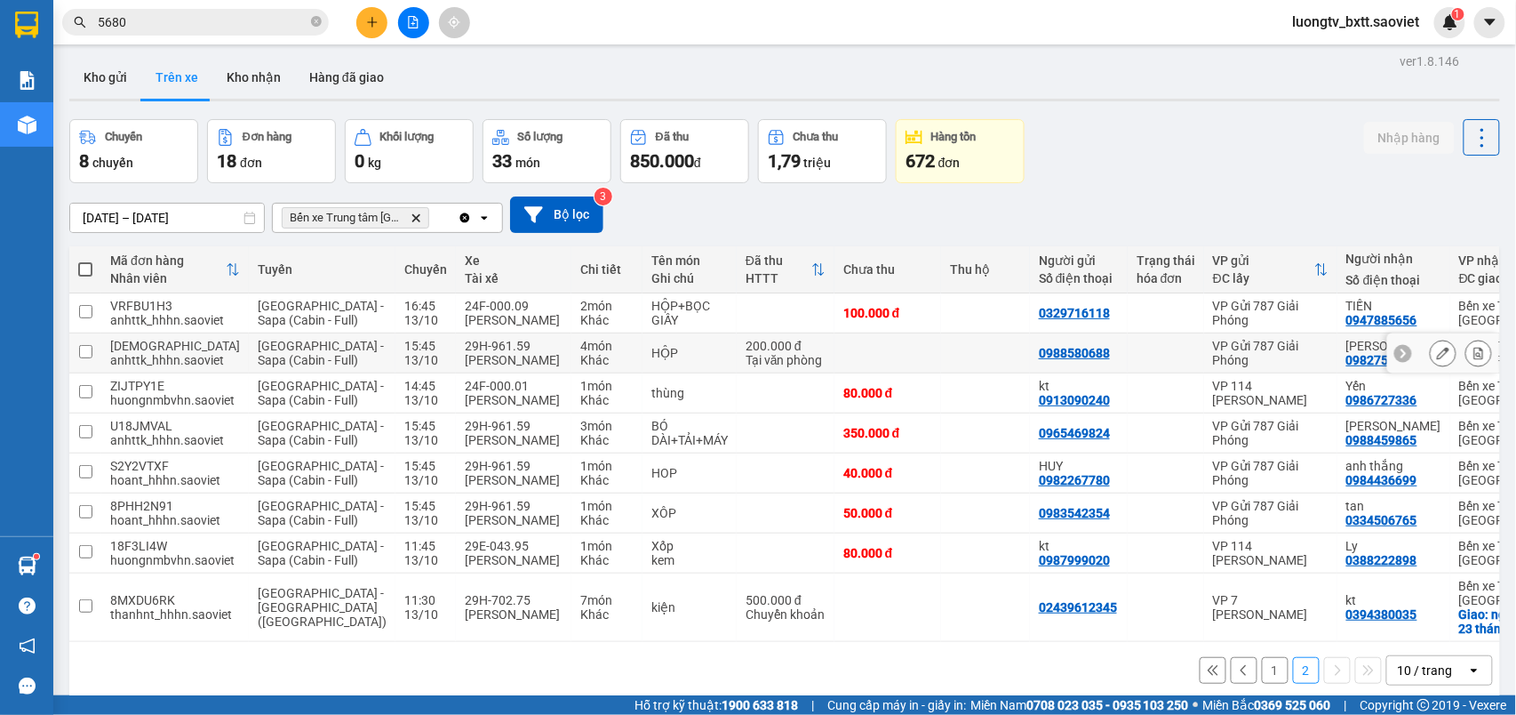
scroll to position [0, 0]
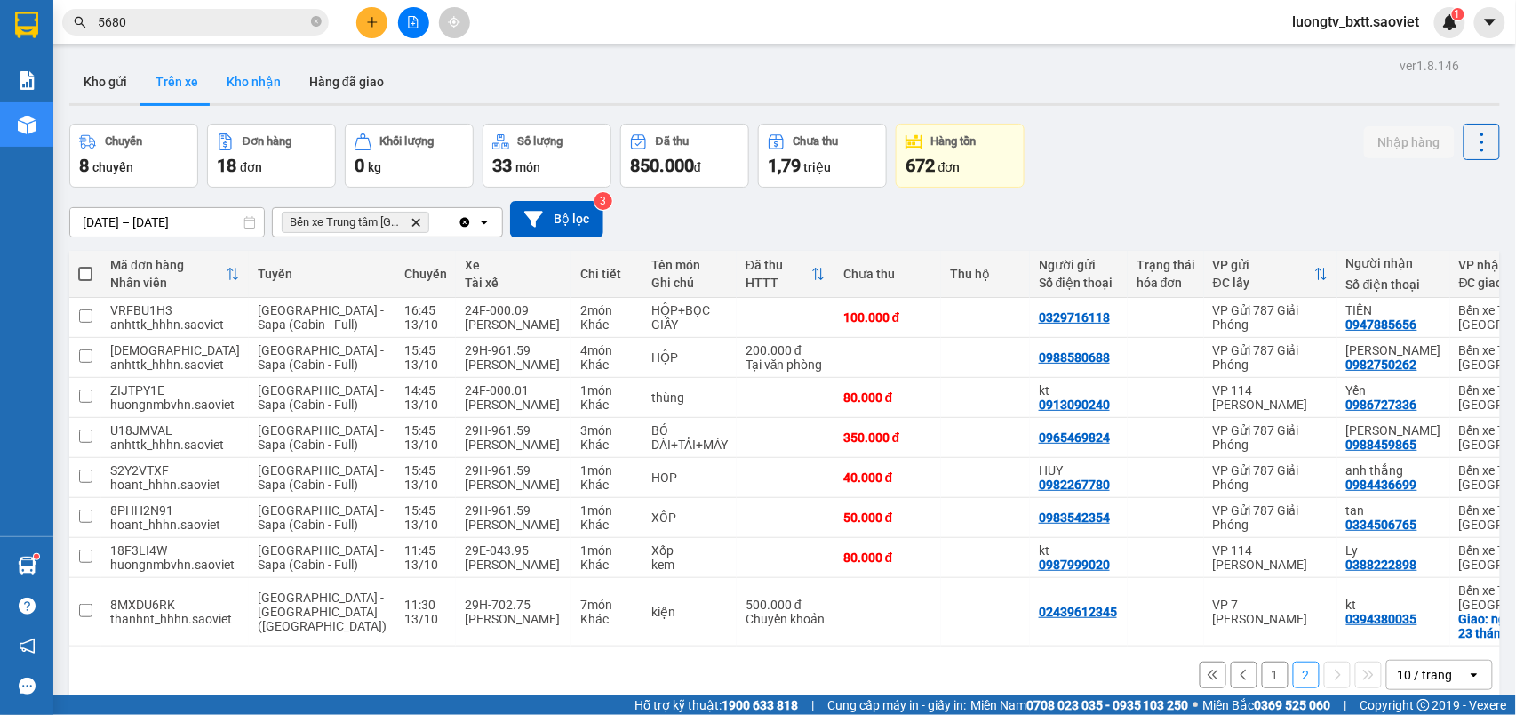
click at [244, 72] on button "Kho nhận" at bounding box center [253, 81] width 83 height 43
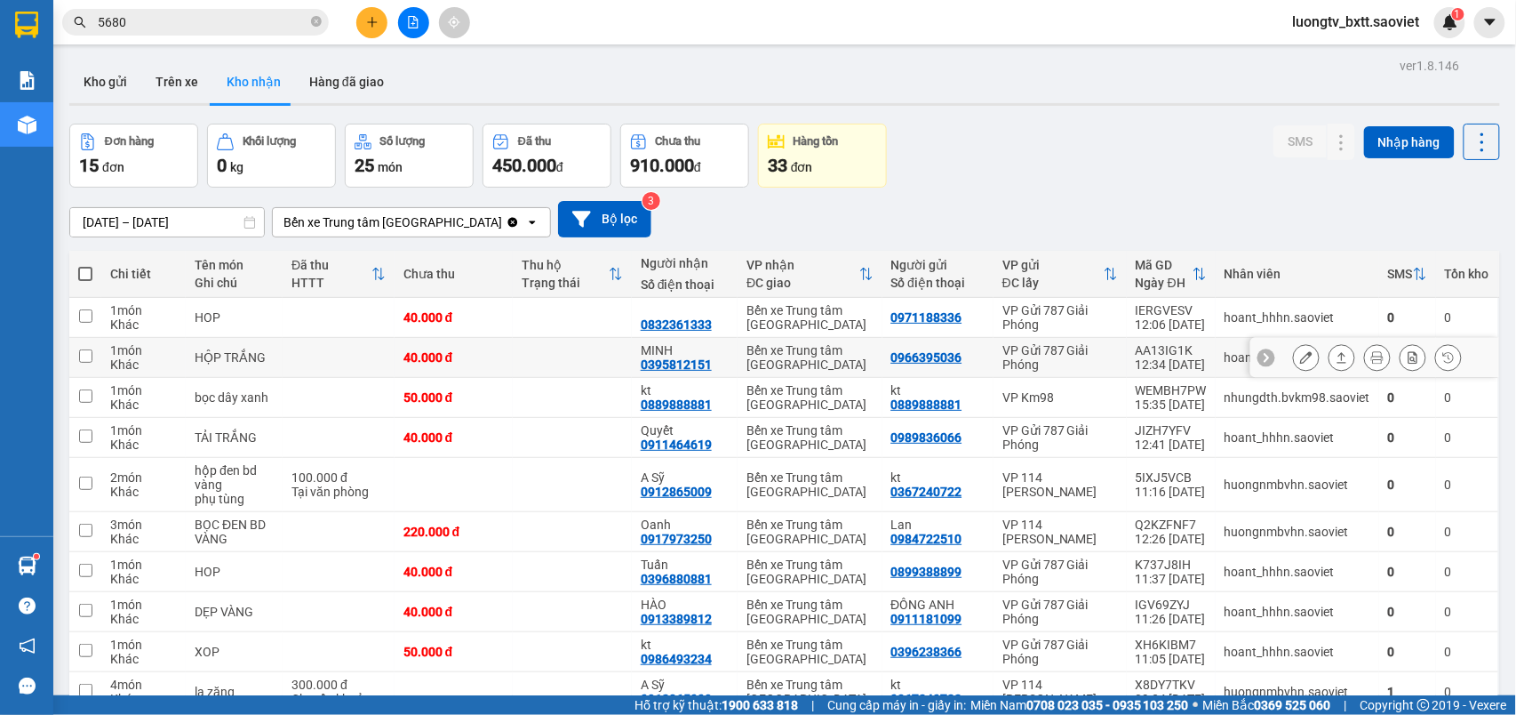
scroll to position [94, 0]
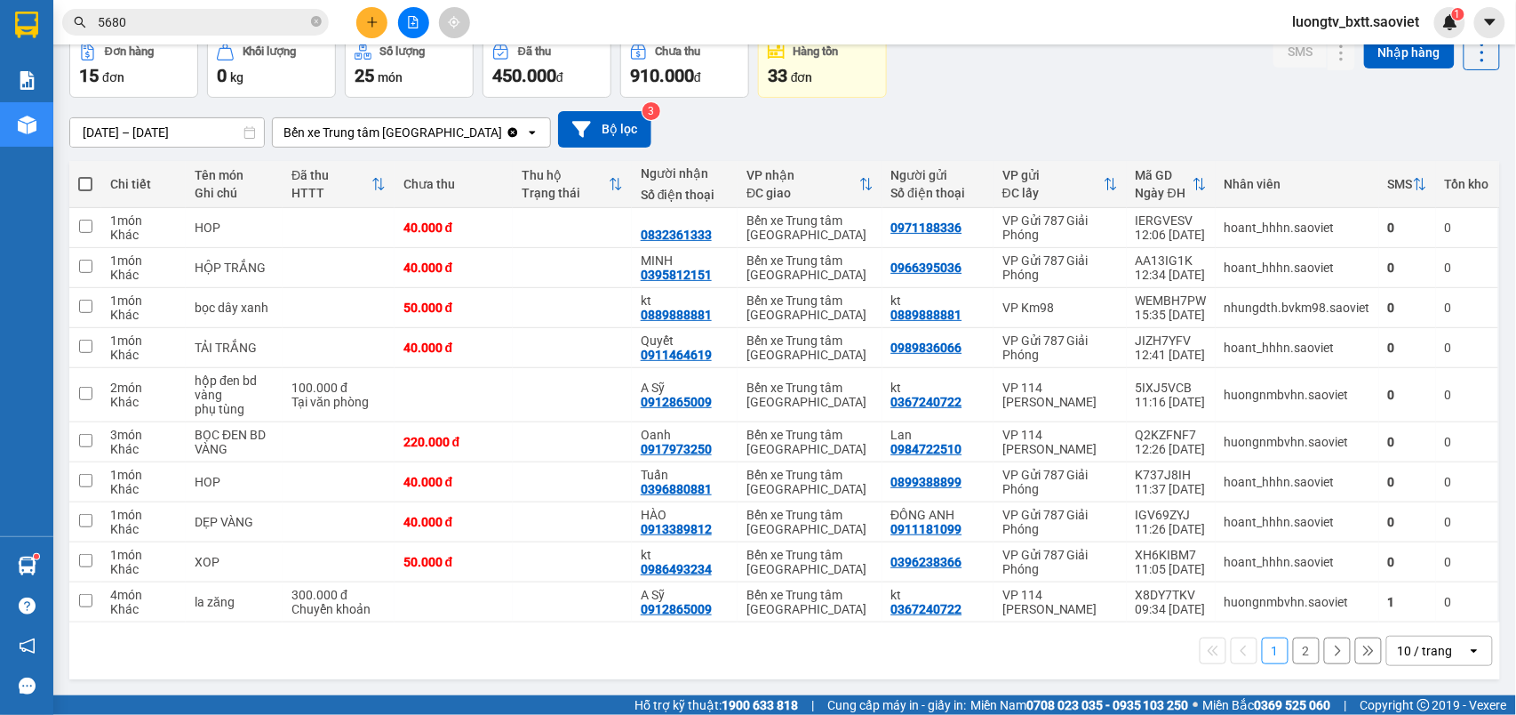
click at [83, 181] on span at bounding box center [85, 184] width 14 height 14
click at [85, 175] on input "checkbox" at bounding box center [85, 175] width 0 height 0
checkbox input "true"
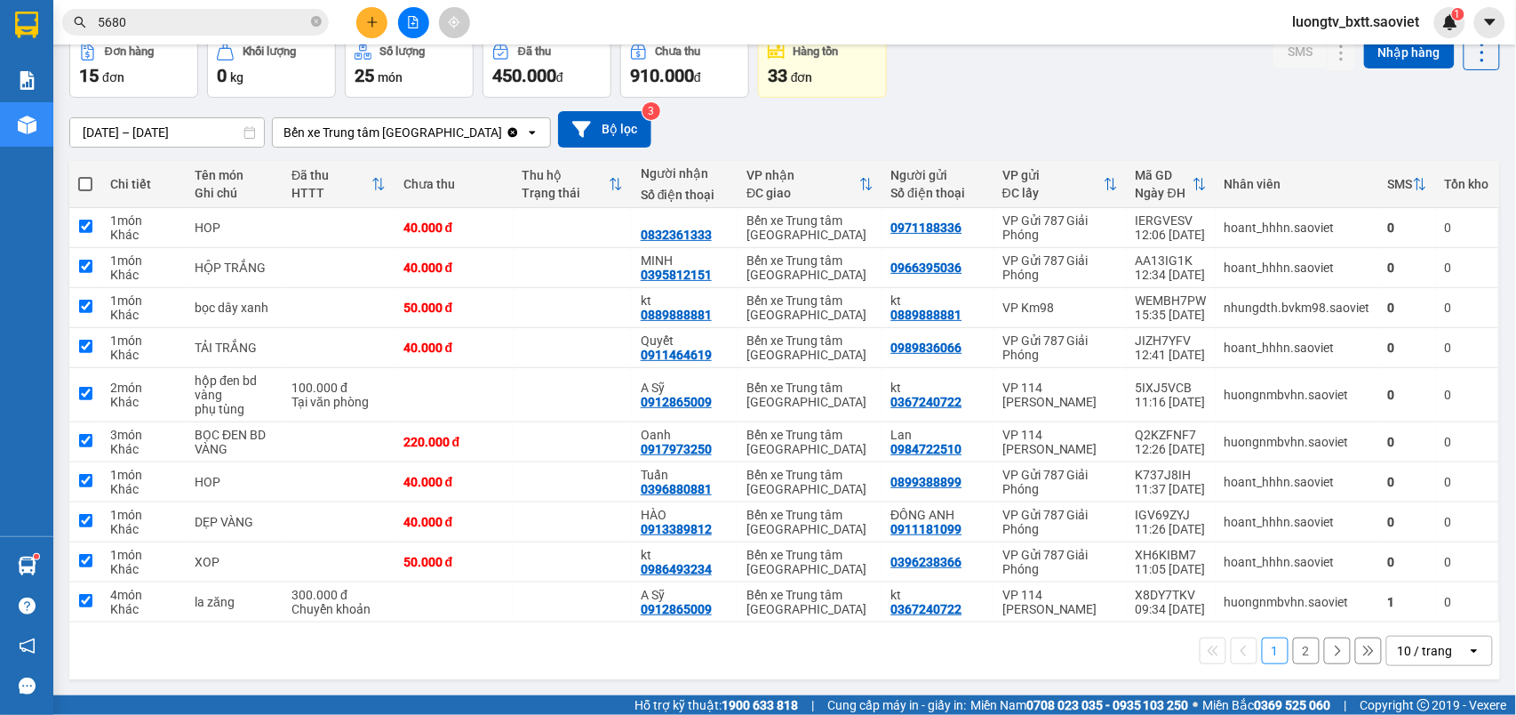
checkbox input "true"
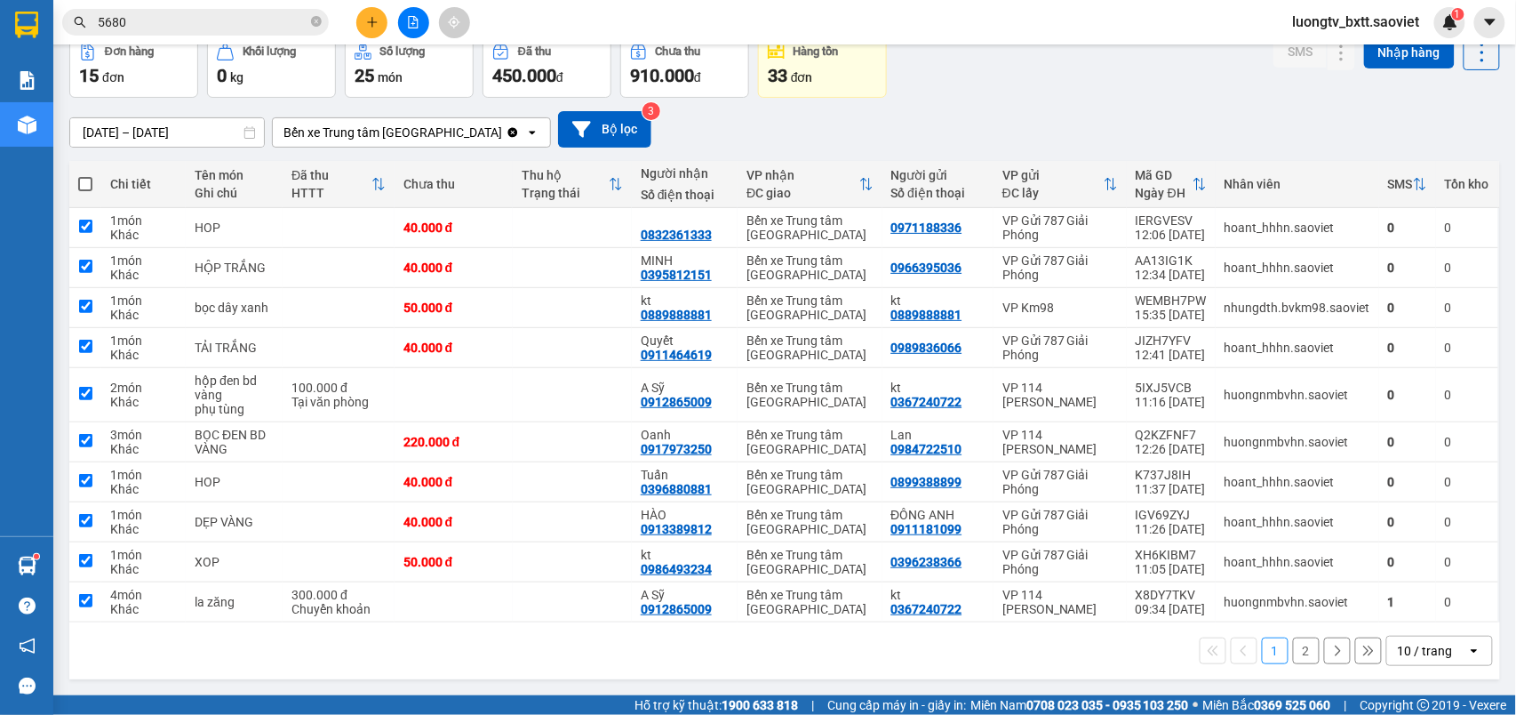
checkbox input "true"
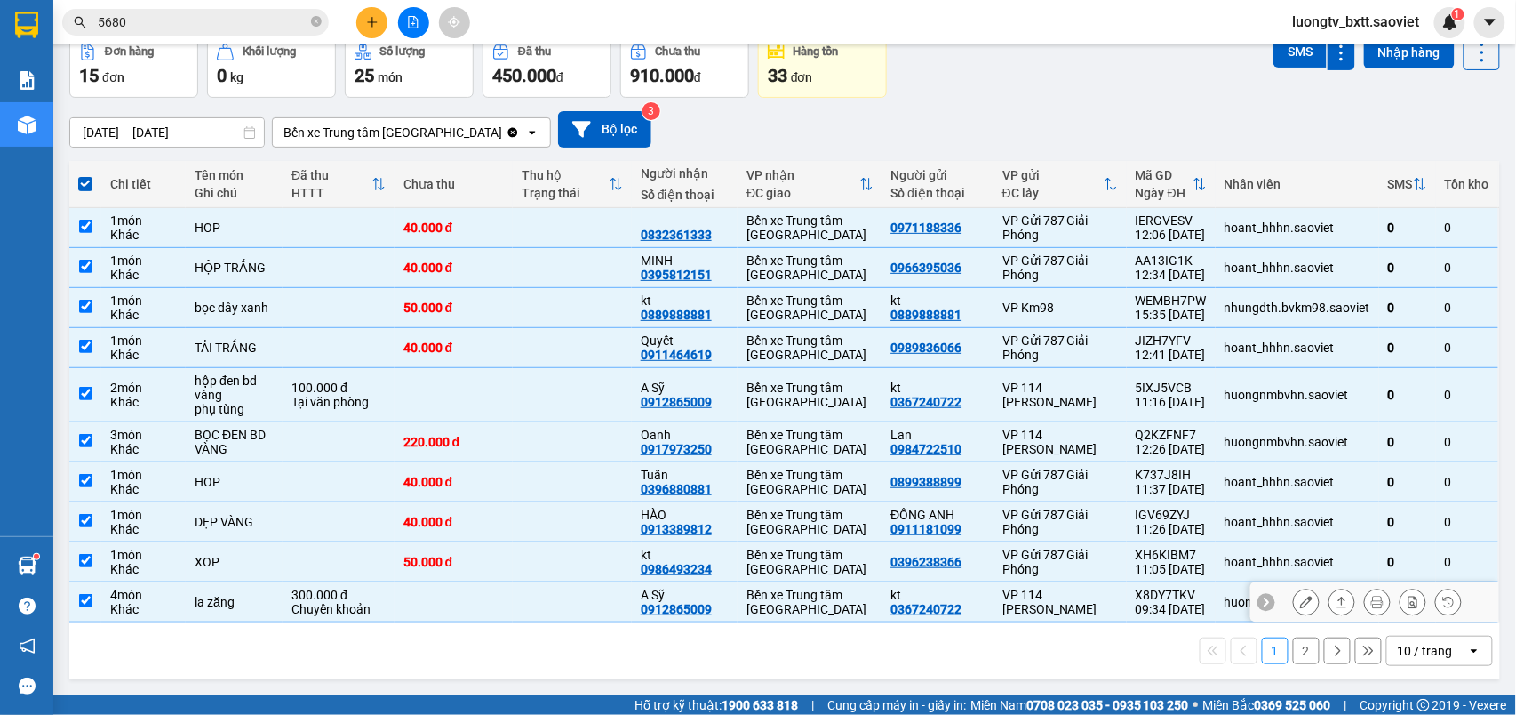
click at [427, 598] on td at bounding box center [454, 602] width 119 height 40
checkbox input "false"
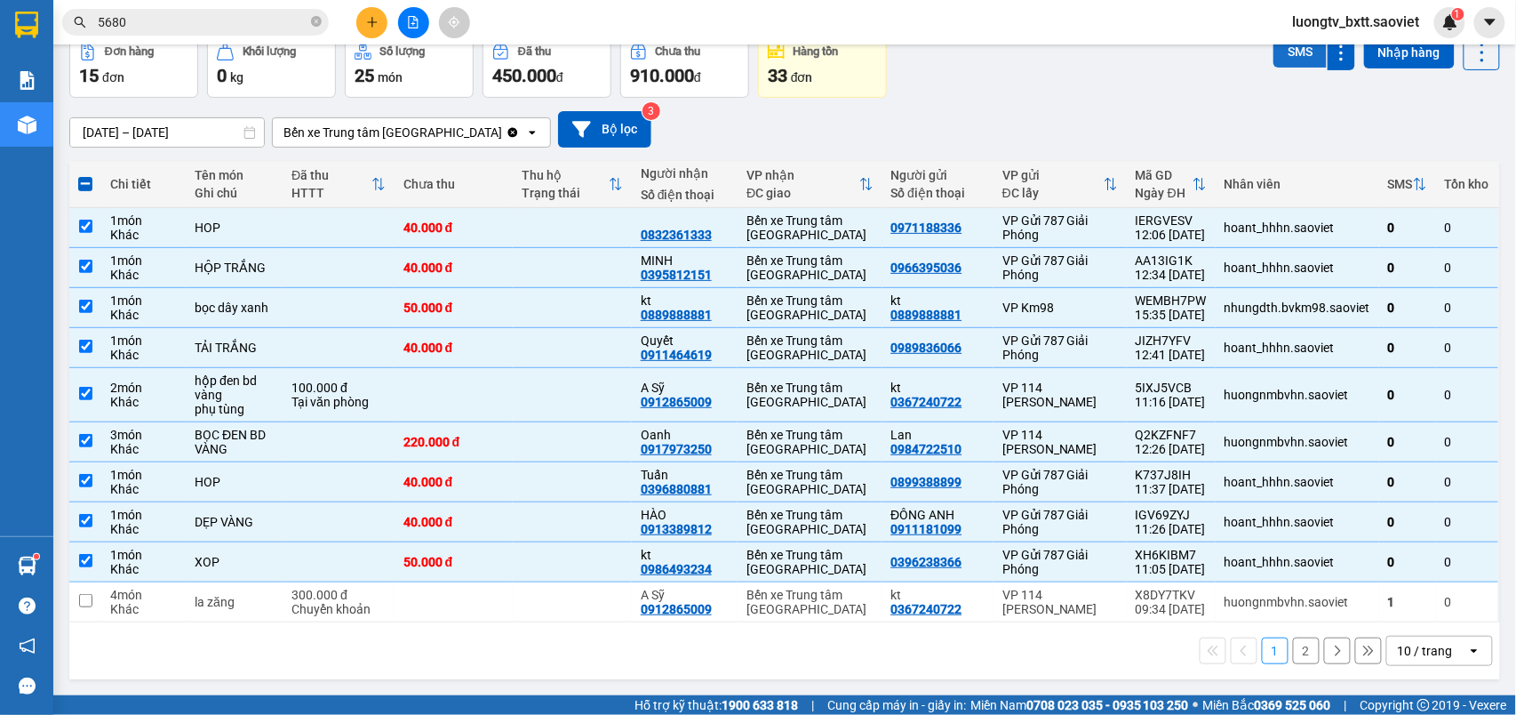
click at [1287, 60] on button "SMS" at bounding box center [1300, 52] width 53 height 32
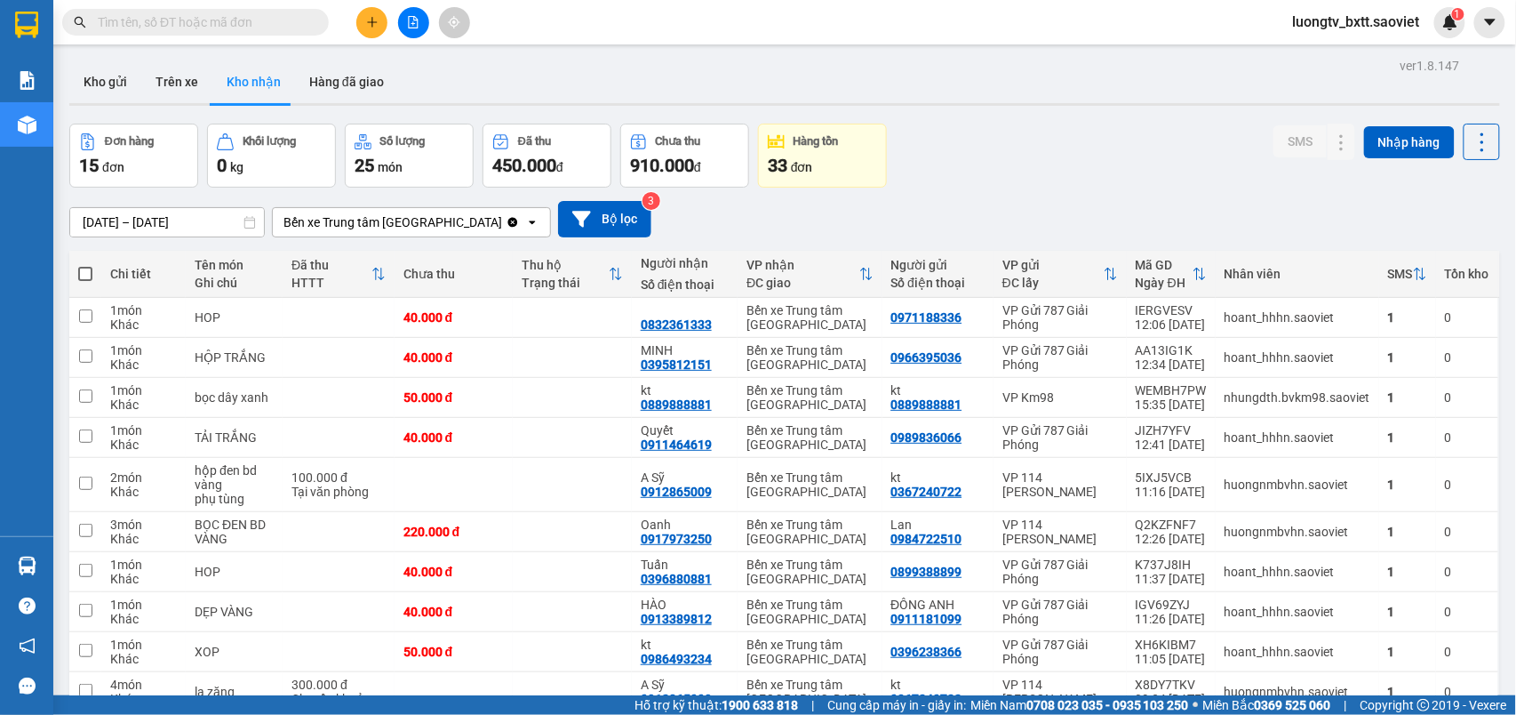
click at [286, 29] on input "text" at bounding box center [203, 22] width 210 height 20
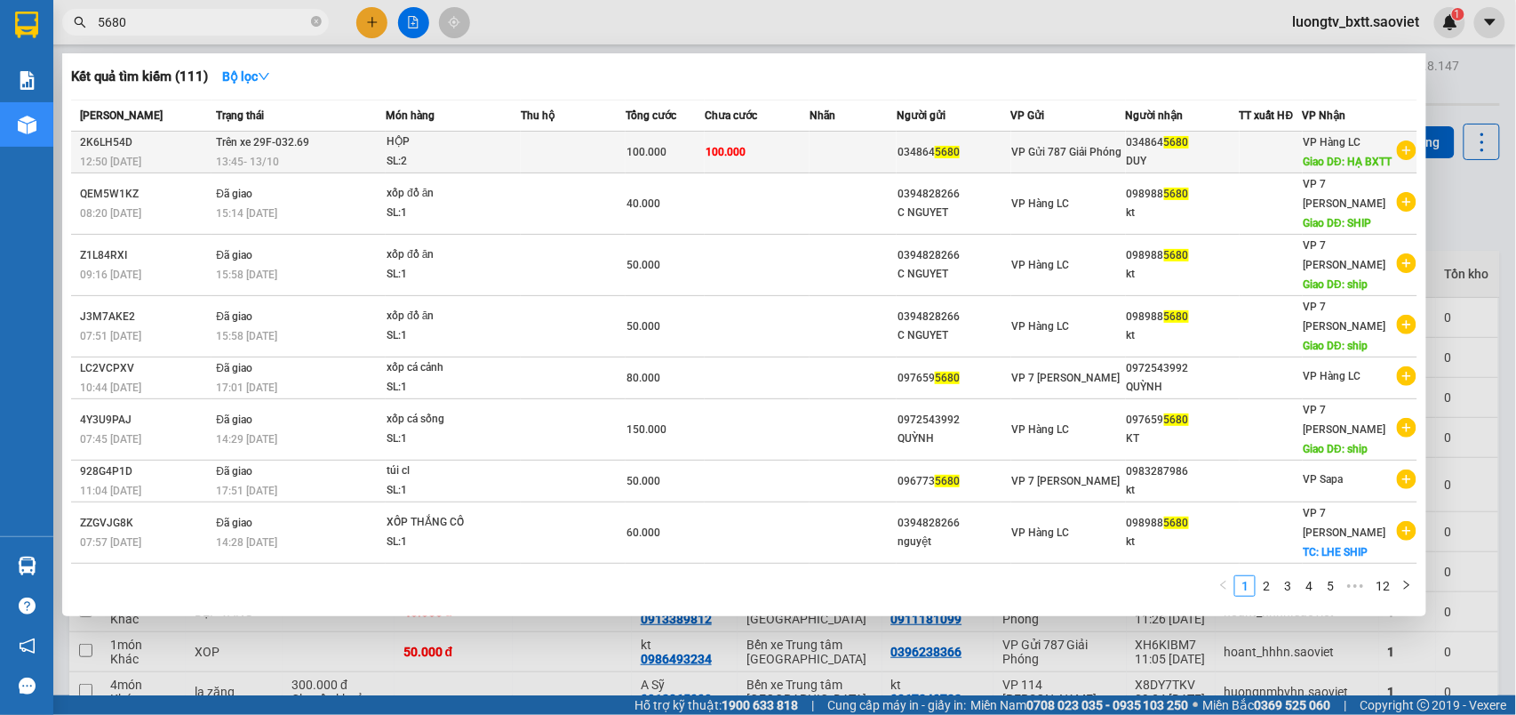
type input "5680"
click at [823, 140] on td at bounding box center [853, 153] width 87 height 42
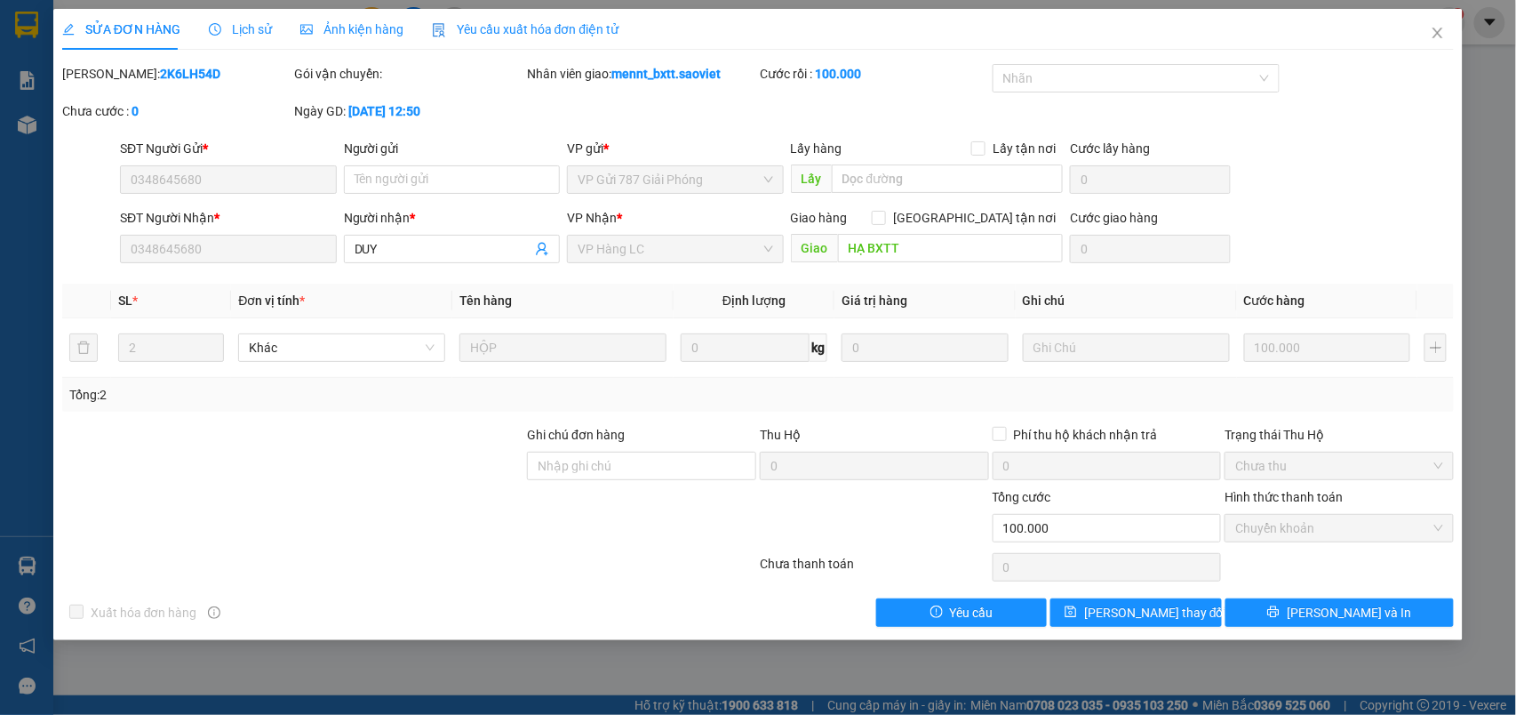
type input "0348645680"
type input "DUY"
type input "HẠ BXTT"
type input "0"
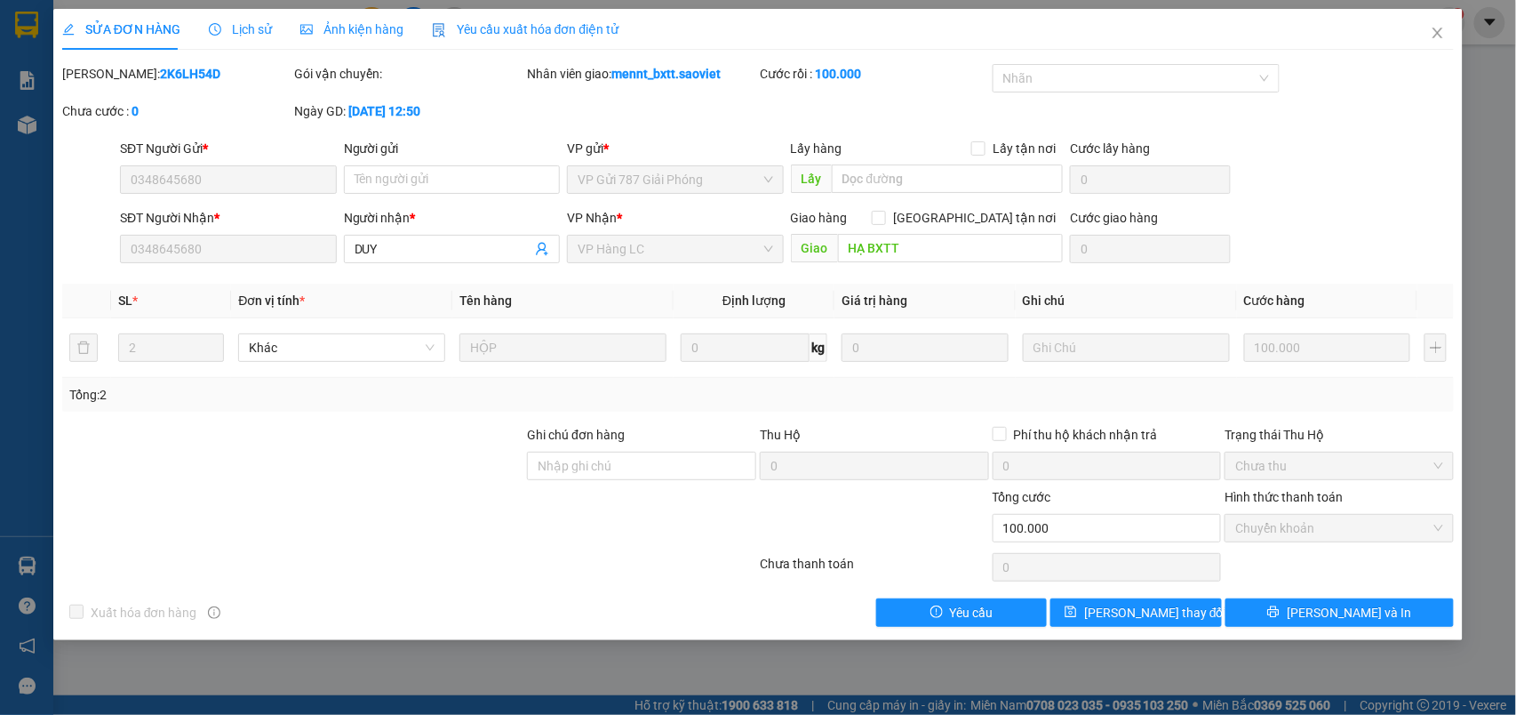
type input "100.000"
click at [1444, 27] on icon "close" at bounding box center [1438, 33] width 14 height 14
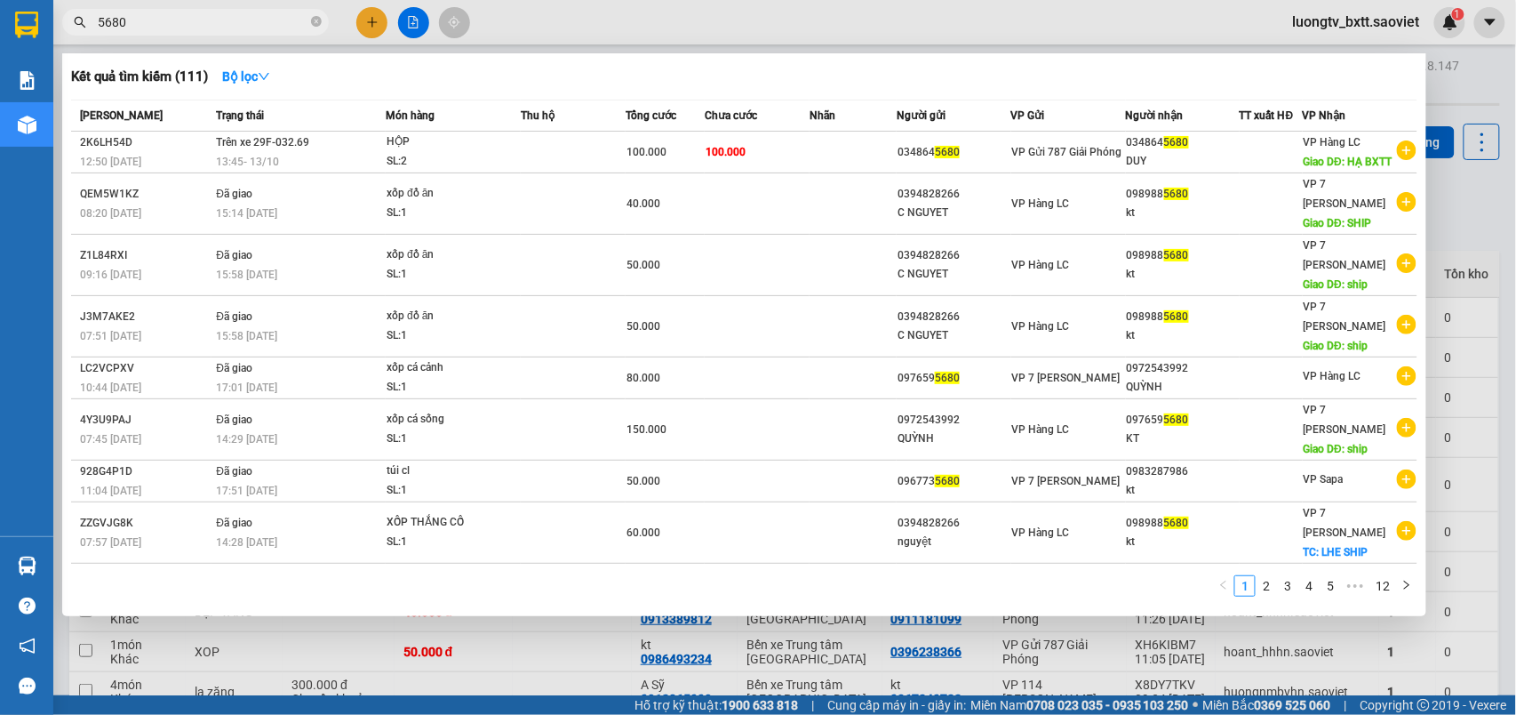
click at [249, 29] on input "5680" at bounding box center [203, 22] width 210 height 20
click at [313, 23] on icon "close-circle" at bounding box center [316, 21] width 11 height 11
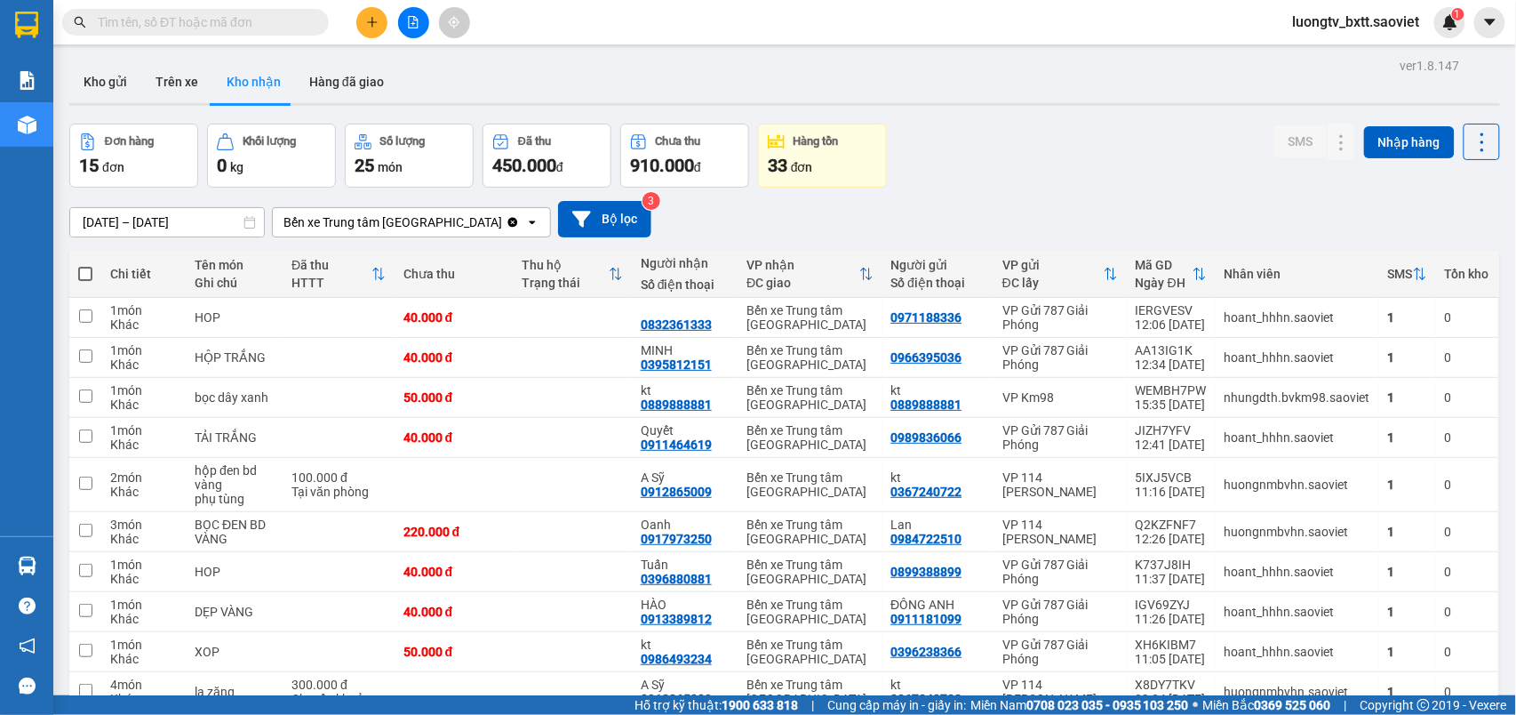
click at [1060, 144] on div "Đơn hàng 15 đơn Khối lượng 0 kg Số lượng 25 món Đã thu 450.000 đ Chưa thu 910.0…" at bounding box center [784, 156] width 1431 height 64
click at [1058, 171] on div "Đơn hàng 15 đơn Khối lượng 0 kg Số lượng 25 món Đã thu 450.000 đ Chưa thu 910.0…" at bounding box center [784, 156] width 1431 height 64
click at [264, 22] on input "text" at bounding box center [203, 22] width 210 height 20
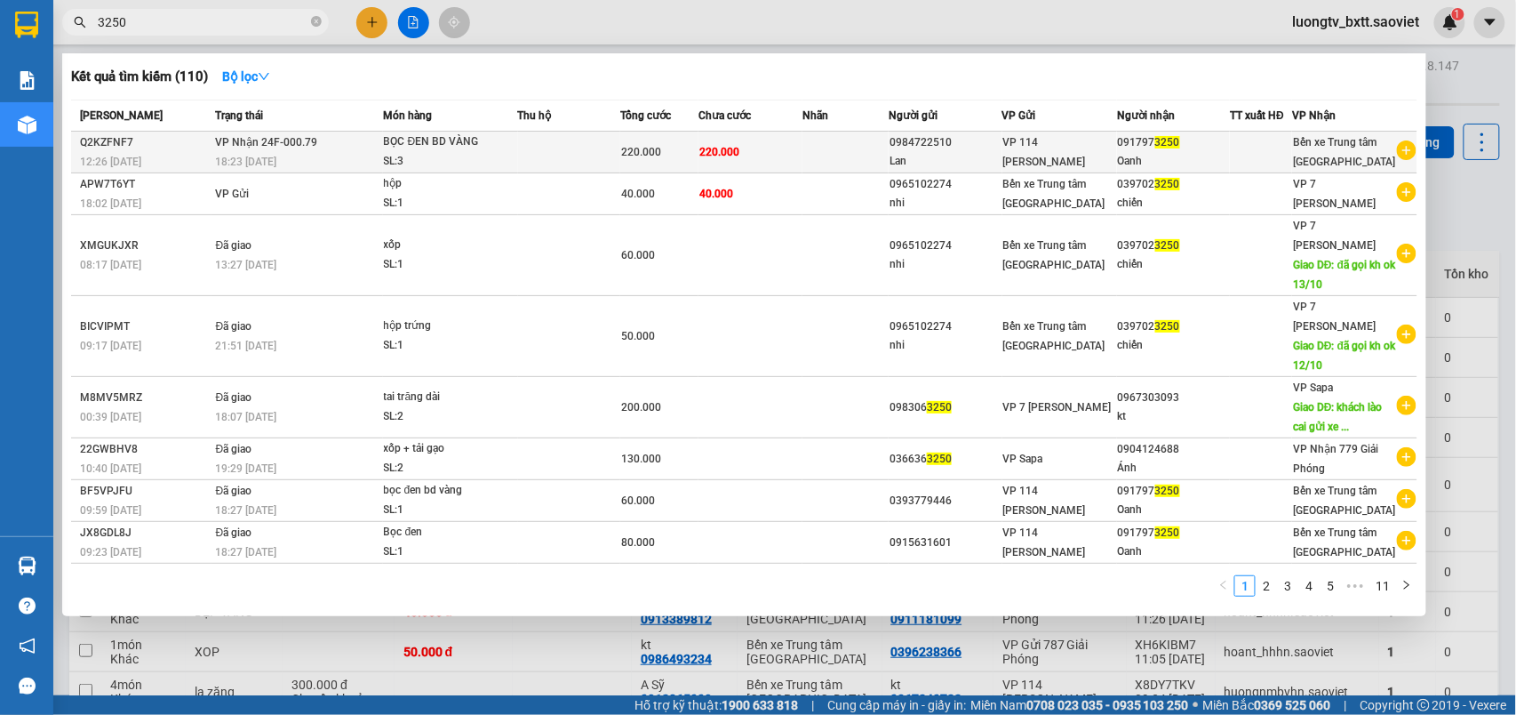
type input "3250"
click at [836, 153] on td at bounding box center [846, 153] width 86 height 42
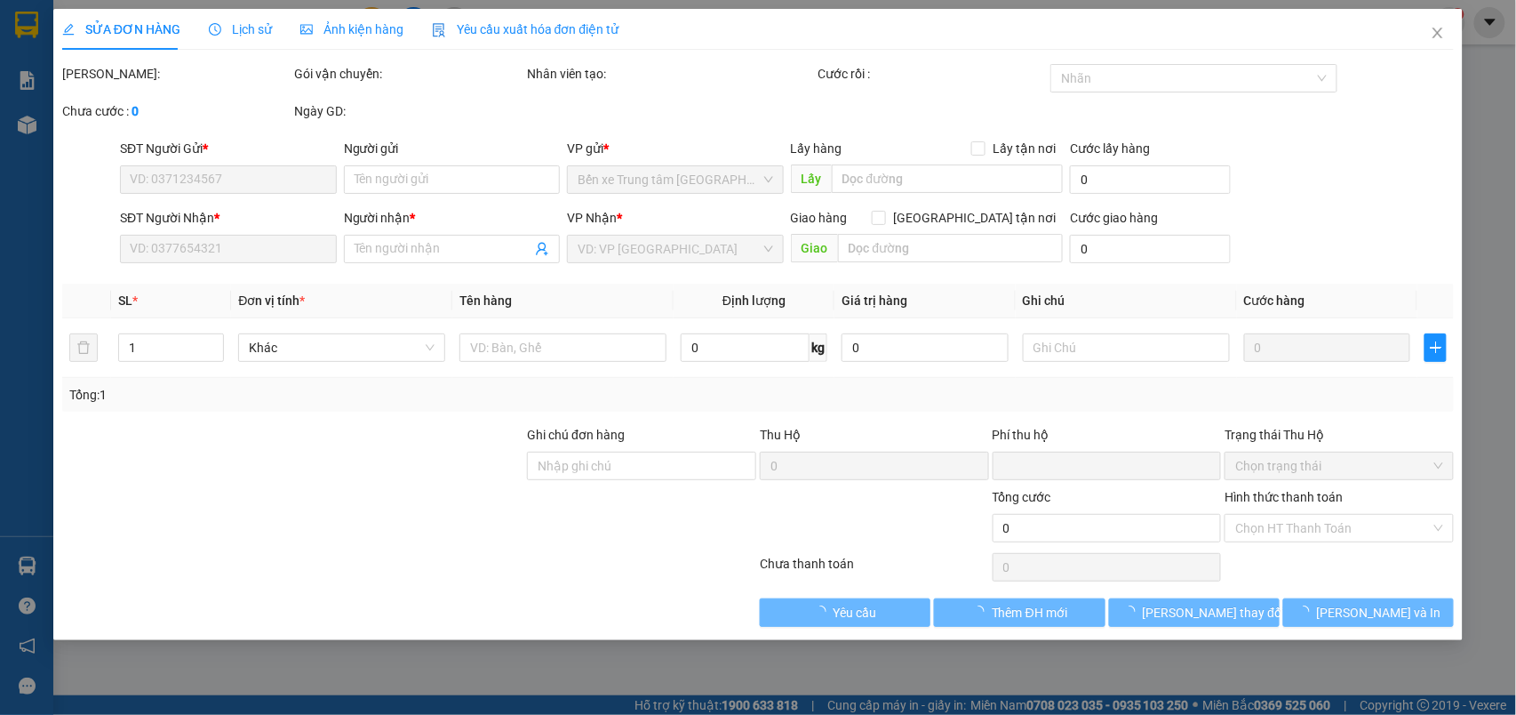
type input "0984722510"
type input "Lan"
type input "0917973250"
type input "Oanh"
type input "0"
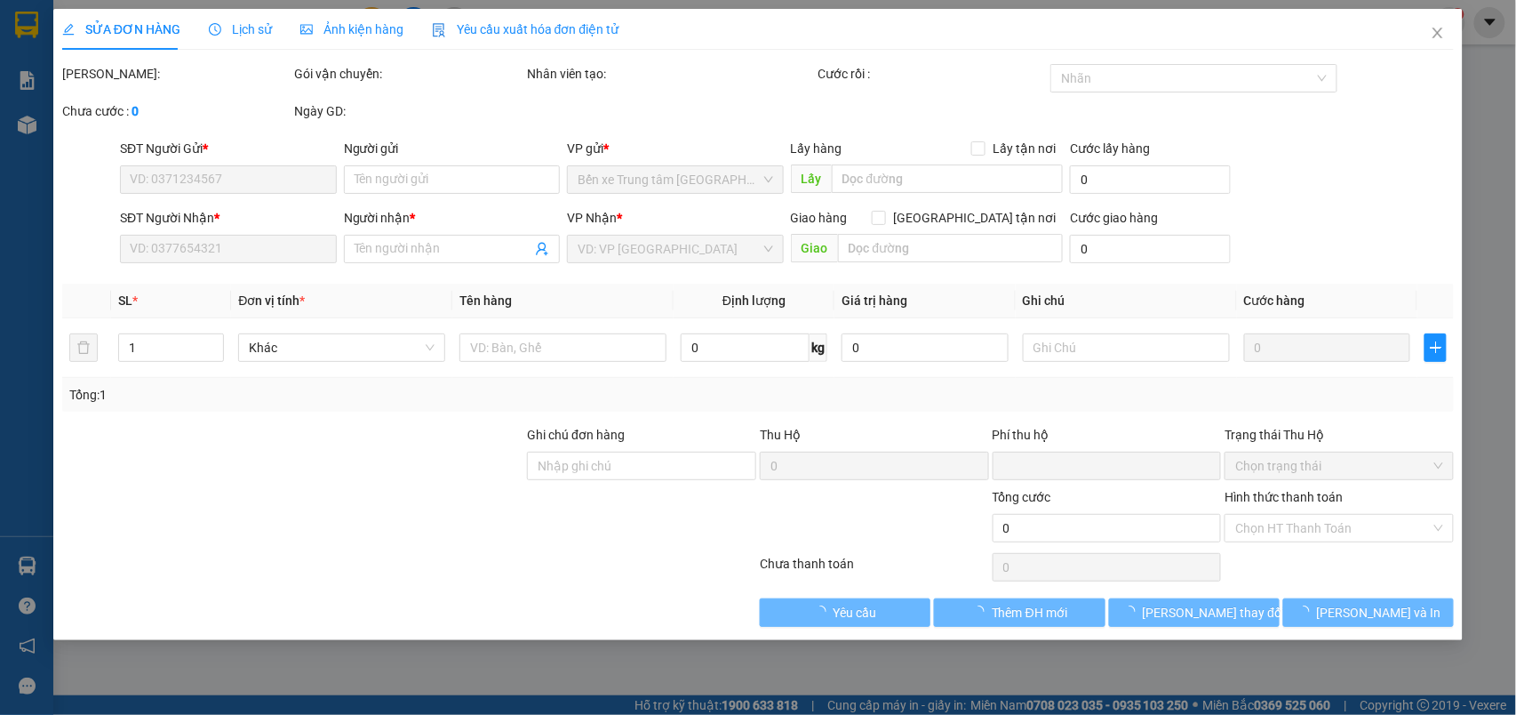
type input "220.000"
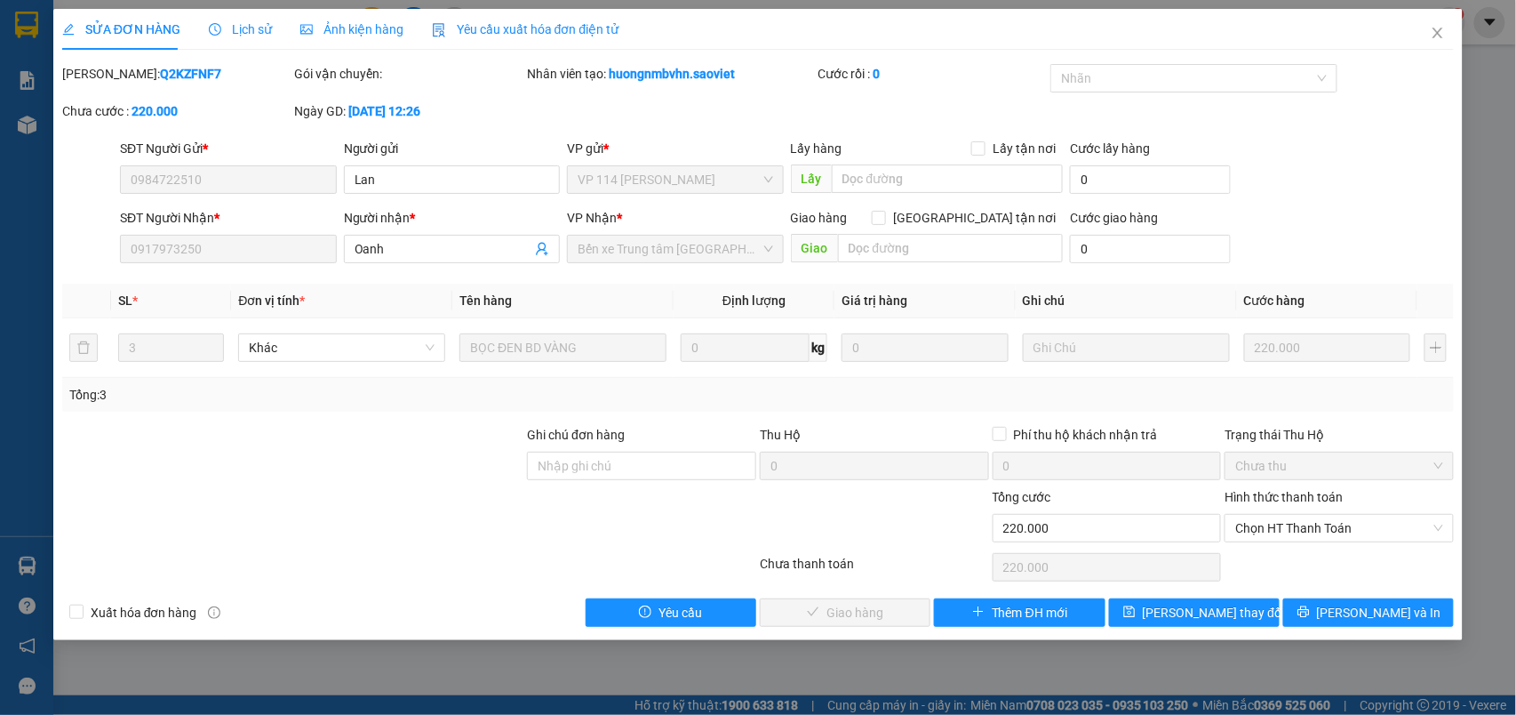
click at [228, 22] on span "Lịch sử" at bounding box center [240, 29] width 63 height 14
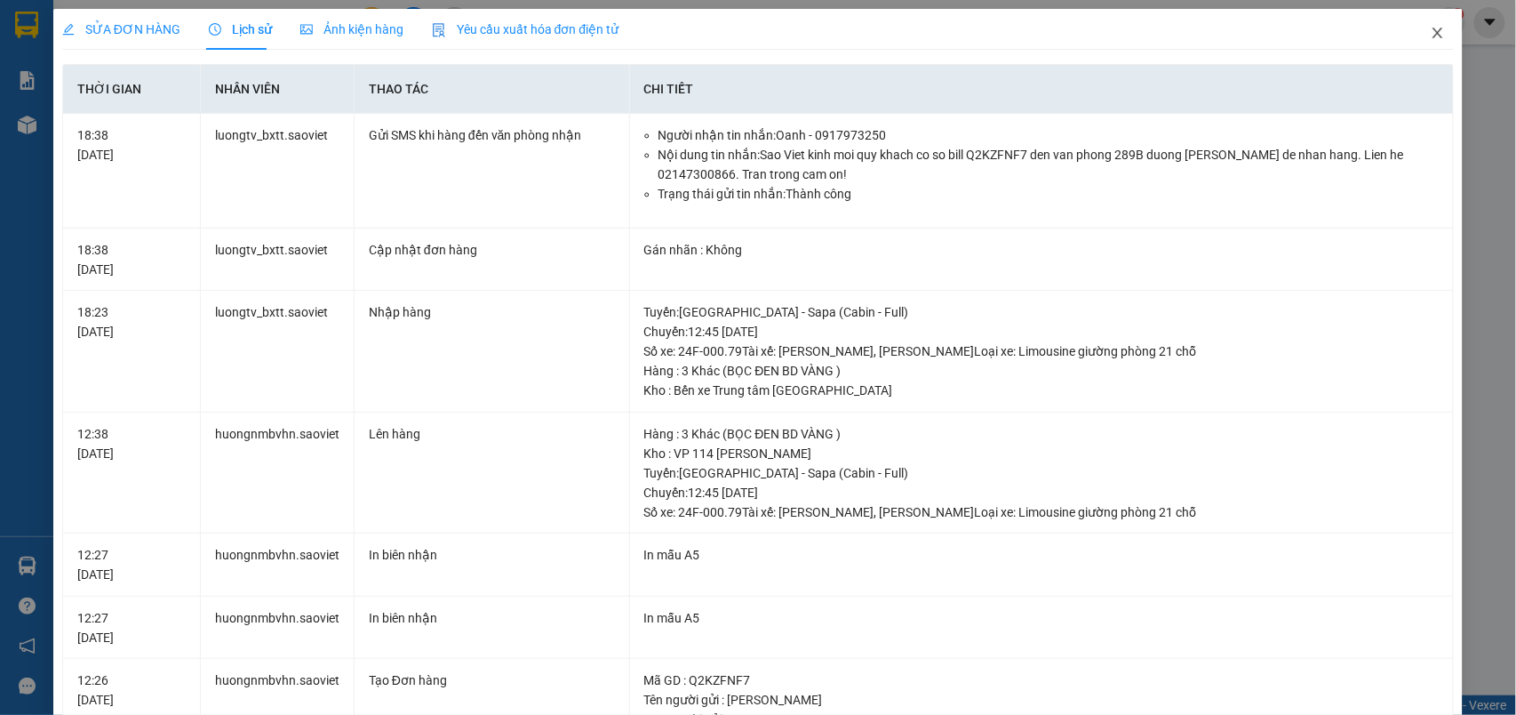
click at [1431, 34] on icon "close" at bounding box center [1438, 33] width 14 height 14
click at [1424, 34] on div "luongtv_bxtt.saoviet 1" at bounding box center [1372, 22] width 187 height 31
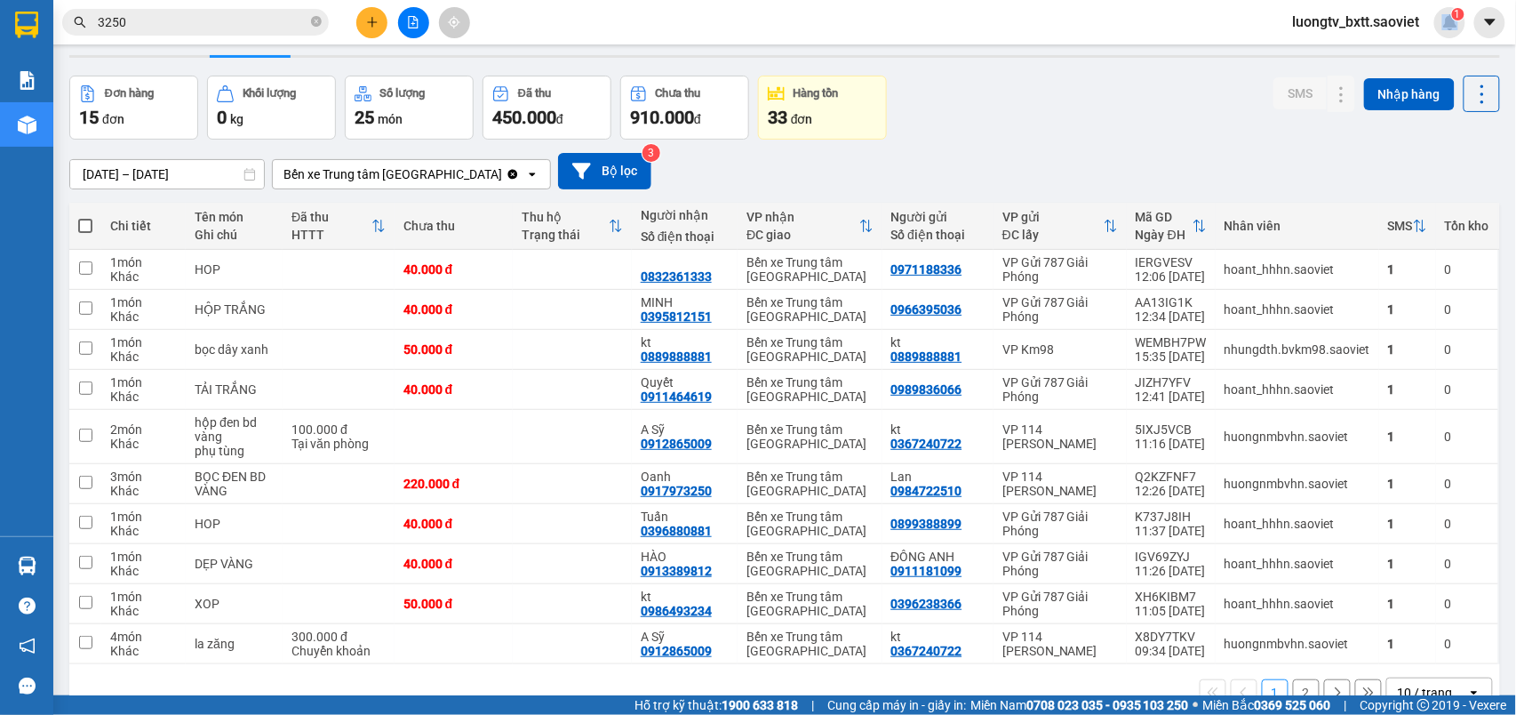
scroll to position [94, 0]
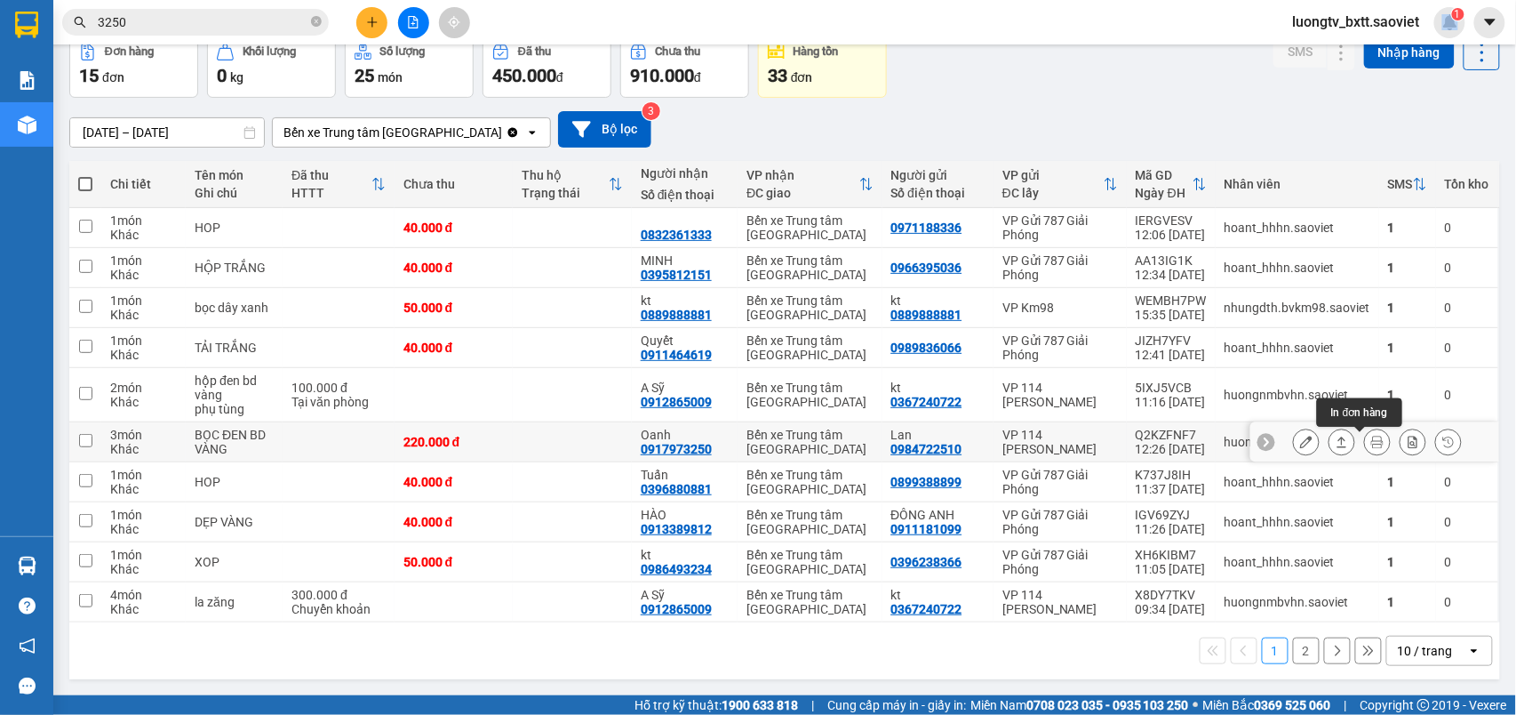
click at [1371, 441] on icon at bounding box center [1377, 442] width 12 height 12
click at [1356, 441] on main "ver 1.8.147 Kho gửi Trên xe Kho nhận Hàng đã giao Đơn hàng 15 đơn Khối lượng 0 …" at bounding box center [758, 347] width 1516 height 695
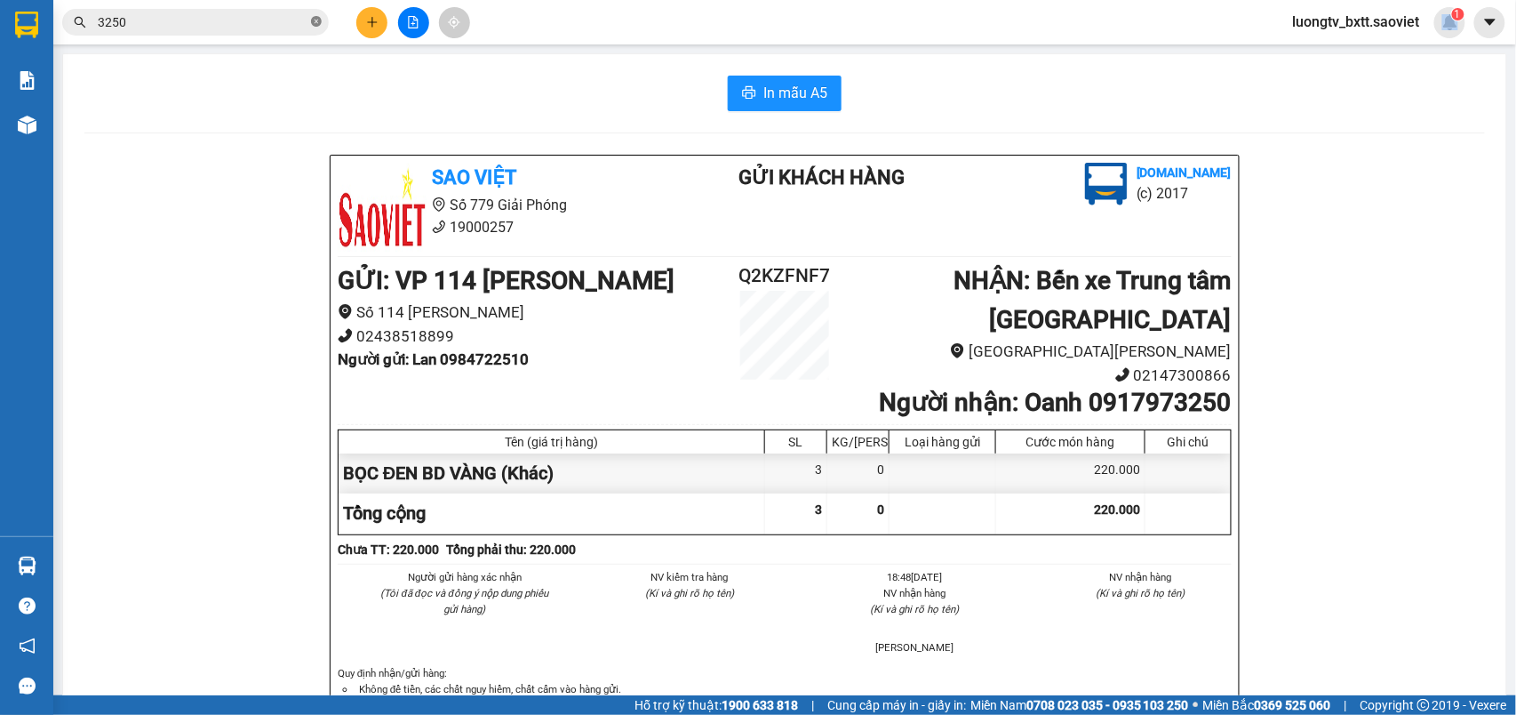
click at [314, 23] on icon "close-circle" at bounding box center [316, 21] width 11 height 11
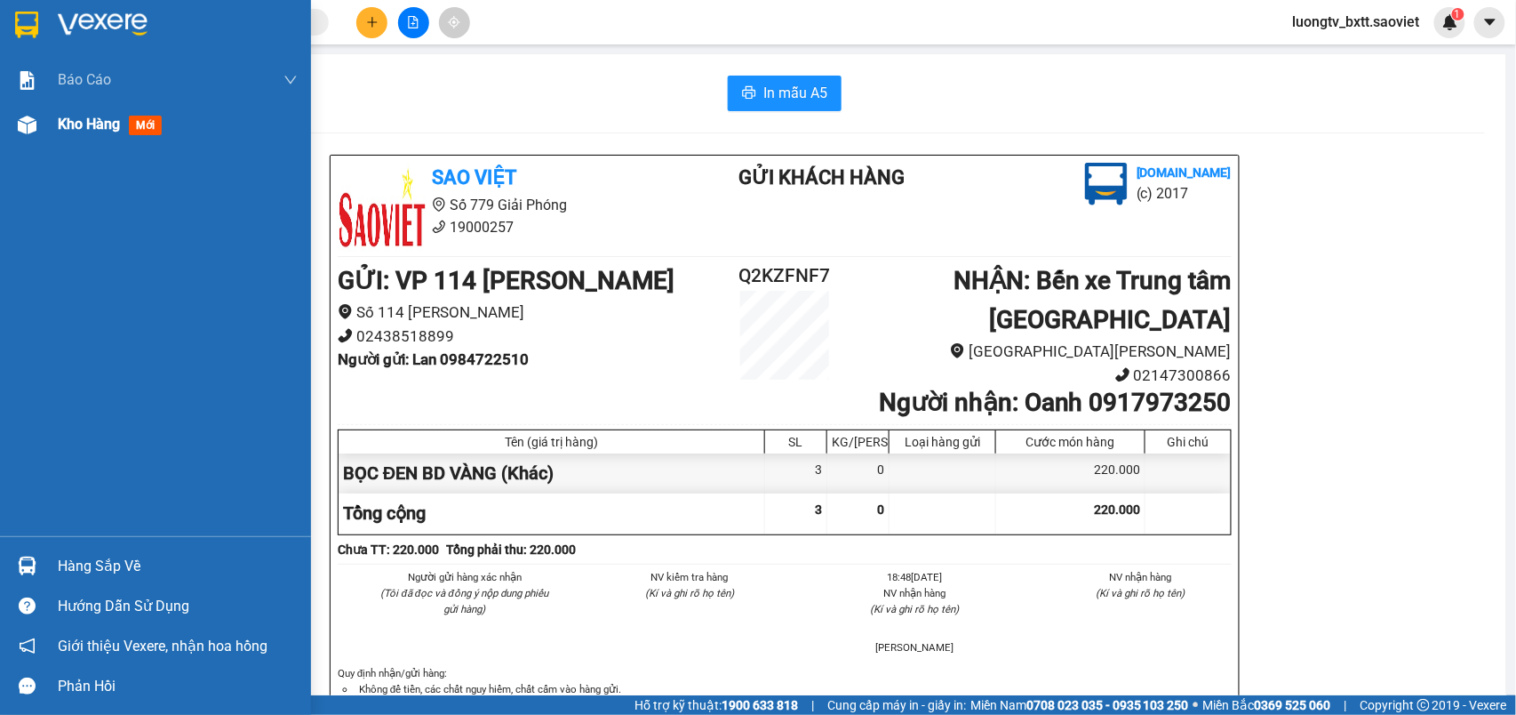
click at [94, 117] on span "Kho hàng" at bounding box center [89, 124] width 62 height 17
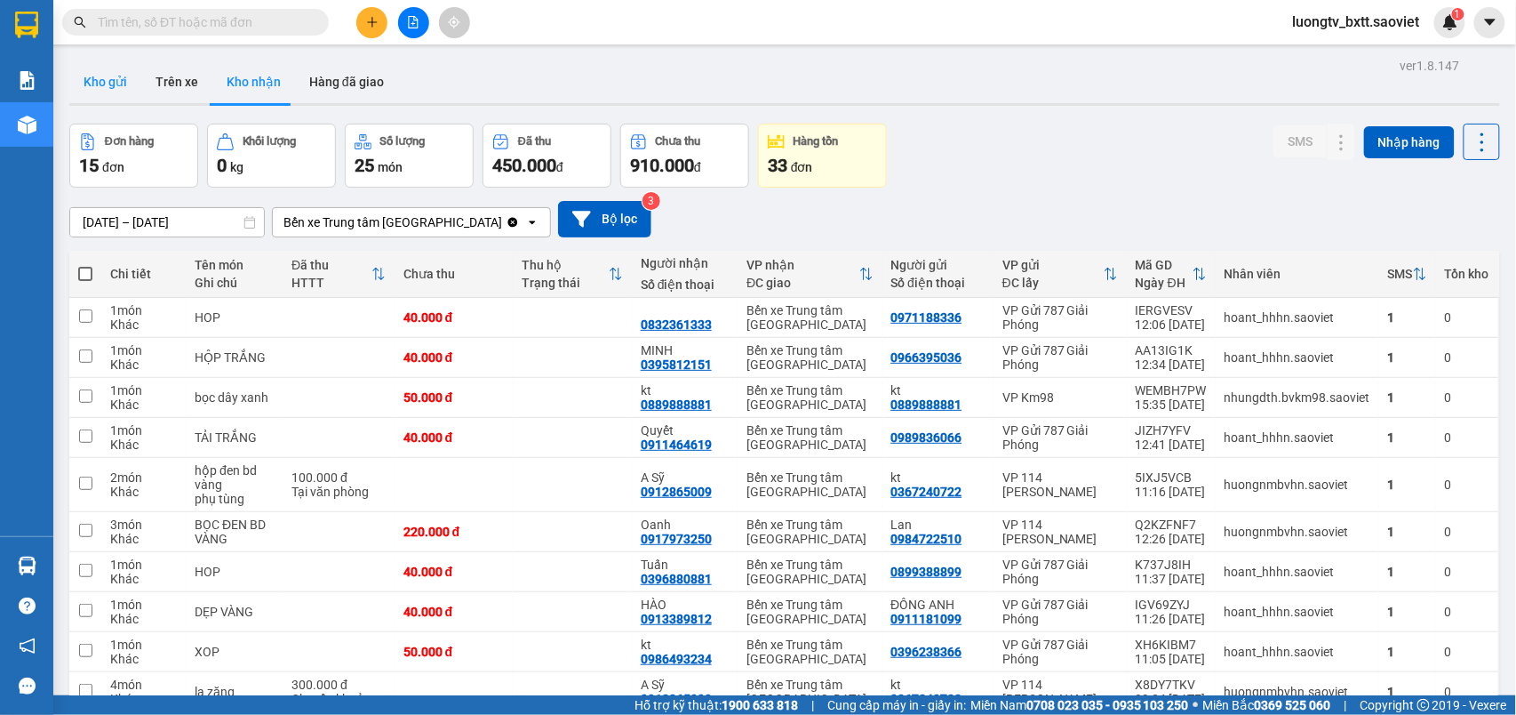
click at [122, 76] on button "Kho gửi" at bounding box center [105, 81] width 72 height 43
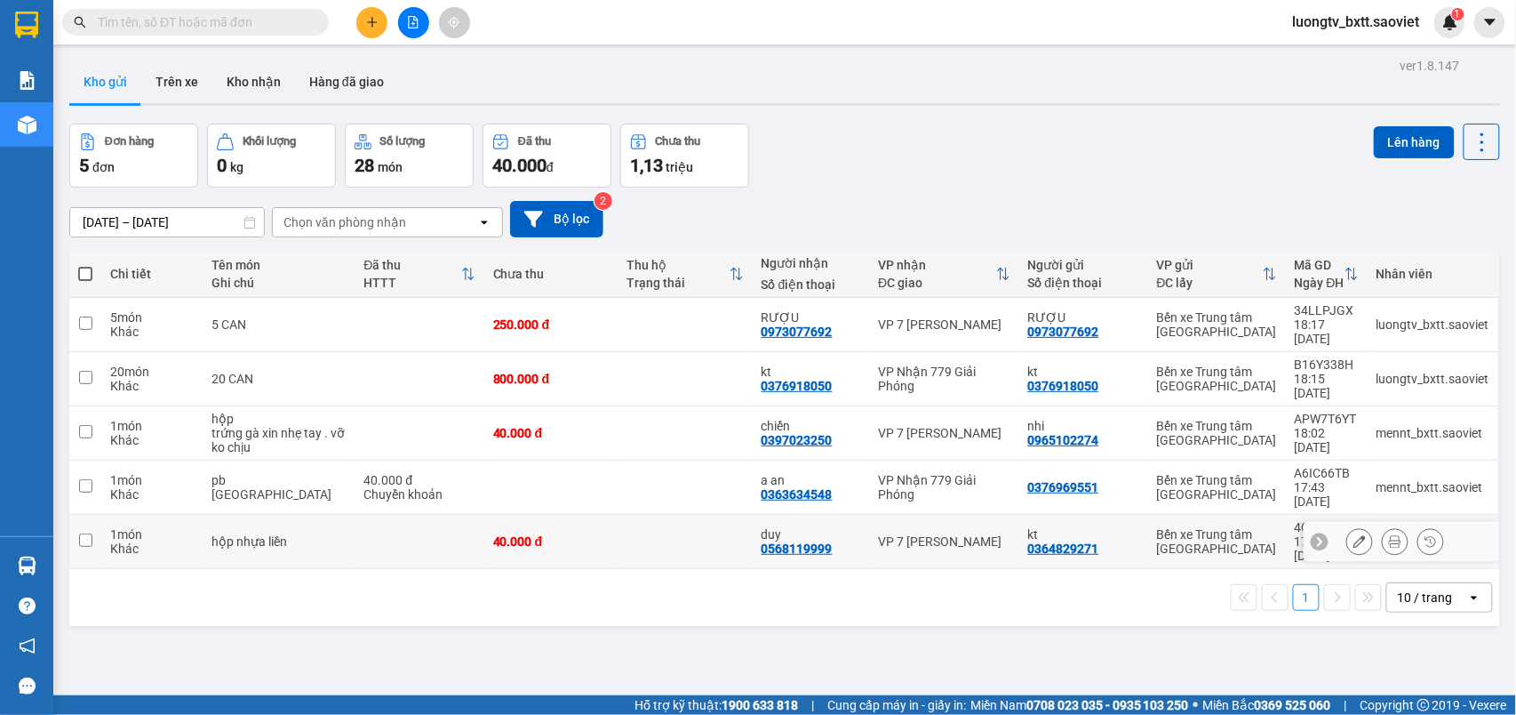
click at [619, 515] on td at bounding box center [686, 542] width 134 height 54
checkbox input "true"
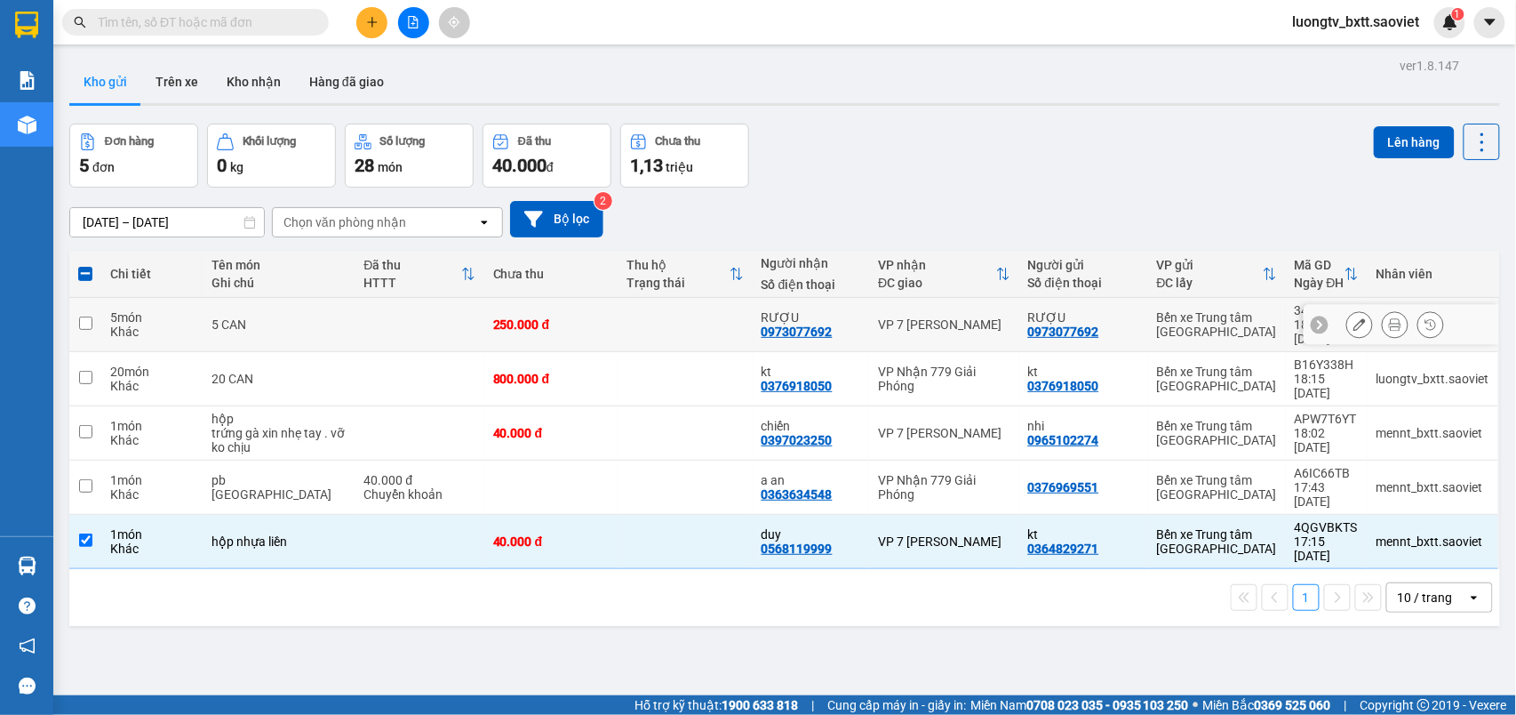
click at [591, 317] on td "250.000 đ" at bounding box center [551, 325] width 134 height 54
checkbox input "true"
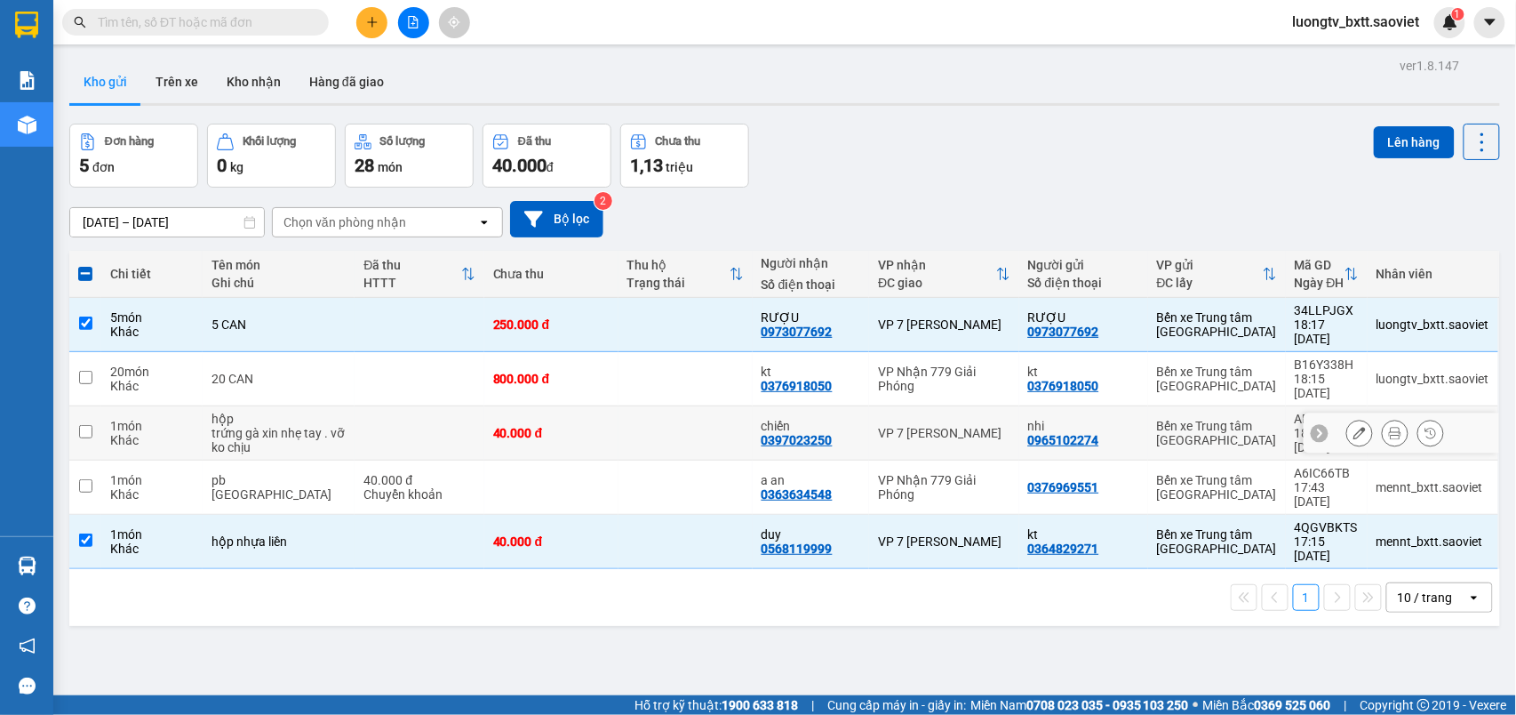
click at [630, 406] on td at bounding box center [686, 433] width 134 height 54
checkbox input "true"
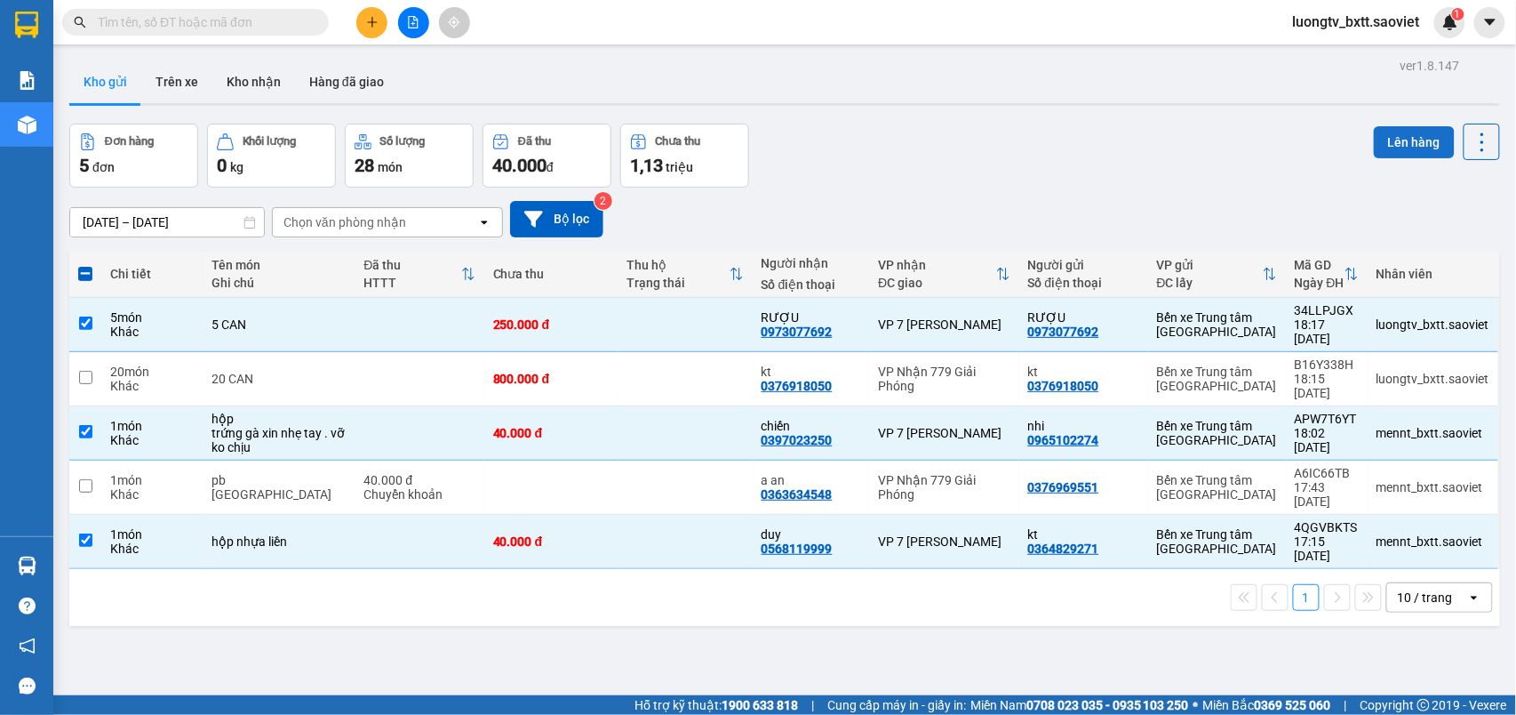
click at [1384, 140] on button "Lên hàng" at bounding box center [1414, 142] width 81 height 32
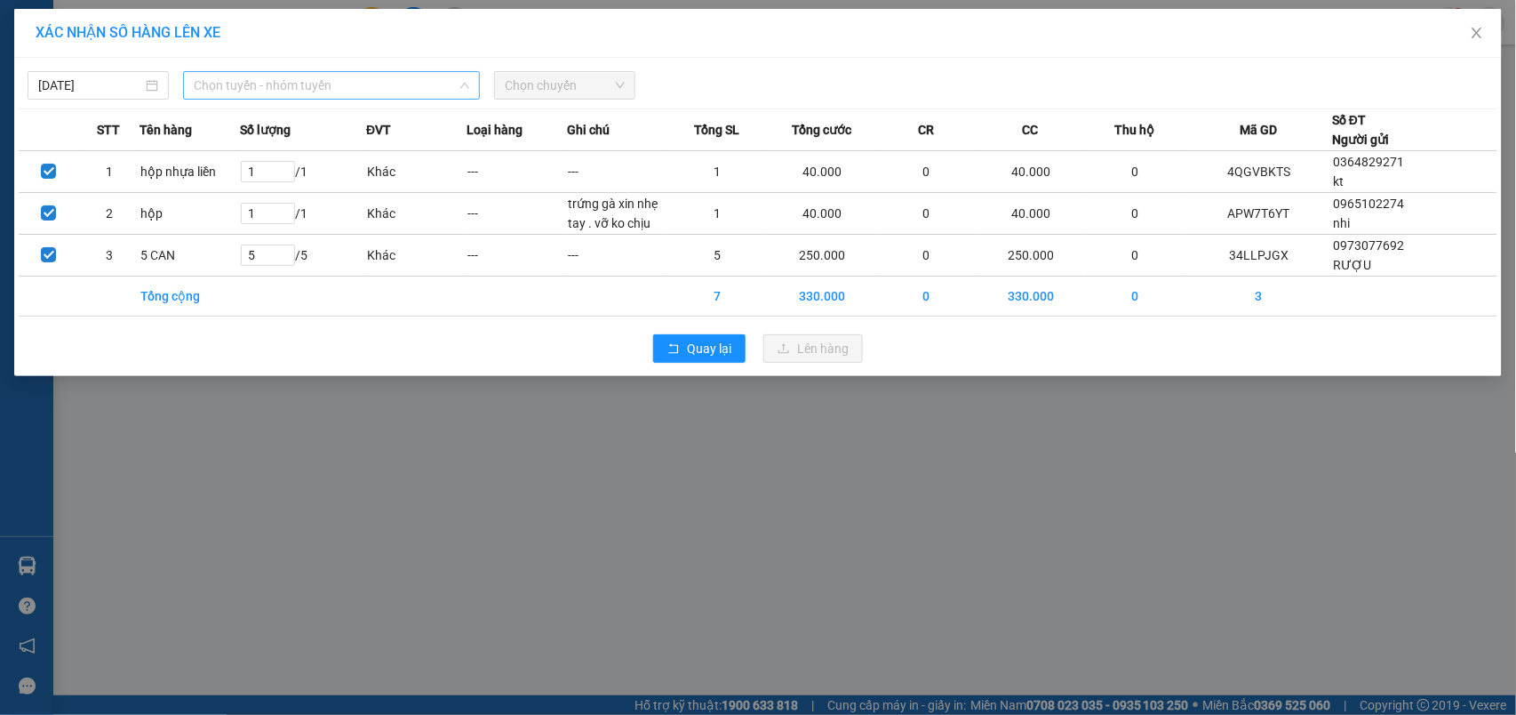
click at [360, 82] on span "Chọn tuyến - nhóm tuyến" at bounding box center [332, 85] width 276 height 27
click at [1474, 28] on icon "close" at bounding box center [1477, 33] width 14 height 14
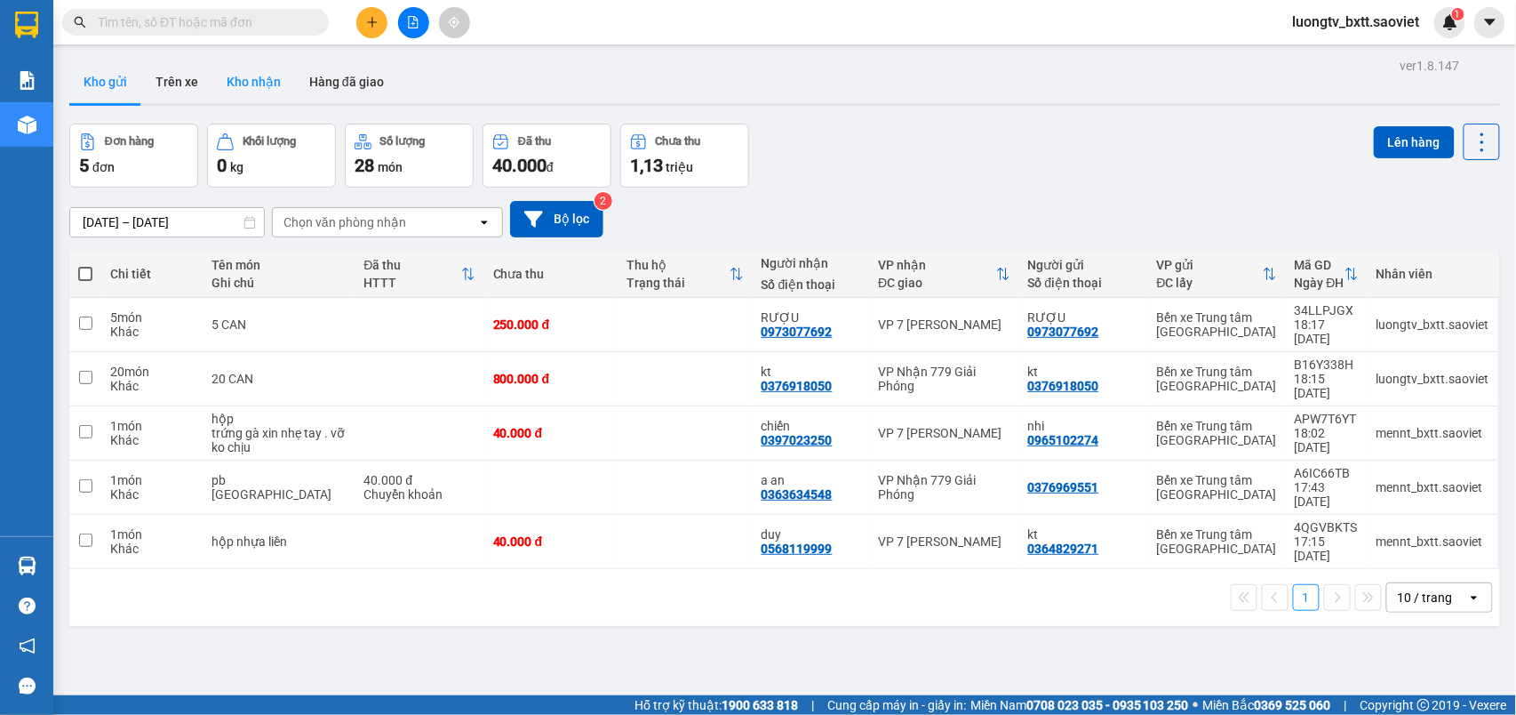
click at [253, 82] on button "Kho nhận" at bounding box center [253, 81] width 83 height 43
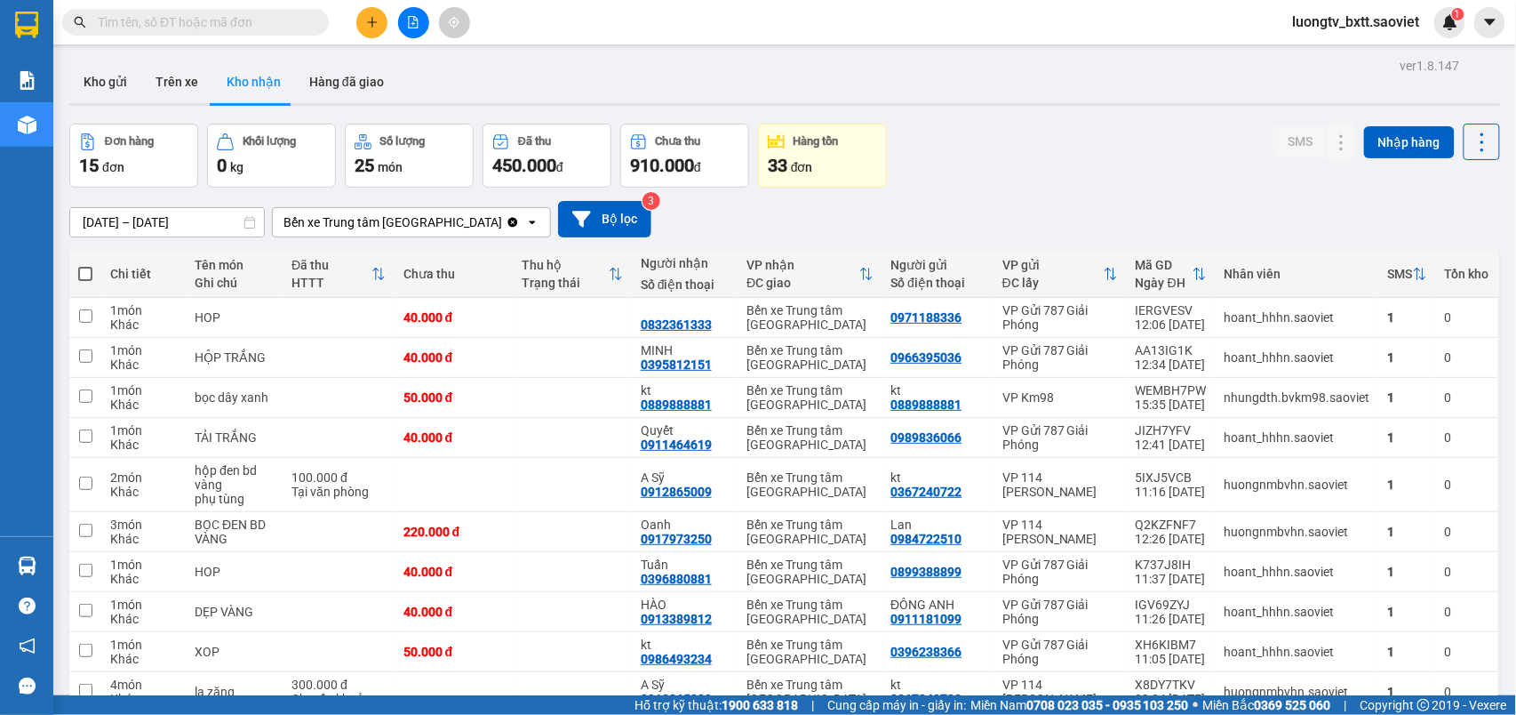
click at [1013, 179] on div "Đơn hàng 15 đơn Khối lượng 0 kg Số lượng 25 món Đã thu 450.000 đ Chưa thu 910.0…" at bounding box center [784, 156] width 1431 height 64
click at [98, 80] on button "Kho gửi" at bounding box center [105, 81] width 72 height 43
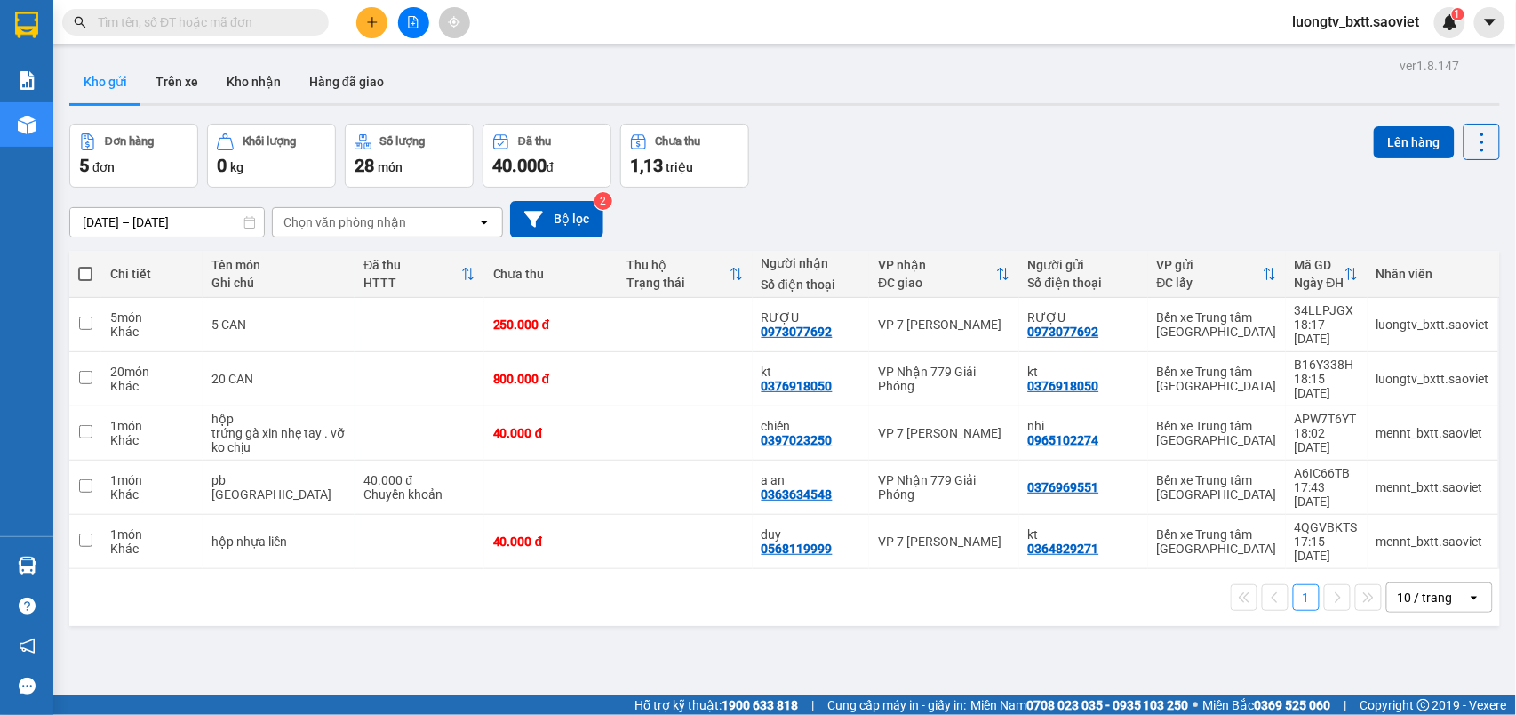
click at [1059, 158] on div "Đơn hàng 5 đơn Khối lượng 0 kg Số lượng 28 món Đã thu 40.000 đ Chưa thu 1,13 tr…" at bounding box center [784, 156] width 1431 height 64
click at [672, 515] on td at bounding box center [686, 542] width 134 height 54
checkbox input "true"
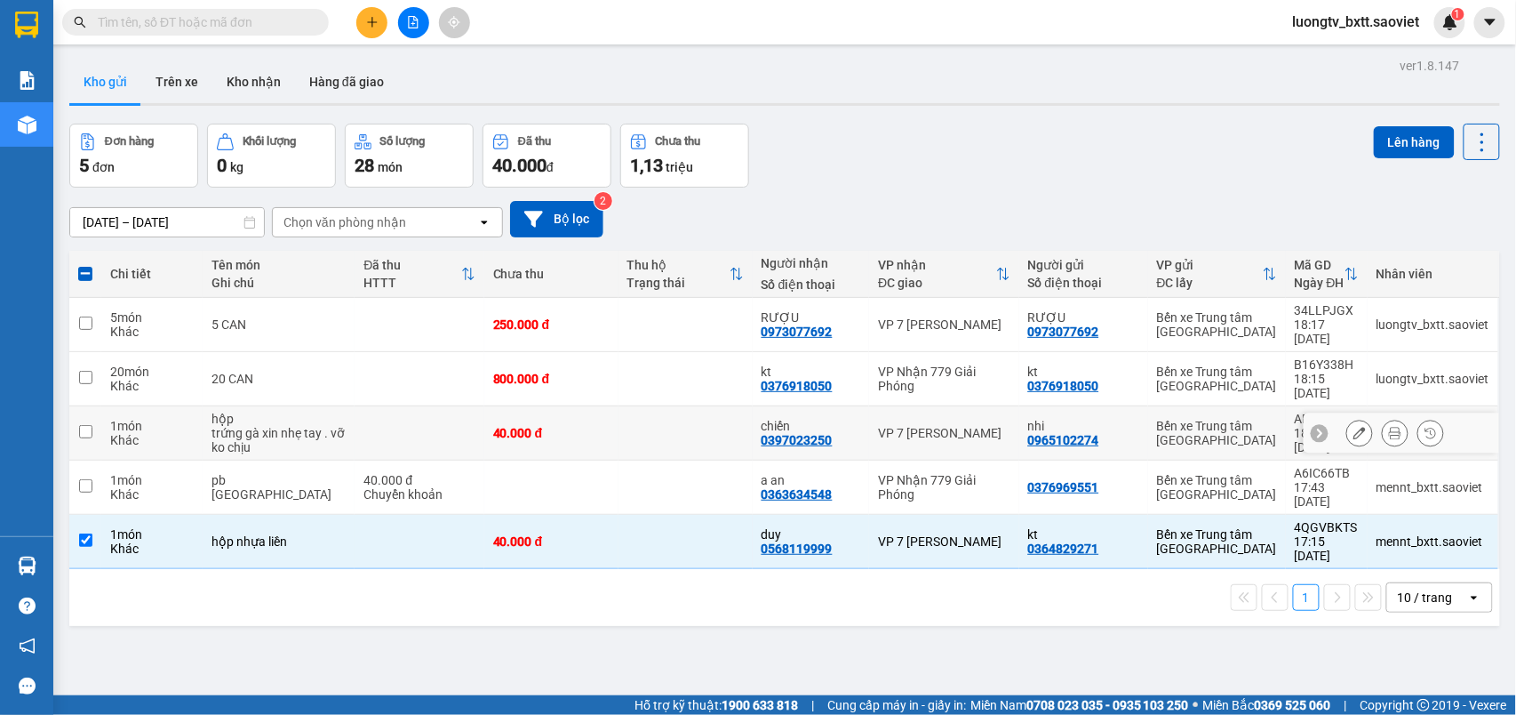
click at [624, 416] on td at bounding box center [686, 433] width 134 height 54
checkbox input "true"
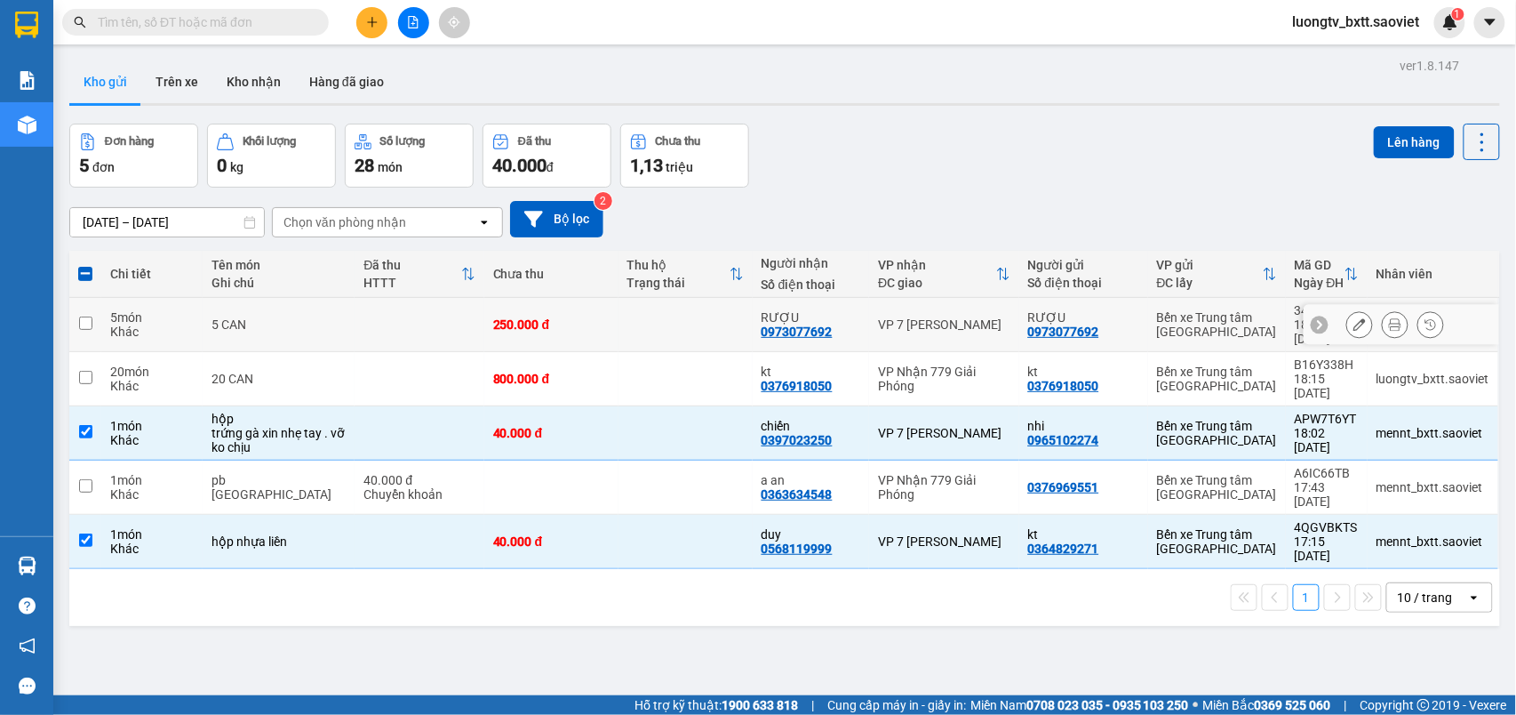
click at [638, 324] on td at bounding box center [686, 325] width 134 height 54
checkbox input "true"
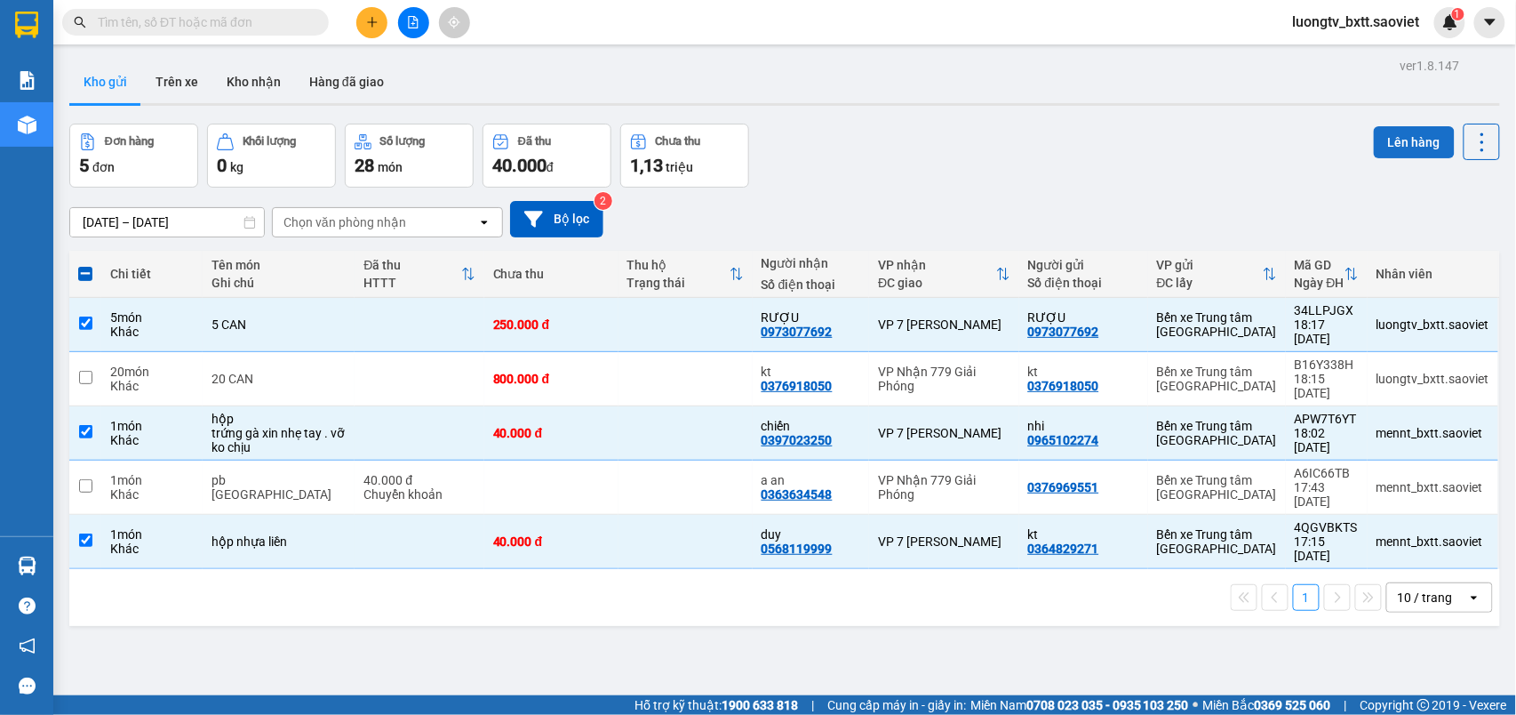
click at [1388, 144] on button "Lên hàng" at bounding box center [1414, 142] width 81 height 32
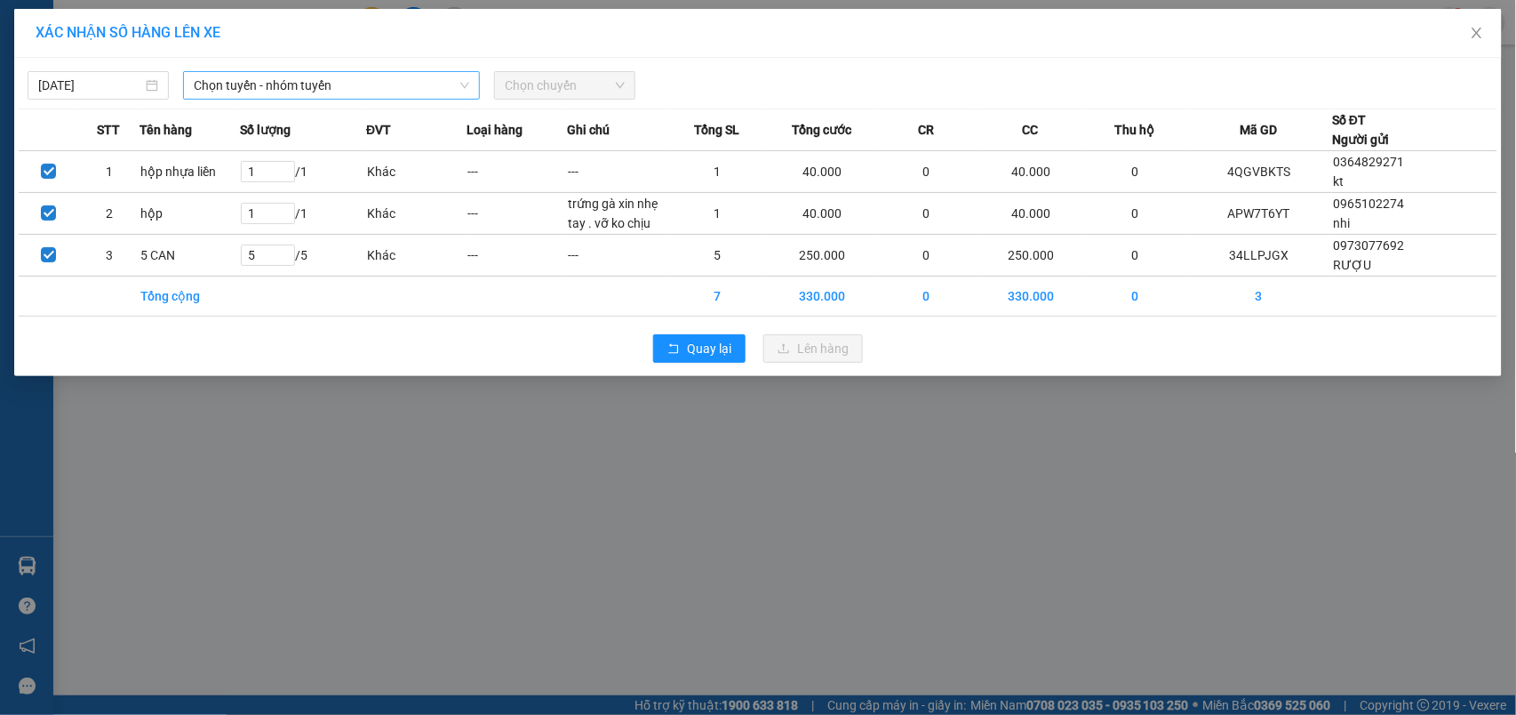
click at [373, 84] on span "Chọn tuyến - nhóm tuyến" at bounding box center [332, 85] width 276 height 27
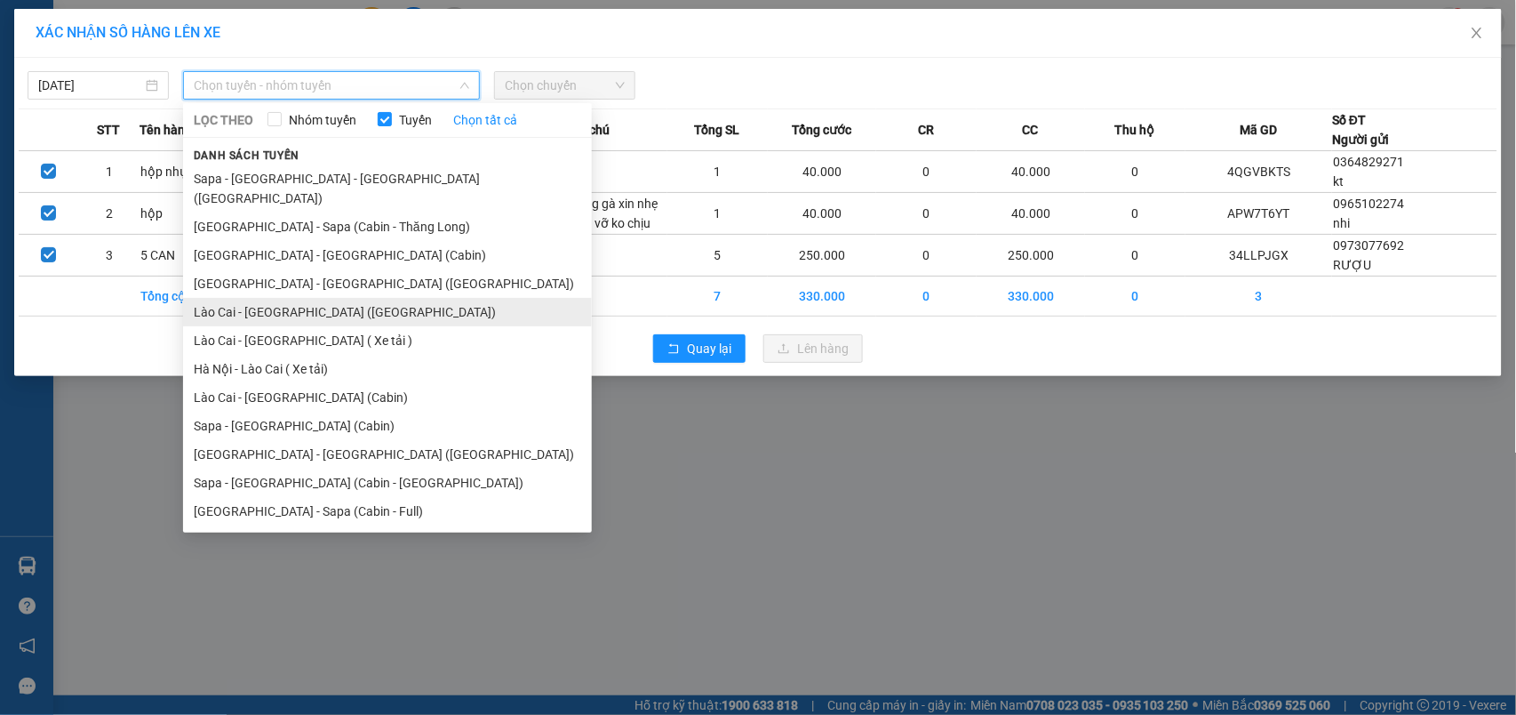
click at [300, 298] on li "Lào Cai - [GEOGRAPHIC_DATA] ([GEOGRAPHIC_DATA])" at bounding box center [387, 312] width 409 height 28
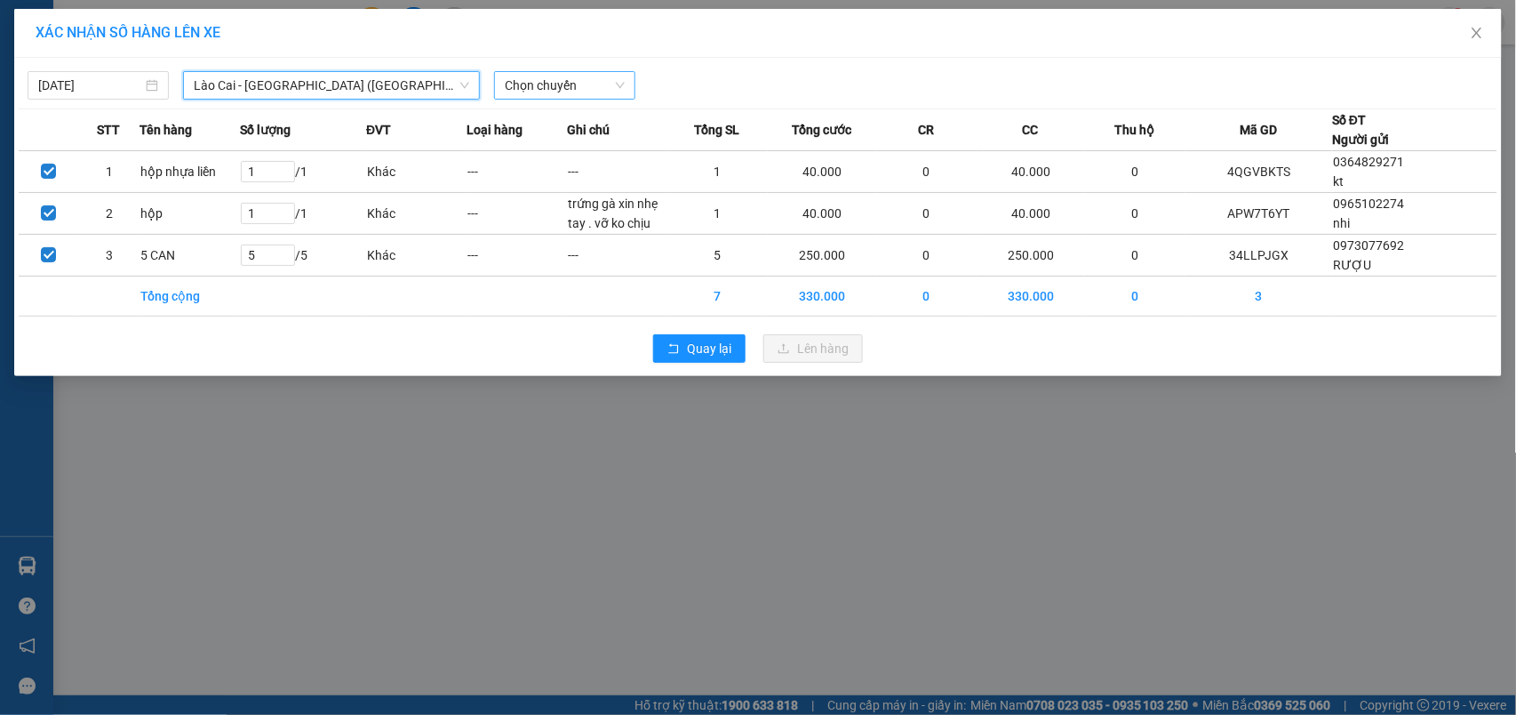
click at [567, 91] on span "Chọn chuyến" at bounding box center [565, 85] width 120 height 27
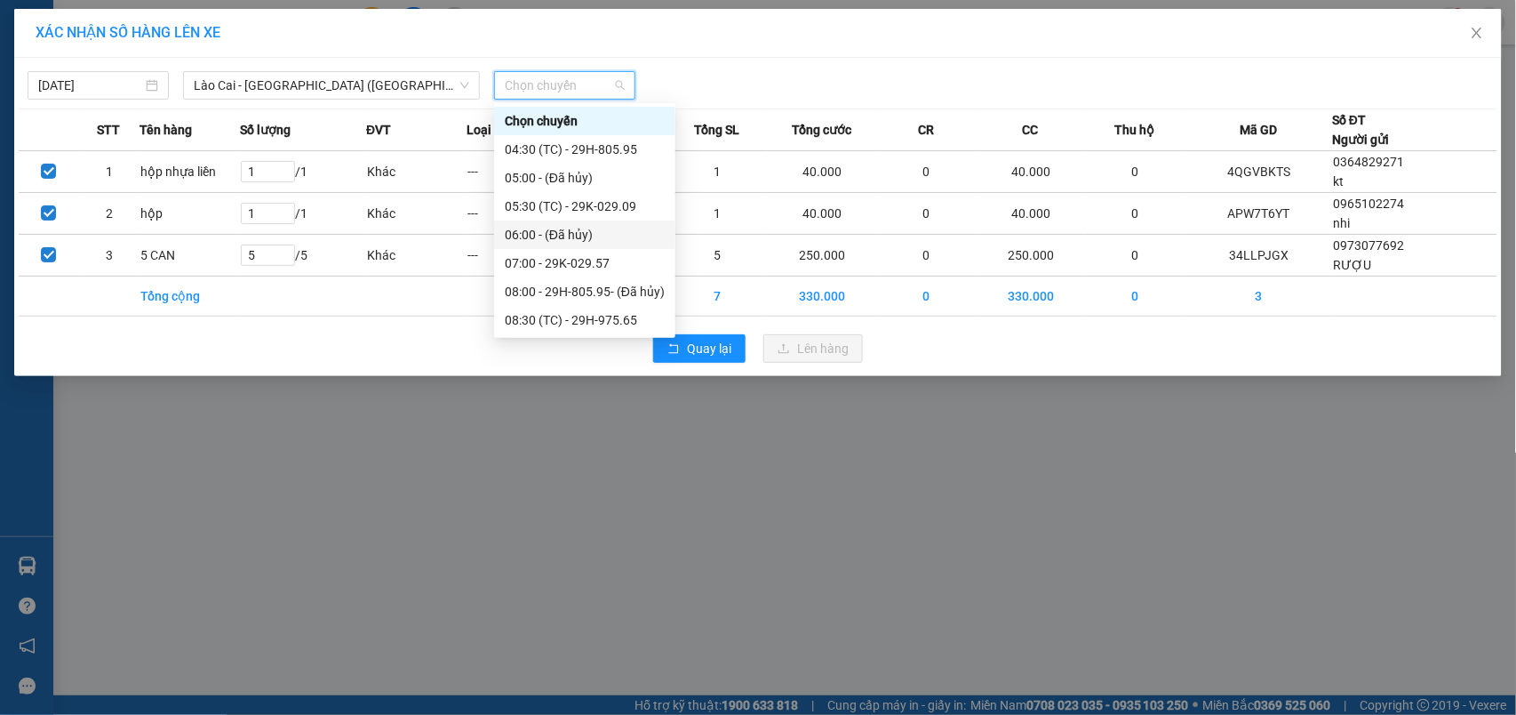
scroll to position [256, 0]
click at [609, 284] on div "19:00 (TC) - 29H-972.24" at bounding box center [585, 292] width 160 height 20
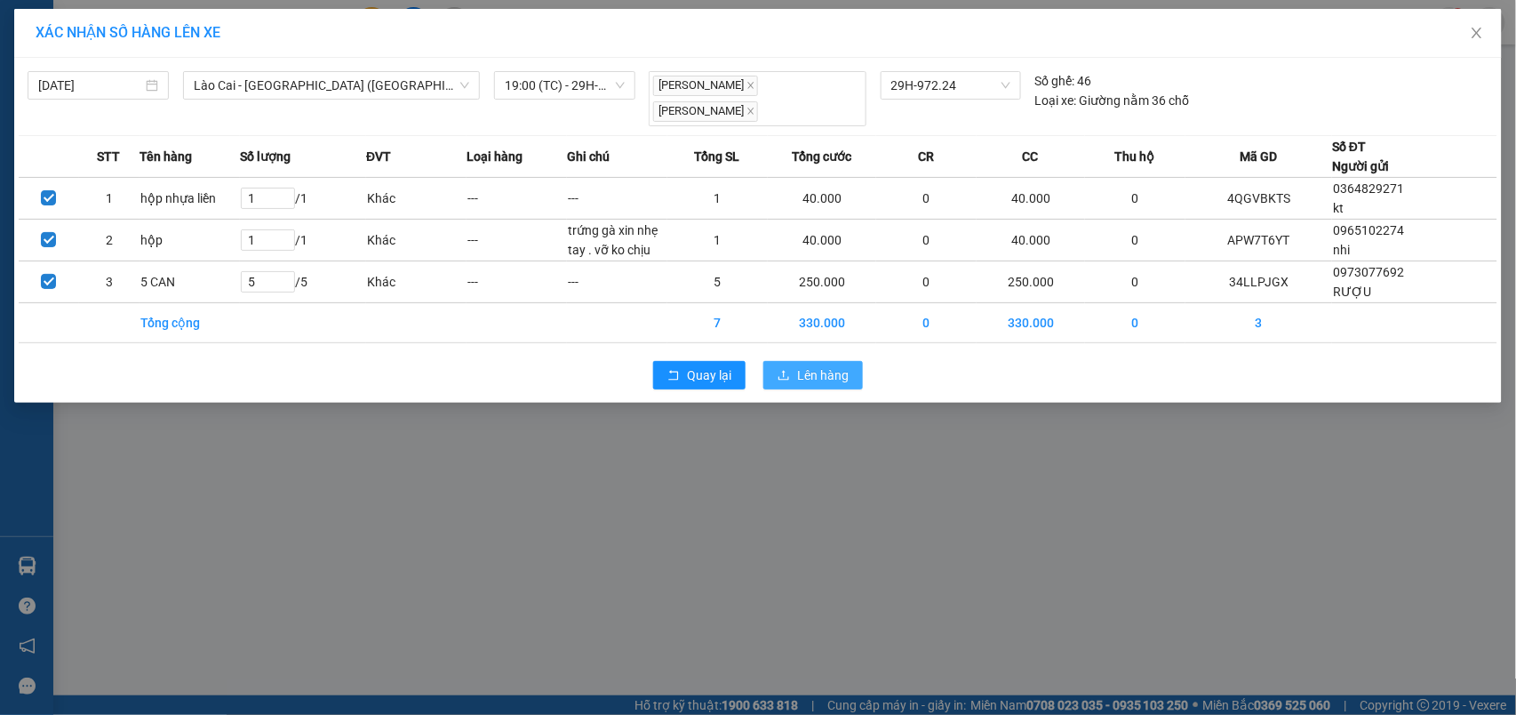
click at [803, 370] on span "Lên hàng" at bounding box center [823, 375] width 52 height 20
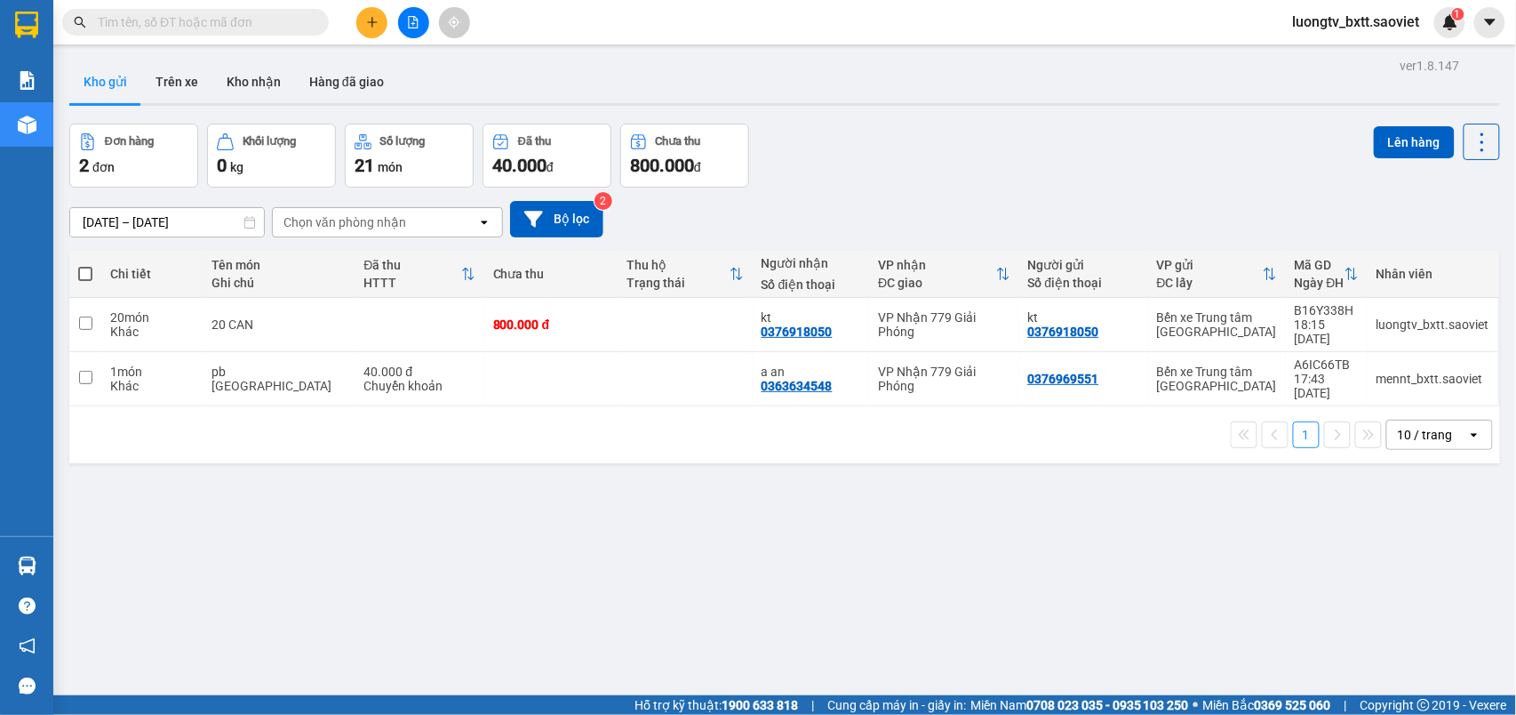
click at [923, 148] on div "Đơn hàng 2 đơn Khối lượng 0 kg Số lượng 21 món Đã thu 40.000 đ Chưa thu 800.000…" at bounding box center [784, 156] width 1431 height 64
click at [270, 80] on button "Kho nhận" at bounding box center [253, 81] width 83 height 43
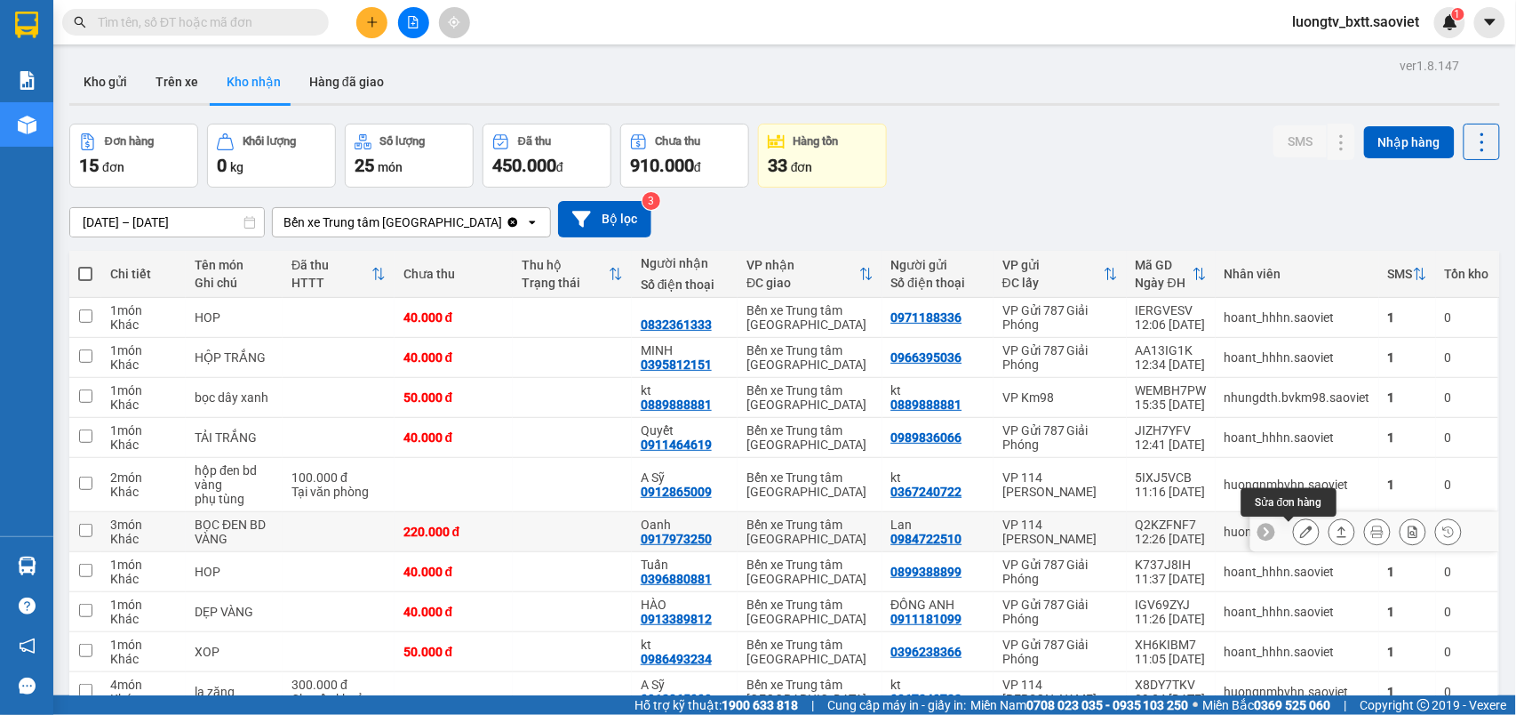
click at [1300, 533] on icon at bounding box center [1306, 531] width 12 height 12
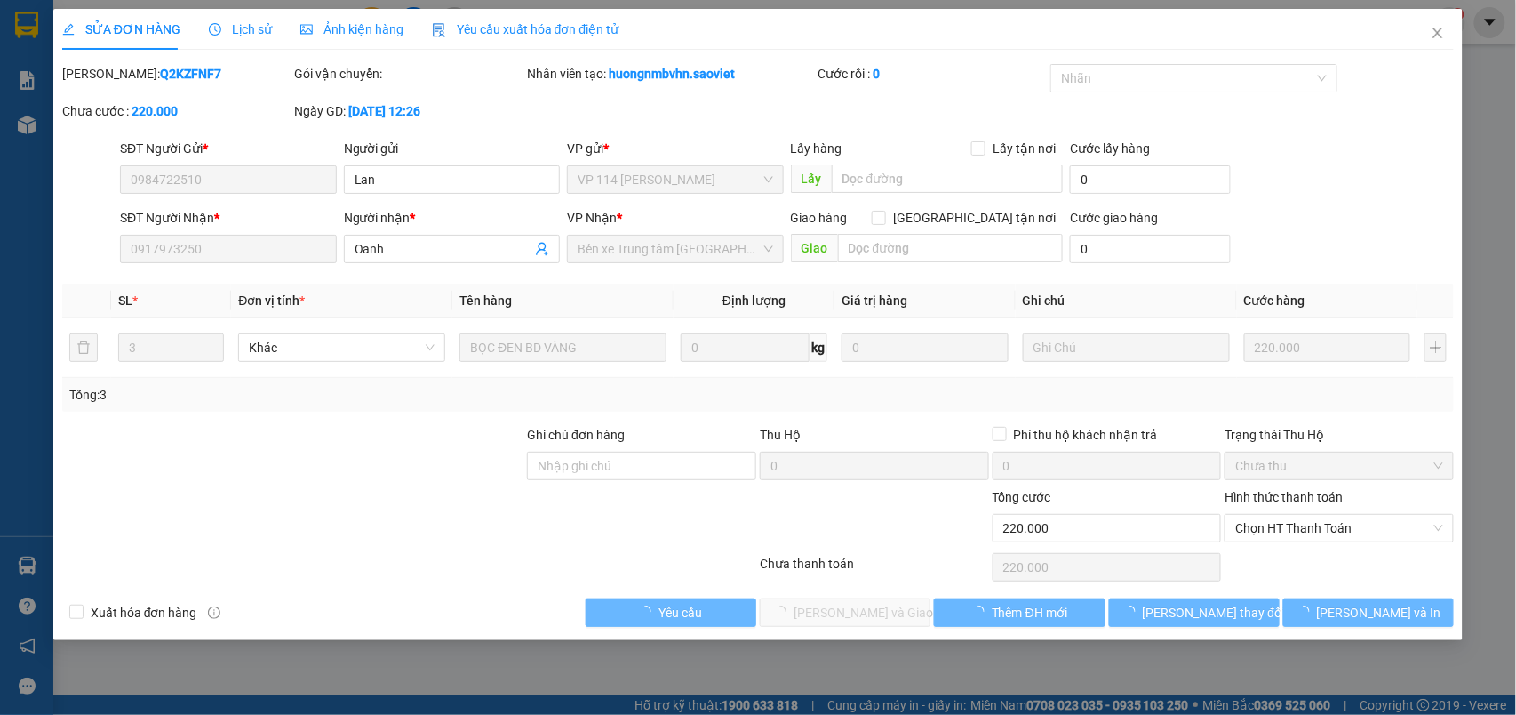
type input "0984722510"
type input "Lan"
type input "0917973250"
type input "Oanh"
type input "0"
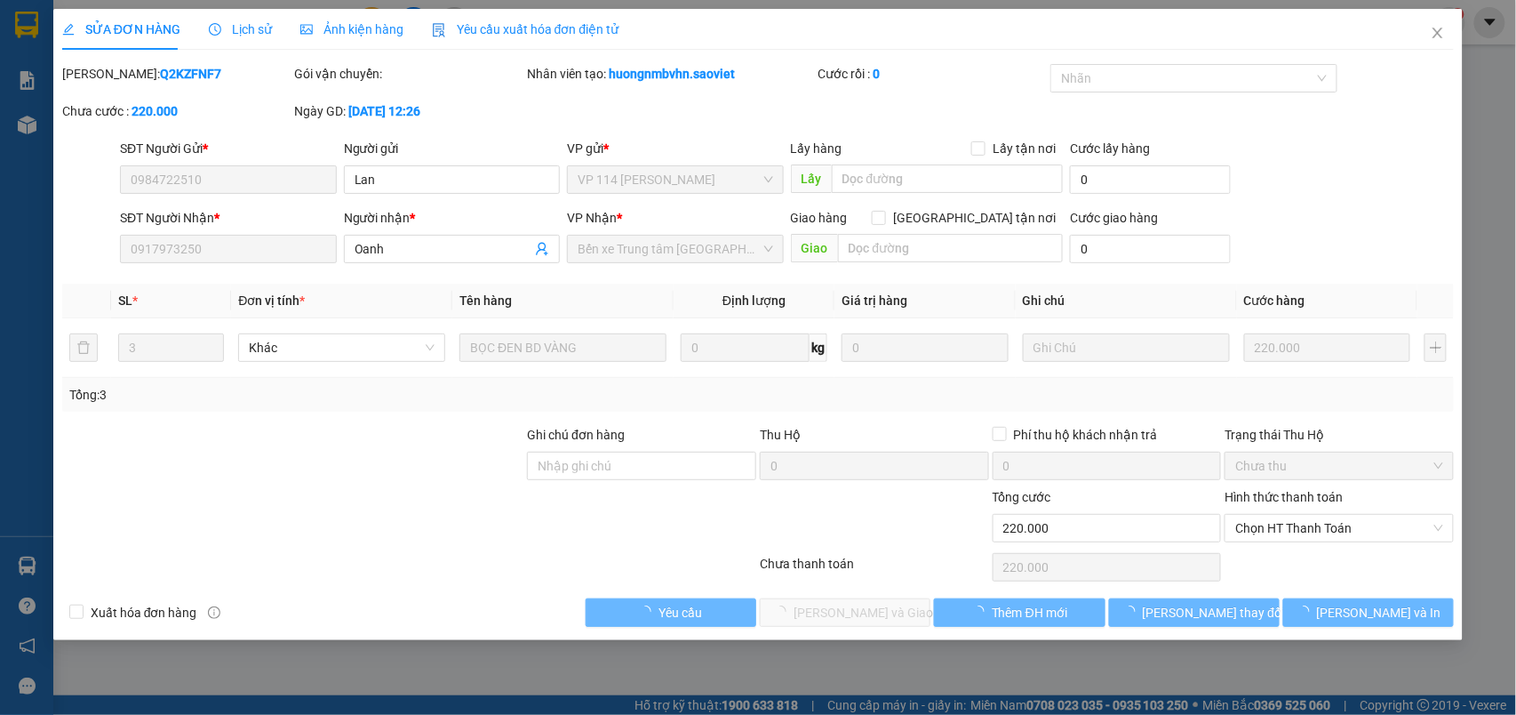
type input "220.000"
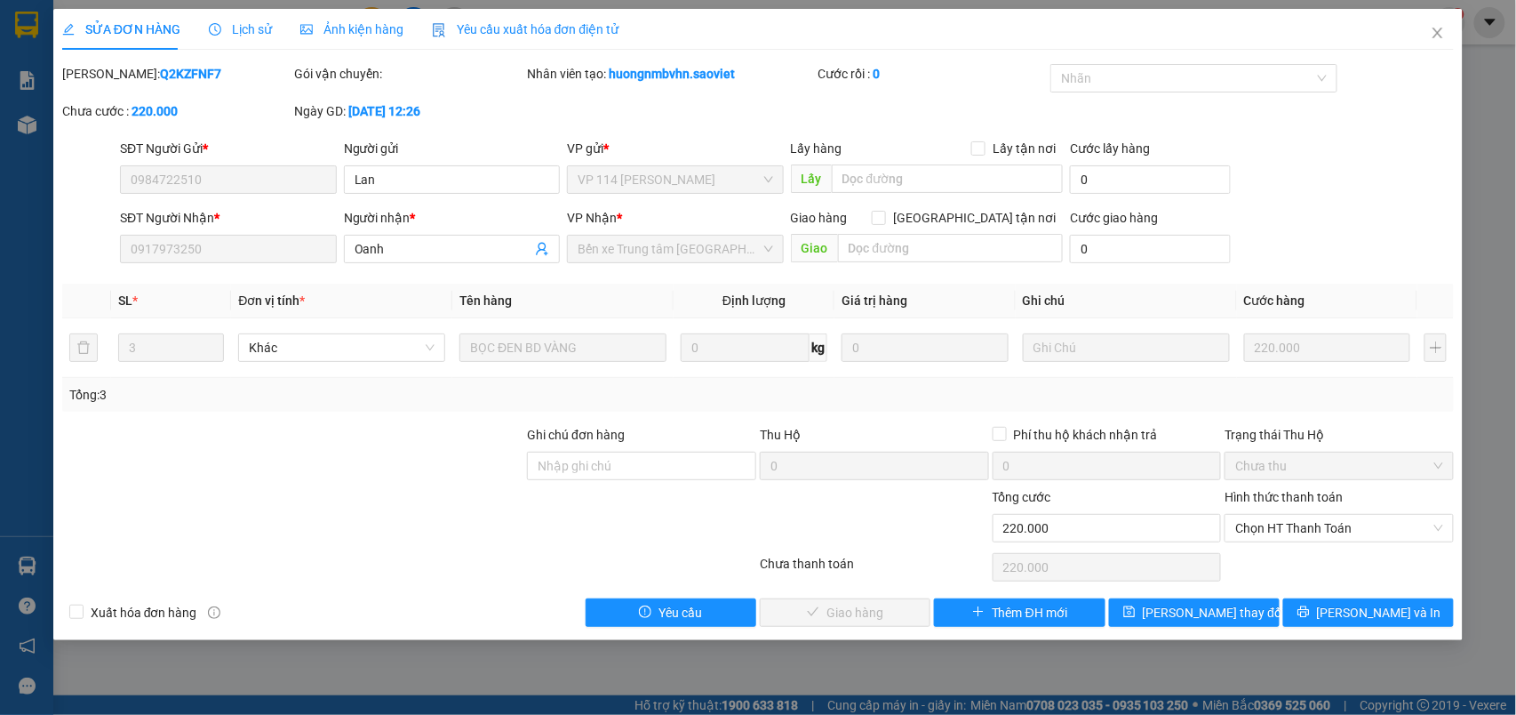
click at [243, 32] on span "Lịch sử" at bounding box center [240, 29] width 63 height 14
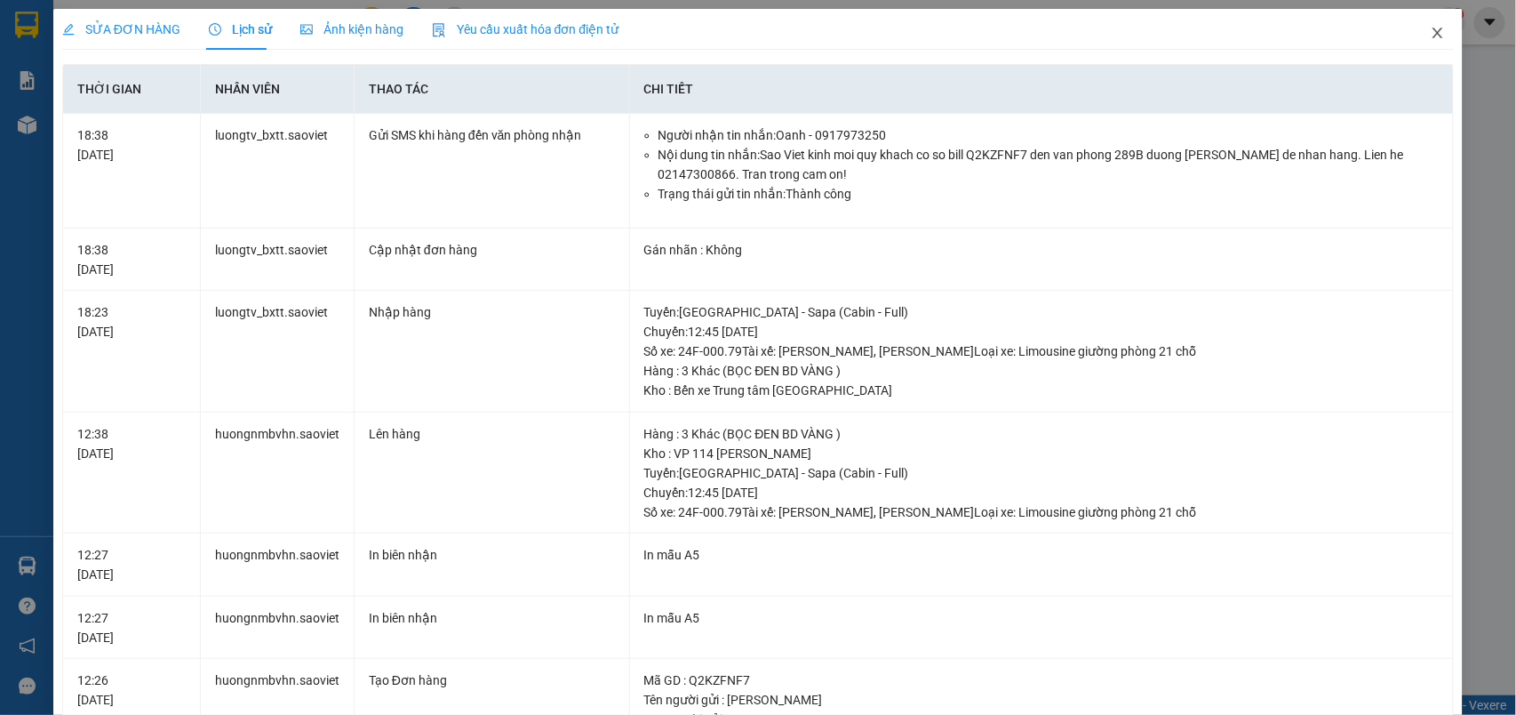
click at [1431, 33] on icon "close" at bounding box center [1438, 33] width 14 height 14
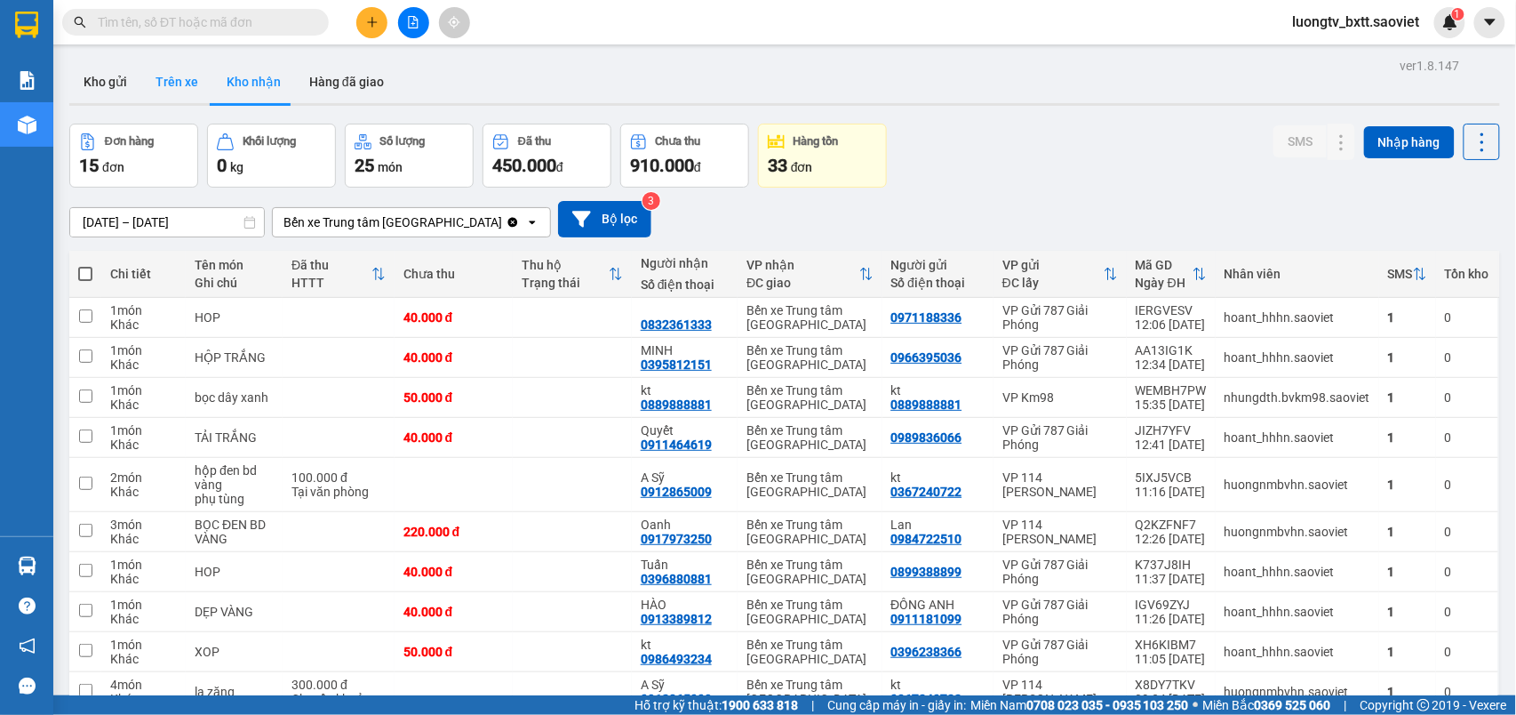
click at [174, 69] on button "Trên xe" at bounding box center [176, 81] width 71 height 43
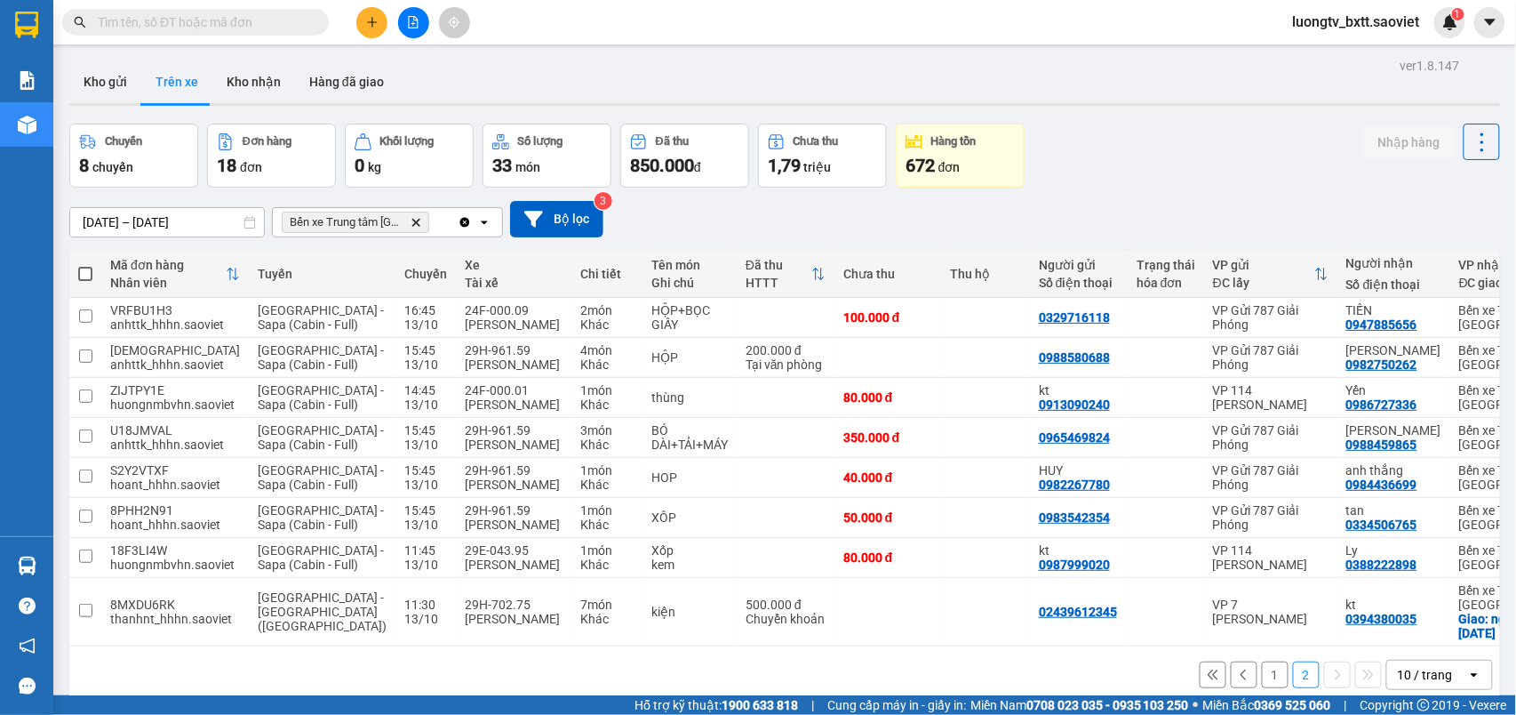
click at [1159, 151] on div "Chuyến 8 chuyến Đơn hàng 18 đơn Khối lượng 0 kg Số lượng 33 món Đã thu 850.000 …" at bounding box center [784, 156] width 1431 height 64
